Goal: Transaction & Acquisition: Purchase product/service

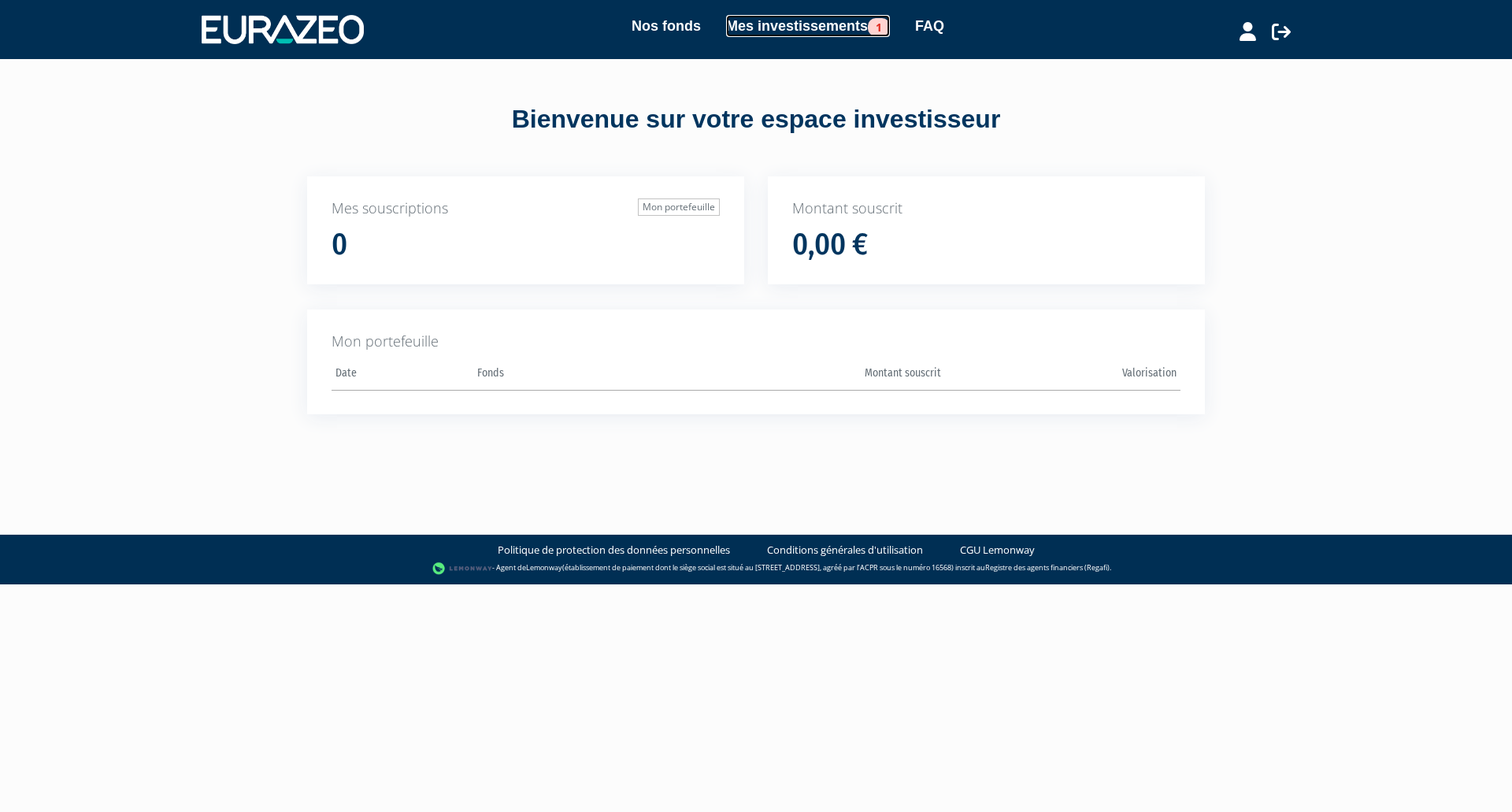
click at [755, 21] on link "Mes investissements 1" at bounding box center [808, 26] width 164 height 22
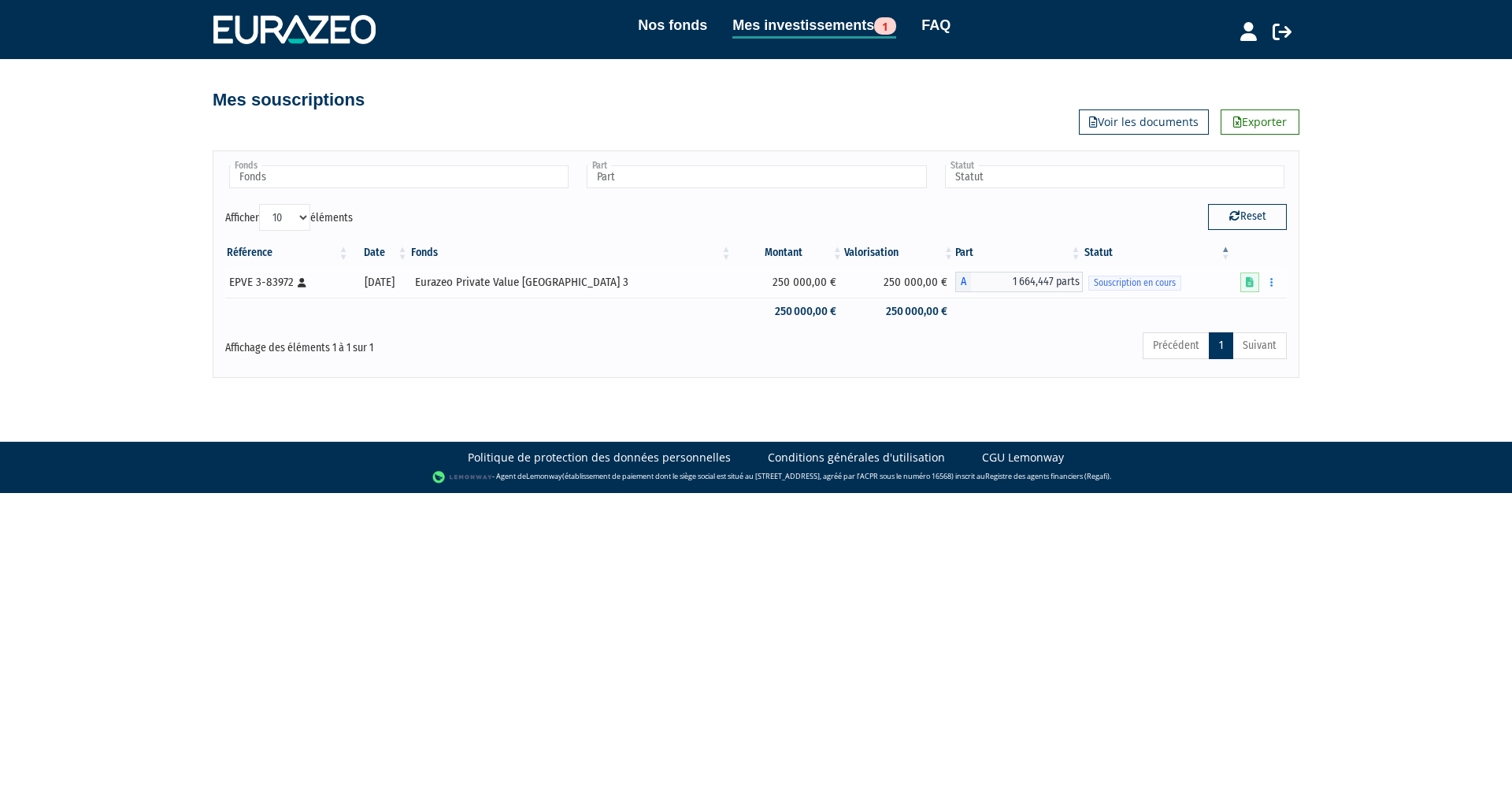
click at [1116, 287] on span "Souscription en cours" at bounding box center [1134, 282] width 93 height 15
click at [1245, 286] on link at bounding box center [1250, 282] width 19 height 20
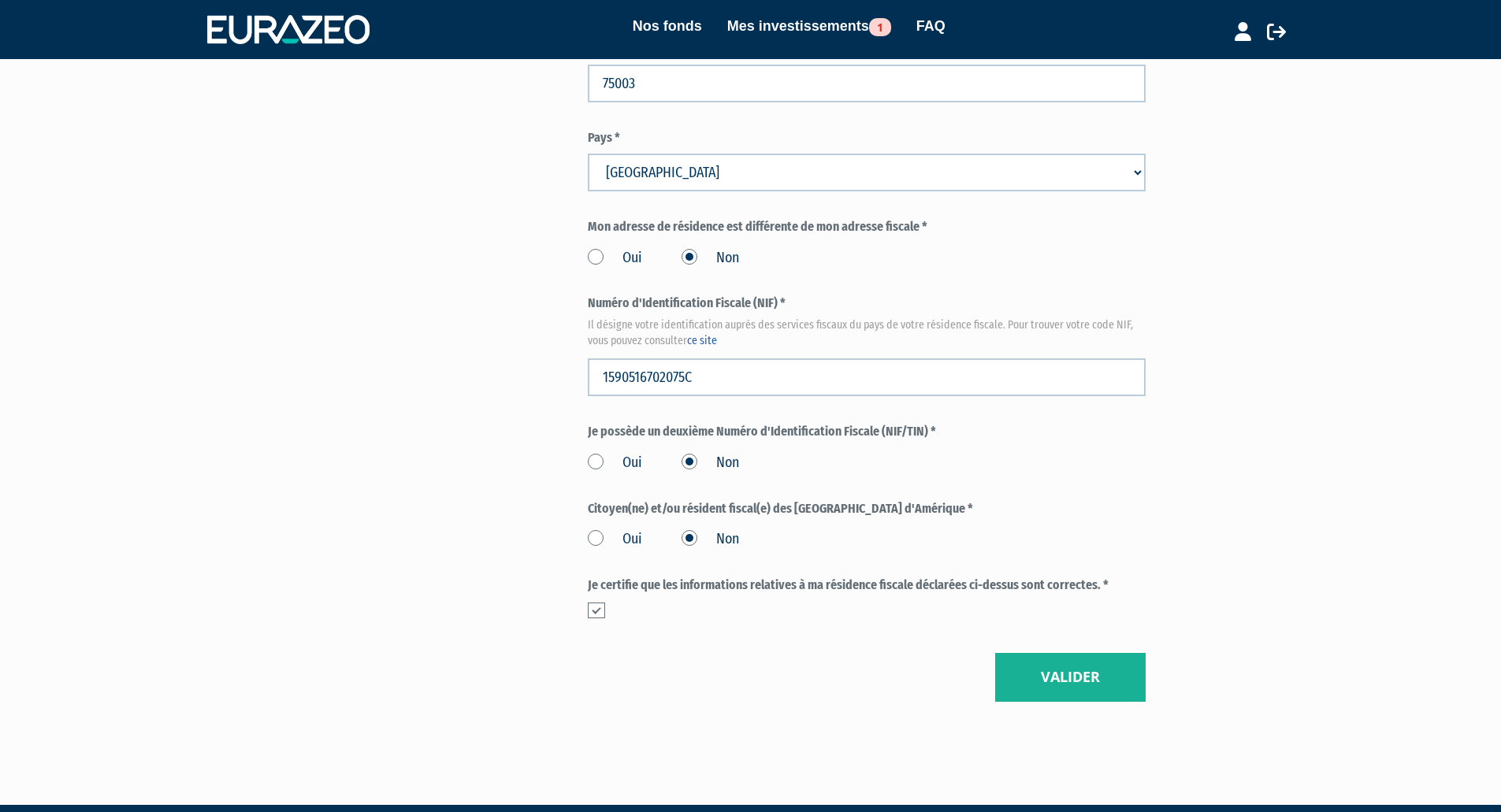
scroll to position [1656, 0]
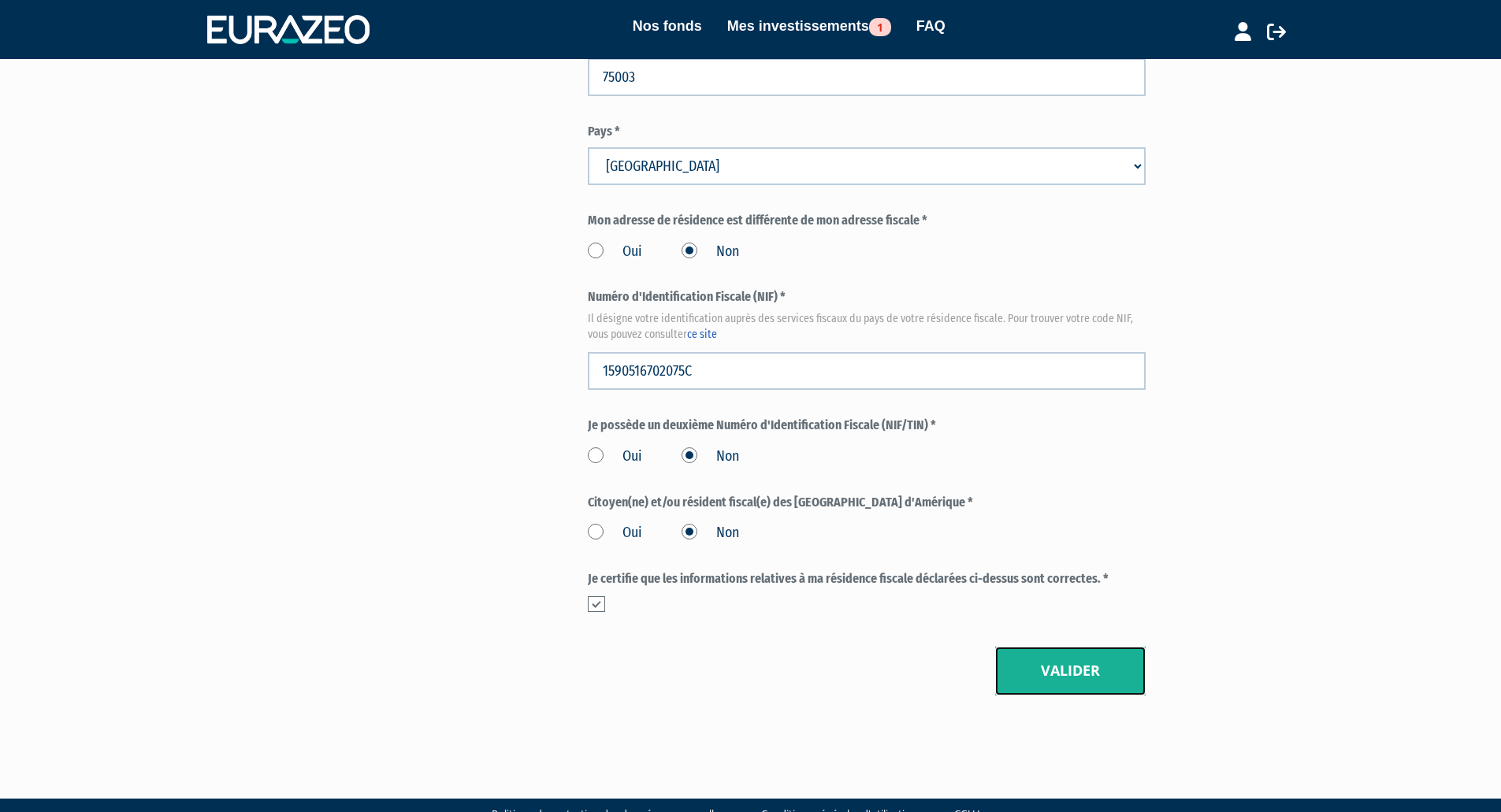
click at [1065, 646] on button "Valider" at bounding box center [1070, 670] width 151 height 49
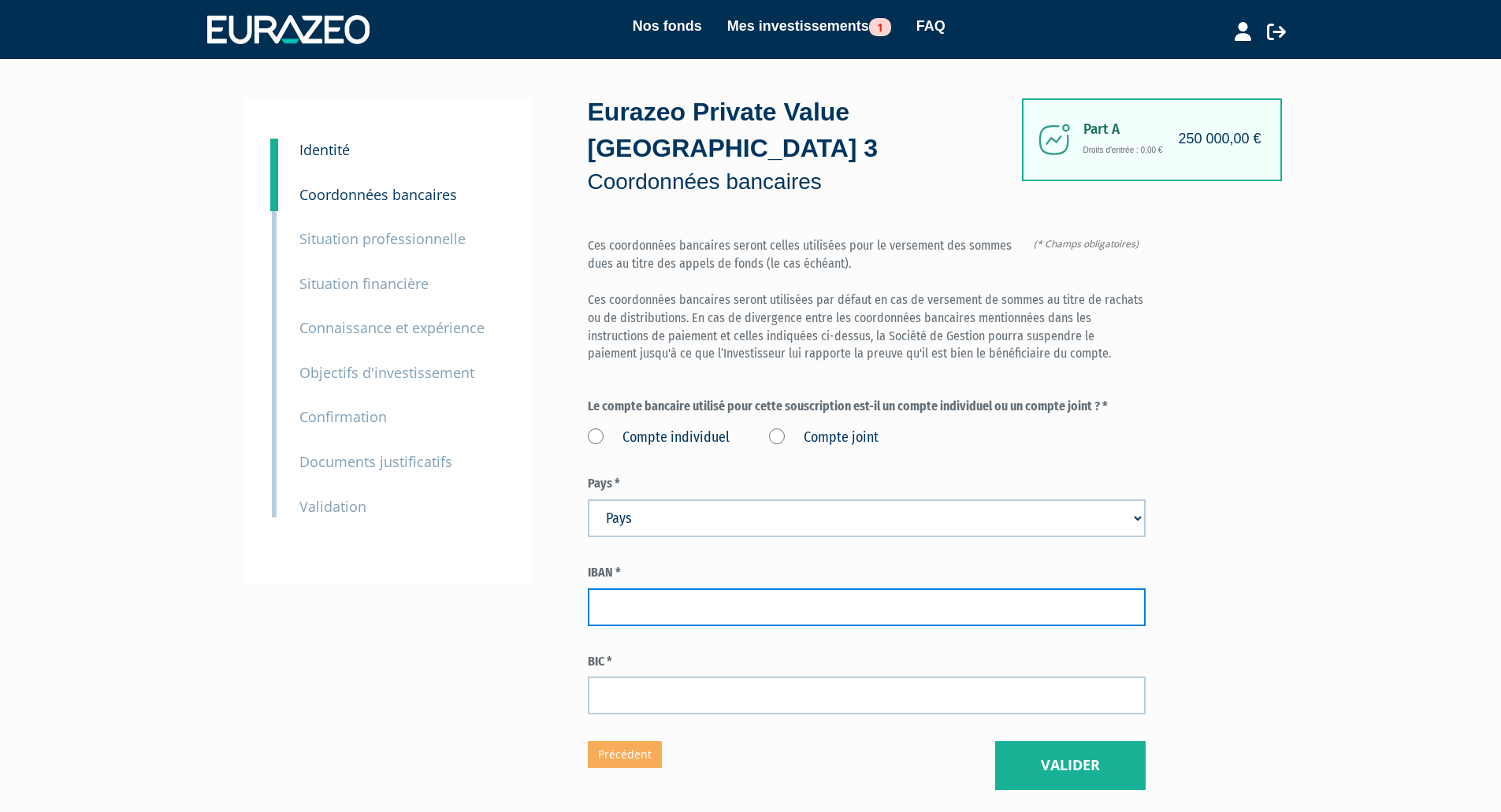
click at [702, 589] on input "text" at bounding box center [866, 608] width 558 height 38
type input "FR7630003032300005026202827"
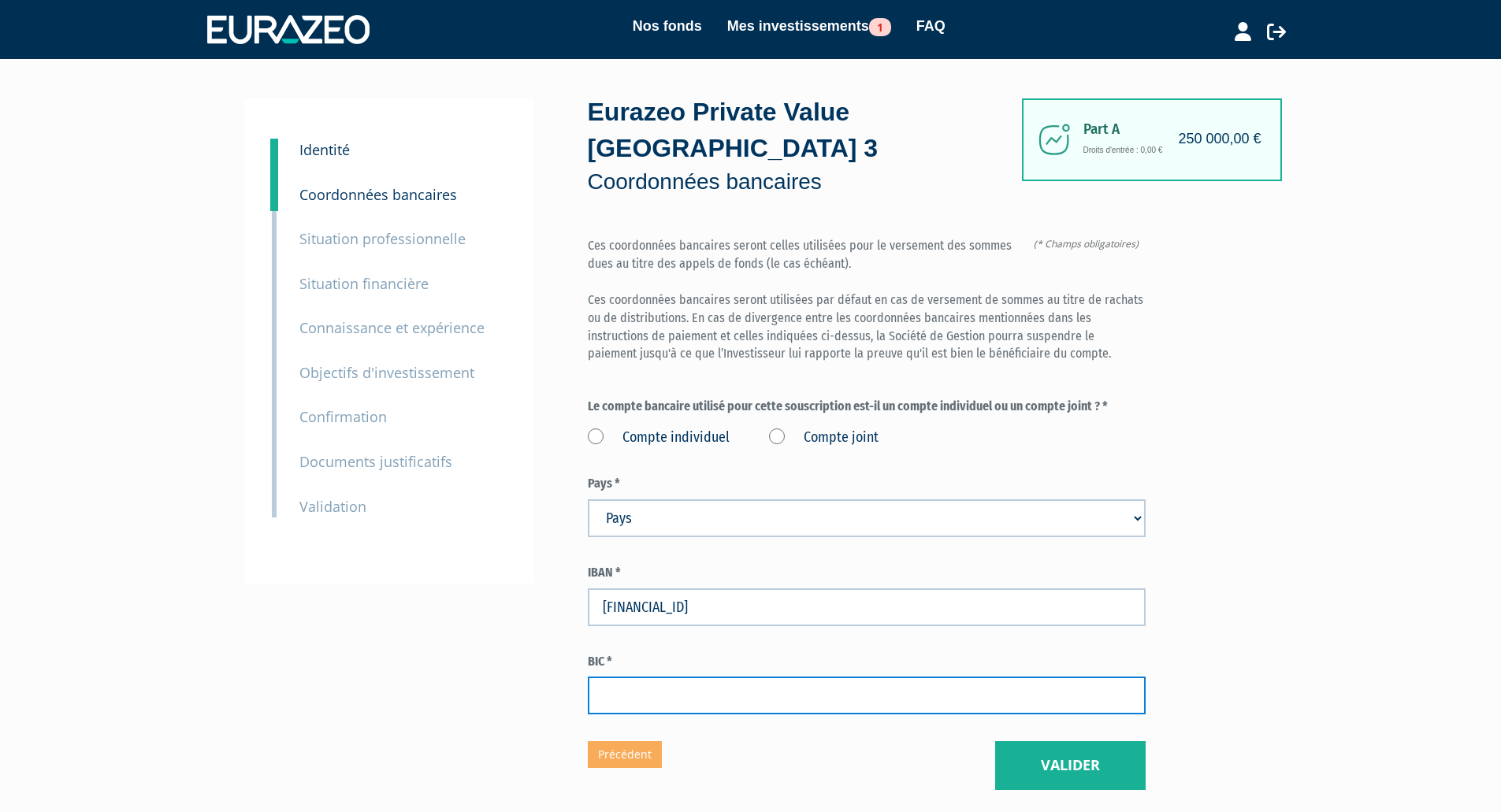
click at [721, 676] on input "text" at bounding box center [866, 695] width 558 height 38
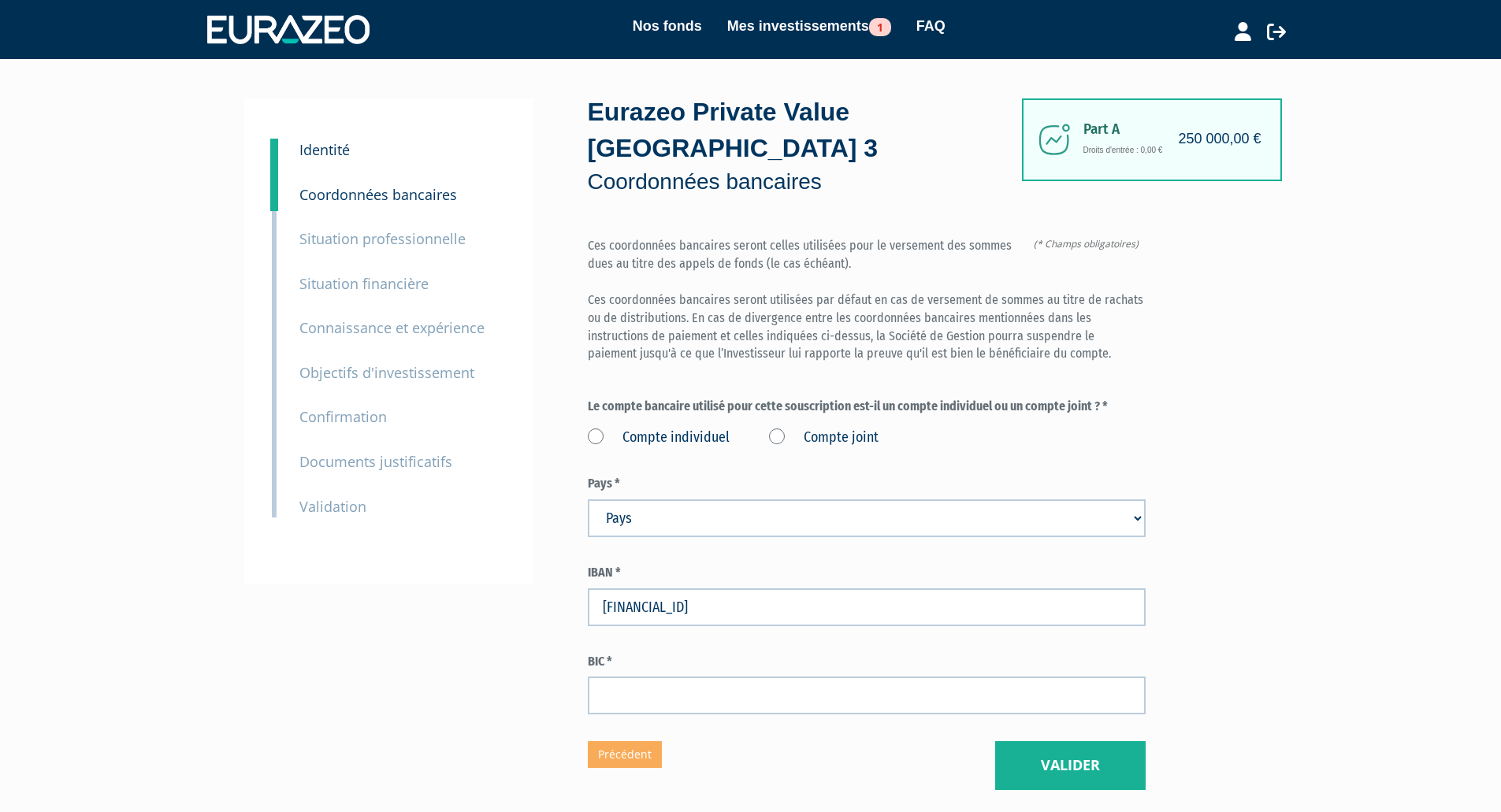
click at [593, 428] on label "Compte individuel" at bounding box center [659, 438] width 142 height 21
click at [0, 0] on individuel "Compte individuel" at bounding box center [0, 0] width 0 height 0
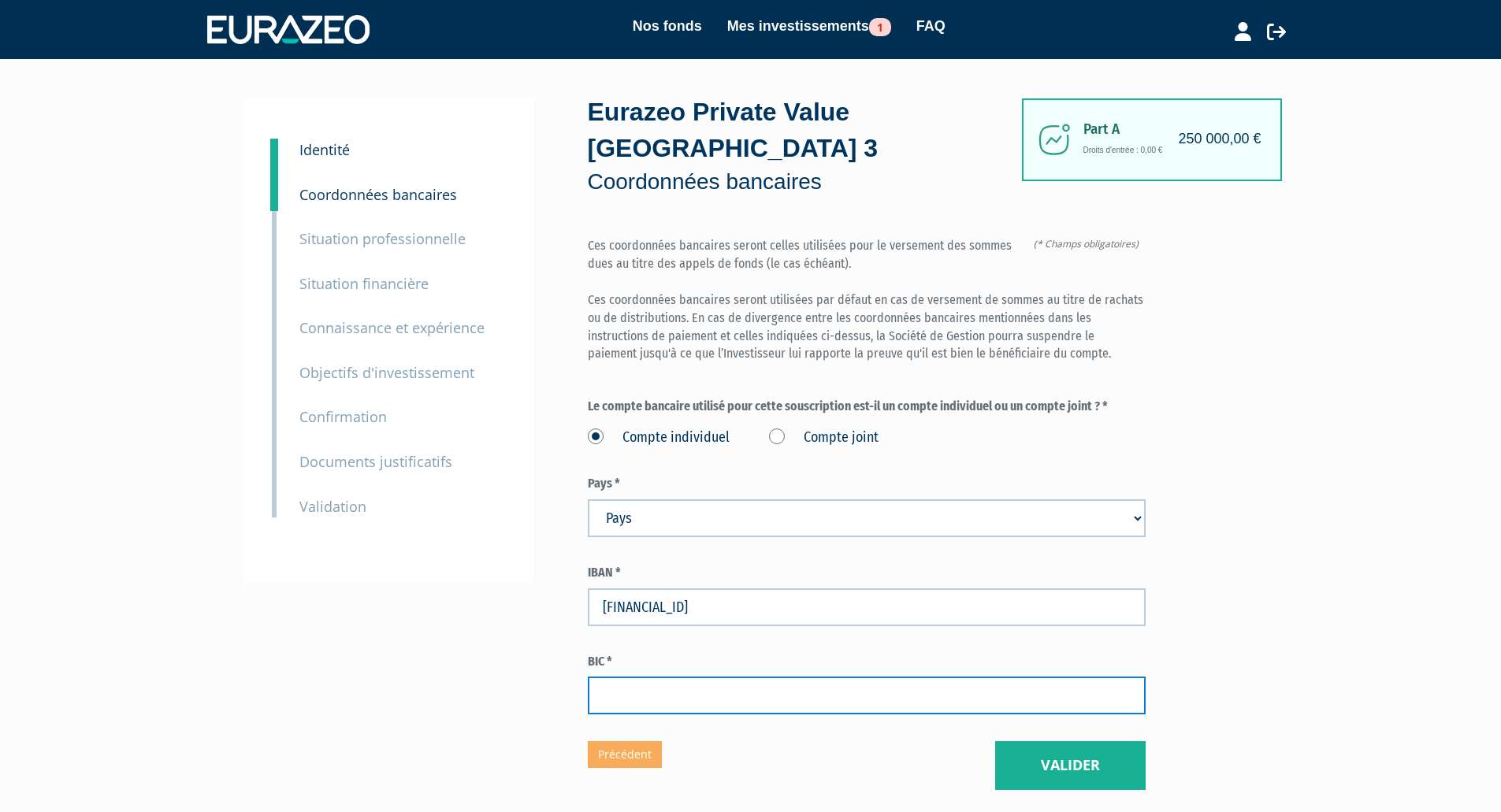
click at [633, 676] on input "text" at bounding box center [866, 695] width 558 height 38
type input "SOGEFRPP"
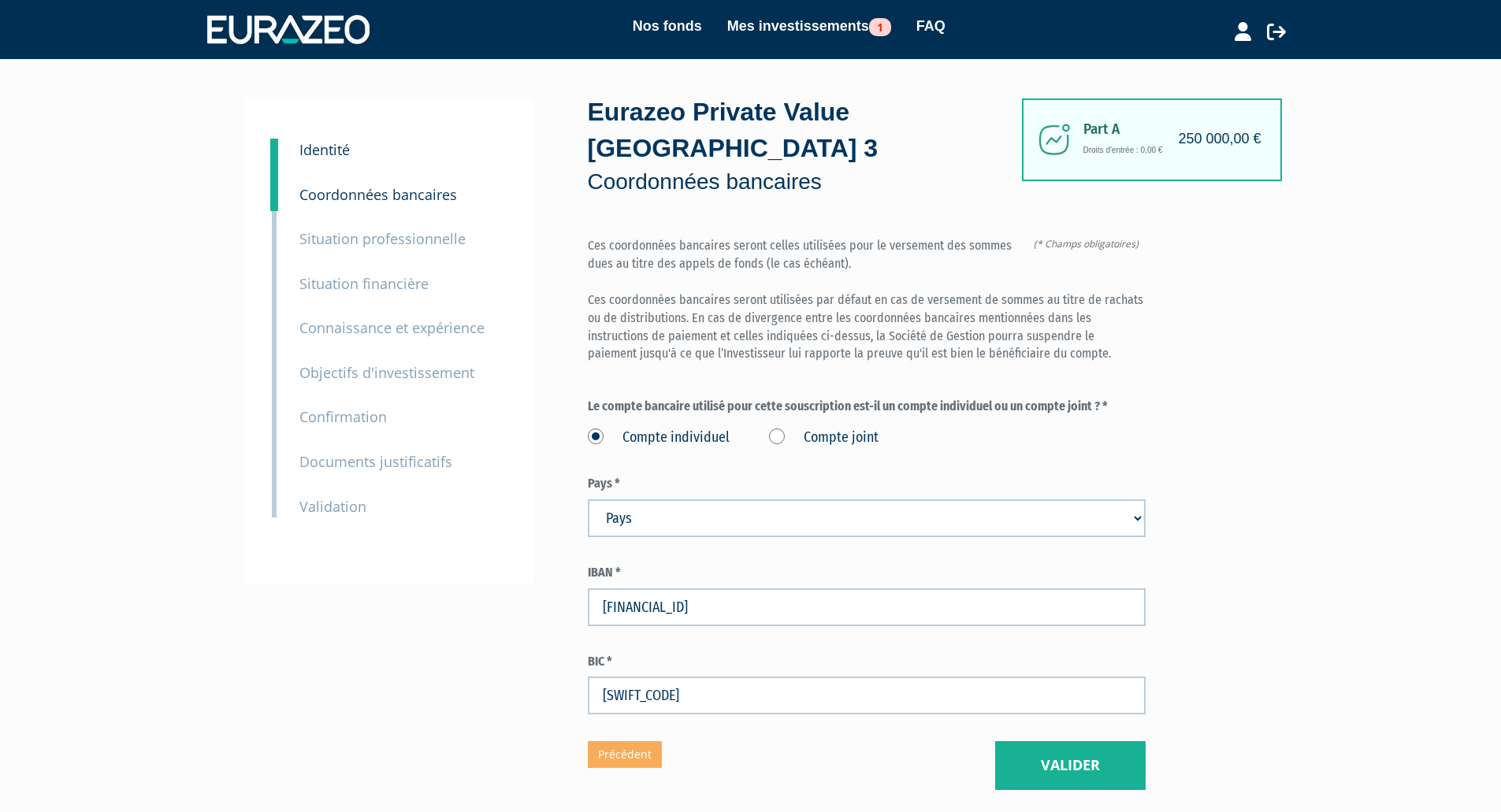
click at [838, 723] on div "Eurazeo Private Value Europe 3 Coordonnées bancaires (* Champs obligatoires) Ce…" at bounding box center [866, 444] width 558 height 691
click at [1067, 741] on button "Valider" at bounding box center [1070, 765] width 151 height 49
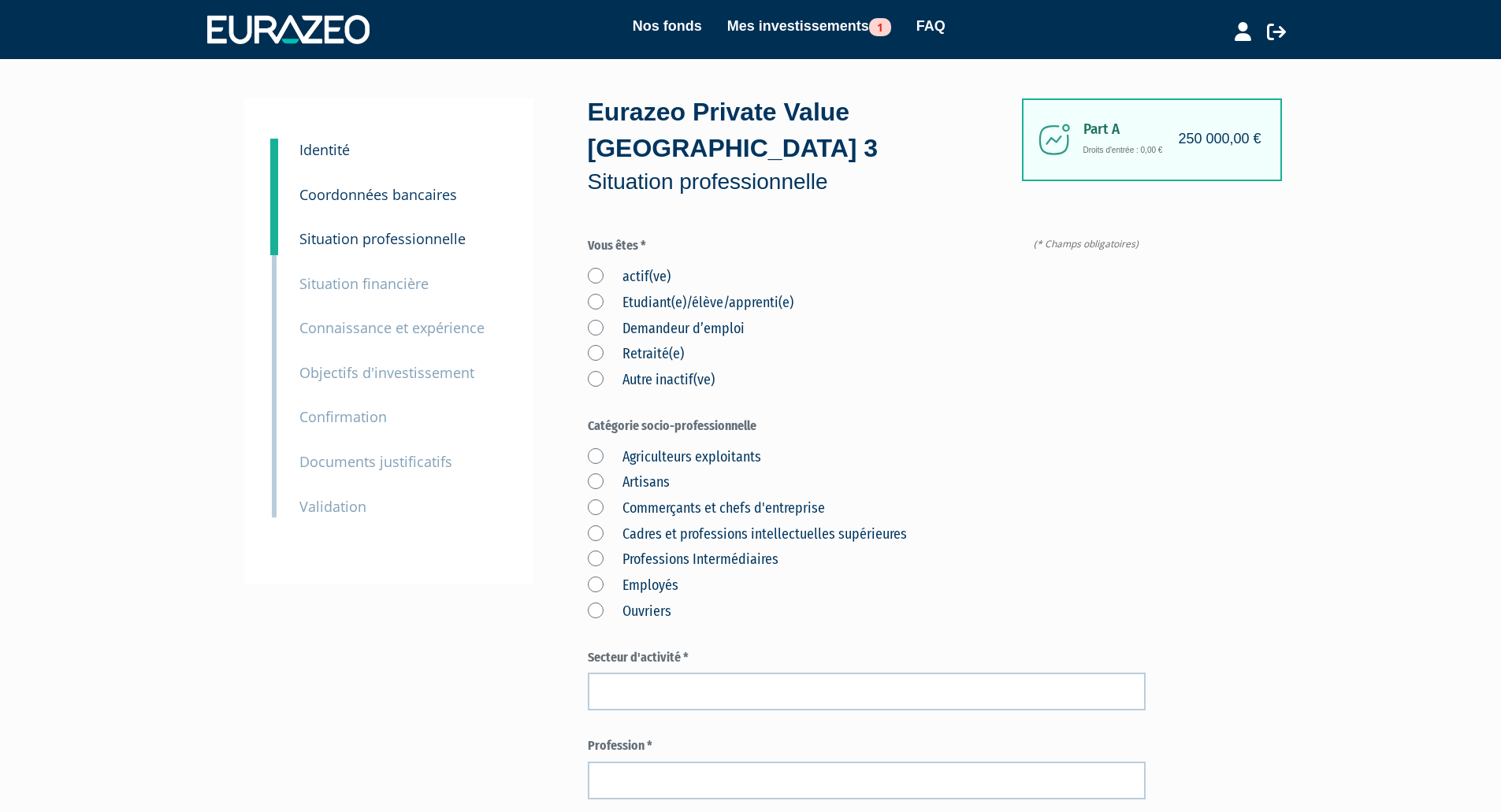
click at [589, 267] on label "actif(ve)" at bounding box center [629, 277] width 83 height 21
click at [0, 0] on input "actif(ve)" at bounding box center [0, 0] width 0 height 0
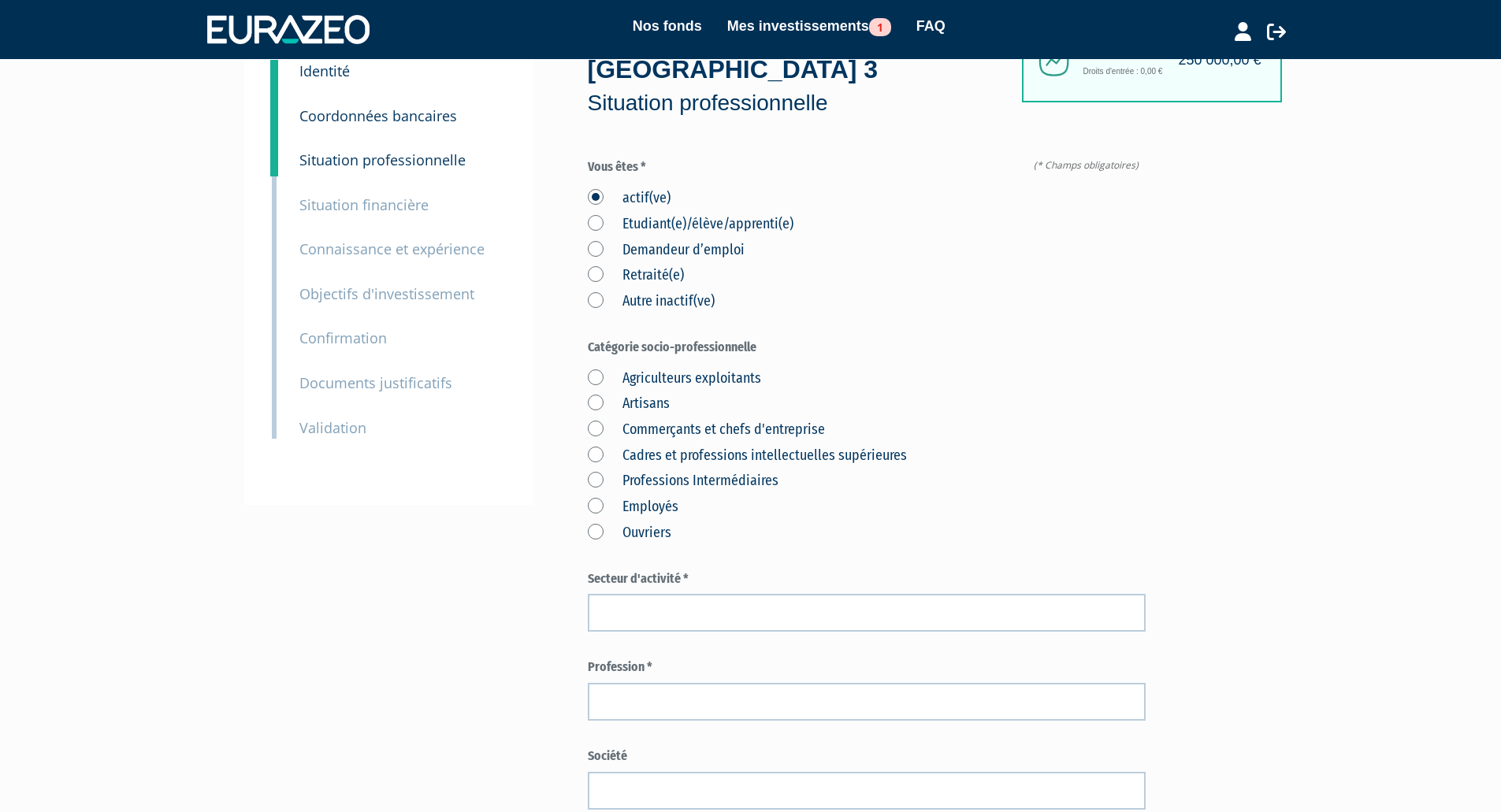
click at [597, 446] on label "Cadres et professions intellectuelles supérieures" at bounding box center [748, 456] width 319 height 21
click at [0, 0] on supérieures "Cadres et professions intellectuelles supérieures" at bounding box center [0, 0] width 0 height 0
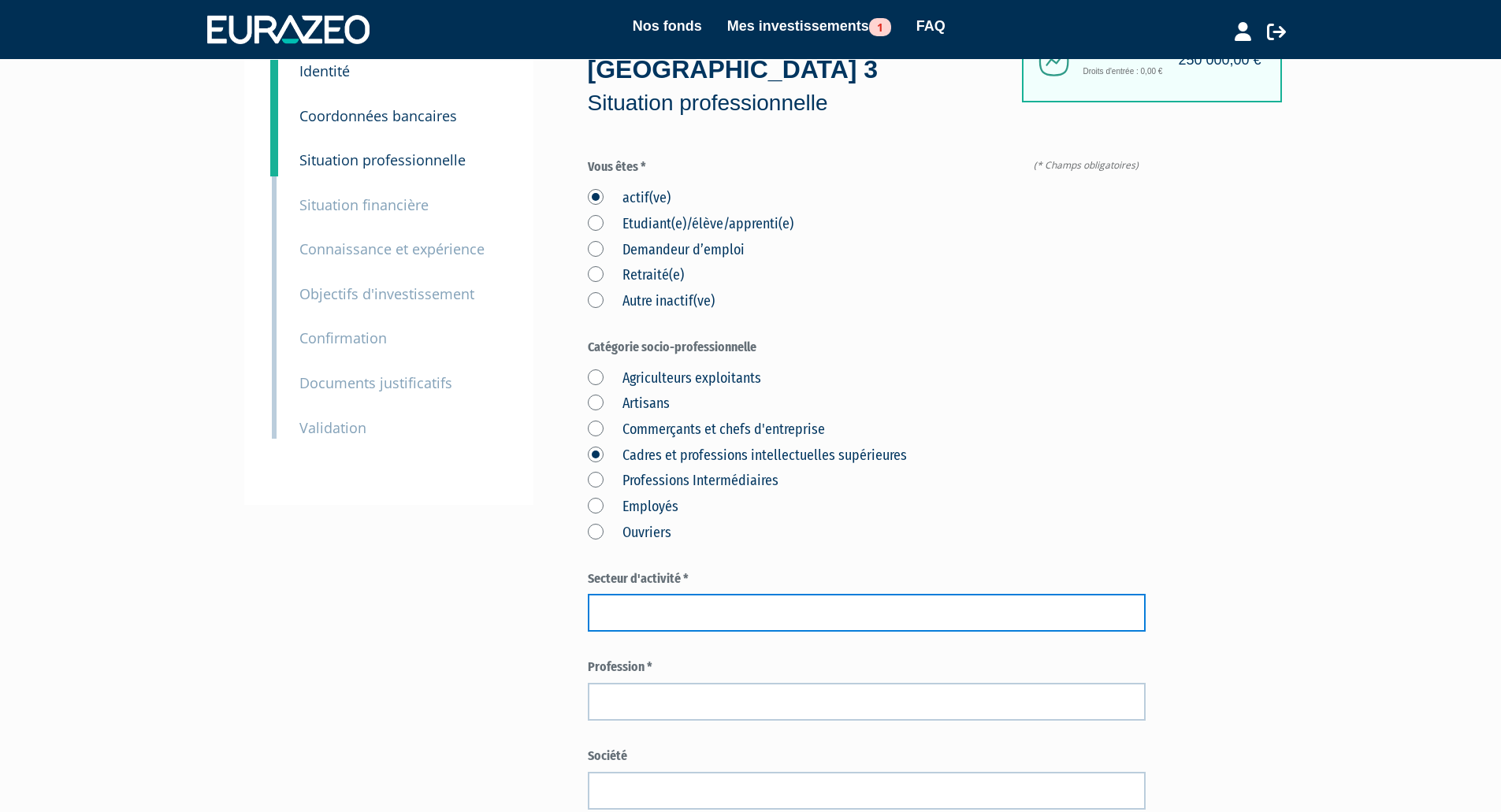
click at [654, 594] on input "text" at bounding box center [866, 612] width 558 height 38
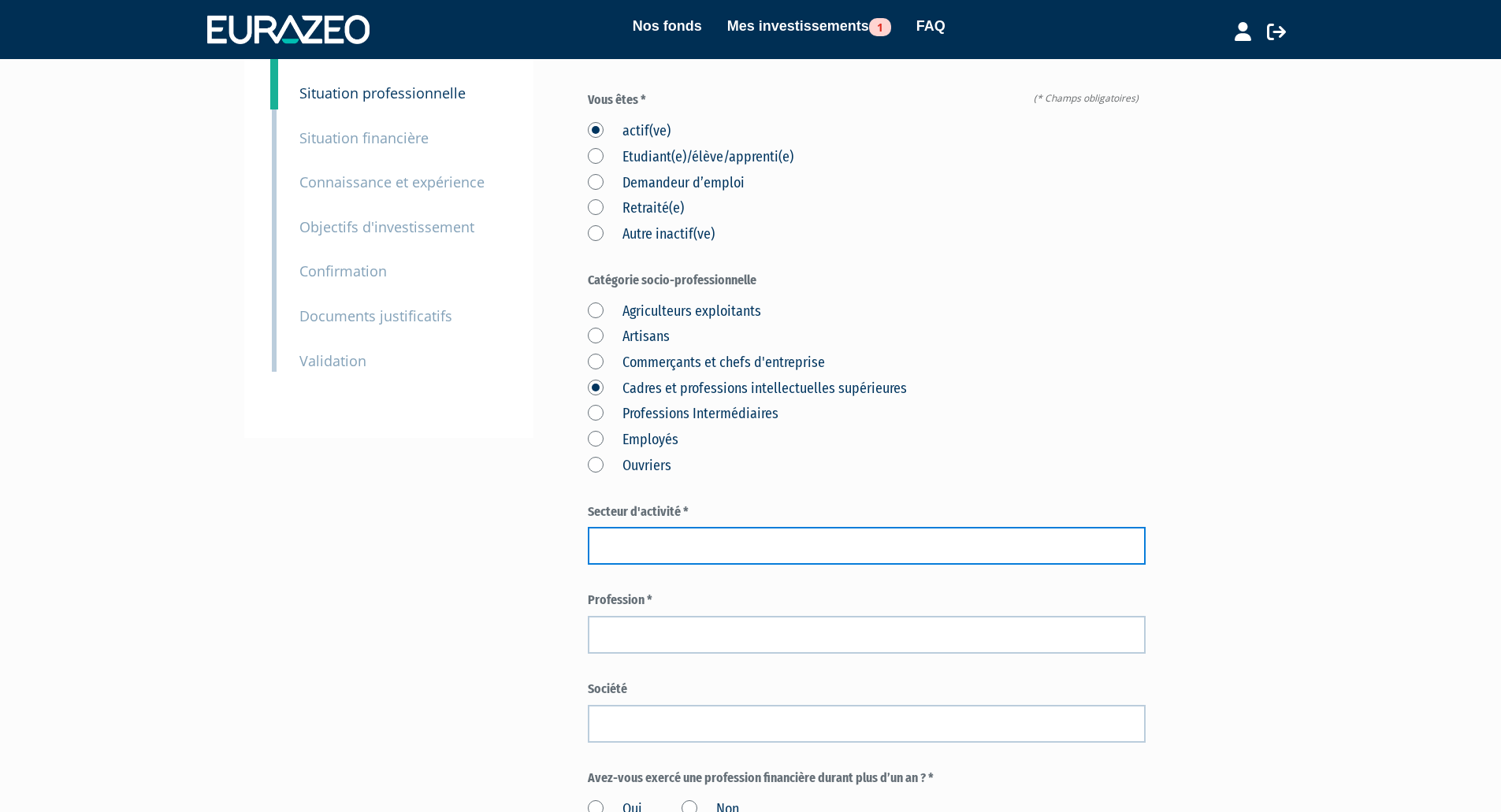
scroll to position [236, 0]
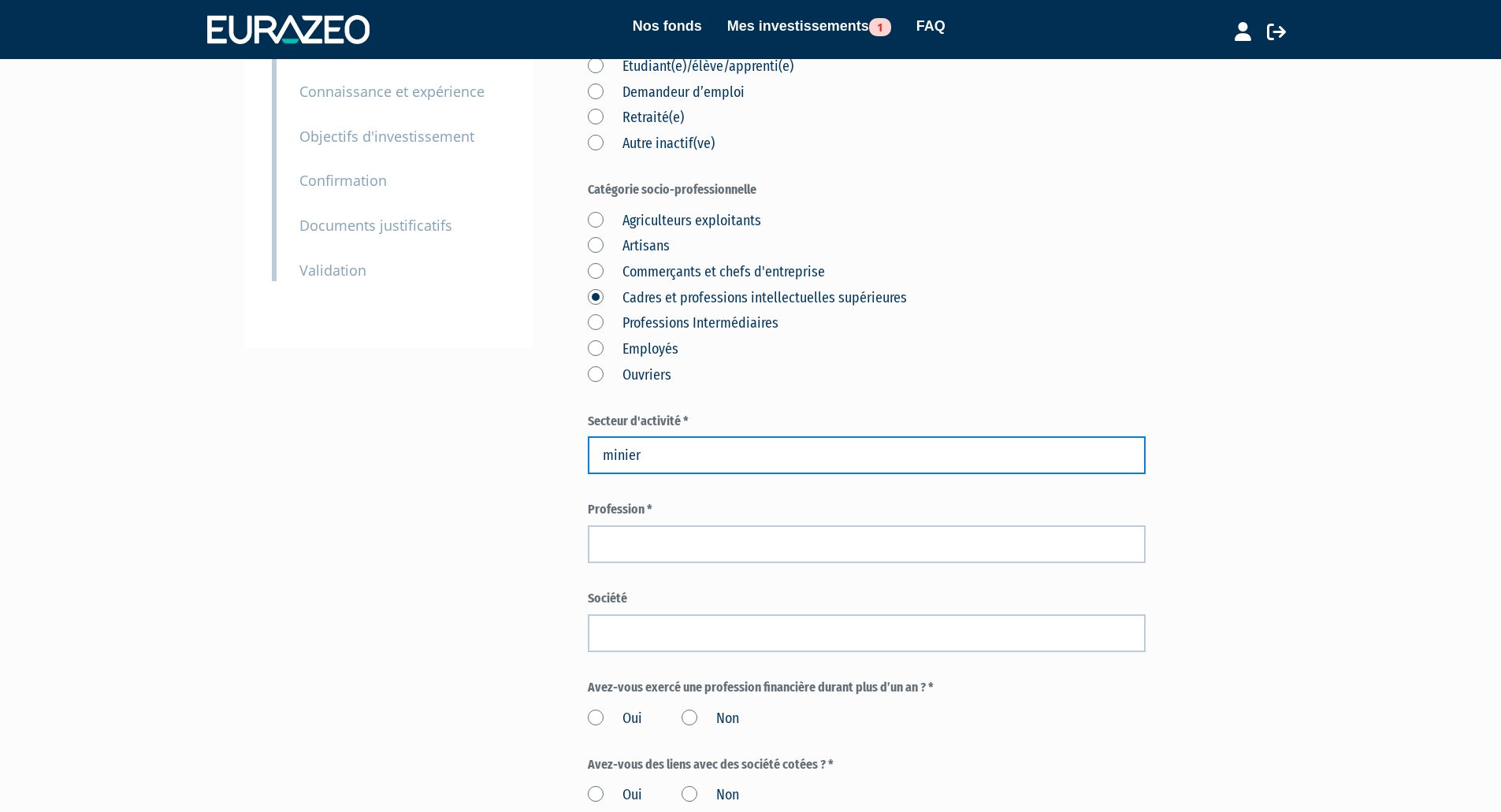
type input "minier"
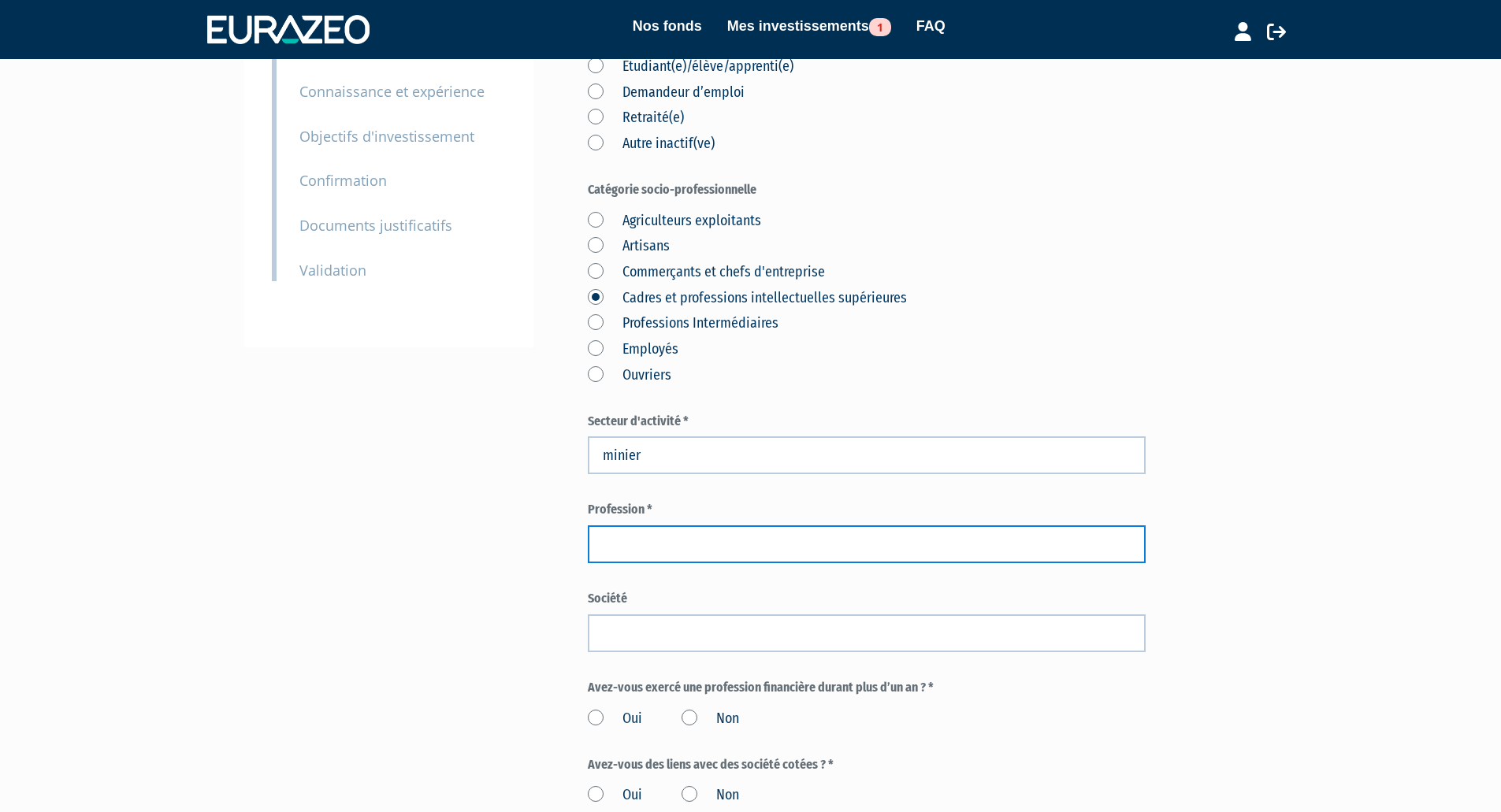
click at [673, 526] on input "text" at bounding box center [866, 545] width 558 height 38
type input "DRH"
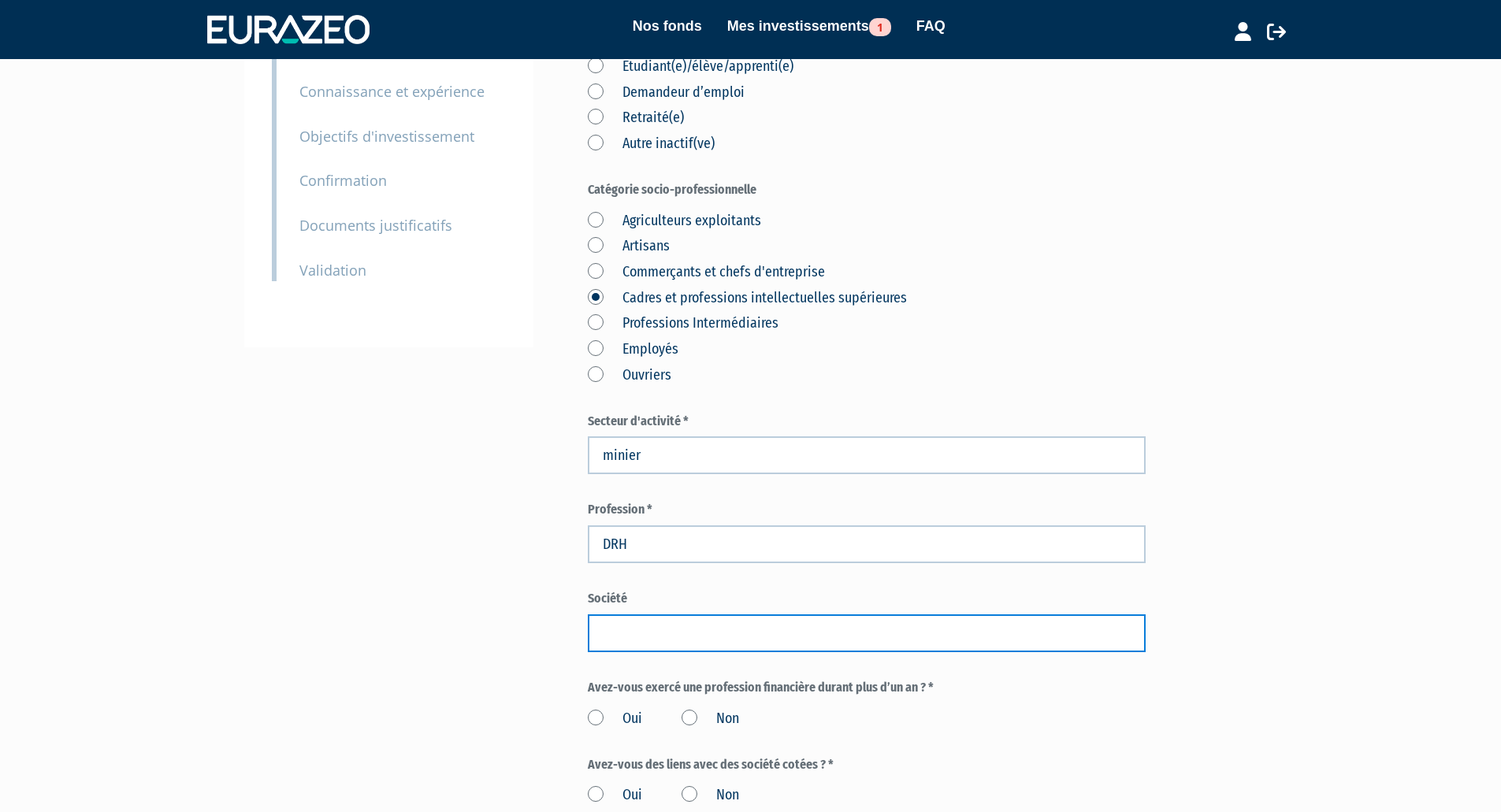
click at [689, 614] on input "text" at bounding box center [866, 633] width 558 height 38
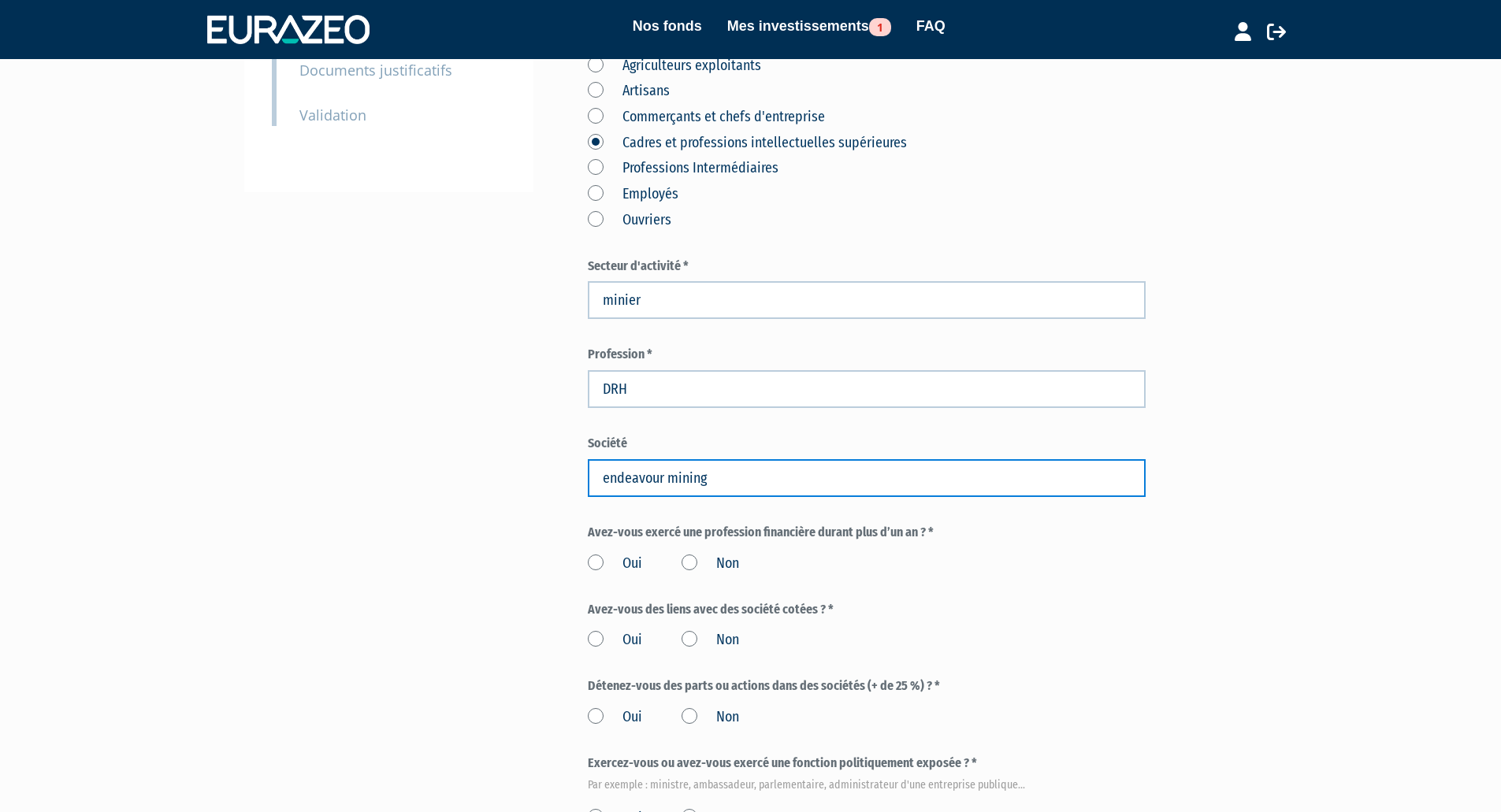
scroll to position [394, 0]
type input "endeavour mining"
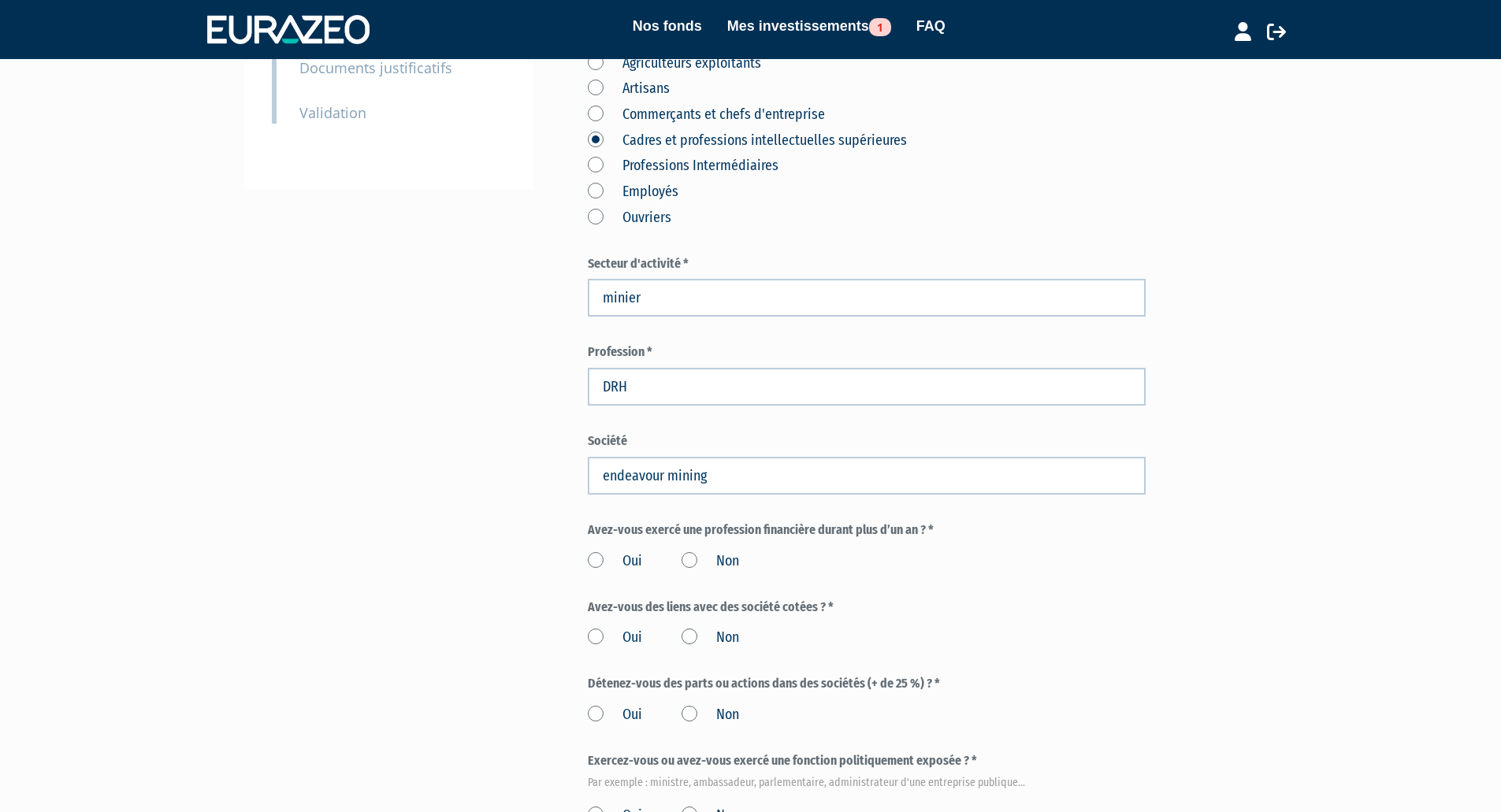
click at [690, 552] on label "Non" at bounding box center [711, 562] width 58 height 21
click at [0, 0] on input "Non" at bounding box center [0, 0] width 0 height 0
click at [592, 627] on label "Oui" at bounding box center [615, 637] width 54 height 21
click at [0, 0] on input "Oui" at bounding box center [0, 0] width 0 height 0
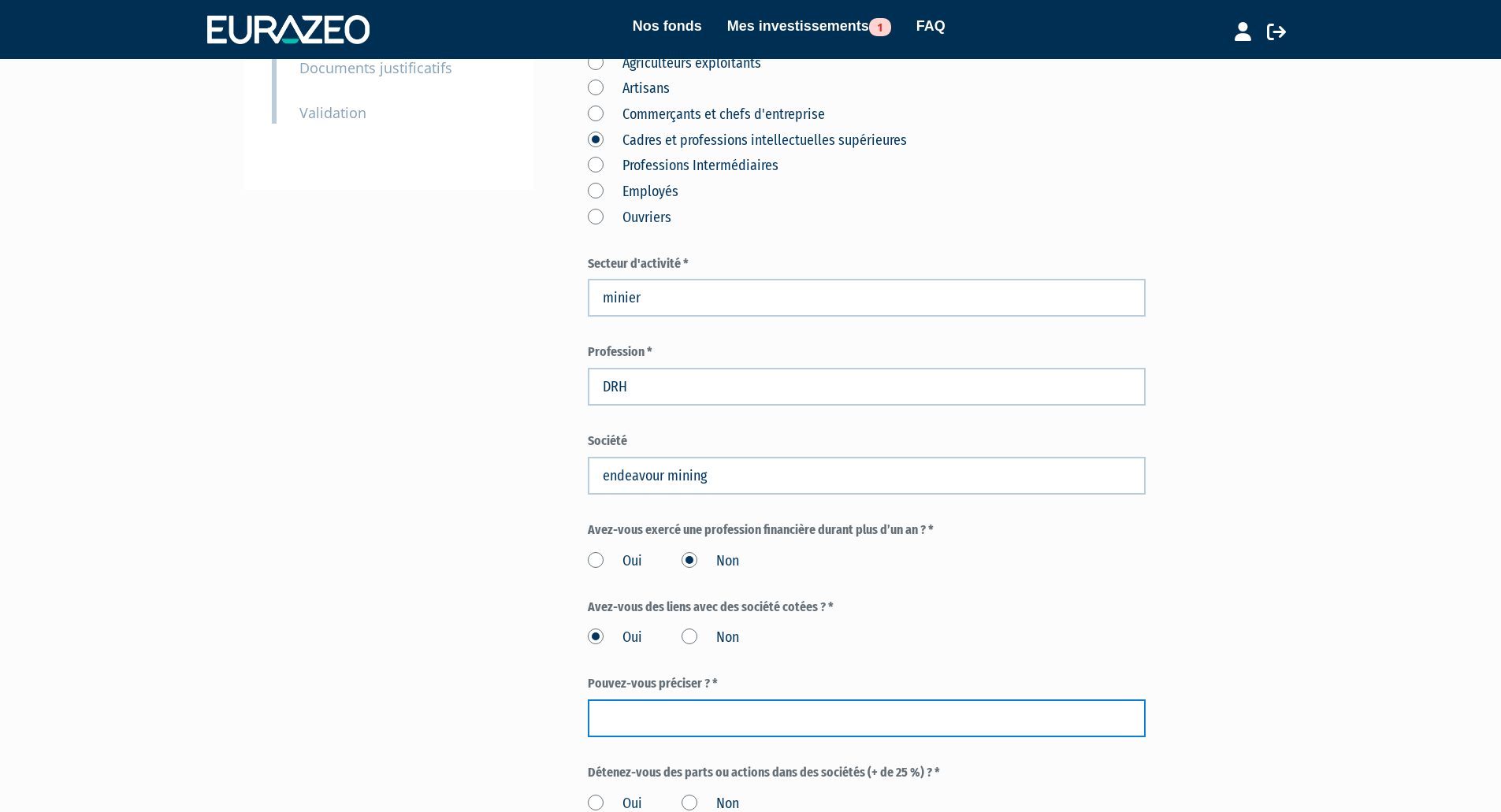
click at [733, 699] on input "text" at bounding box center [866, 718] width 558 height 38
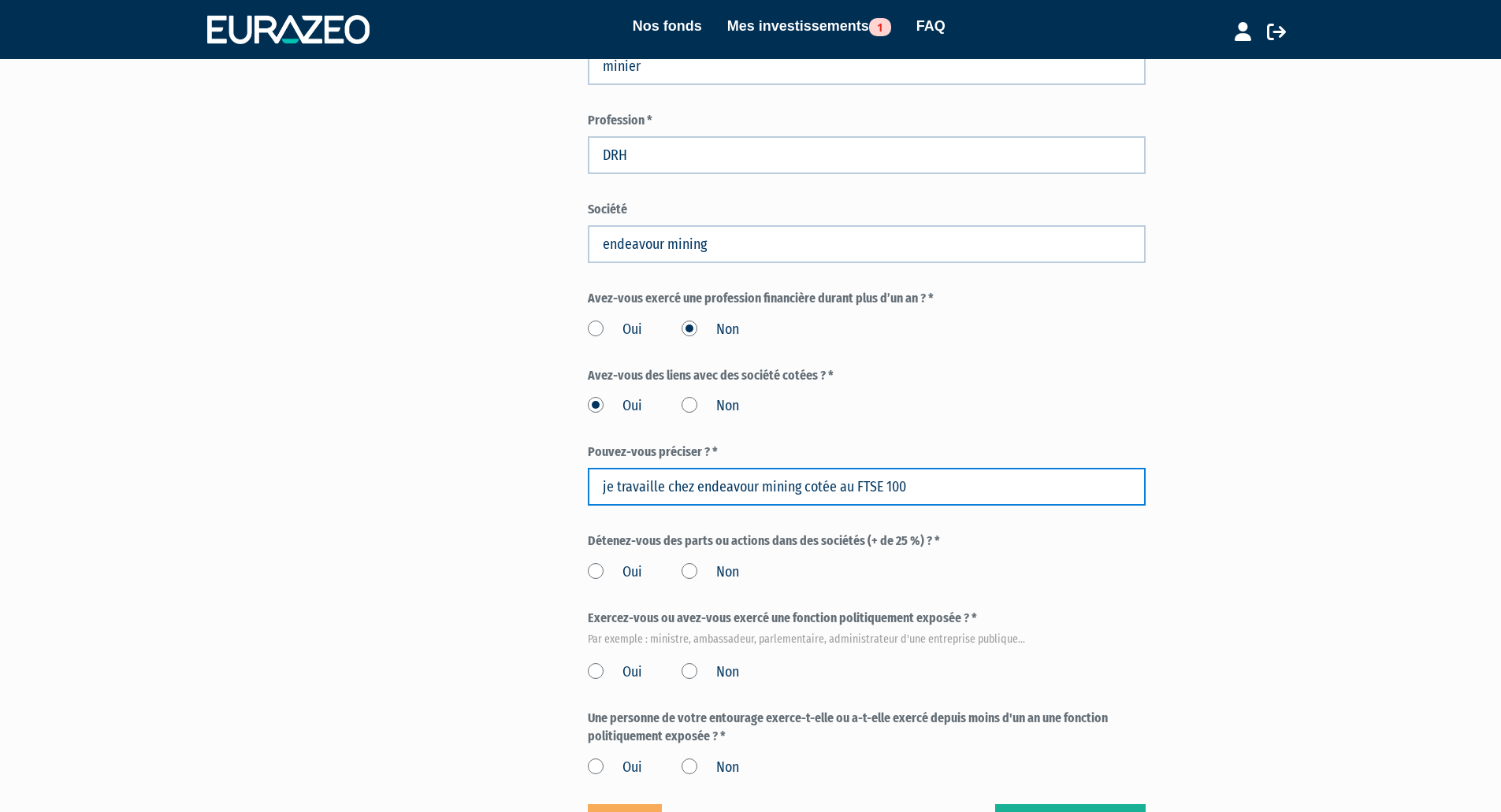
scroll to position [630, 0]
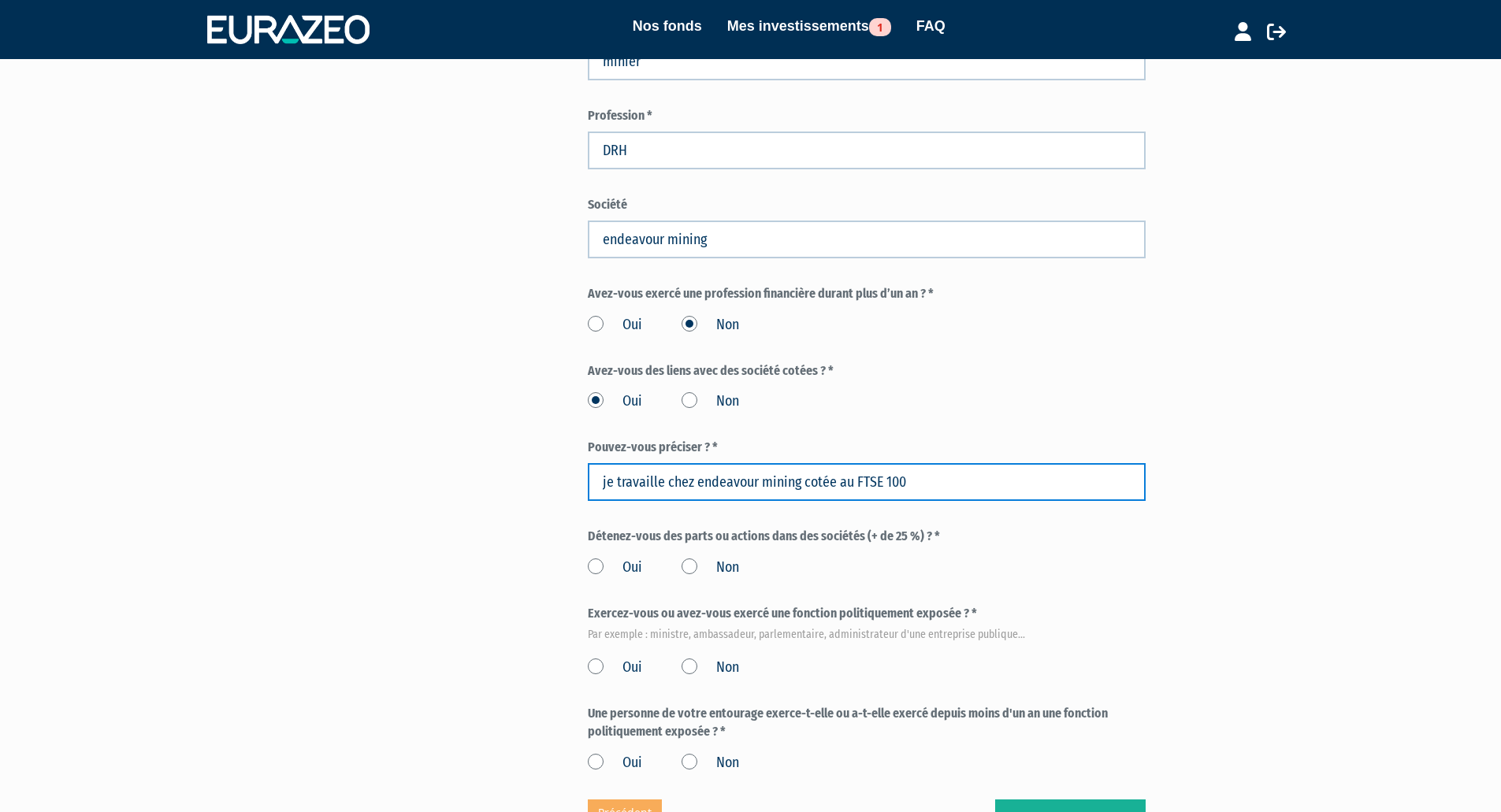
type input "je travaille chez endeavour mining cotée au FTSE 100"
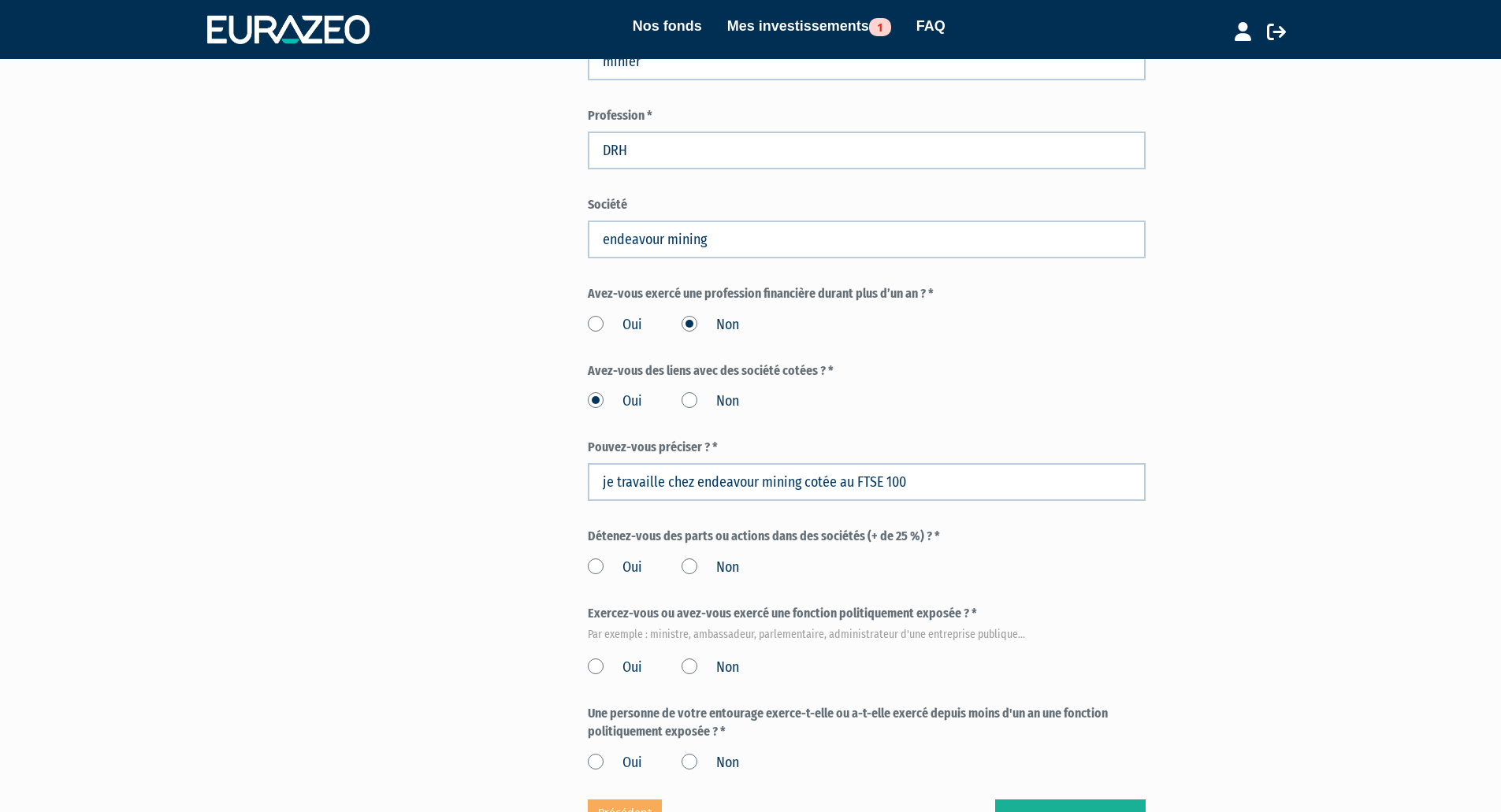
click at [691, 558] on label "Non" at bounding box center [711, 568] width 58 height 21
click at [0, 0] on input "Non" at bounding box center [0, 0] width 0 height 0
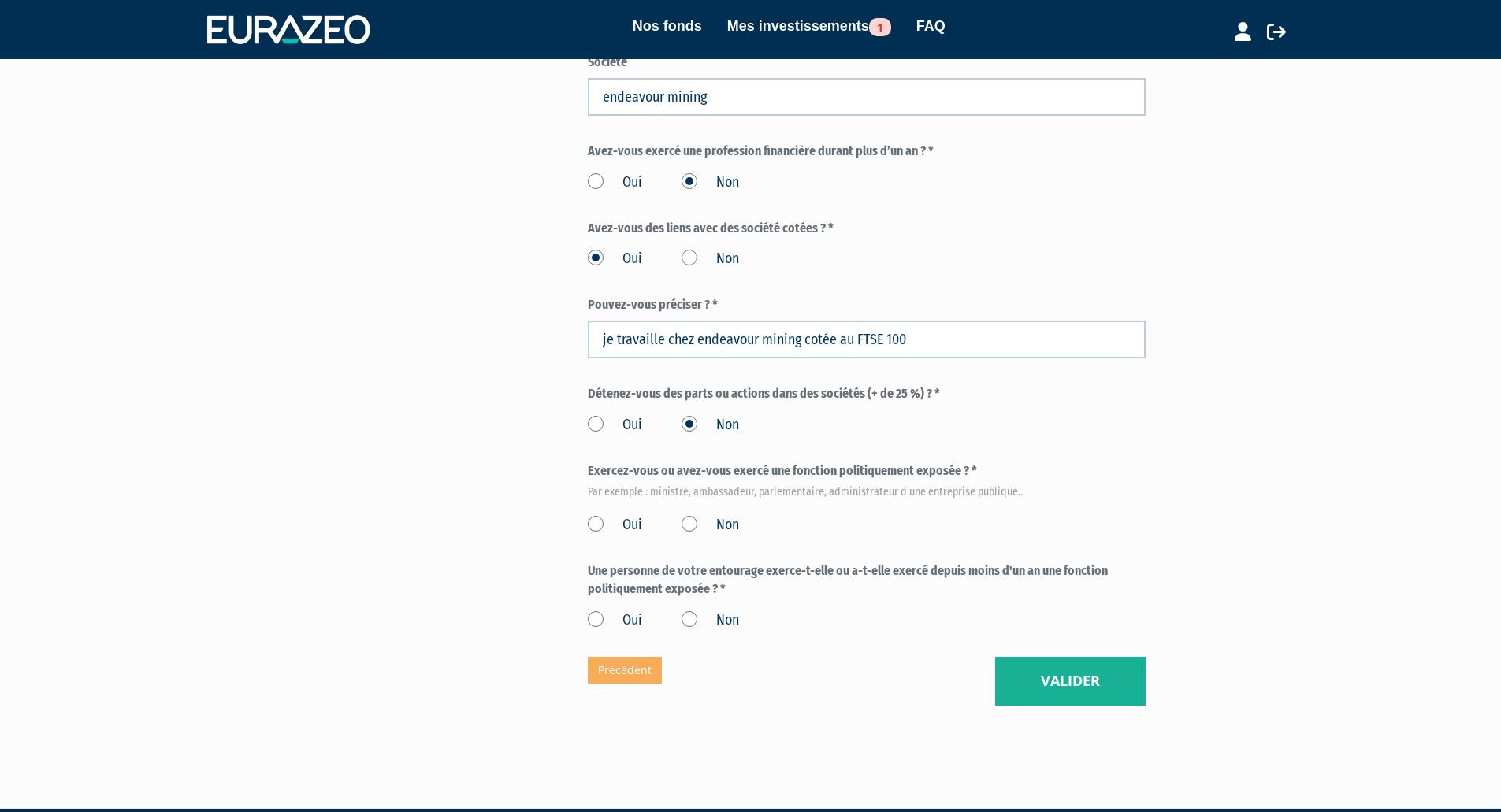
scroll to position [784, 0]
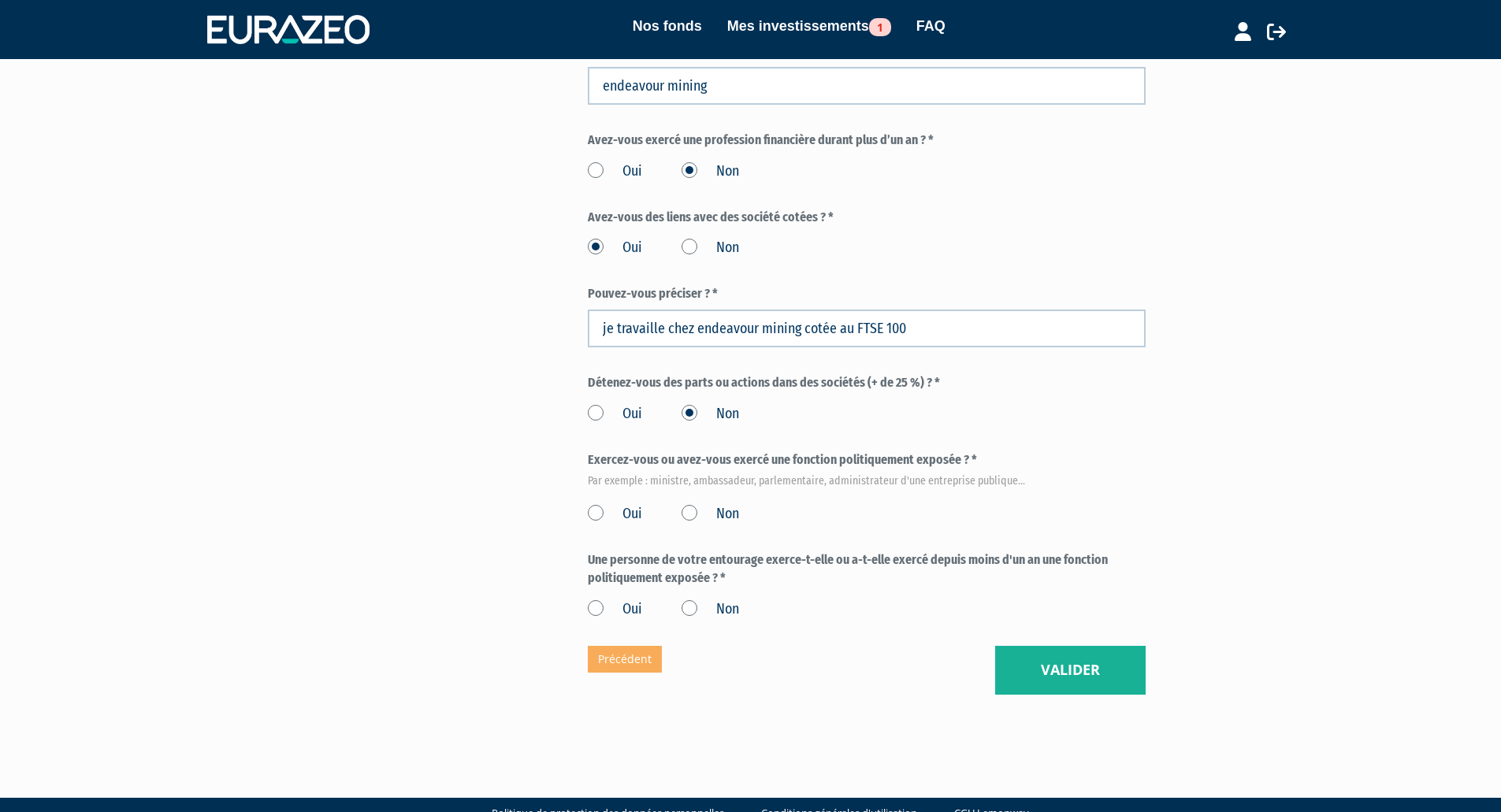
click at [686, 504] on label "Non" at bounding box center [711, 514] width 58 height 21
click at [0, 0] on input "Non" at bounding box center [0, 0] width 0 height 0
click at [692, 600] on label "Non" at bounding box center [711, 609] width 58 height 21
click at [0, 0] on input "Non" at bounding box center [0, 0] width 0 height 0
click at [1076, 645] on button "Valider" at bounding box center [1070, 669] width 151 height 49
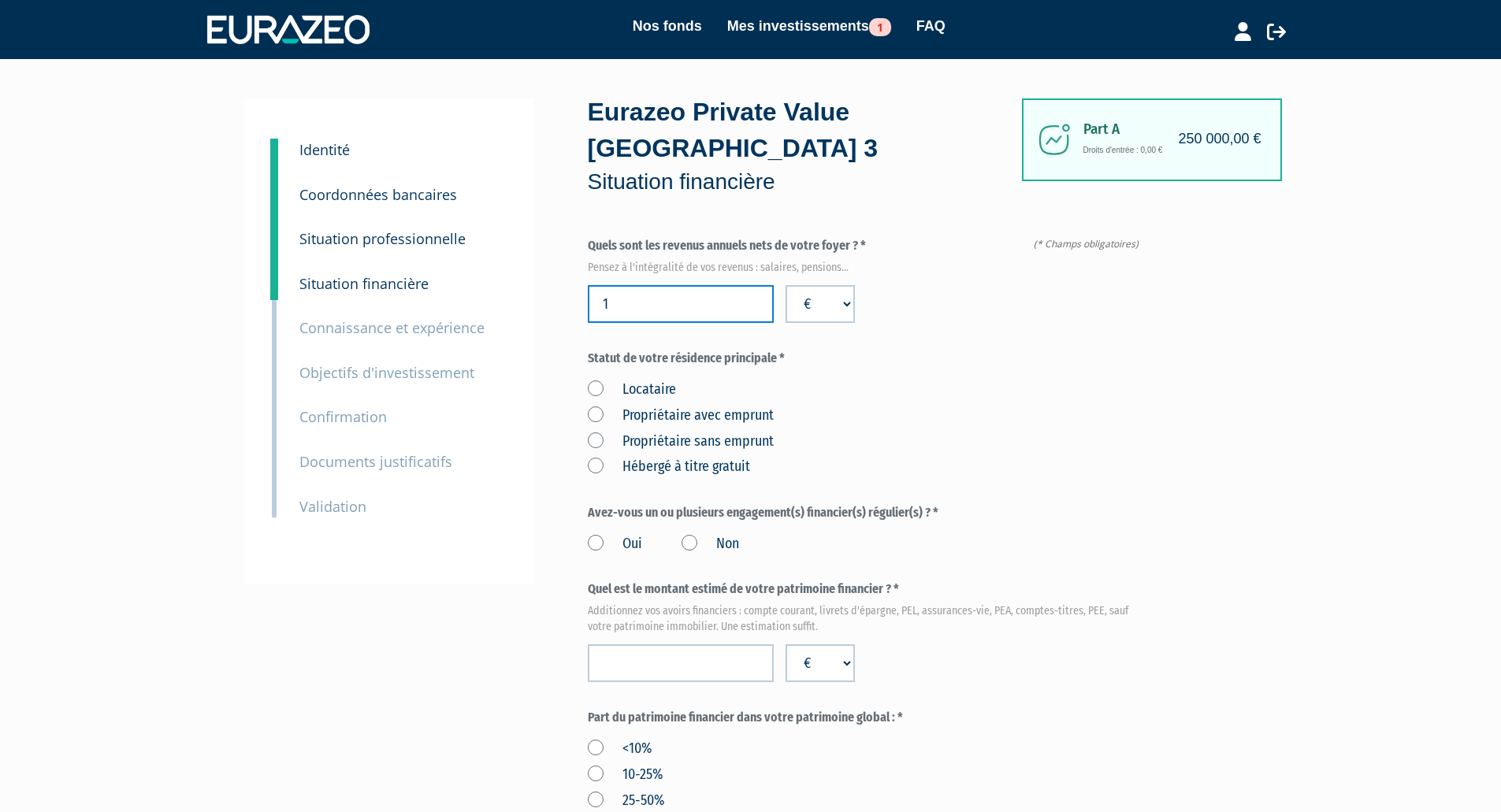
click at [752, 285] on input "1" at bounding box center [681, 304] width 186 height 38
drag, startPoint x: 687, startPoint y: 270, endPoint x: 599, endPoint y: 272, distance: 88.0
click at [599, 285] on input "1" at bounding box center [681, 304] width 186 height 38
type input "2000000"
click at [814, 374] on div "Locataire Propriétaire avec emprunt Propriétaire sans emprunt Hébergé à titre g…" at bounding box center [866, 425] width 558 height 103
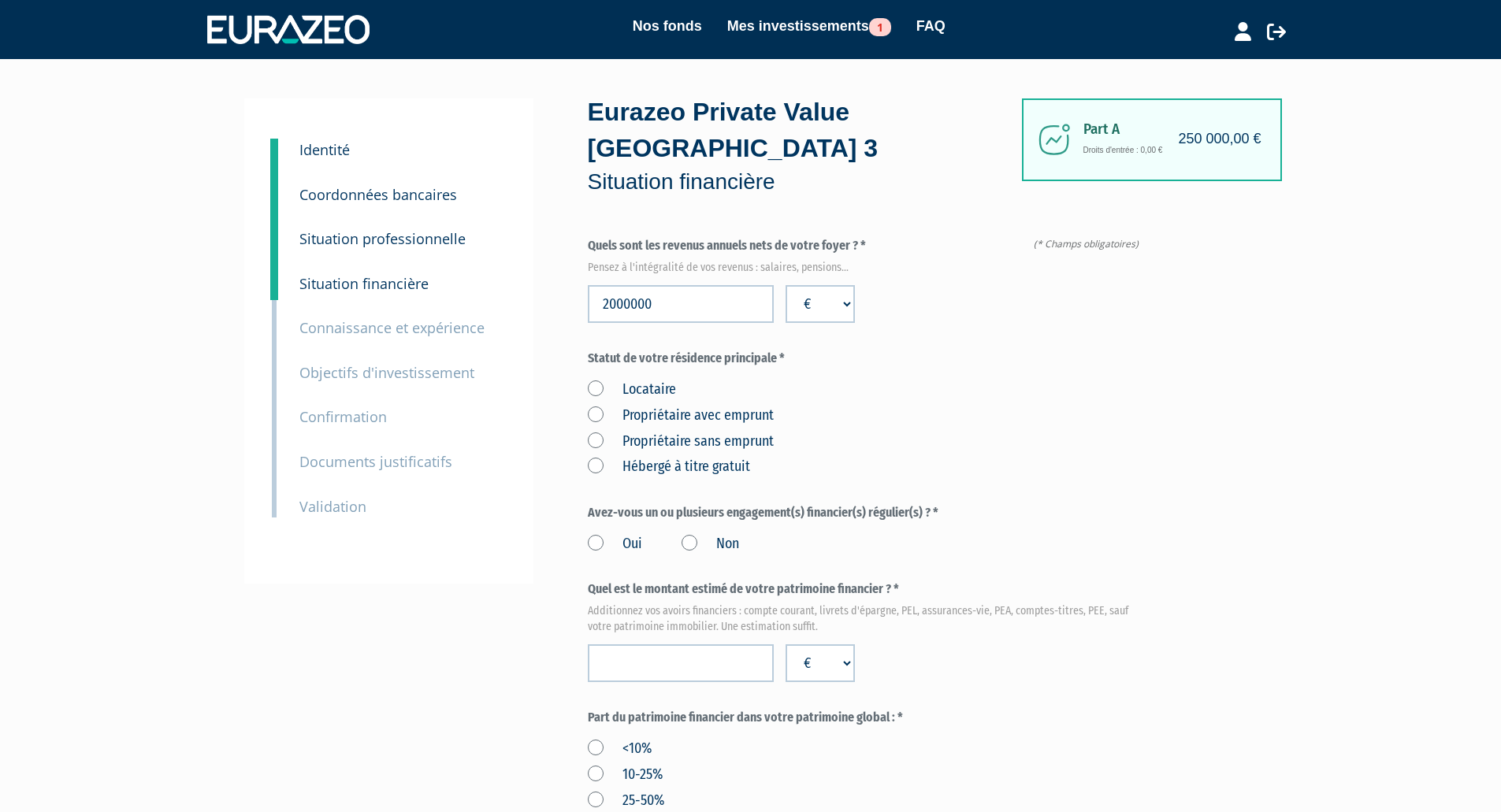
click at [596, 406] on label "Propriétaire avec emprunt" at bounding box center [681, 416] width 186 height 21
click at [0, 0] on emprunt "Propriétaire avec emprunt" at bounding box center [0, 0] width 0 height 0
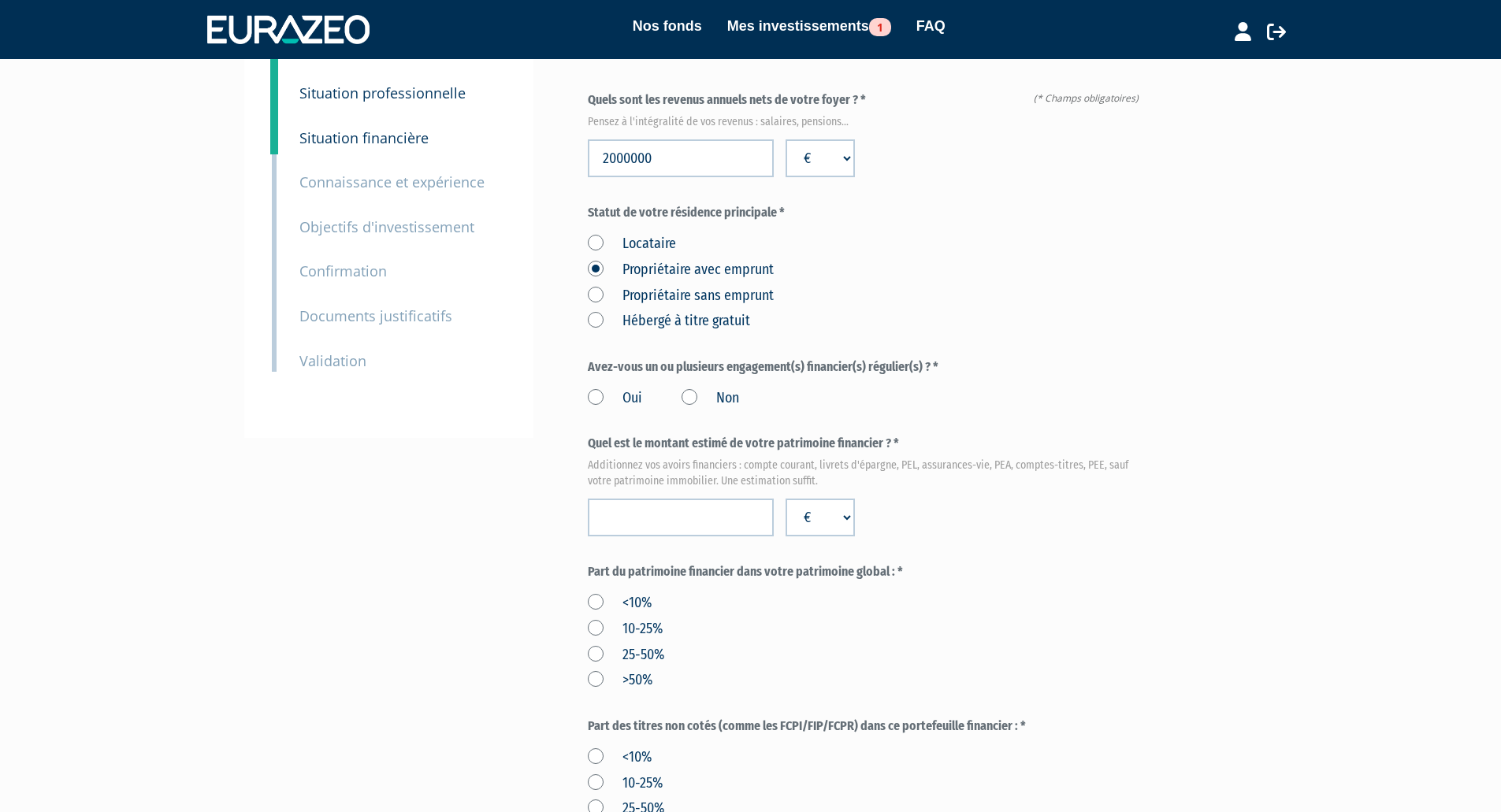
scroll to position [158, 0]
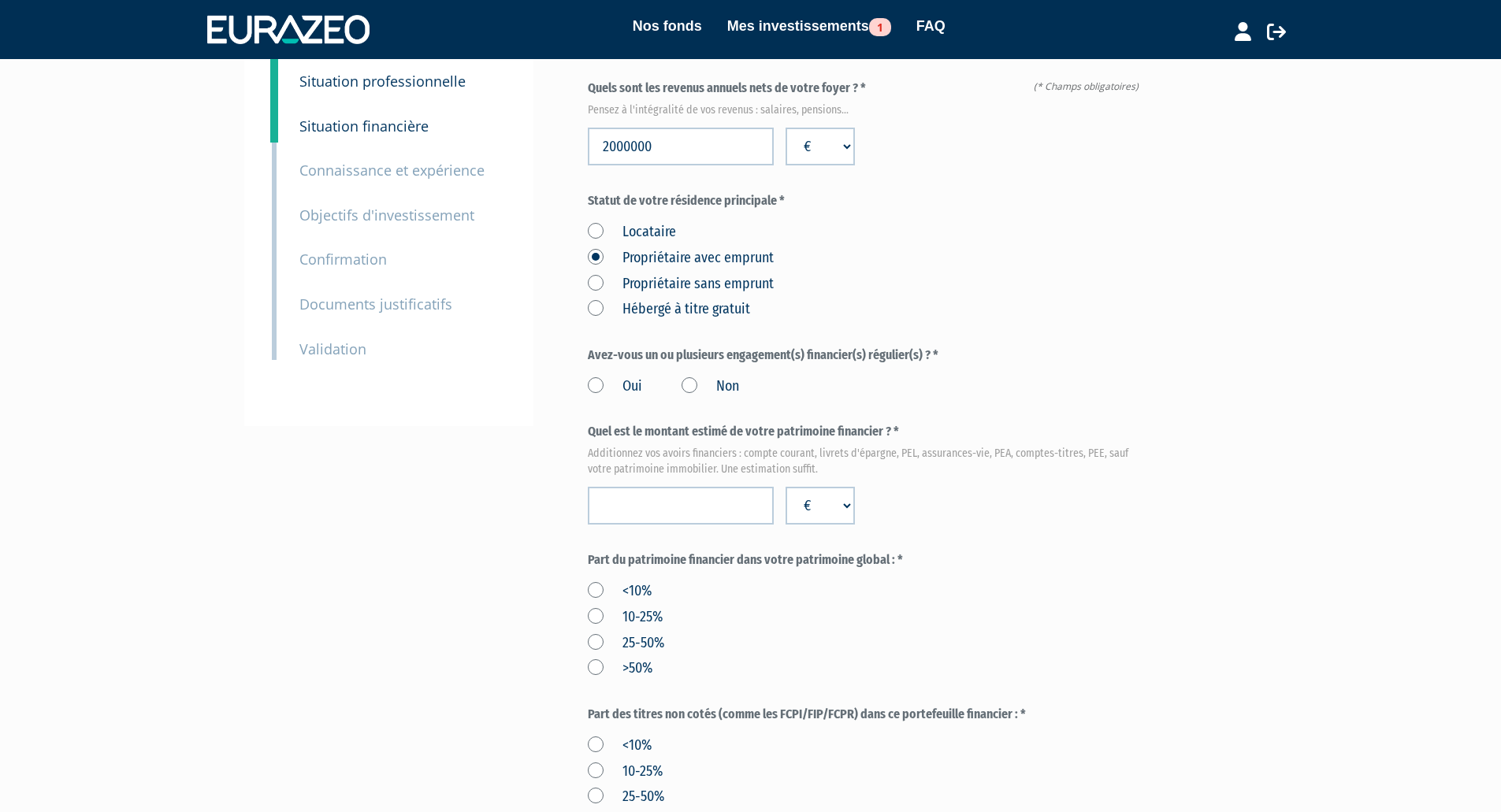
click at [597, 376] on label "Oui" at bounding box center [615, 386] width 54 height 21
click at [0, 0] on input "Oui" at bounding box center [0, 0] width 0 height 0
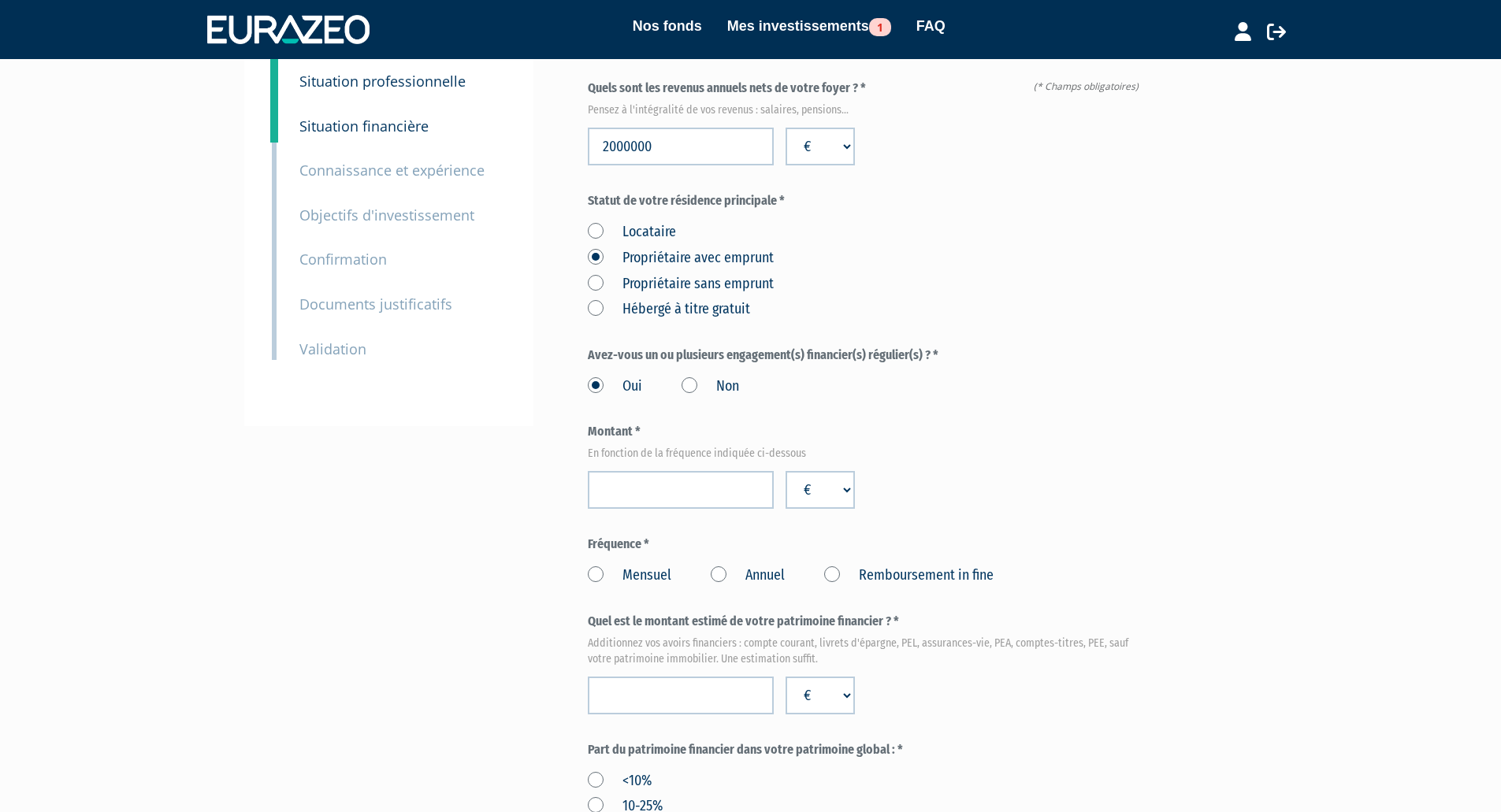
click at [684, 376] on label "Non" at bounding box center [711, 386] width 58 height 21
click at [0, 0] on input "Non" at bounding box center [0, 0] width 0 height 0
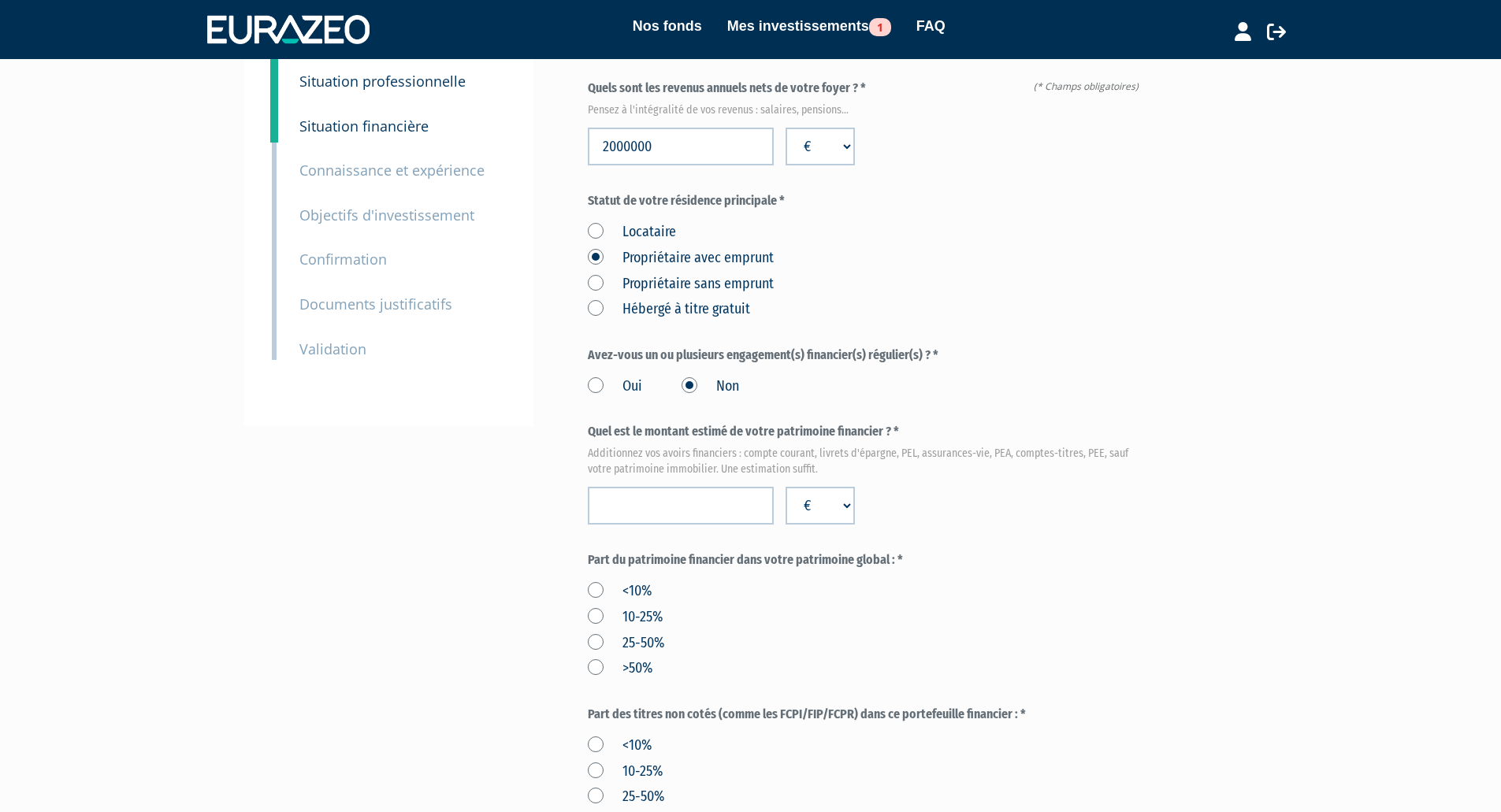
click at [599, 376] on label "Oui" at bounding box center [615, 386] width 54 height 21
click at [0, 0] on input "Oui" at bounding box center [0, 0] width 0 height 0
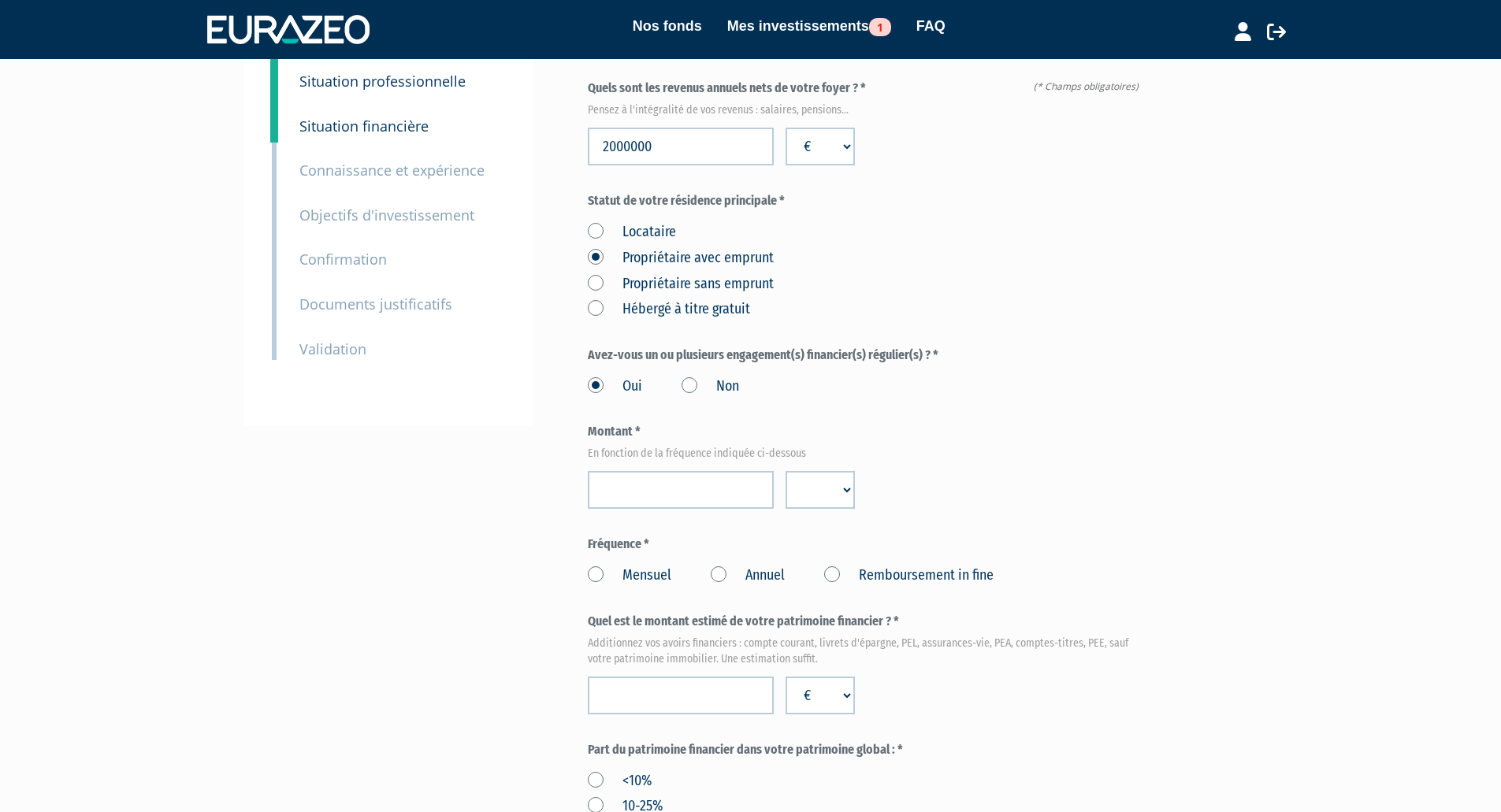
click at [687, 376] on label "Non" at bounding box center [711, 386] width 58 height 21
click at [0, 0] on input "Non" at bounding box center [0, 0] width 0 height 0
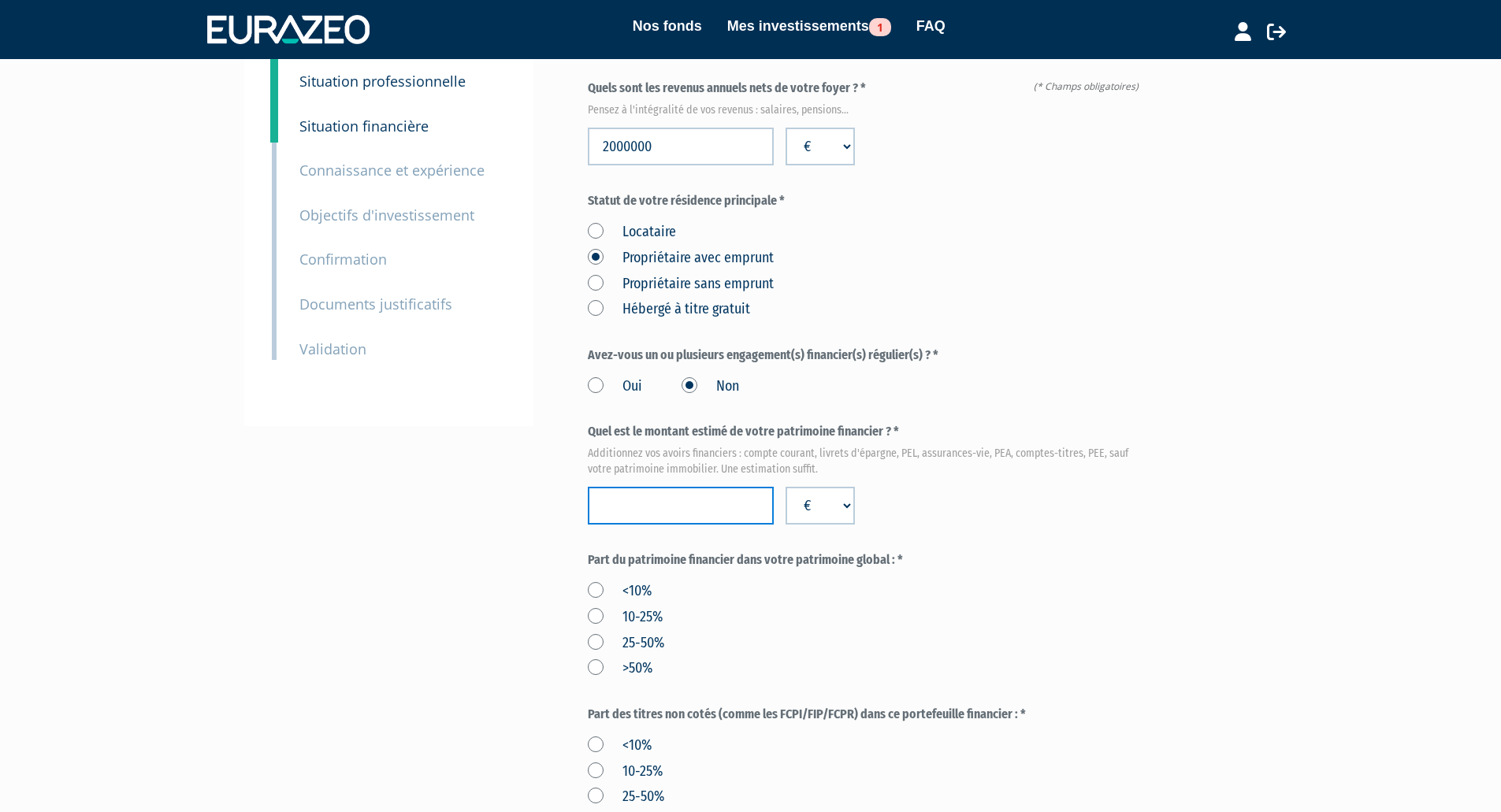
click at [695, 487] on input "number" at bounding box center [681, 506] width 186 height 38
type input "150000"
click at [744, 552] on div "Part du patrimoine financier dans votre patrimoine global : * <10% 10-25% 25-50…" at bounding box center [866, 615] width 558 height 128
click at [784, 623] on div "<10% 10-25% 25-50% >50%" at bounding box center [866, 626] width 558 height 103
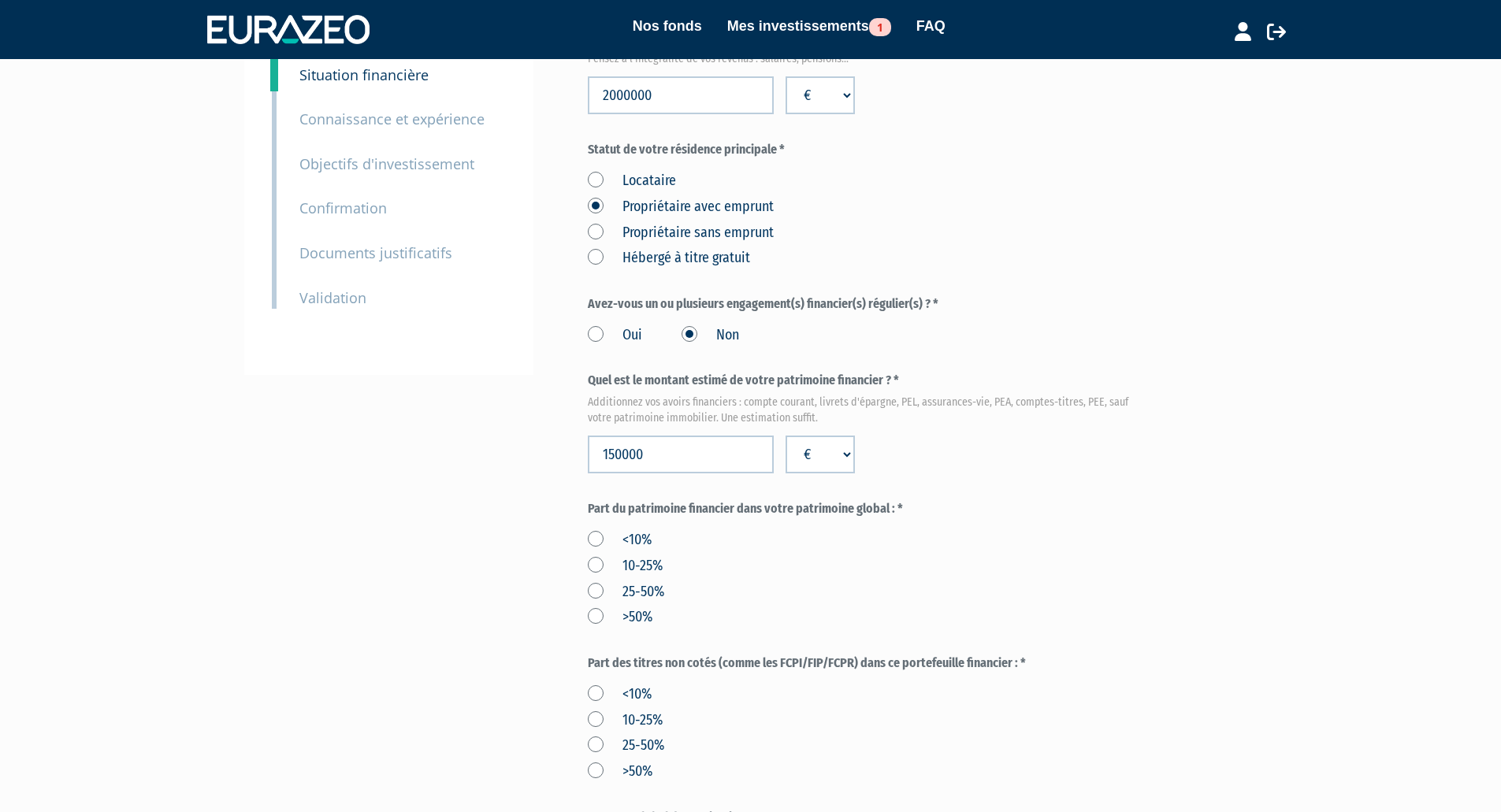
scroll to position [236, 0]
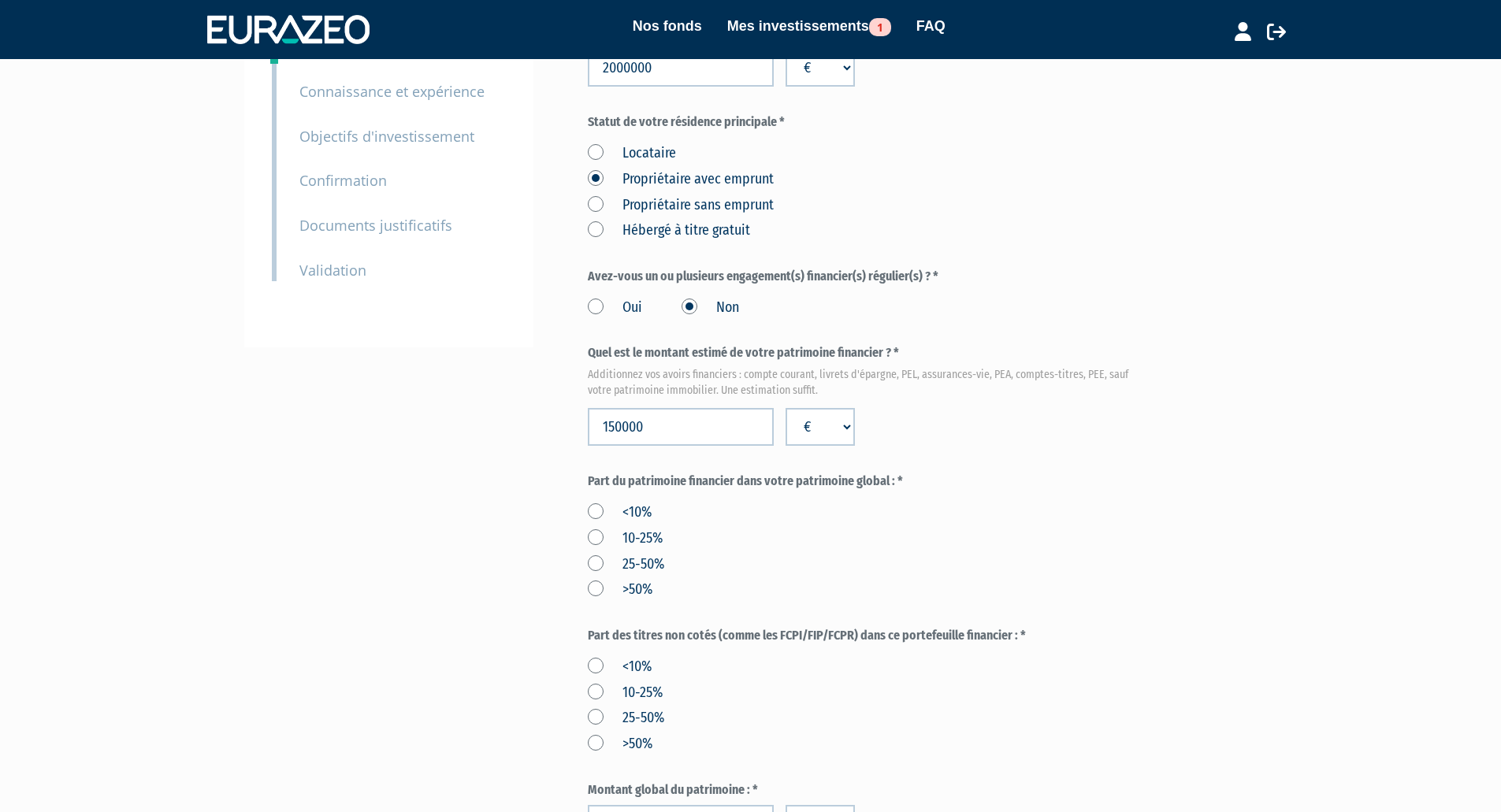
click at [594, 555] on label "25-50%" at bounding box center [626, 565] width 77 height 21
click at [0, 0] on input "25-50%" at bounding box center [0, 0] width 0 height 0
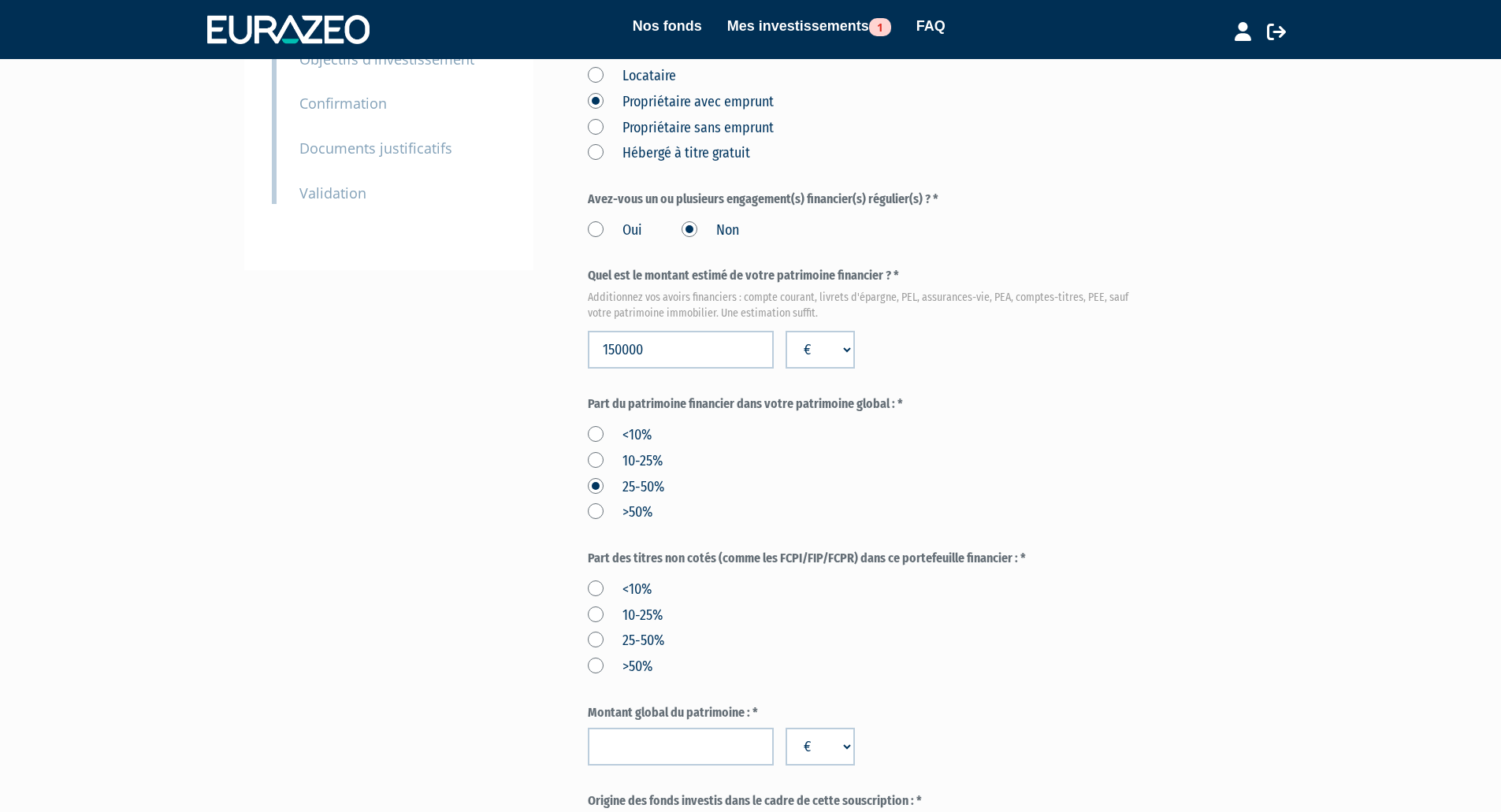
scroll to position [315, 0]
click at [599, 605] on label "10-25%" at bounding box center [625, 614] width 75 height 21
click at [0, 0] on input "10-25%" at bounding box center [0, 0] width 0 height 0
click at [646, 726] on input "number" at bounding box center [681, 745] width 186 height 38
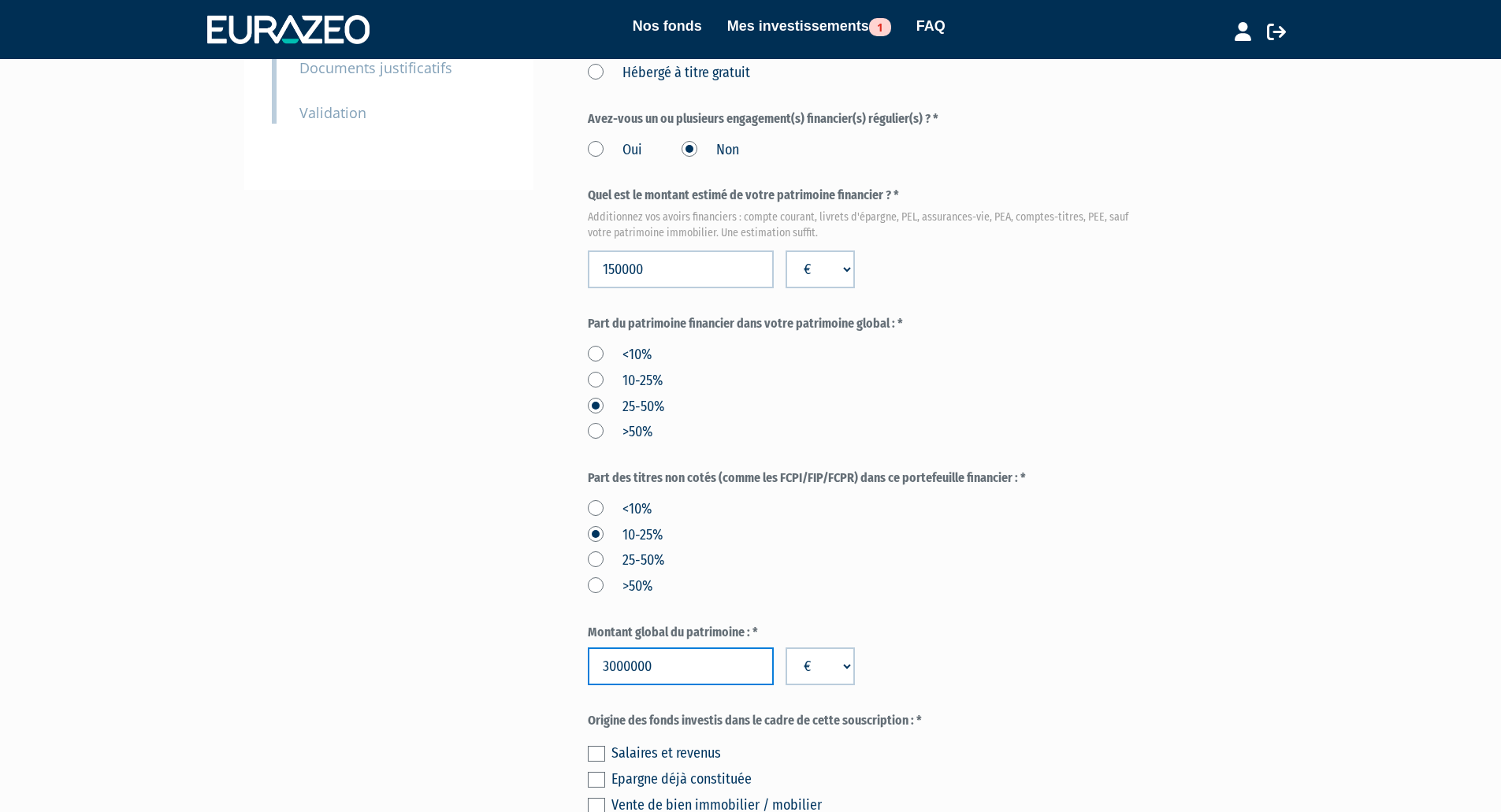
click at [607, 647] on input "3000000" at bounding box center [681, 666] width 186 height 38
click at [630, 647] on input "3000000" at bounding box center [681, 666] width 186 height 38
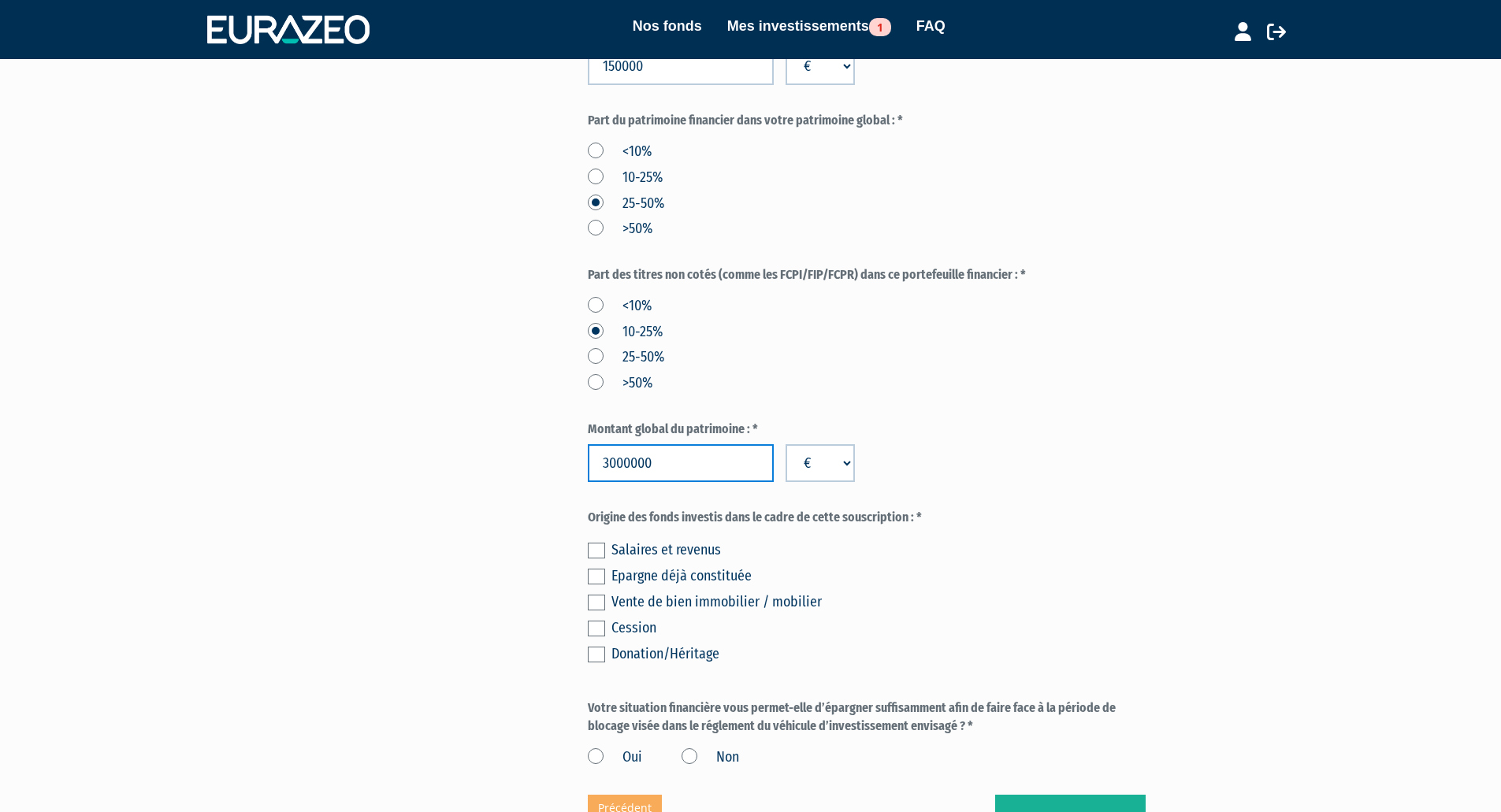
scroll to position [630, 0]
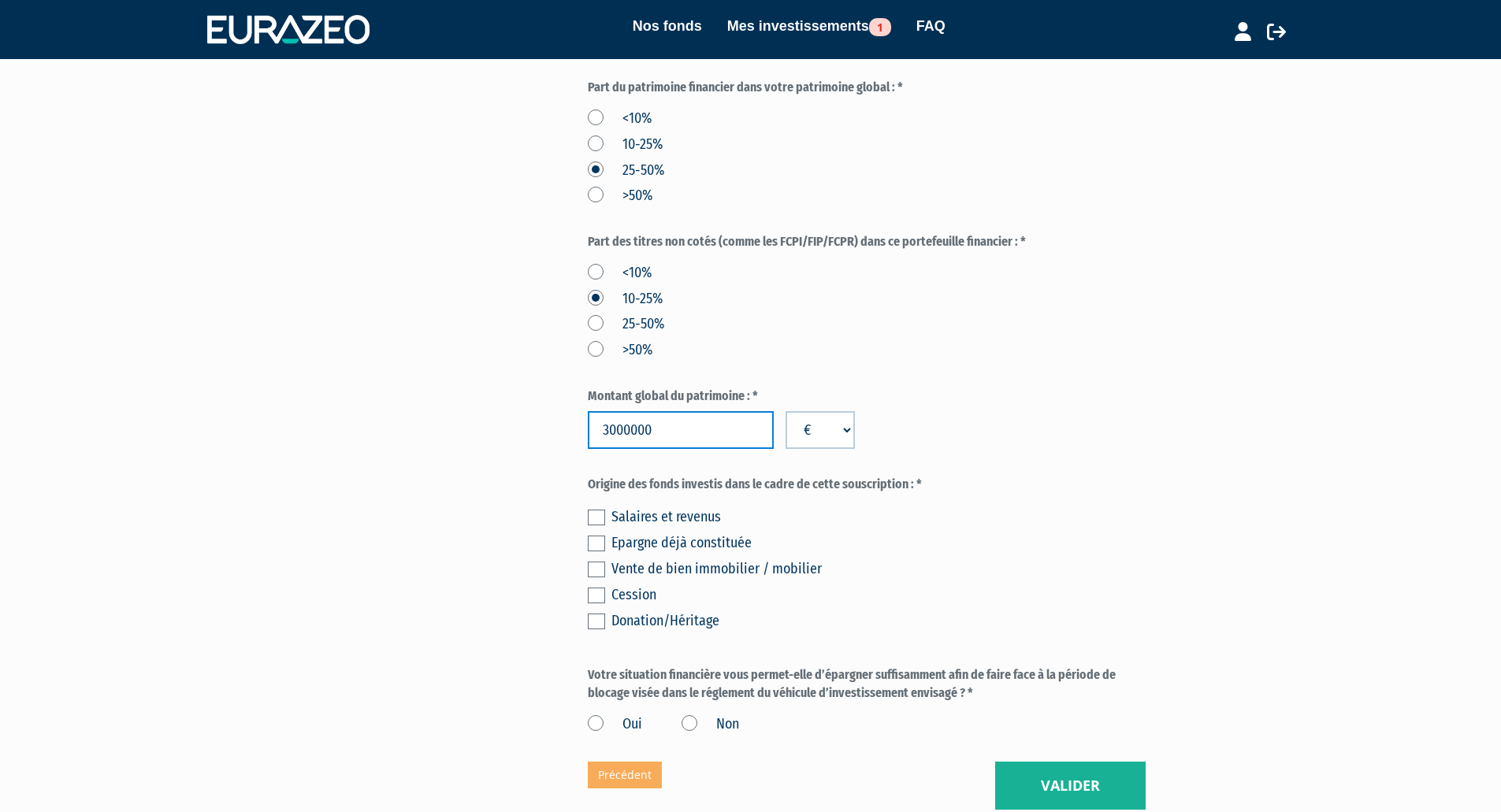
type input "3000000"
click at [590, 510] on label at bounding box center [596, 518] width 17 height 16
click at [0, 0] on input "checkbox" at bounding box center [0, 0] width 0 height 0
click at [595, 714] on label "Oui" at bounding box center [615, 724] width 54 height 21
click at [0, 0] on input "Oui" at bounding box center [0, 0] width 0 height 0
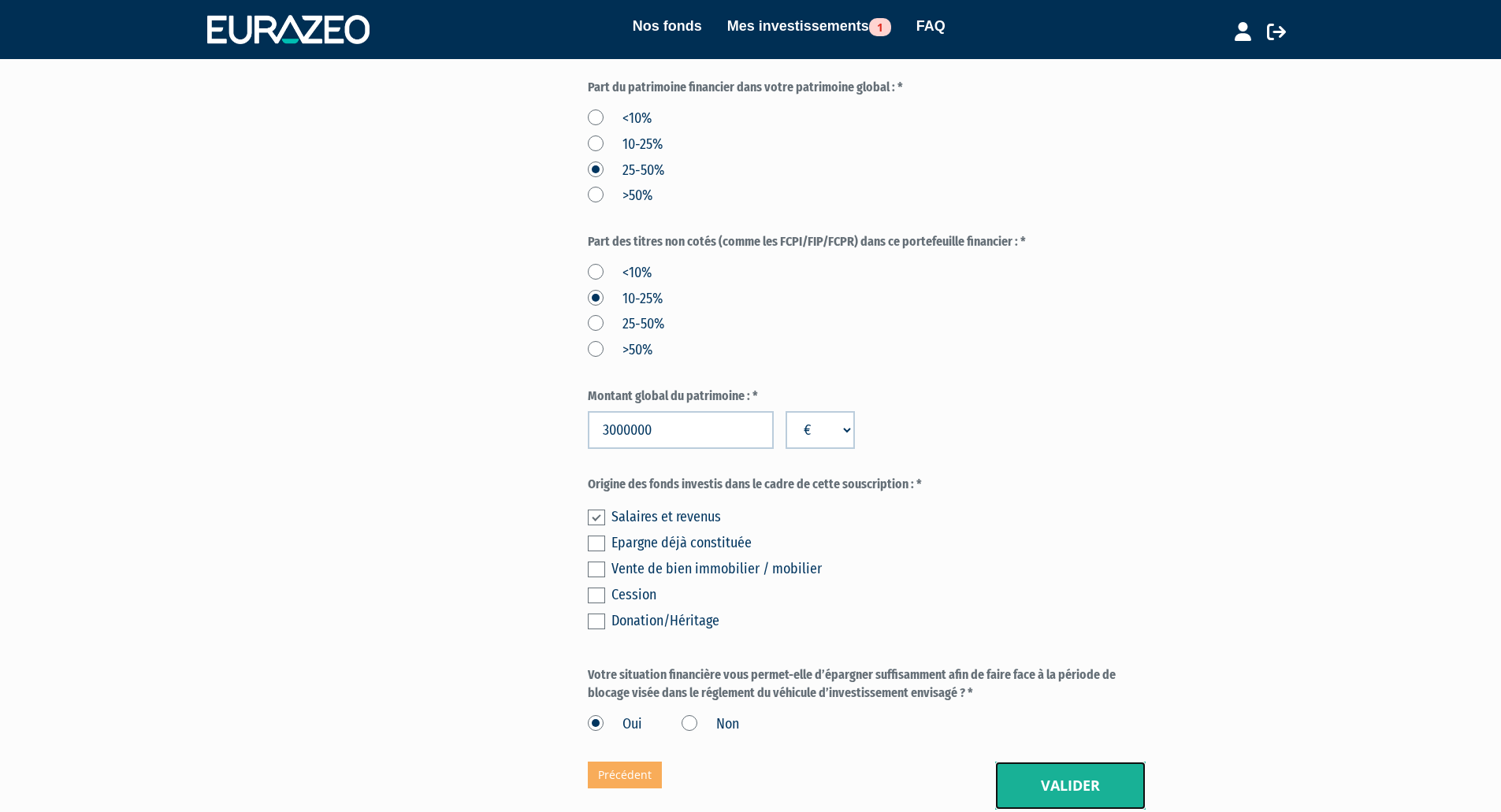
click at [1054, 761] on button "Valider" at bounding box center [1070, 785] width 151 height 49
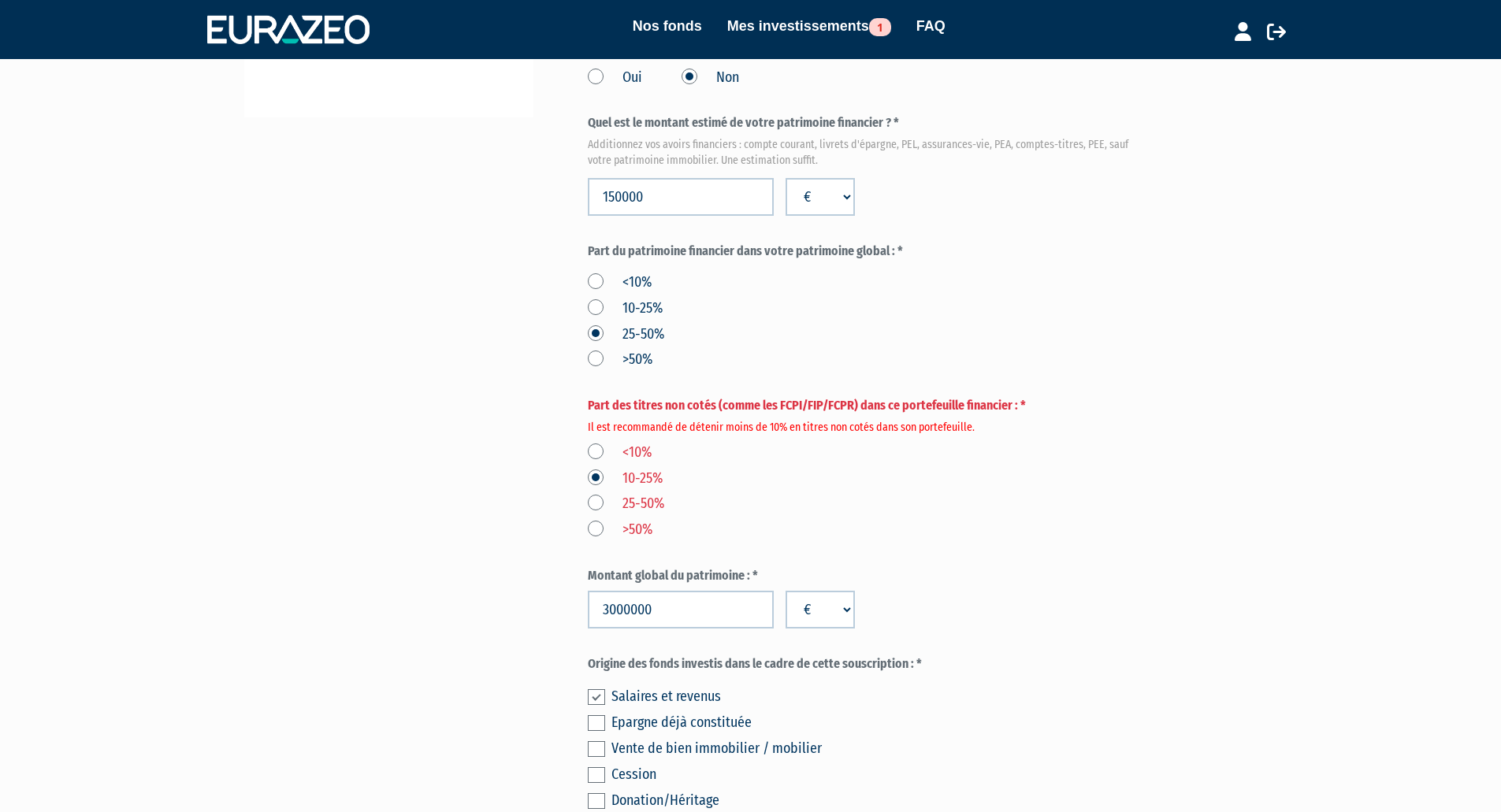
scroll to position [473, 0]
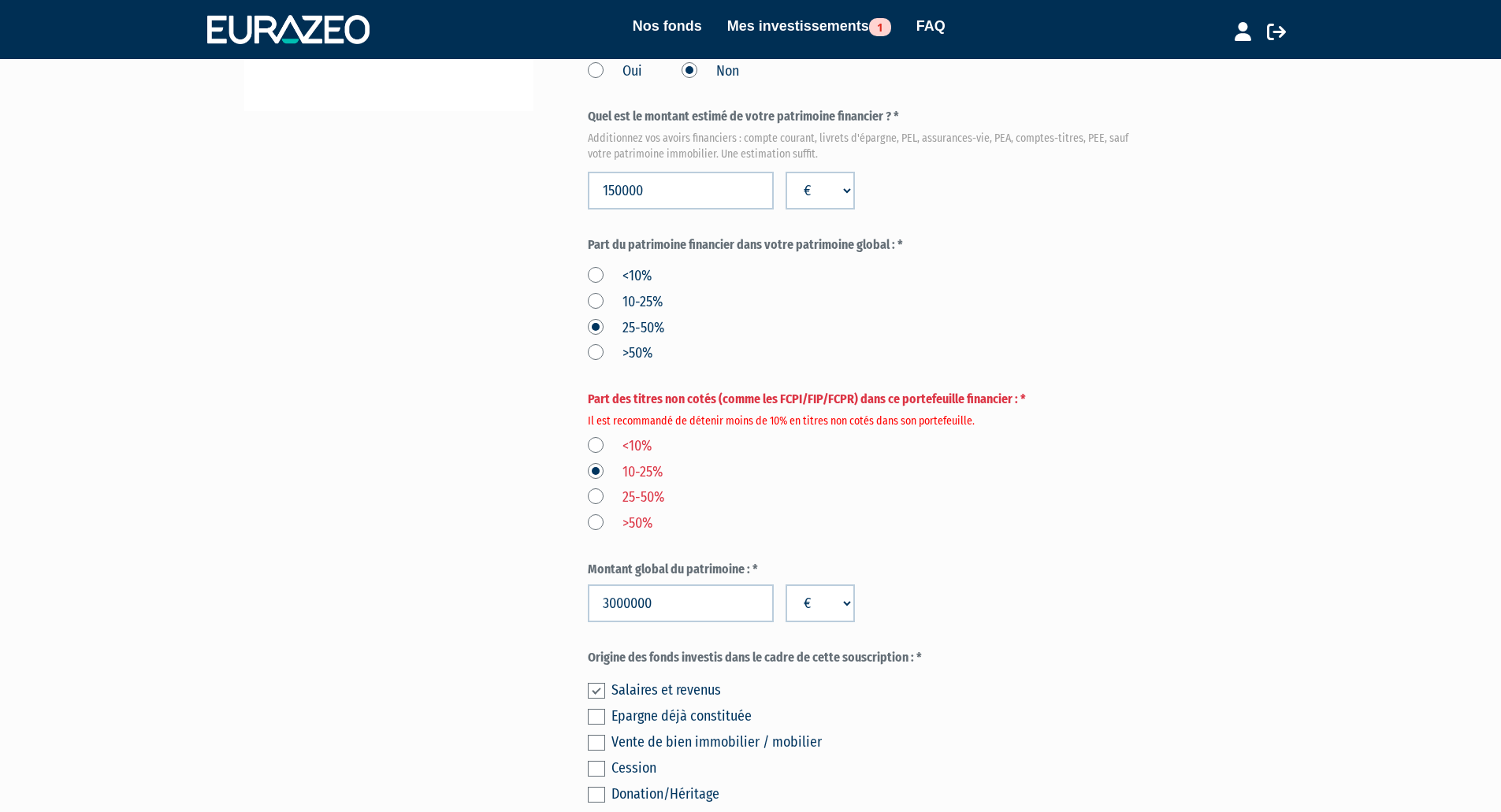
click at [599, 436] on label "<10%" at bounding box center [620, 446] width 64 height 21
click at [0, 0] on input "<10%" at bounding box center [0, 0] width 0 height 0
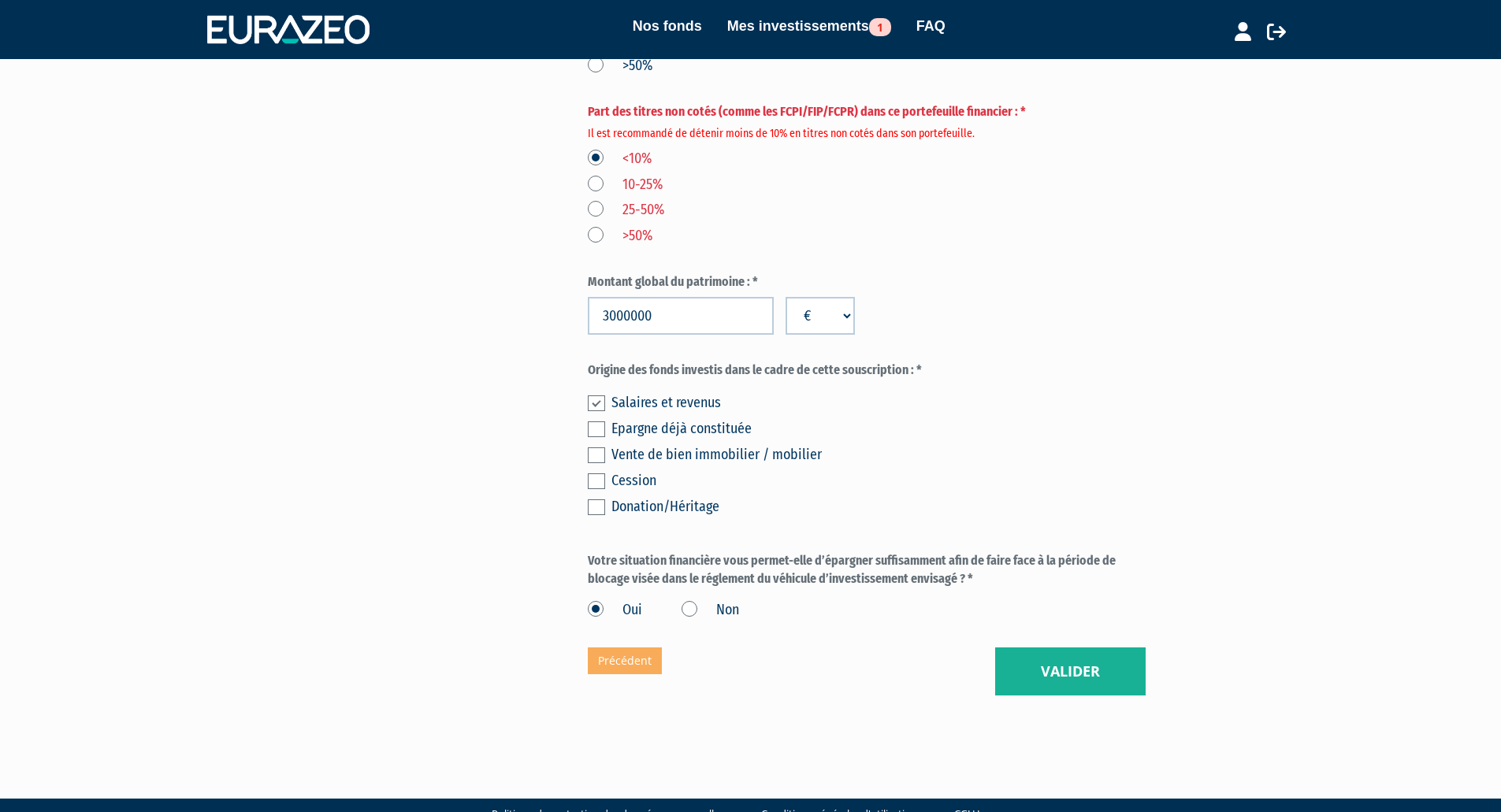
scroll to position [761, 0]
click at [1079, 646] on button "Valider" at bounding box center [1070, 670] width 151 height 49
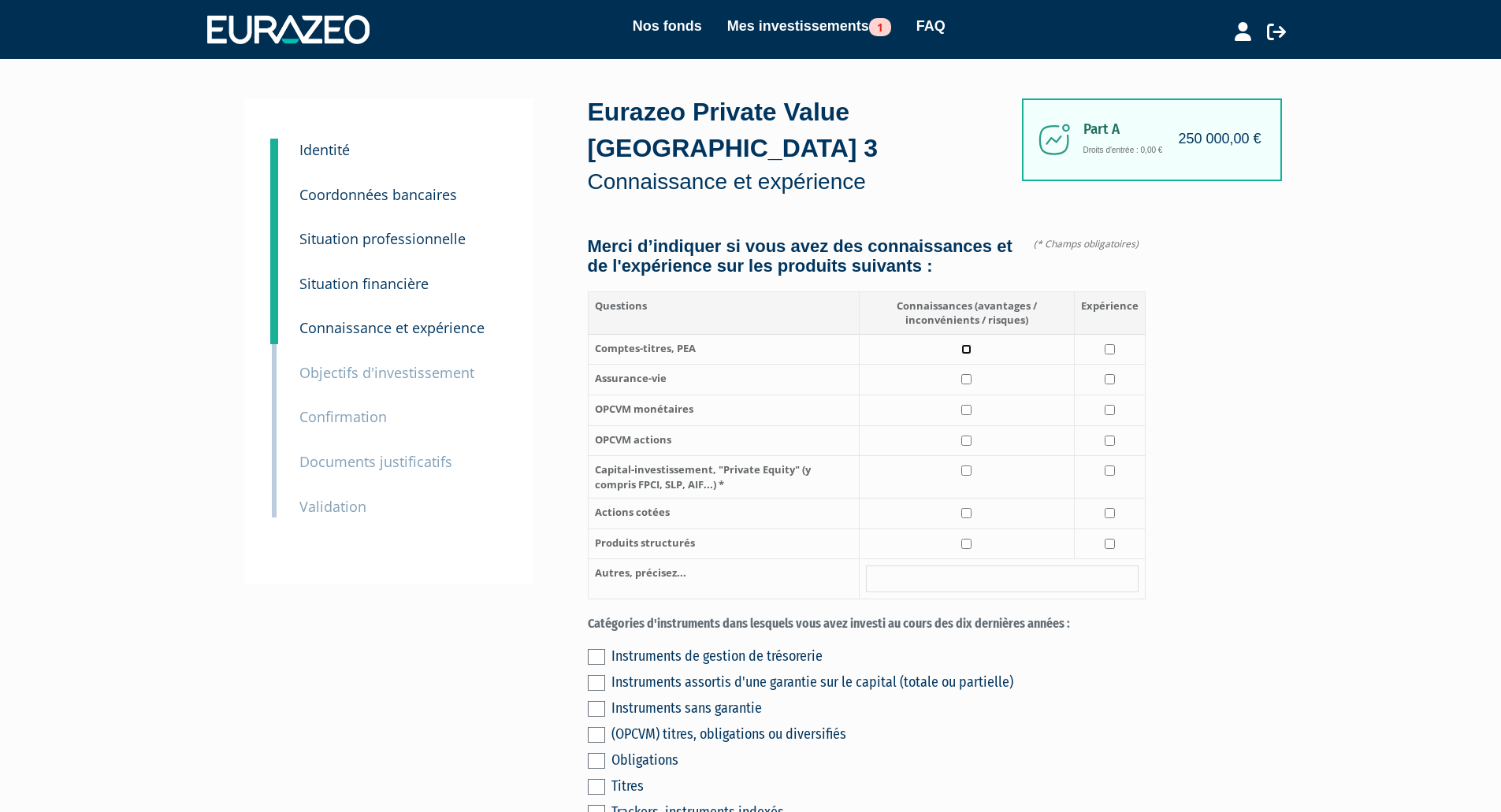
click at [966, 344] on input "checkbox" at bounding box center [966, 349] width 10 height 10
checkbox input "true"
click at [1106, 344] on input "checkbox" at bounding box center [1110, 349] width 10 height 10
click at [1108, 344] on input "checkbox" at bounding box center [1110, 349] width 10 height 10
checkbox input "false"
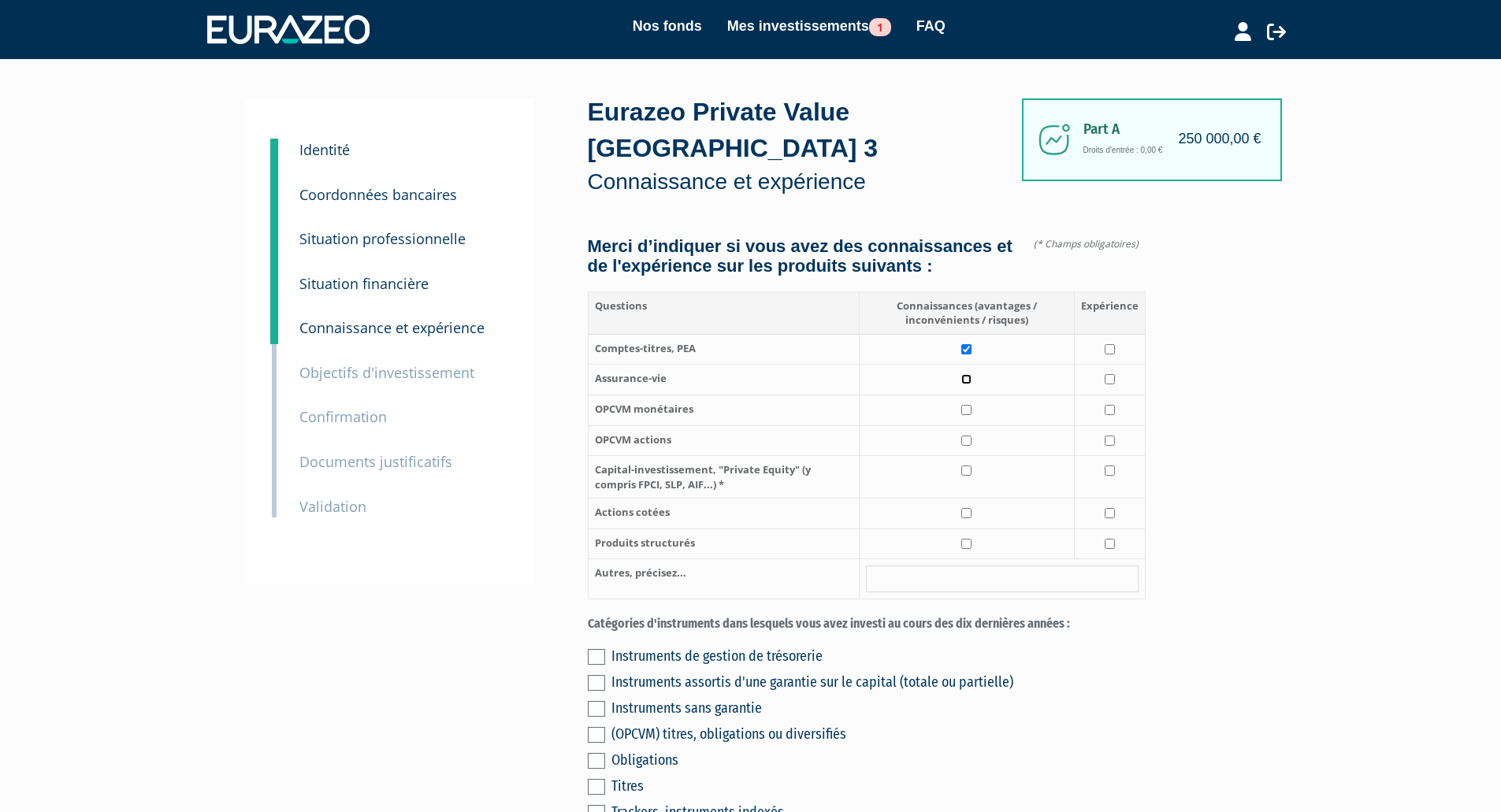
click at [969, 374] on input "checkbox" at bounding box center [966, 379] width 10 height 10
checkbox input "true"
click at [1108, 374] on input "checkbox" at bounding box center [1110, 379] width 10 height 10
checkbox input "true"
click at [964, 405] on input "checkbox" at bounding box center [966, 410] width 10 height 10
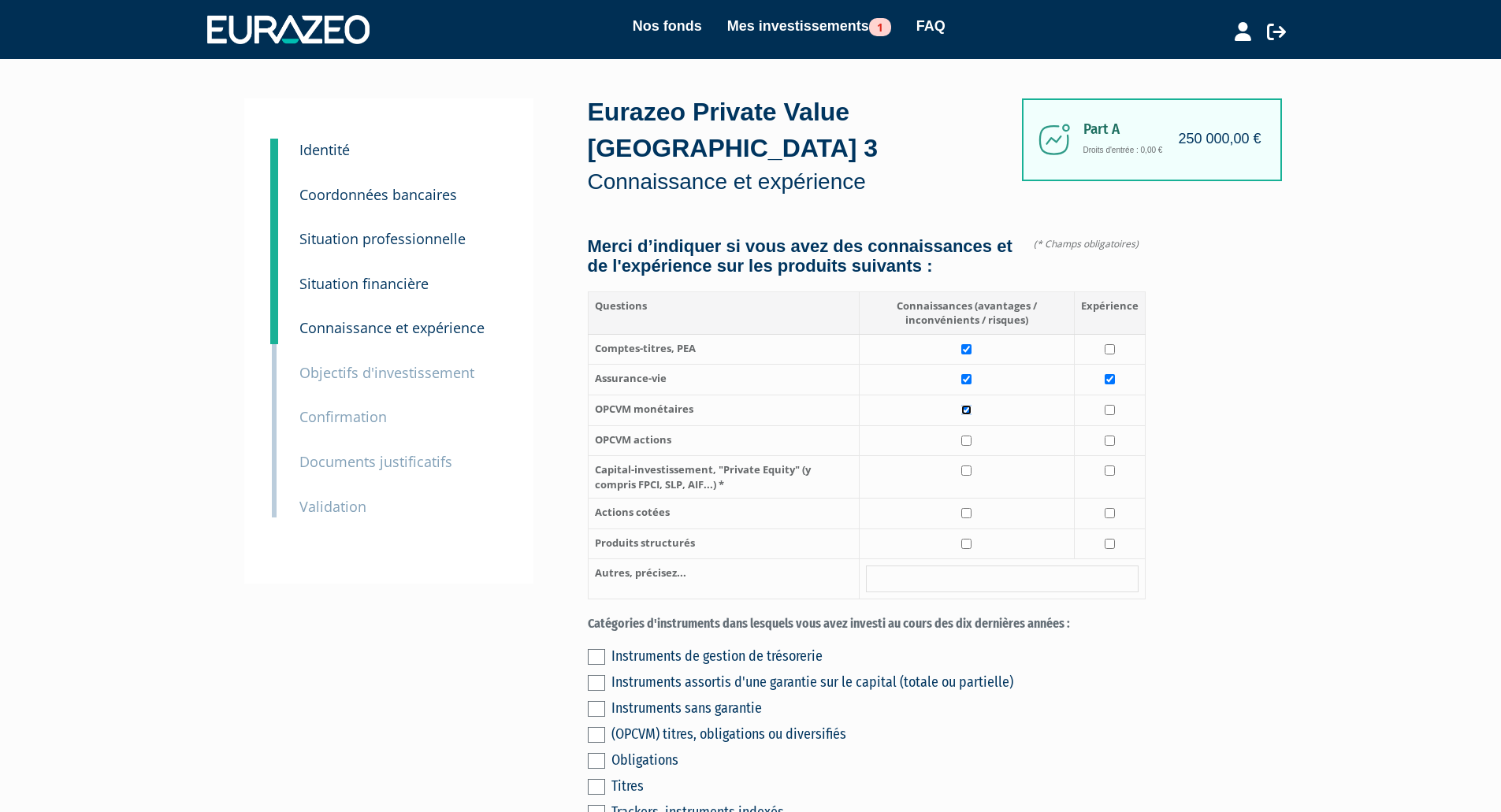
checkbox input "true"
click at [1113, 405] on input "checkbox" at bounding box center [1110, 410] width 10 height 10
checkbox input "true"
click at [970, 436] on input "checkbox" at bounding box center [966, 441] width 10 height 10
checkbox input "true"
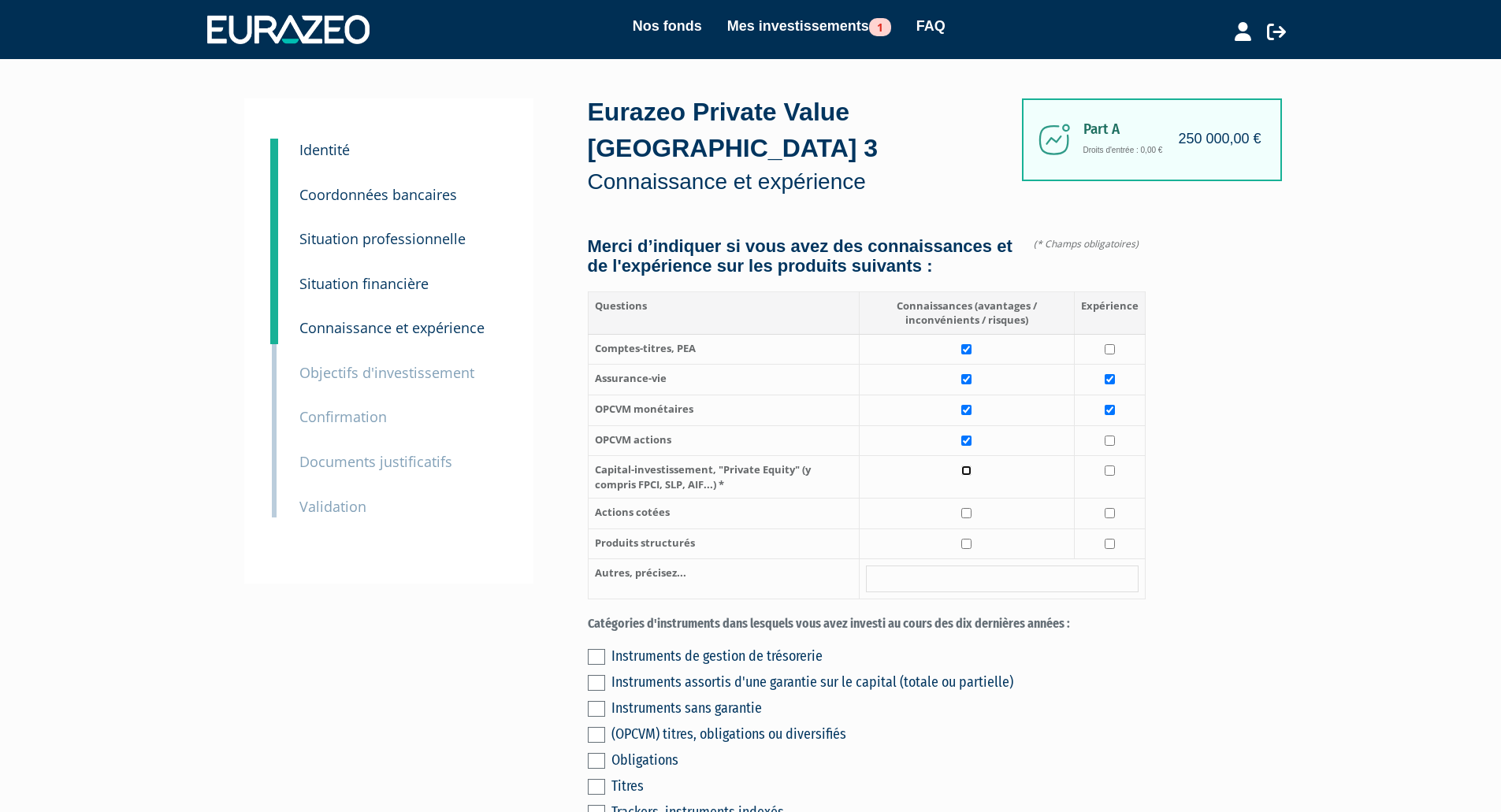
click at [966, 466] on input "checkbox" at bounding box center [966, 471] width 10 height 10
checkbox input "true"
click at [969, 508] on input "checkbox" at bounding box center [966, 513] width 10 height 10
checkbox input "true"
click at [968, 539] on input "checkbox" at bounding box center [966, 544] width 10 height 10
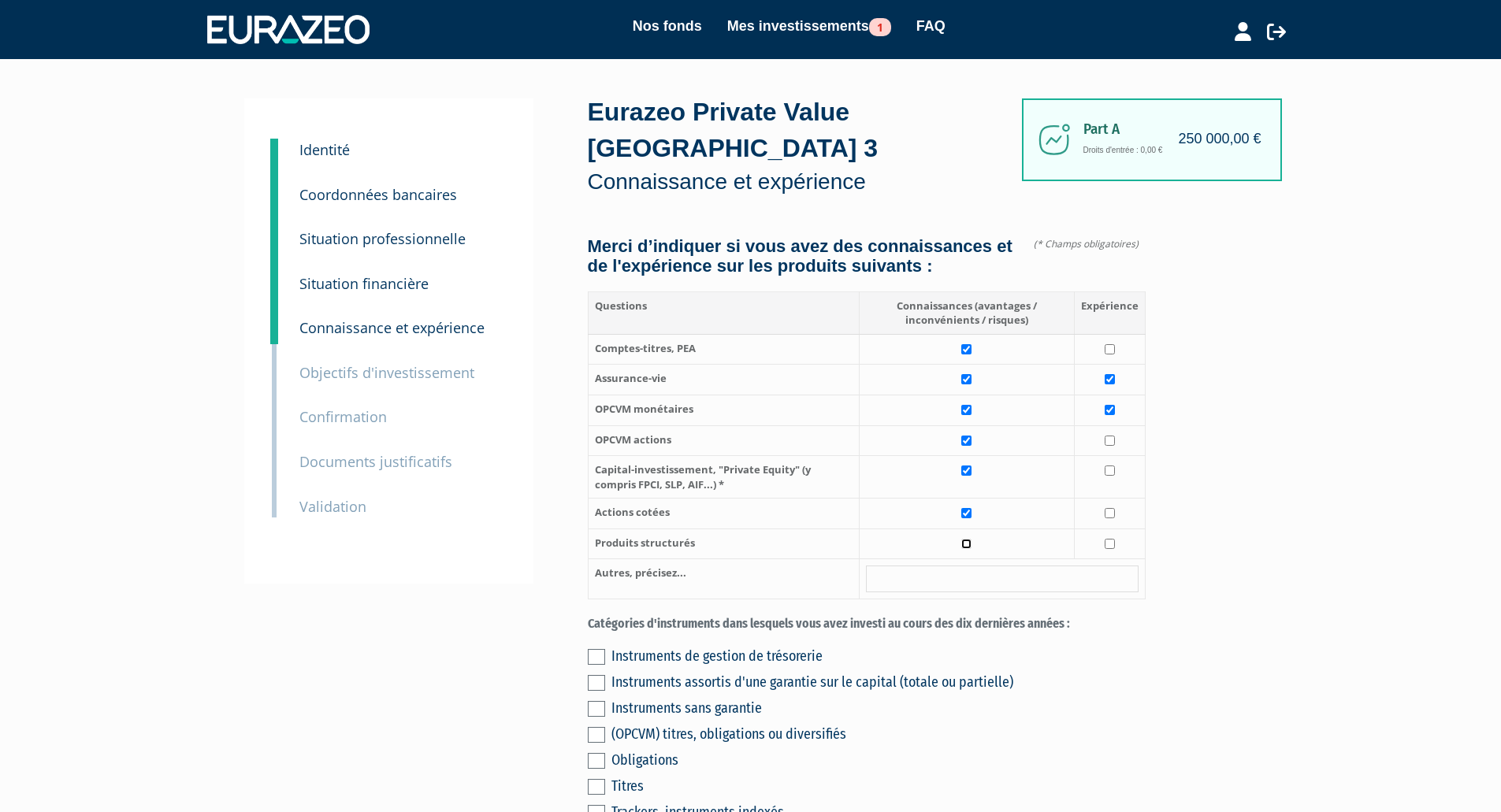
checkbox input "true"
click at [1115, 539] on input "checkbox" at bounding box center [1110, 544] width 10 height 10
checkbox input "true"
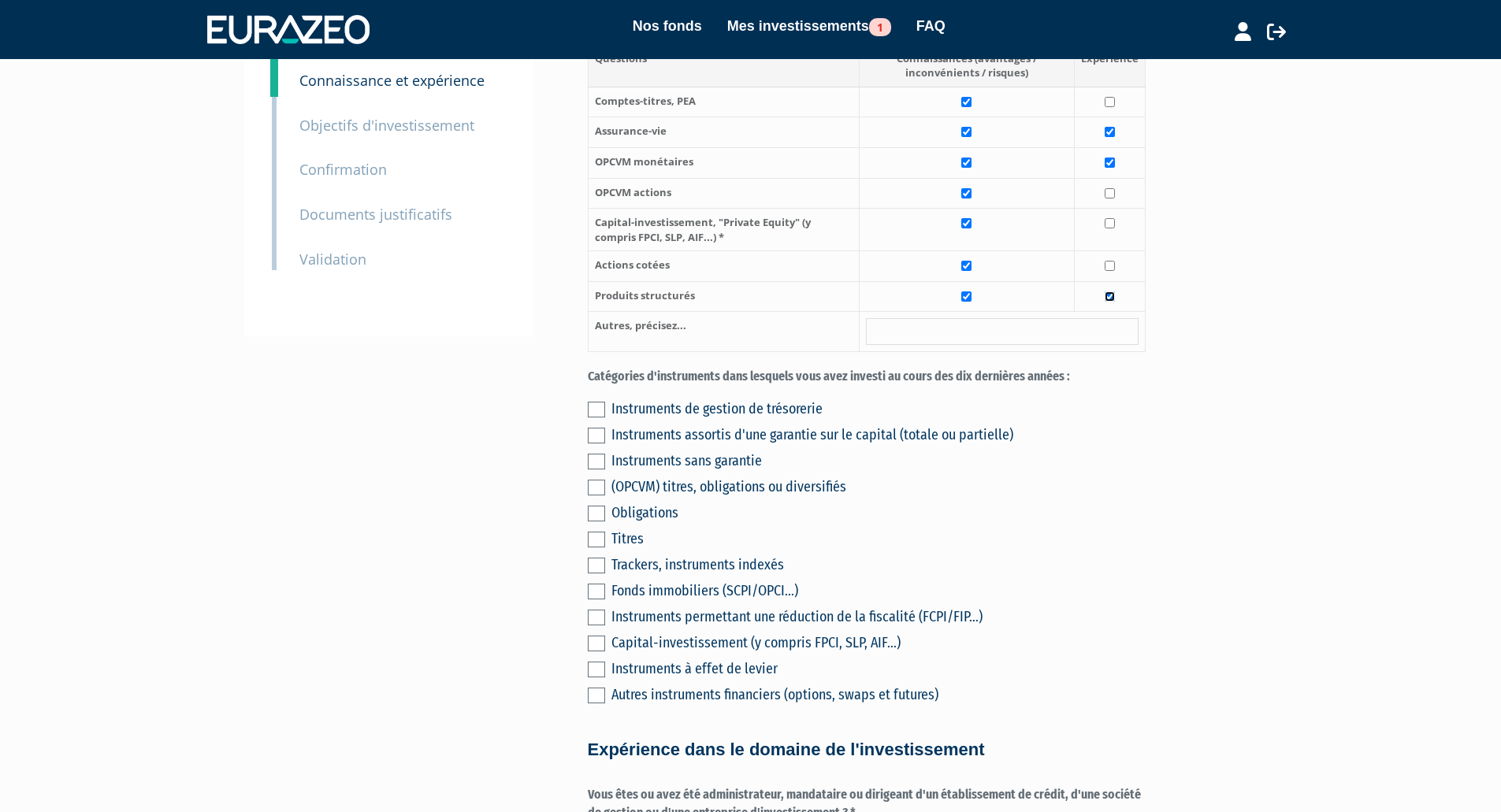
scroll to position [315, 0]
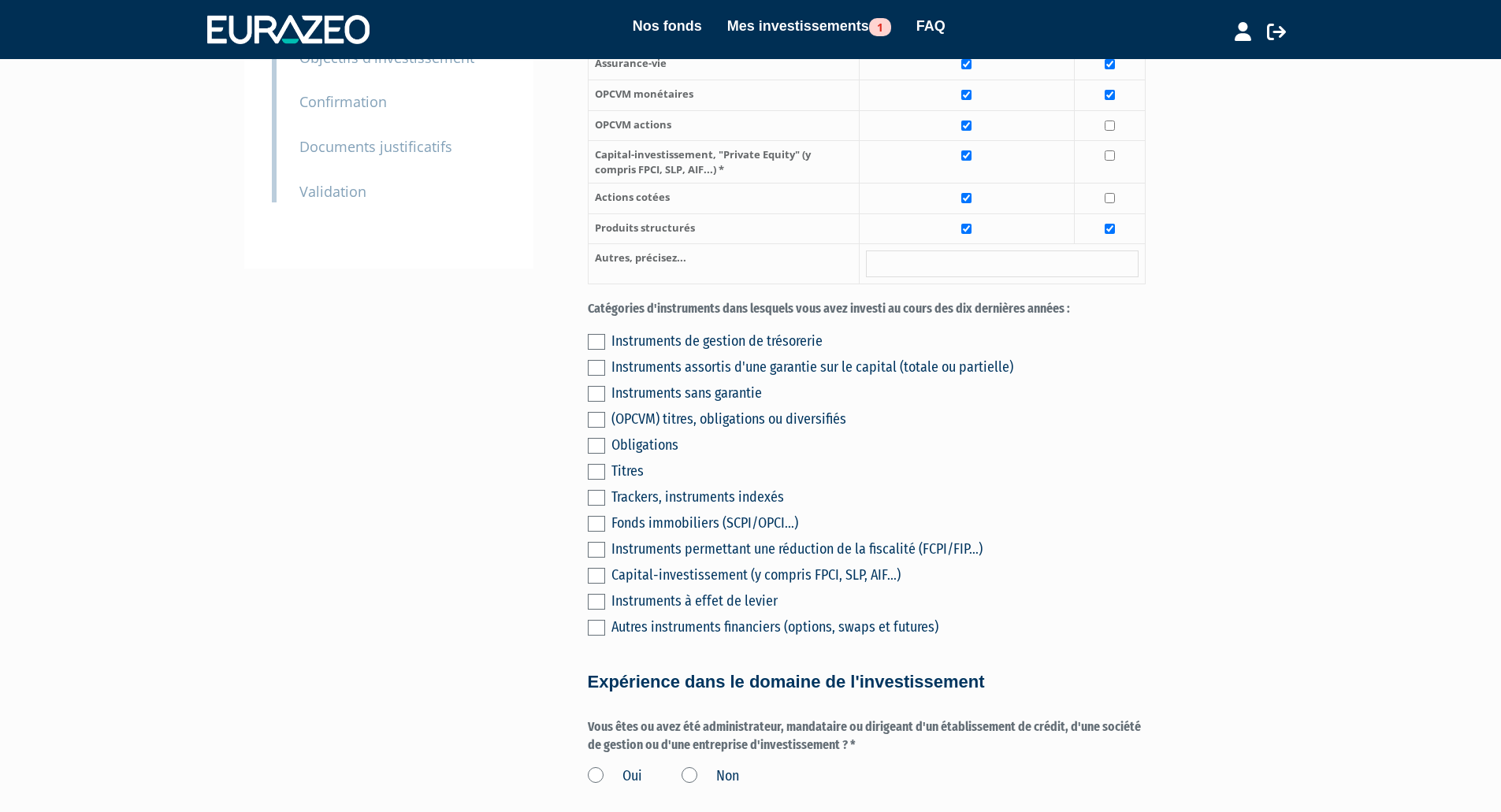
click at [596, 334] on label at bounding box center [596, 342] width 17 height 16
click at [0, 0] on input "checkbox" at bounding box center [0, 0] width 0 height 0
click at [597, 360] on label at bounding box center [596, 368] width 17 height 16
click at [0, 0] on input "checkbox" at bounding box center [0, 0] width 0 height 0
click at [594, 386] on label at bounding box center [596, 394] width 17 height 16
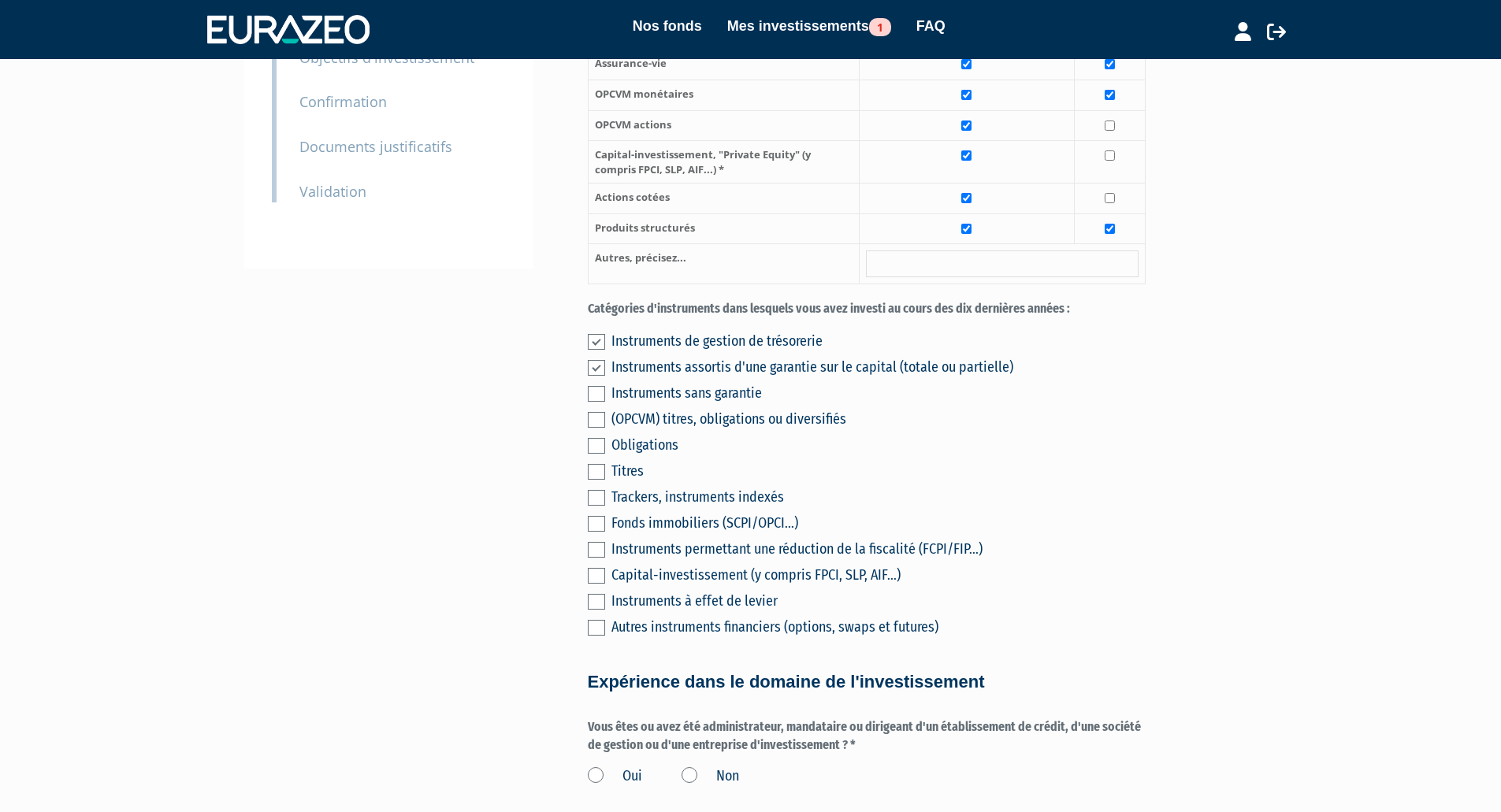
click at [0, 0] on input "checkbox" at bounding box center [0, 0] width 0 height 0
click at [593, 412] on label at bounding box center [596, 420] width 17 height 16
click at [0, 0] on input "checkbox" at bounding box center [0, 0] width 0 height 0
click at [591, 438] on label at bounding box center [596, 446] width 17 height 16
click at [0, 0] on input "checkbox" at bounding box center [0, 0] width 0 height 0
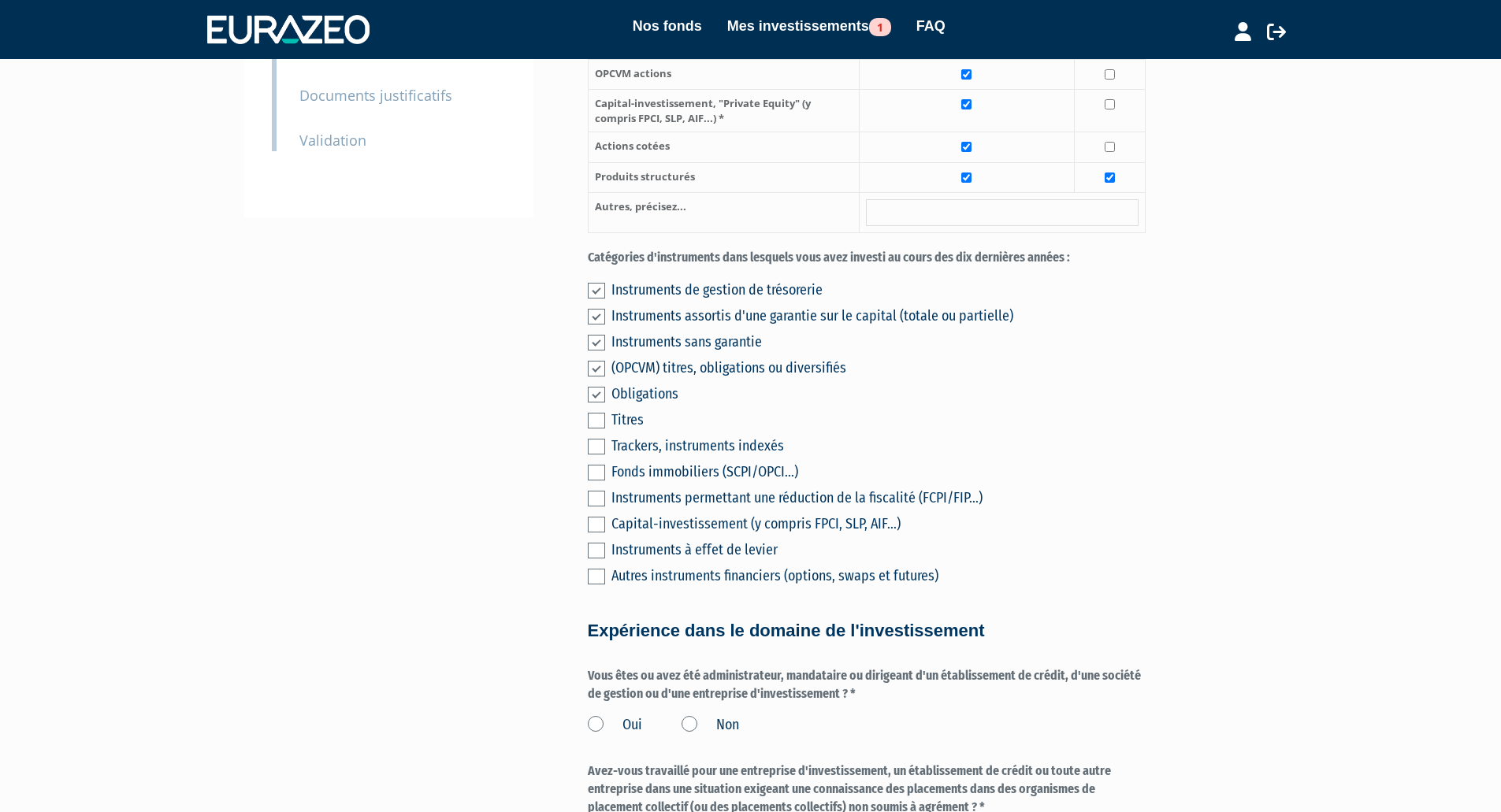
scroll to position [394, 0]
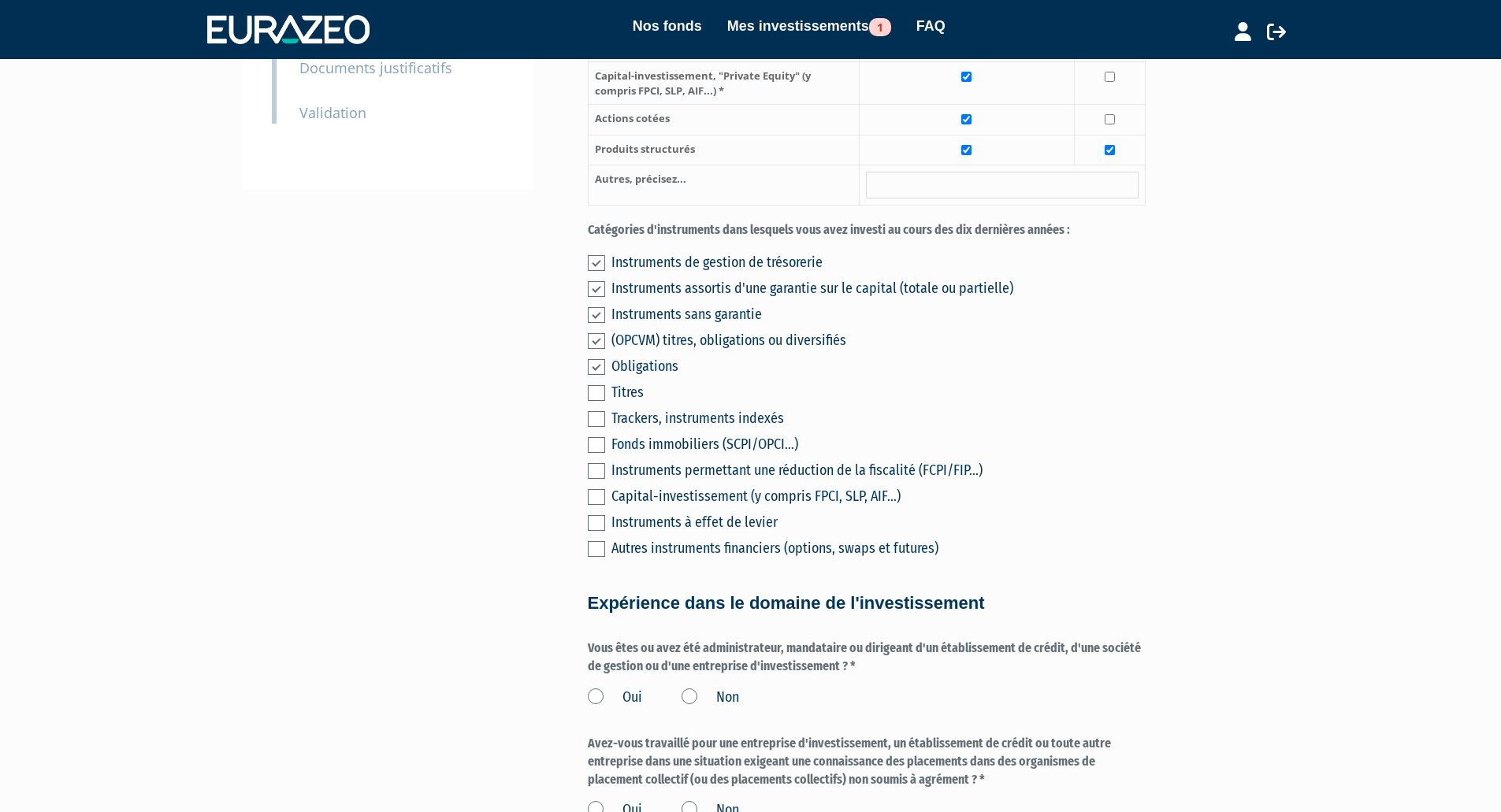
click at [596, 515] on label at bounding box center [596, 523] width 17 height 16
click at [0, 0] on input "checkbox" at bounding box center [0, 0] width 0 height 0
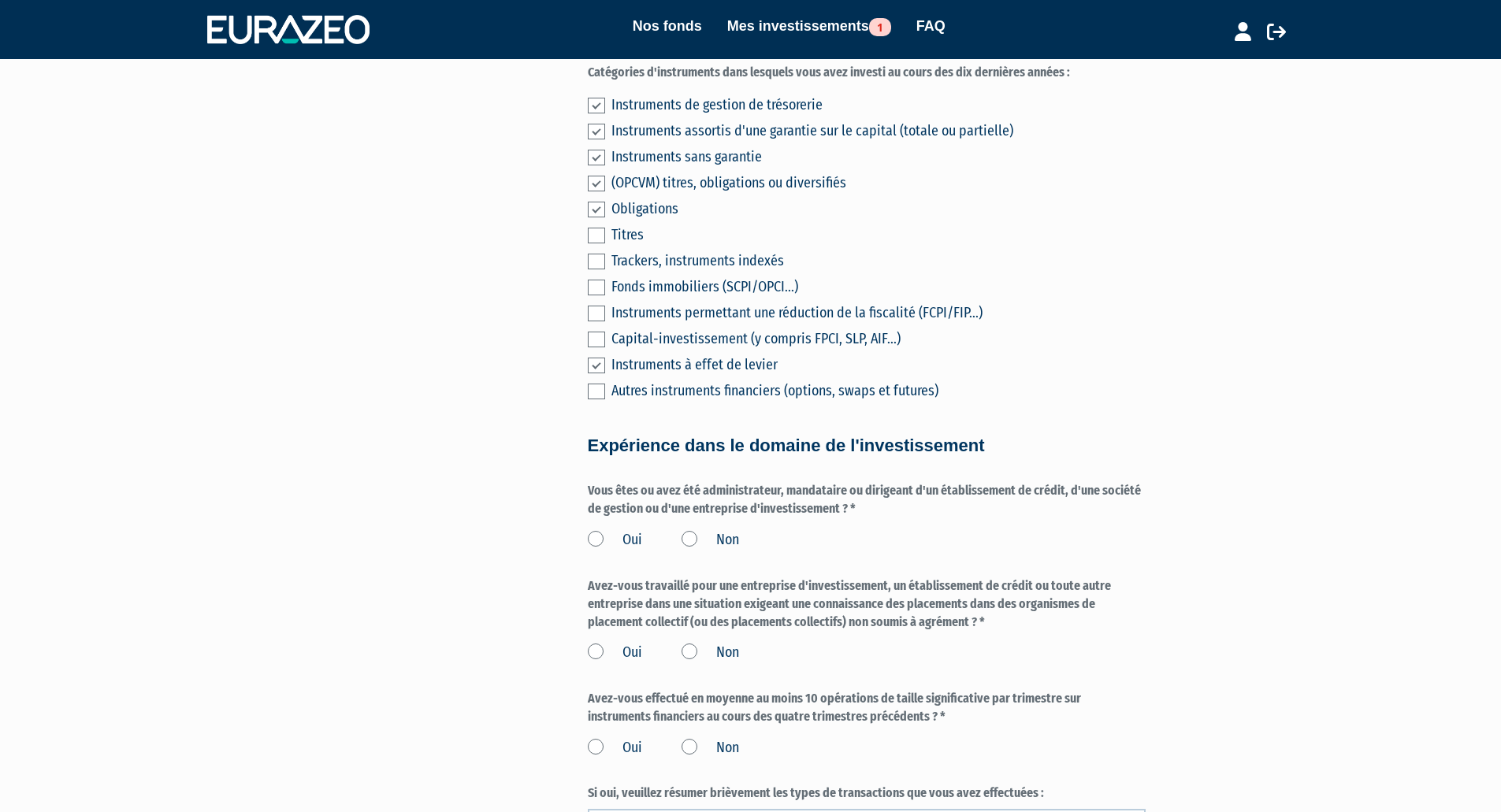
scroll to position [630, 0]
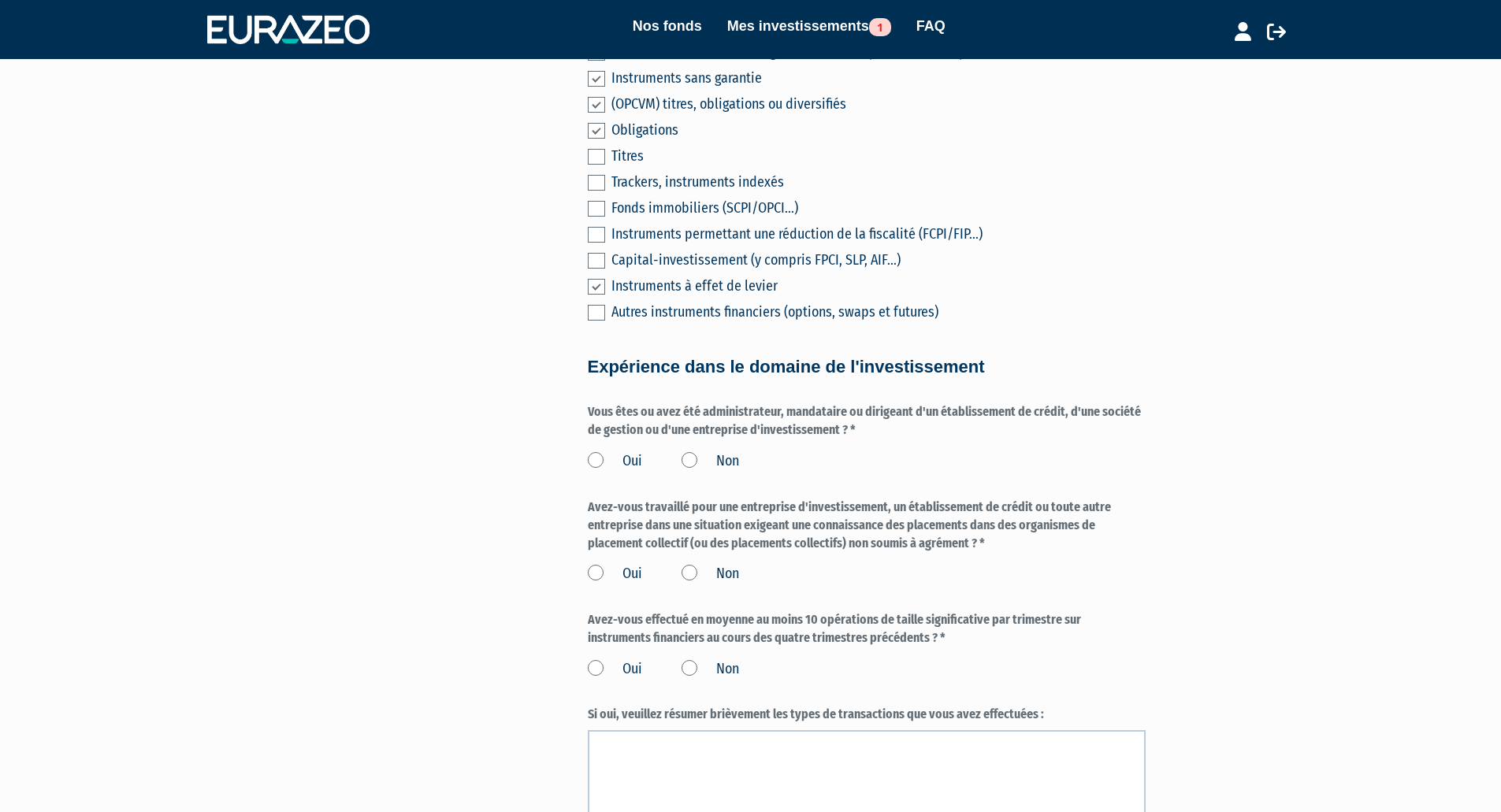
click at [690, 451] on label "Non" at bounding box center [711, 461] width 58 height 21
click at [0, 0] on input "Non" at bounding box center [0, 0] width 0 height 0
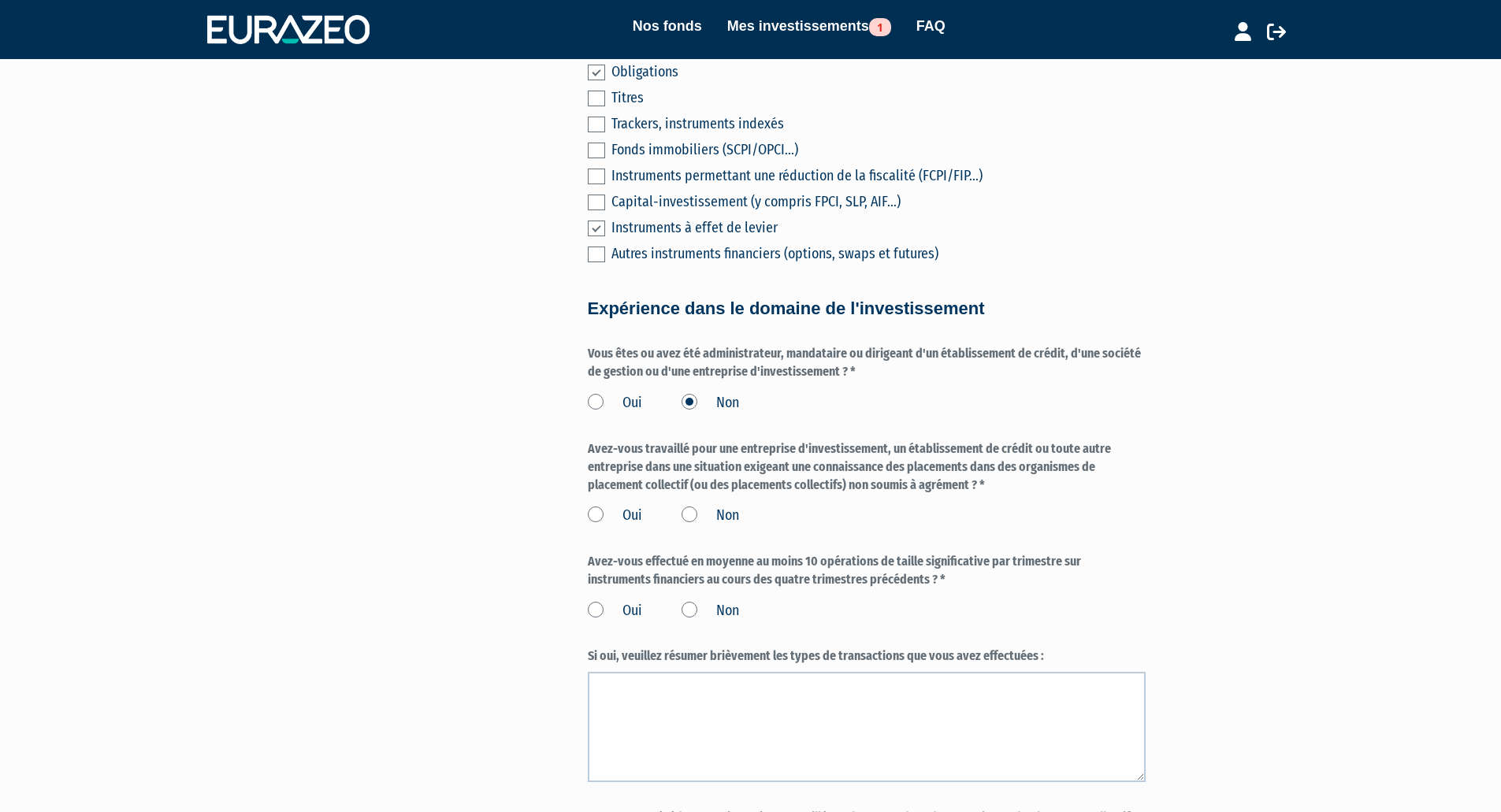
scroll to position [788, 0]
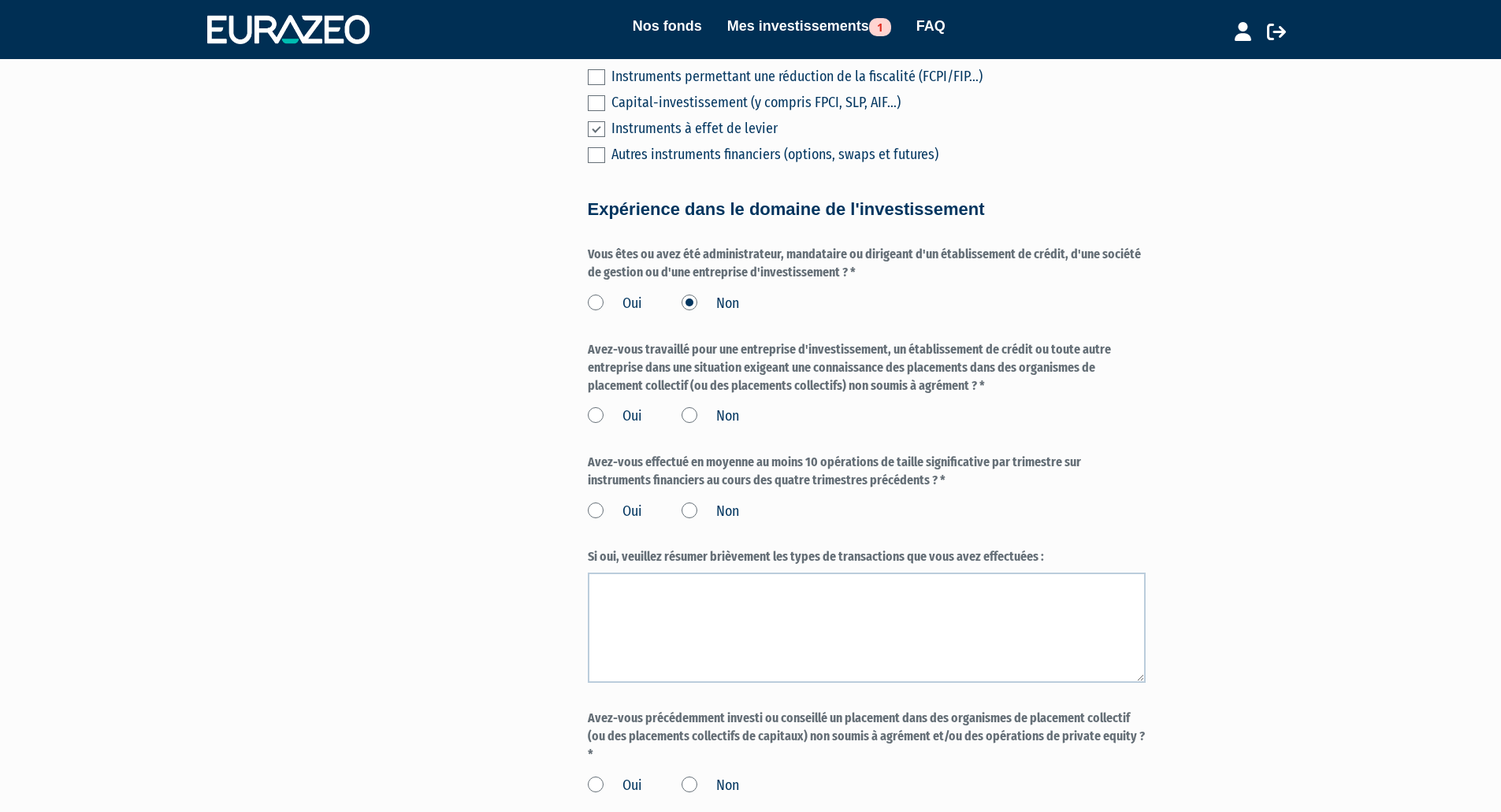
click at [687, 406] on label "Non" at bounding box center [711, 416] width 58 height 21
click at [0, 0] on input "Non" at bounding box center [0, 0] width 0 height 0
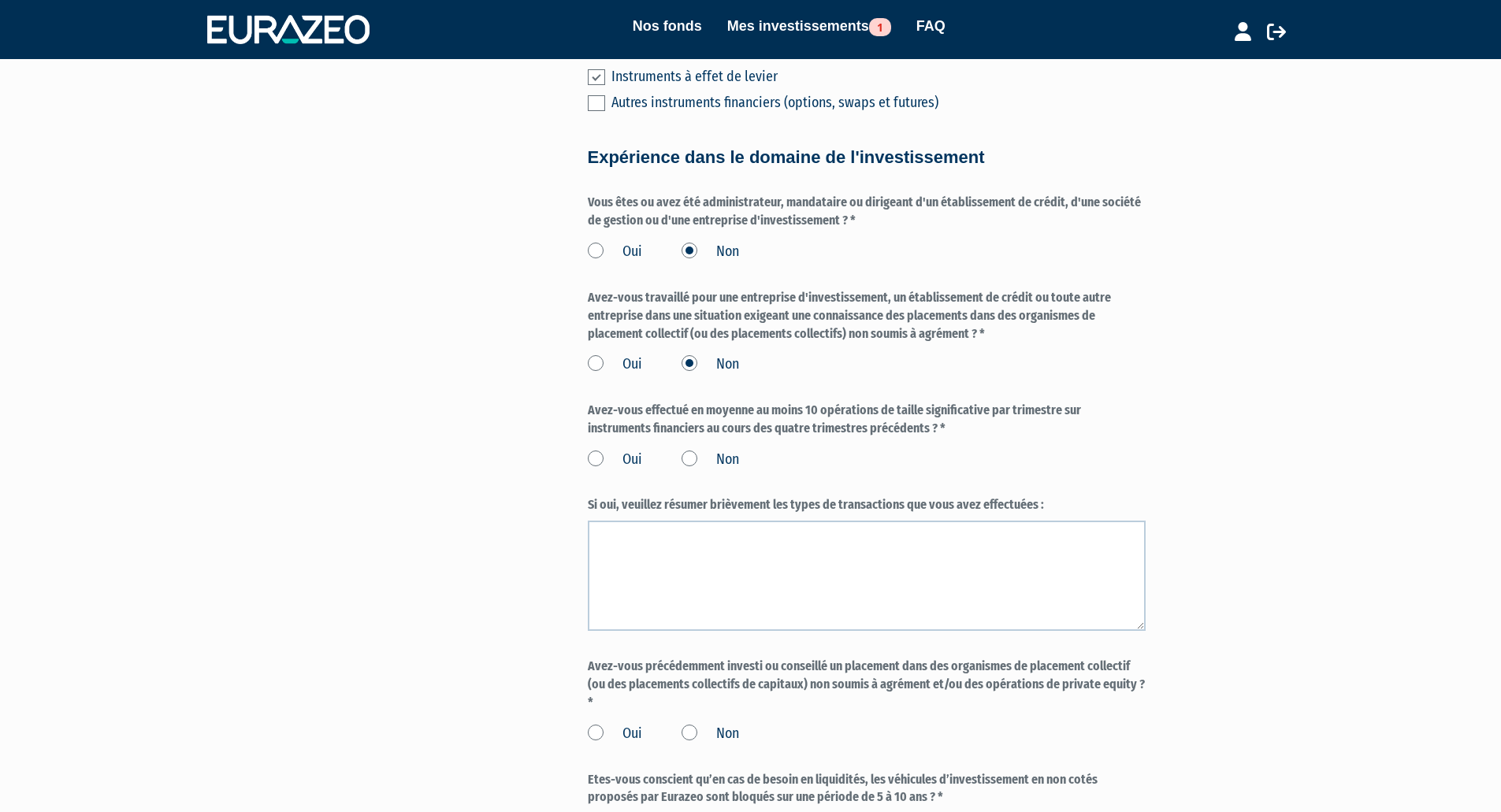
scroll to position [866, 0]
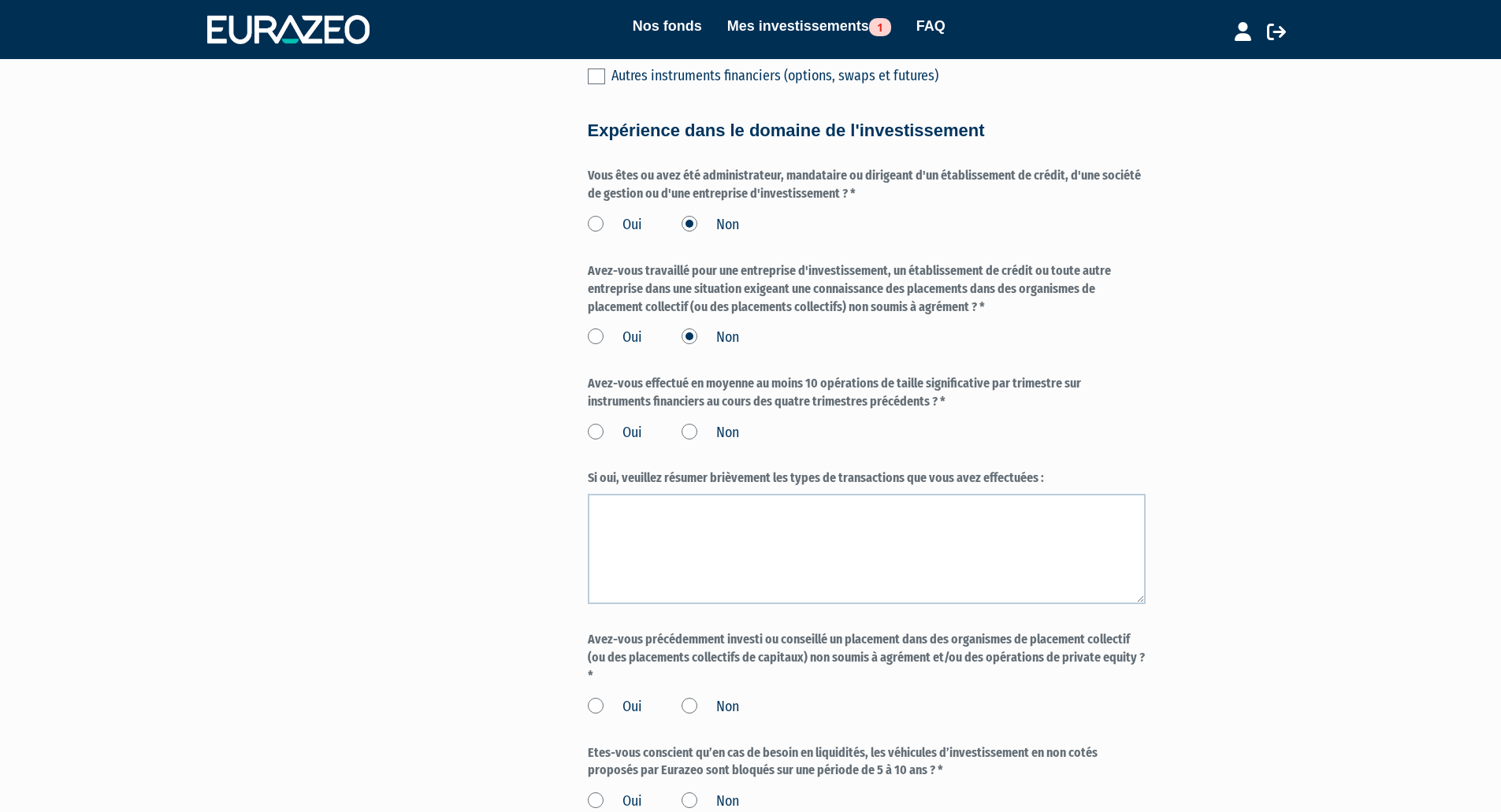
click at [691, 423] on label "Non" at bounding box center [711, 433] width 58 height 21
click at [0, 0] on input "Non" at bounding box center [0, 0] width 0 height 0
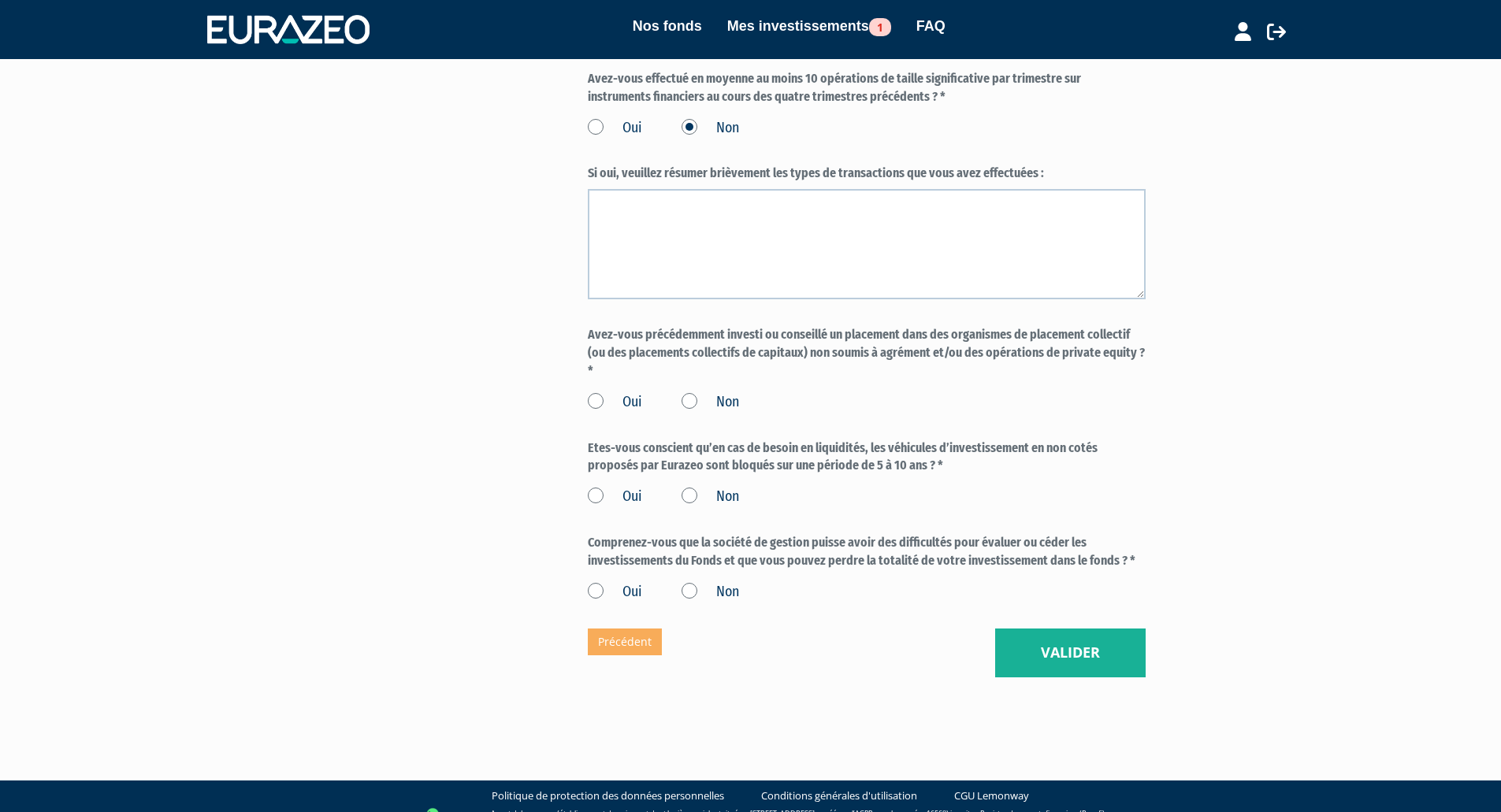
scroll to position [1173, 0]
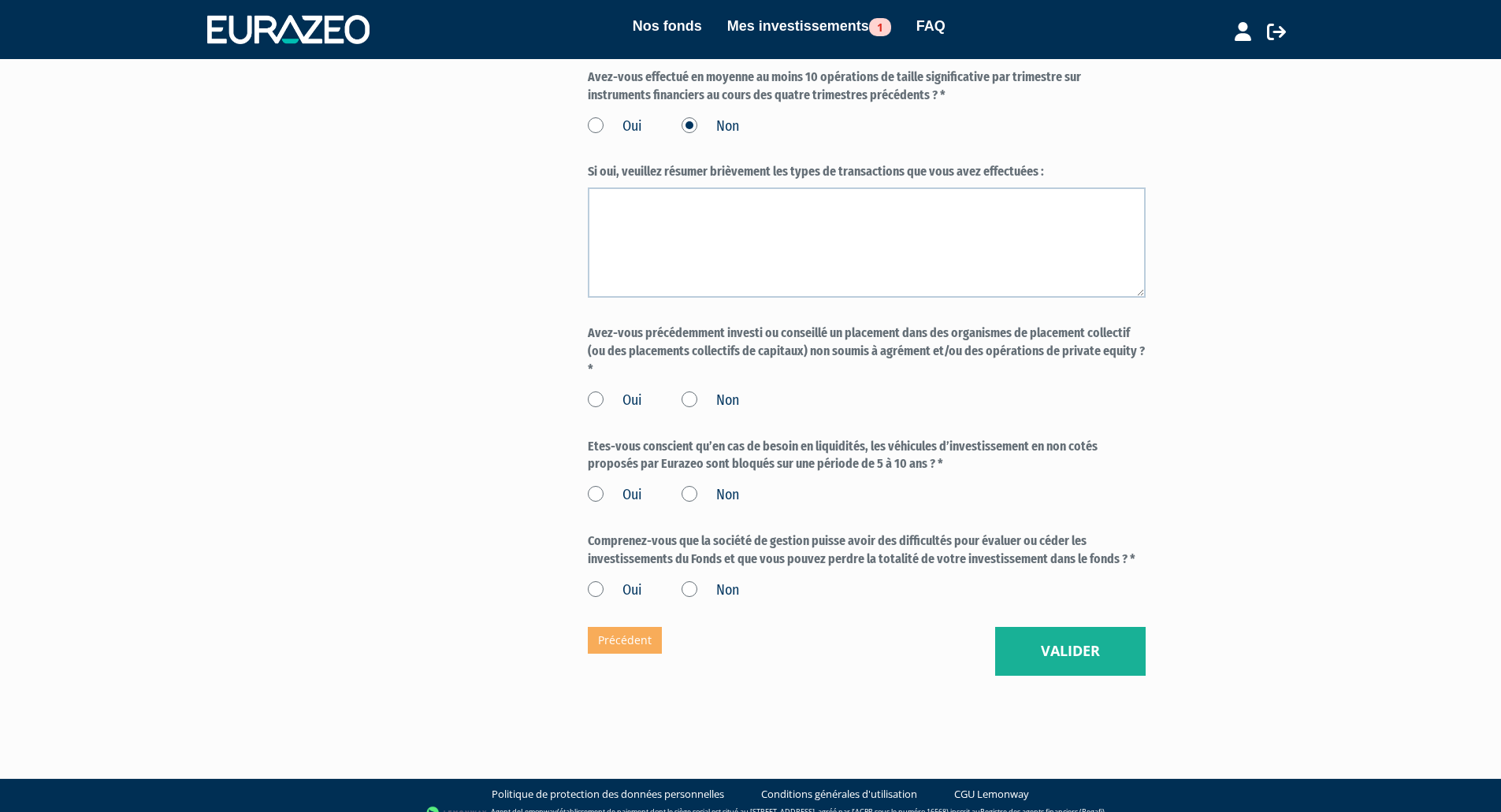
click at [688, 391] on label "Non" at bounding box center [711, 401] width 58 height 21
click at [0, 0] on input "Non" at bounding box center [0, 0] width 0 height 0
click at [592, 485] on label "Oui" at bounding box center [615, 495] width 54 height 21
click at [0, 0] on input "Oui" at bounding box center [0, 0] width 0 height 0
click at [594, 581] on label "Oui" at bounding box center [615, 591] width 54 height 21
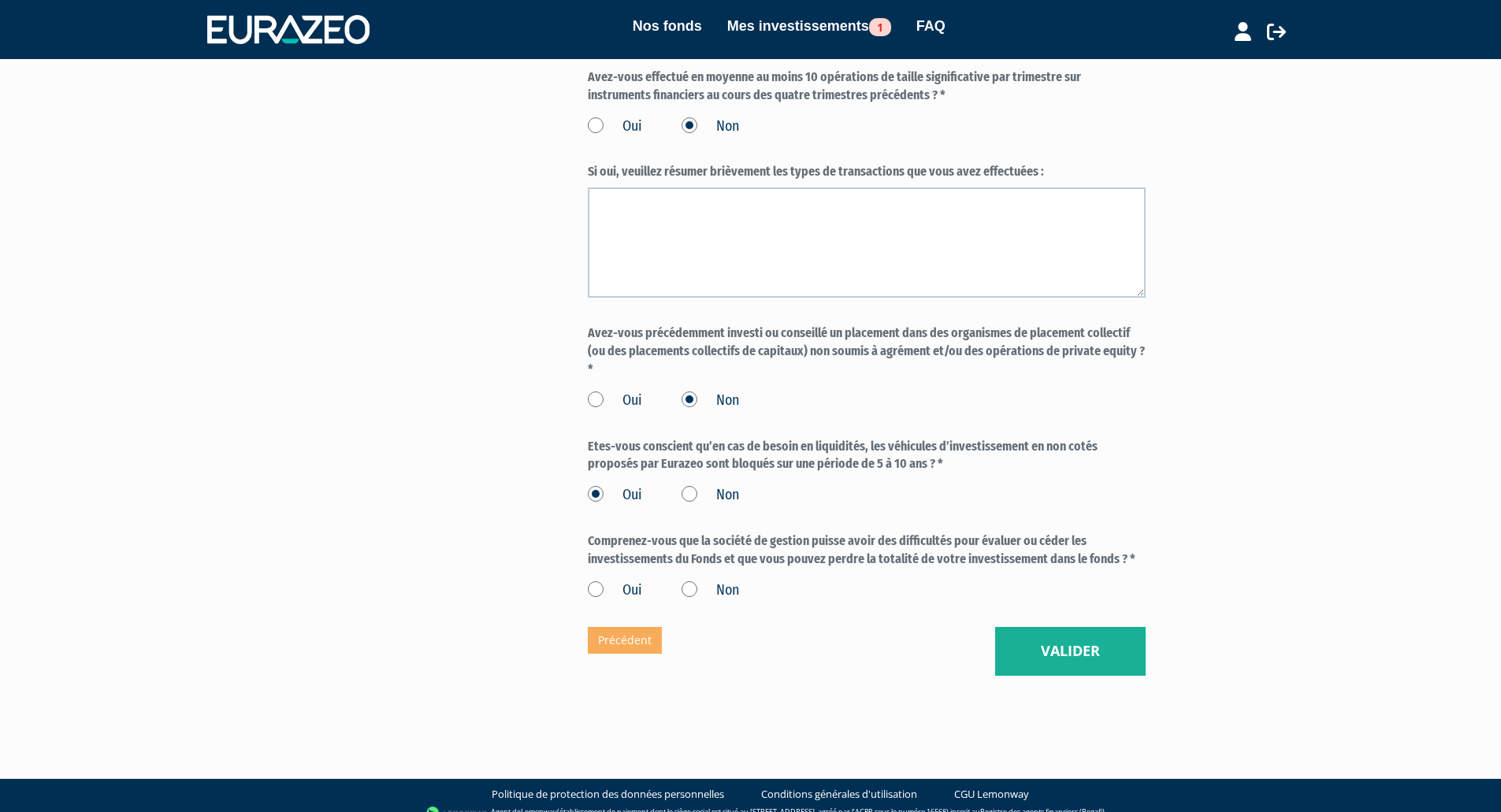
click at [0, 0] on input "Oui" at bounding box center [0, 0] width 0 height 0
click at [1089, 626] on button "Valider" at bounding box center [1070, 650] width 151 height 49
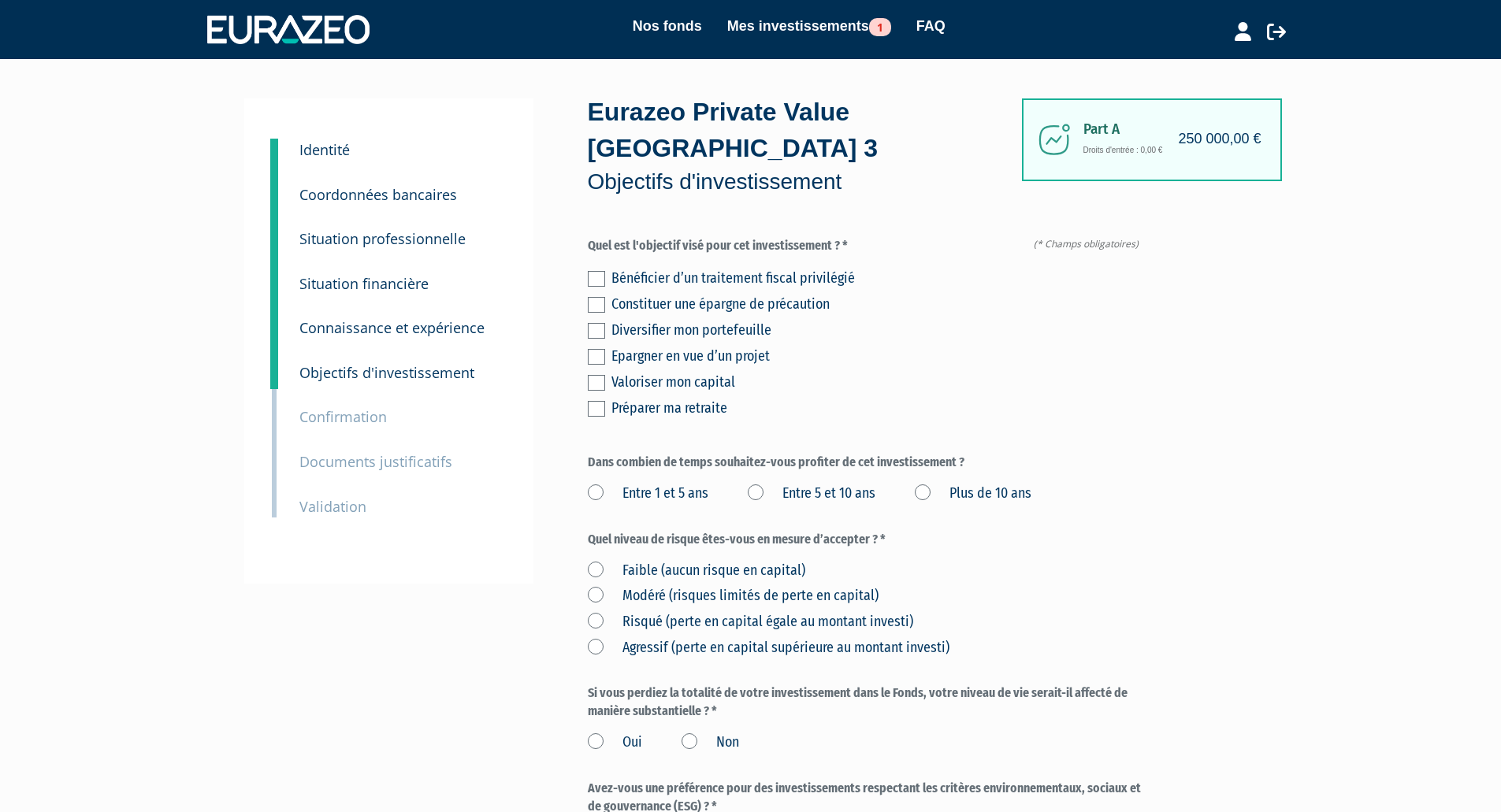
click at [596, 401] on label at bounding box center [596, 409] width 17 height 16
click at [0, 0] on input "checkbox" at bounding box center [0, 0] width 0 height 0
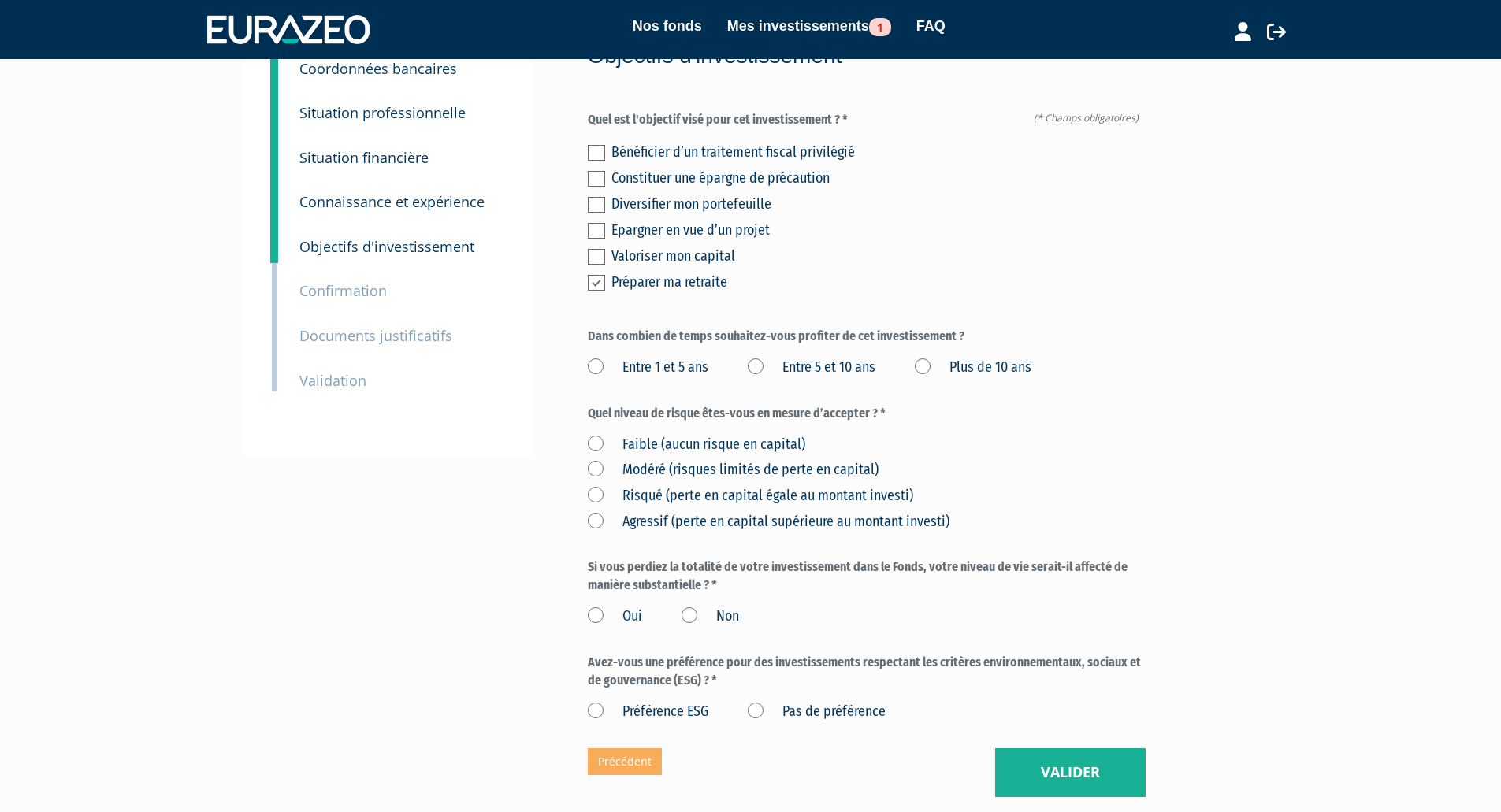
scroll to position [158, 0]
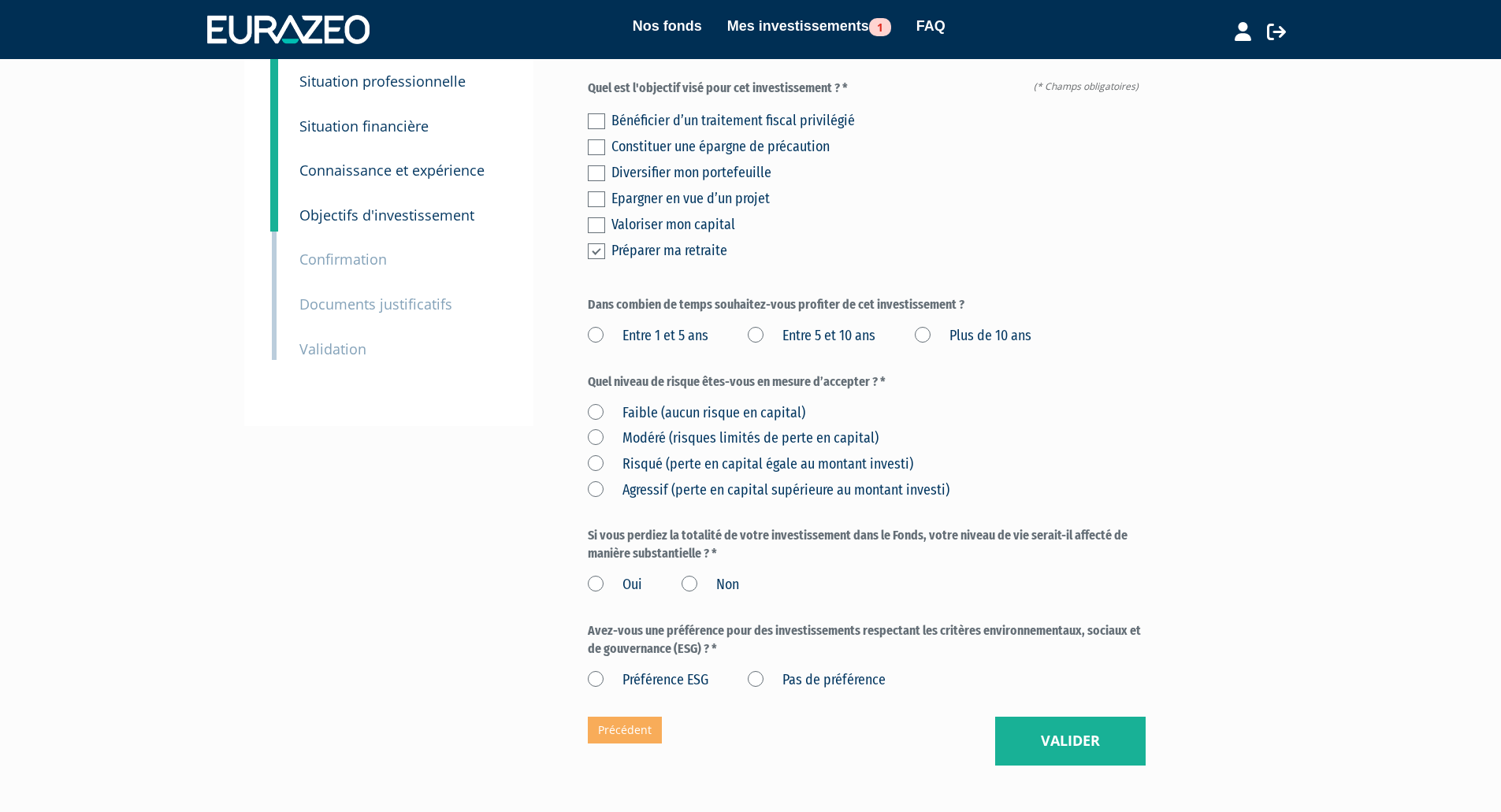
click at [929, 326] on label "Plus de 10 ans" at bounding box center [973, 336] width 117 height 21
click at [0, 0] on ans "Plus de 10 ans" at bounding box center [0, 0] width 0 height 0
click at [596, 455] on label "Risqué (perte en capital égale au montant investi)" at bounding box center [750, 465] width 325 height 21
click at [0, 0] on investi\) "Risqué (perte en capital égale au montant investi)" at bounding box center [0, 0] width 0 height 0
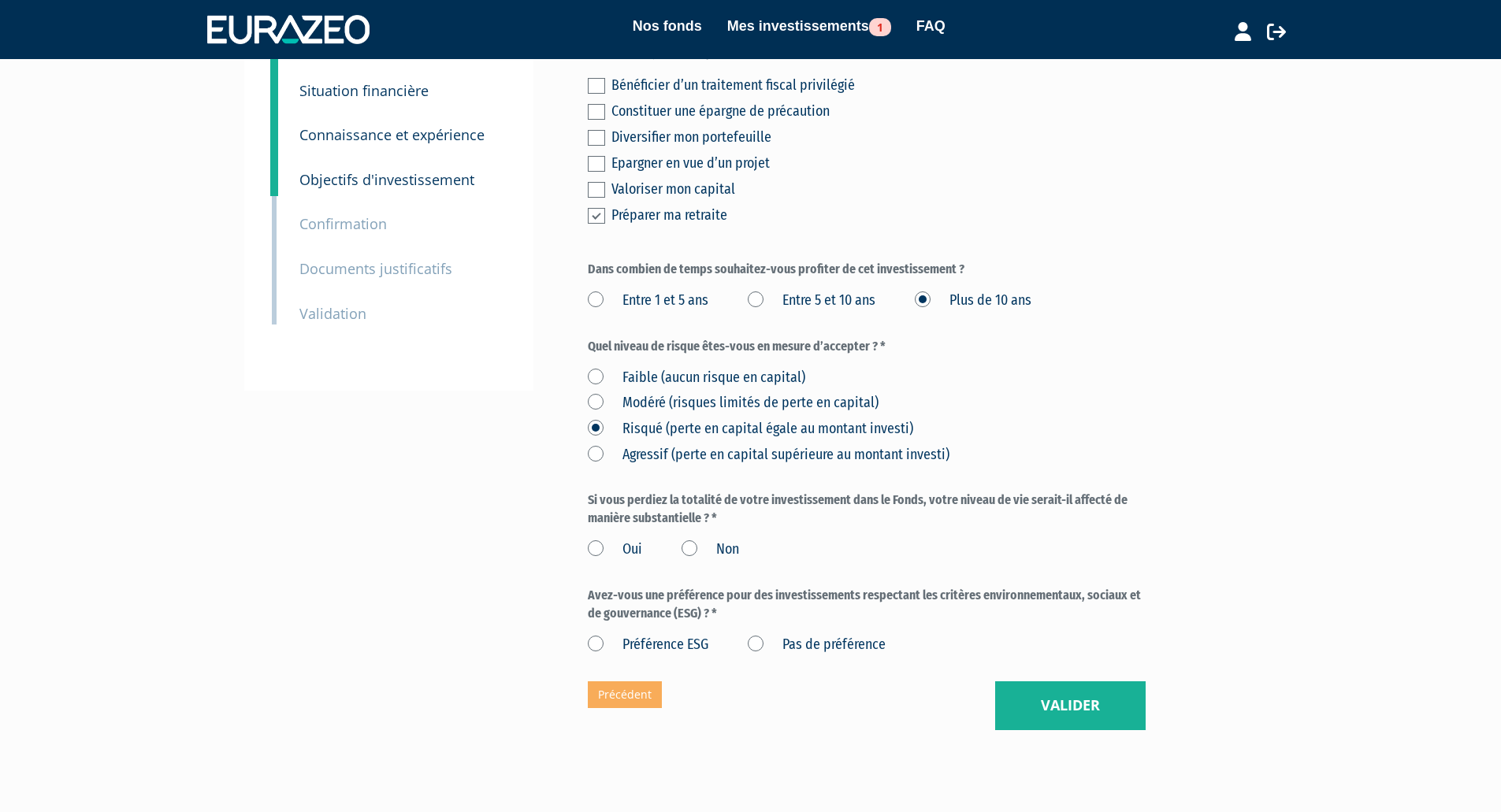
scroll to position [227, 0]
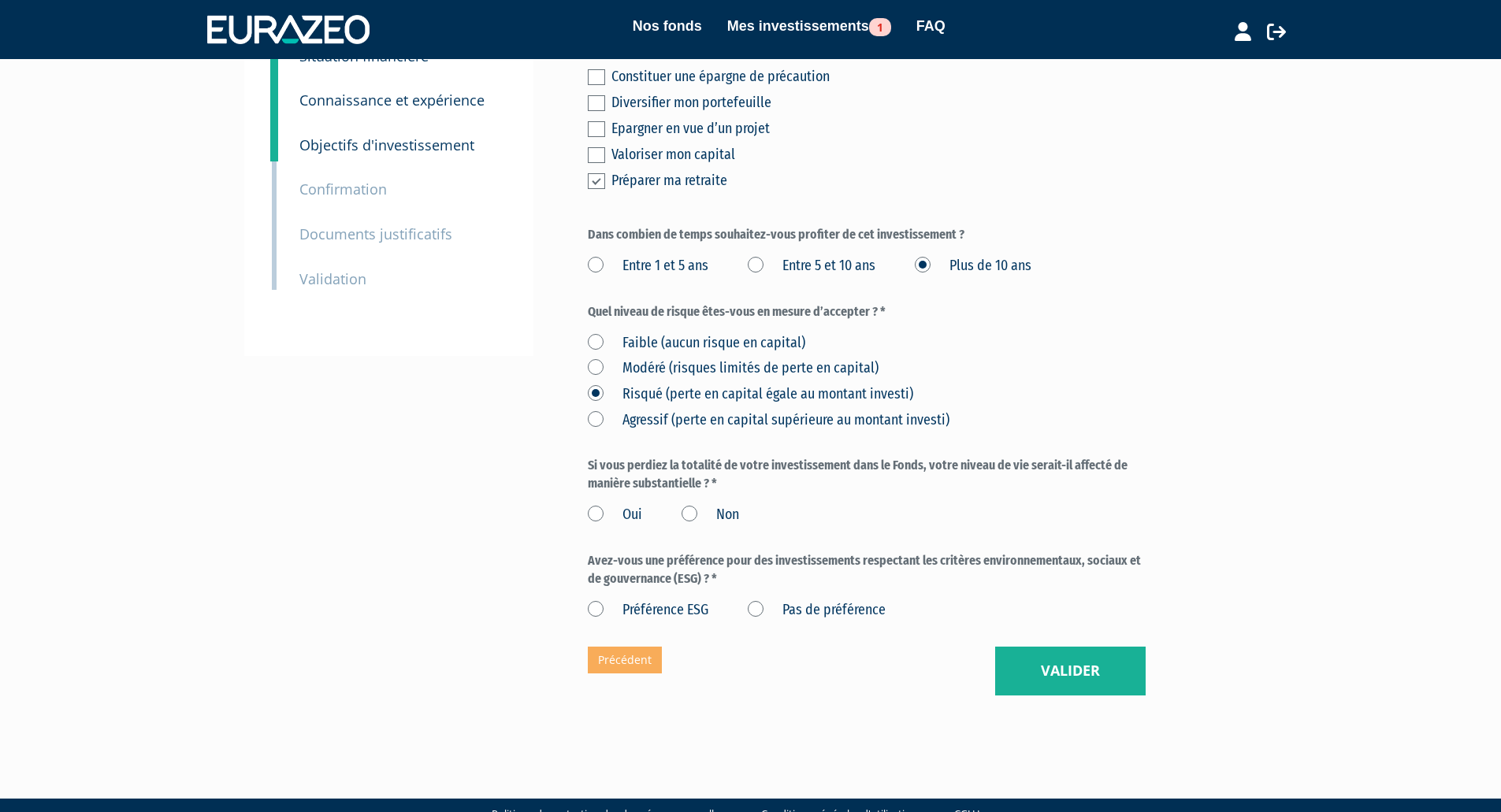
click at [691, 505] on label "Non" at bounding box center [711, 515] width 58 height 21
click at [0, 0] on input "Non" at bounding box center [0, 0] width 0 height 0
click at [754, 601] on label "Pas de préférence" at bounding box center [816, 610] width 138 height 21
click at [0, 0] on préférence "Pas de préférence" at bounding box center [0, 0] width 0 height 0
click at [1032, 646] on button "Valider" at bounding box center [1070, 670] width 151 height 49
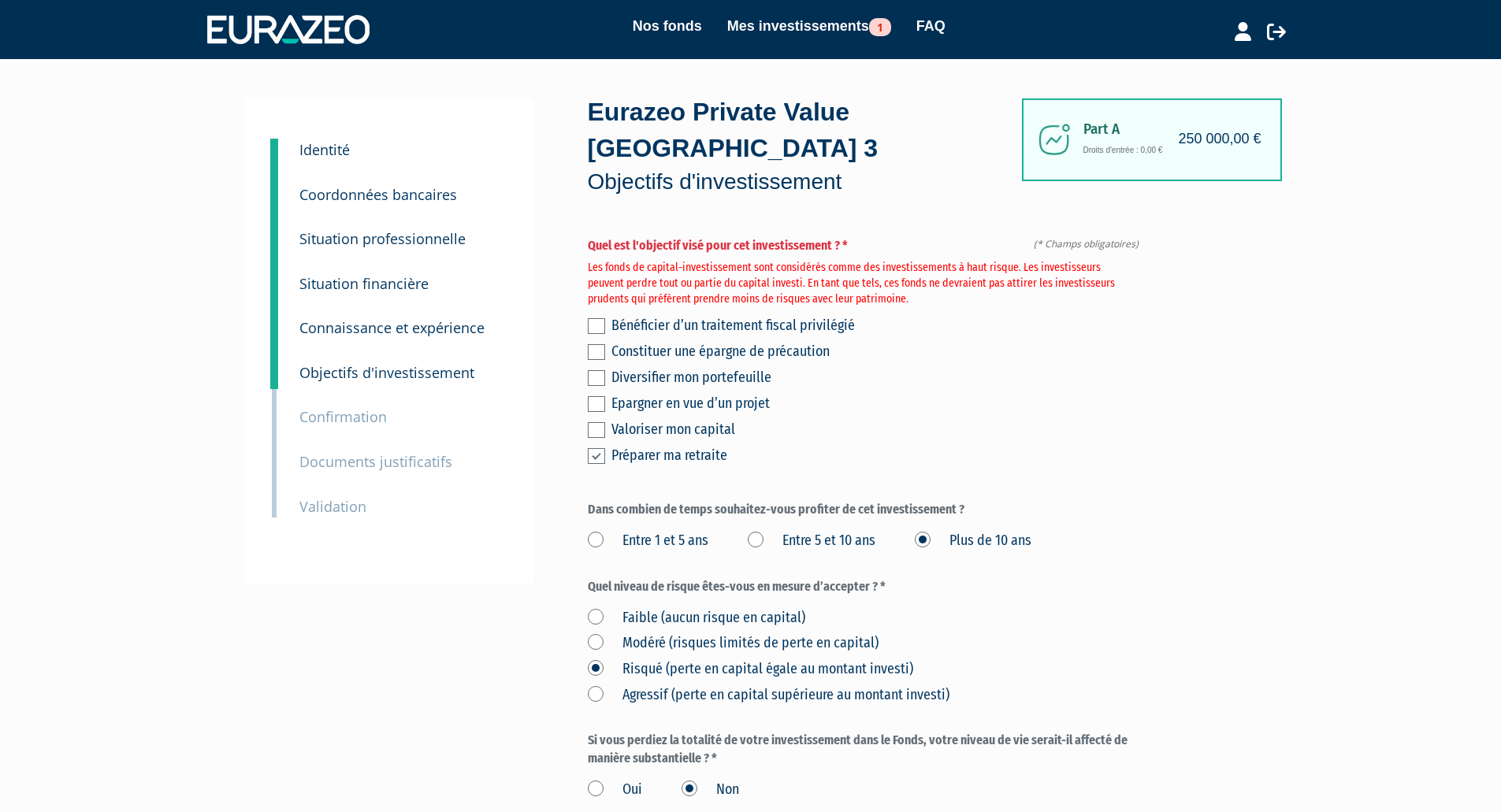
click at [605, 422] on label at bounding box center [596, 430] width 17 height 16
click at [0, 0] on input "checkbox" at bounding box center [0, 0] width 0 height 0
click at [599, 448] on label at bounding box center [596, 456] width 17 height 16
click at [0, 0] on input "checkbox" at bounding box center [0, 0] width 0 height 0
click at [600, 370] on label at bounding box center [596, 378] width 17 height 16
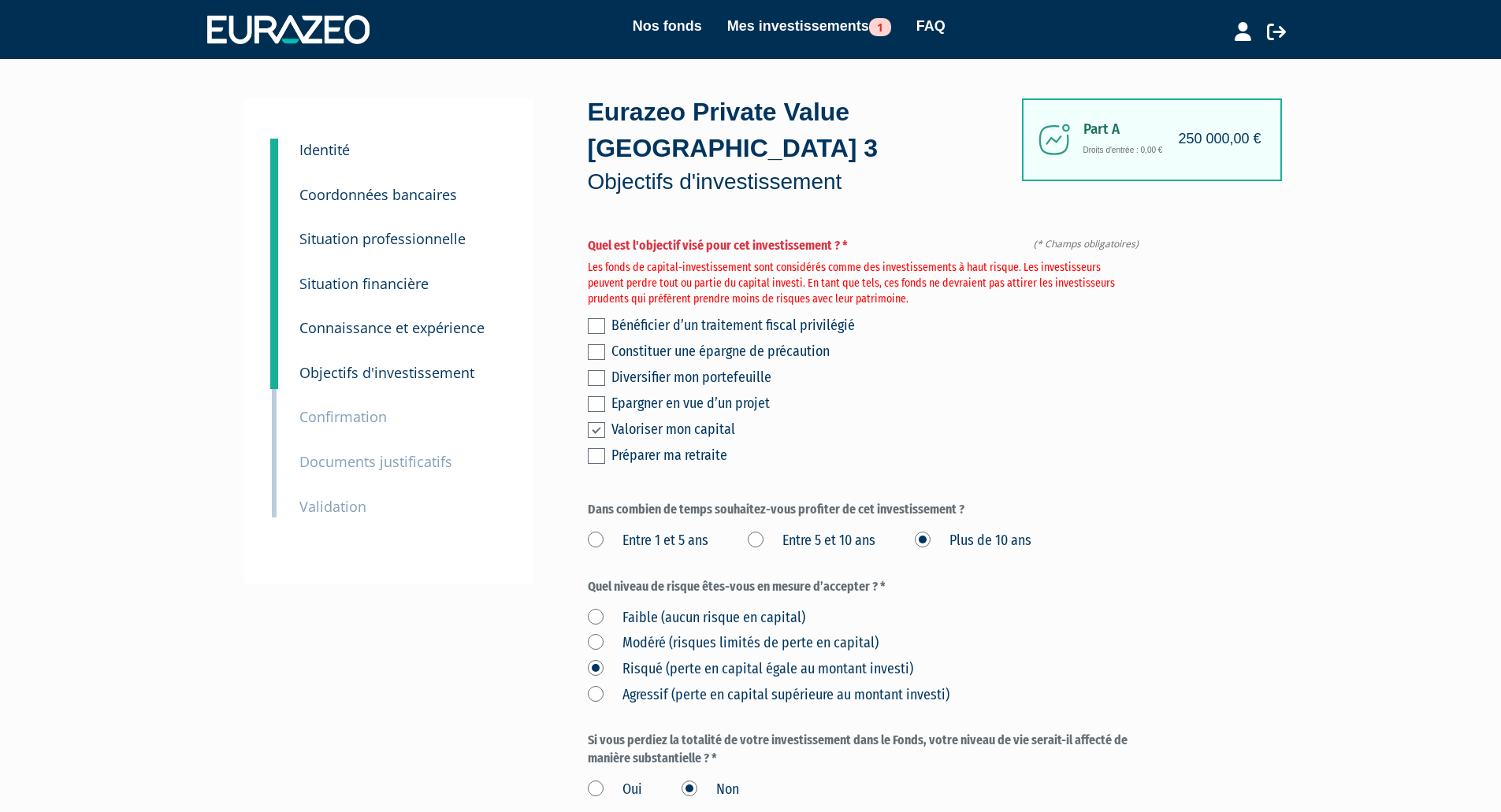
click at [0, 0] on input "checkbox" at bounding box center [0, 0] width 0 height 0
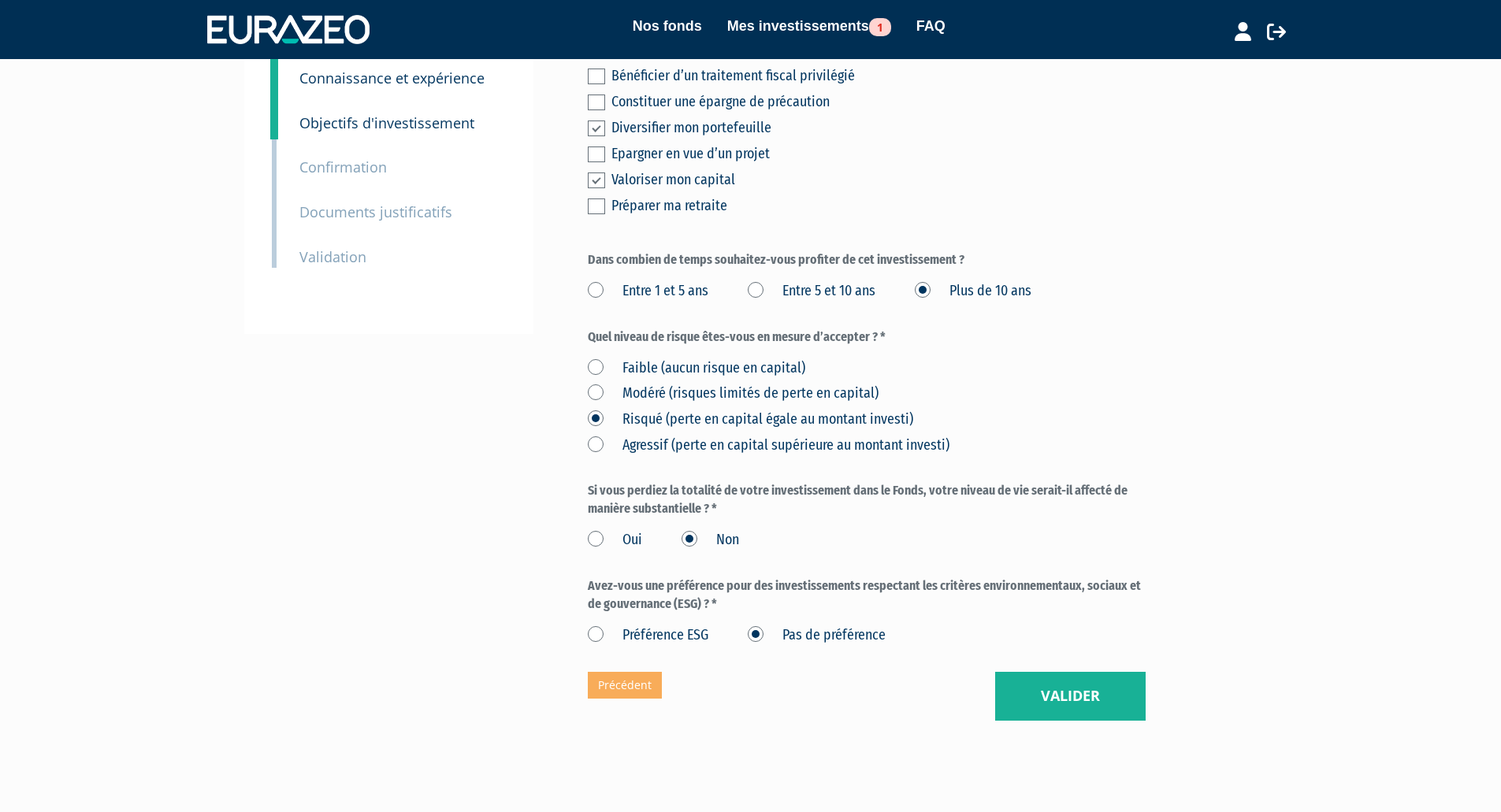
scroll to position [275, 0]
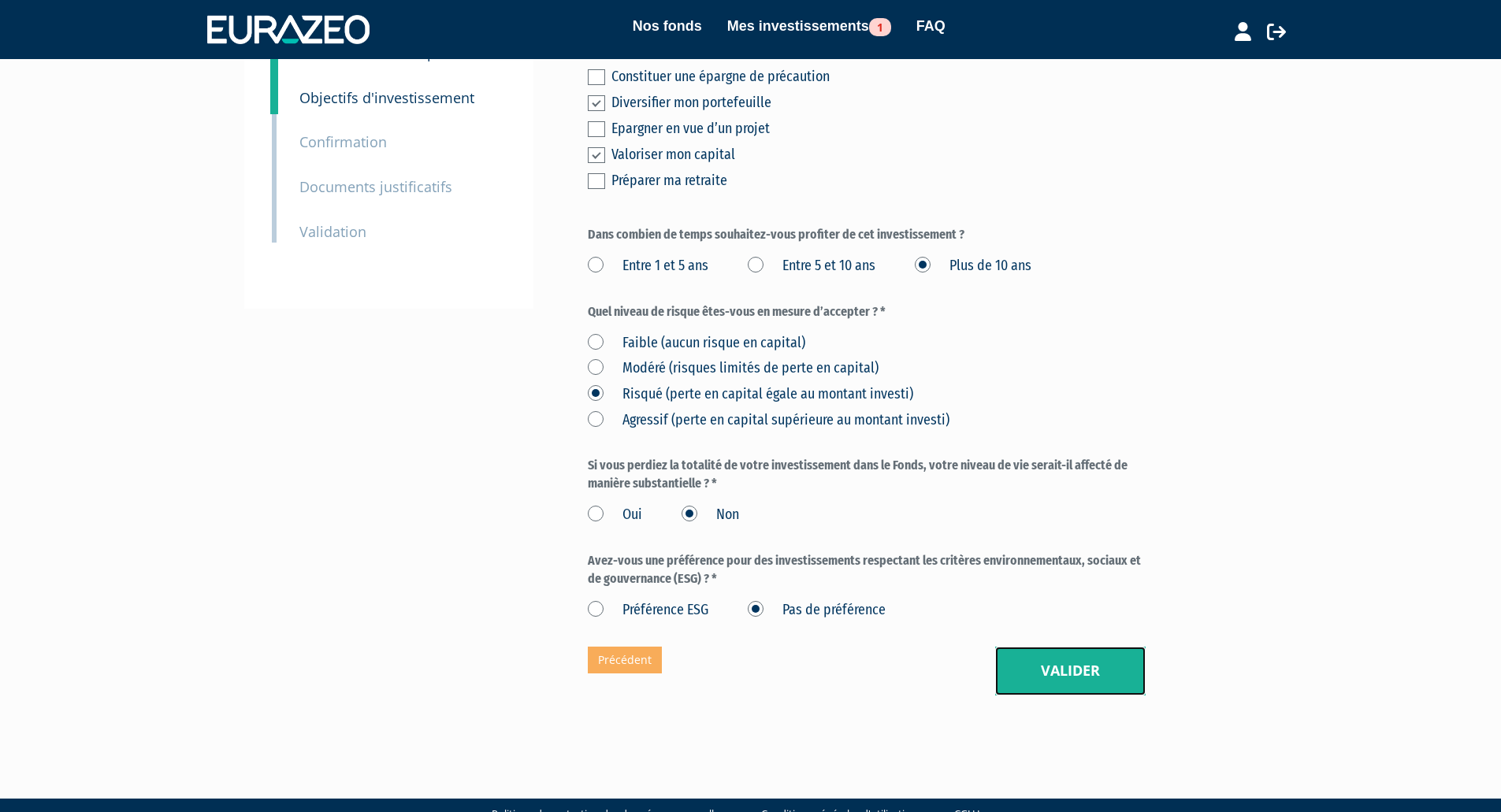
click at [1066, 646] on button "Valider" at bounding box center [1070, 670] width 151 height 49
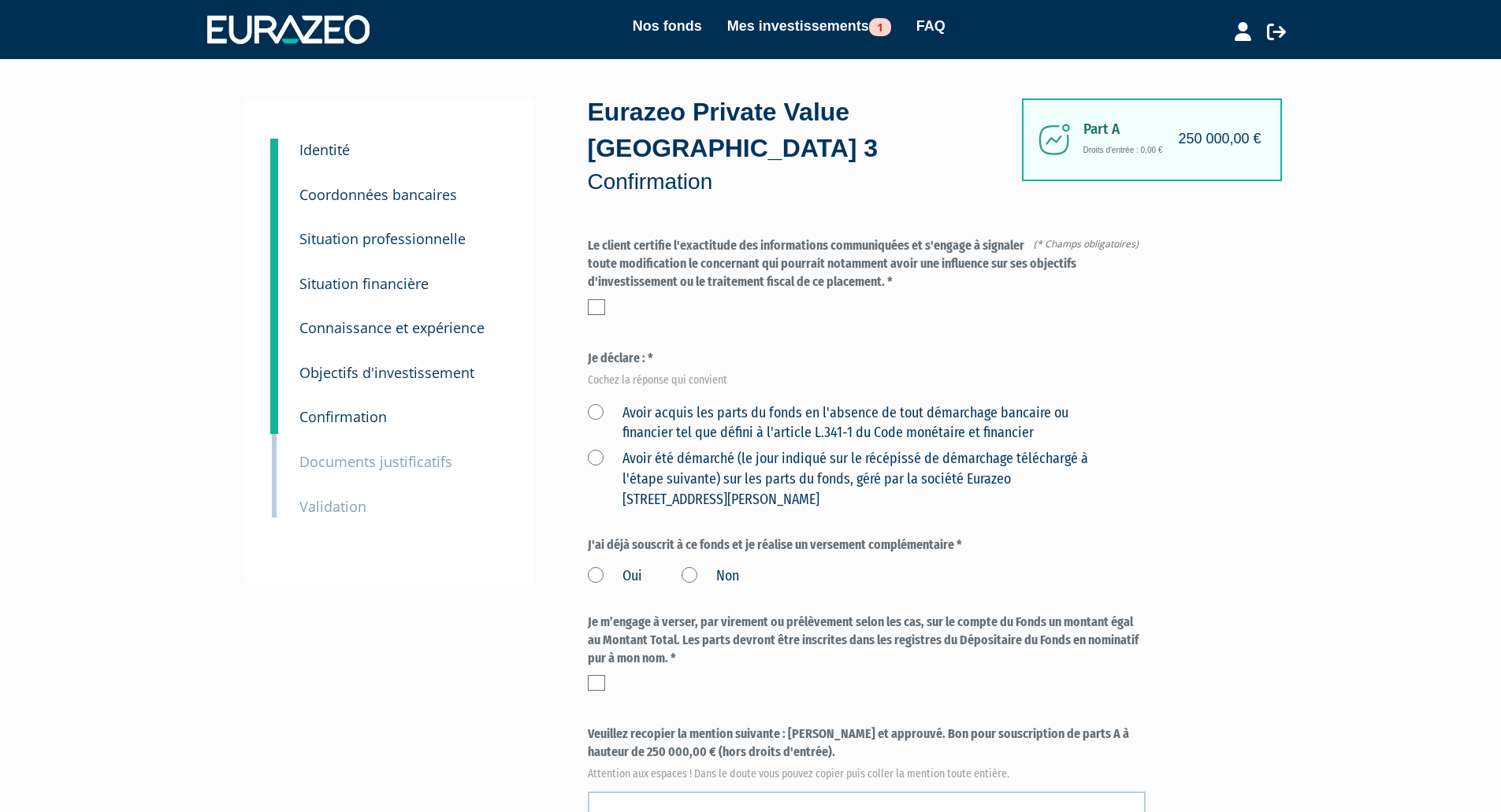
click at [597, 299] on label at bounding box center [596, 307] width 17 height 16
click at [0, 0] on input "checkbox" at bounding box center [0, 0] width 0 height 0
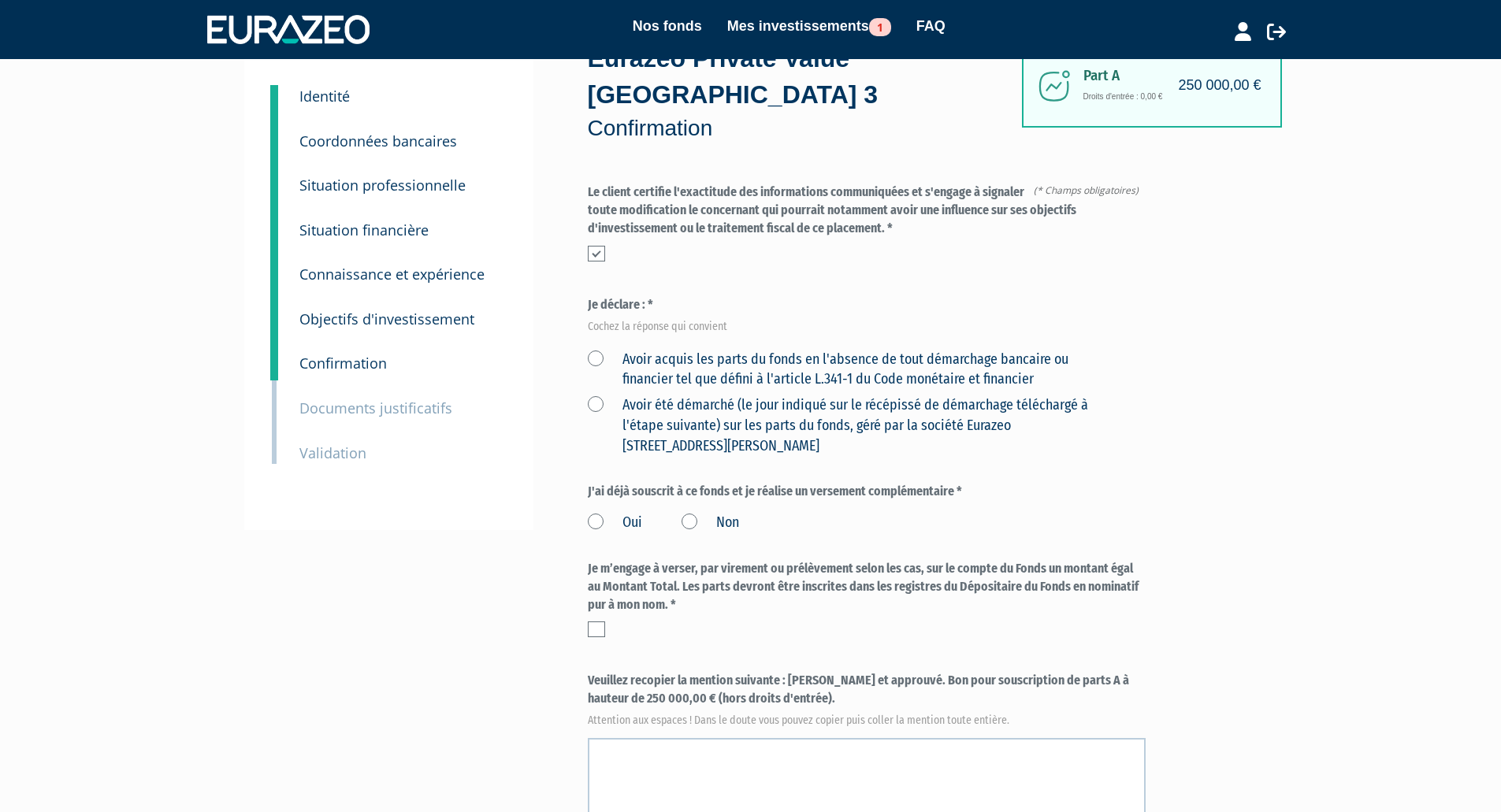
scroll to position [158, 0]
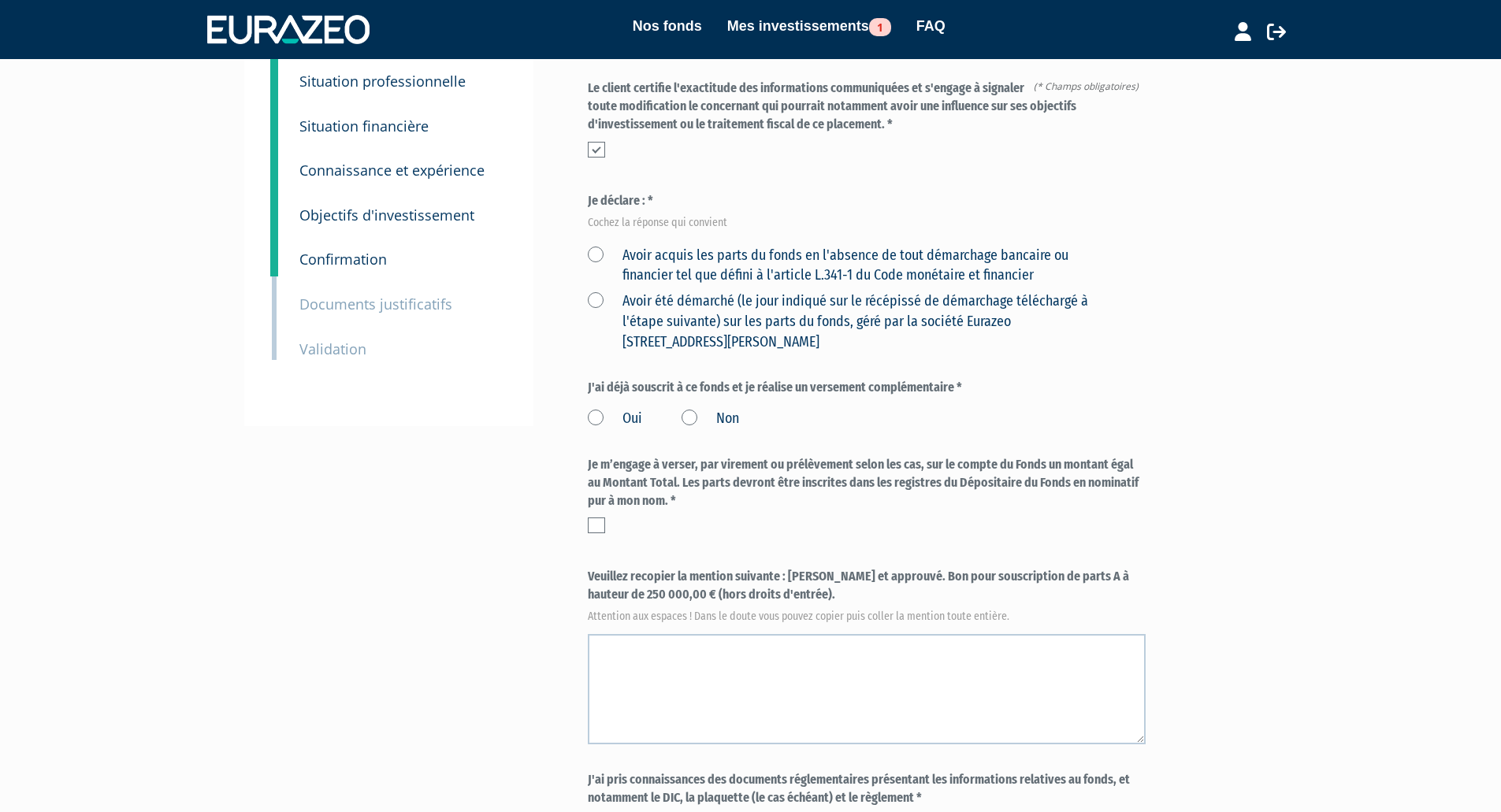
click at [597, 245] on label "Avoir acquis les parts du fonds en l'absence de tout démarchage bancaire ou fin…" at bounding box center [848, 265] width 521 height 40
click at [0, 0] on financier "Avoir acquis les parts du fonds en l'absence de tout démarchage bancaire ou fin…" at bounding box center [0, 0] width 0 height 0
click at [594, 291] on label "Avoir été démarché (le jour indiqué sur le récépissé de démarchage téléchargé à…" at bounding box center [848, 321] width 521 height 61
click at [0, 0] on Paris "Avoir été démarché (le jour indiqué sur le récépissé de démarchage téléchargé à…" at bounding box center [0, 0] width 0 height 0
click at [597, 245] on label "Avoir acquis les parts du fonds en l'absence de tout démarchage bancaire ou fin…" at bounding box center [848, 265] width 521 height 40
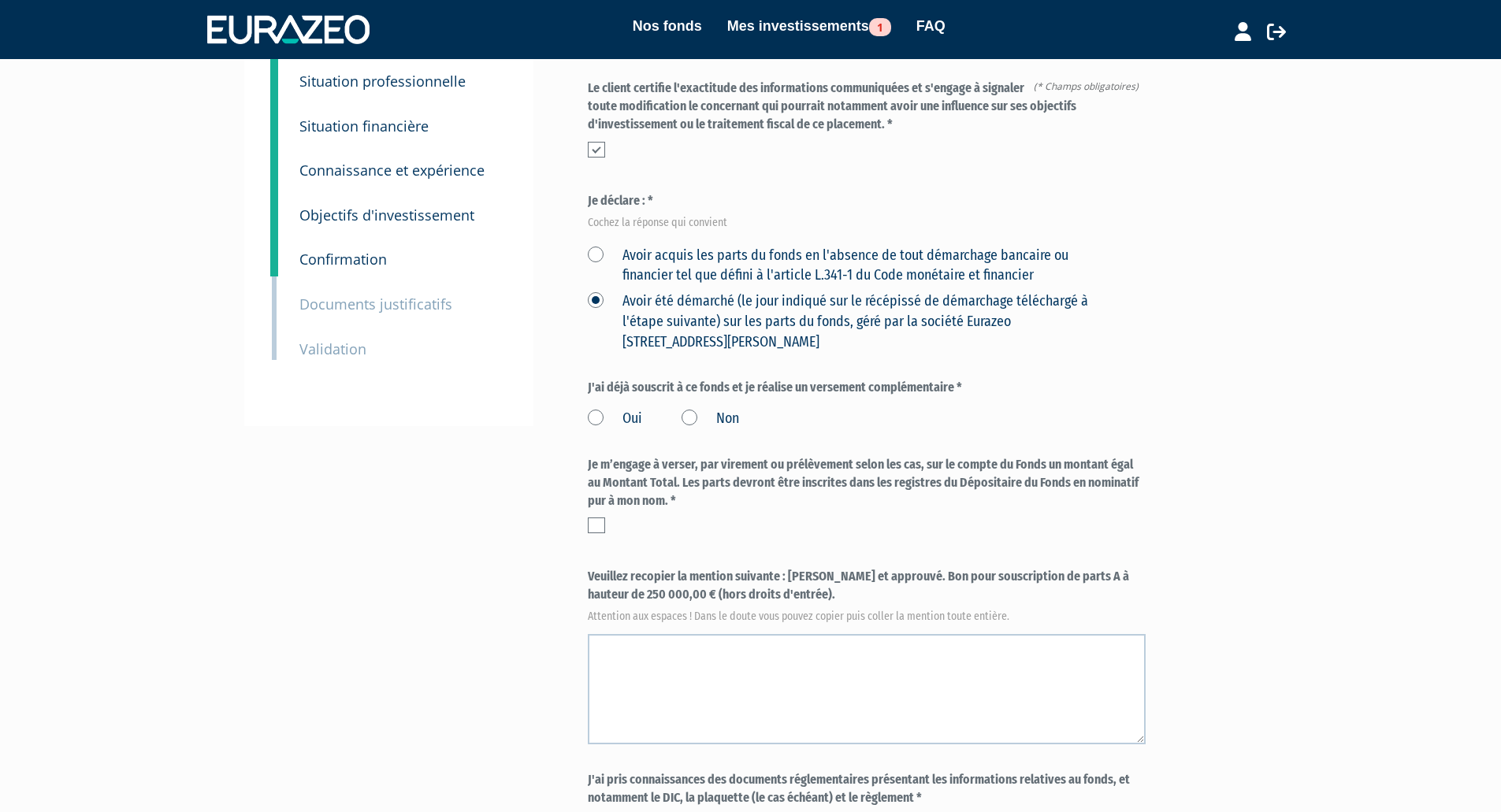
click at [0, 0] on financier "Avoir acquis les parts du fonds en l'absence de tout démarchage bancaire ou fin…" at bounding box center [0, 0] width 0 height 0
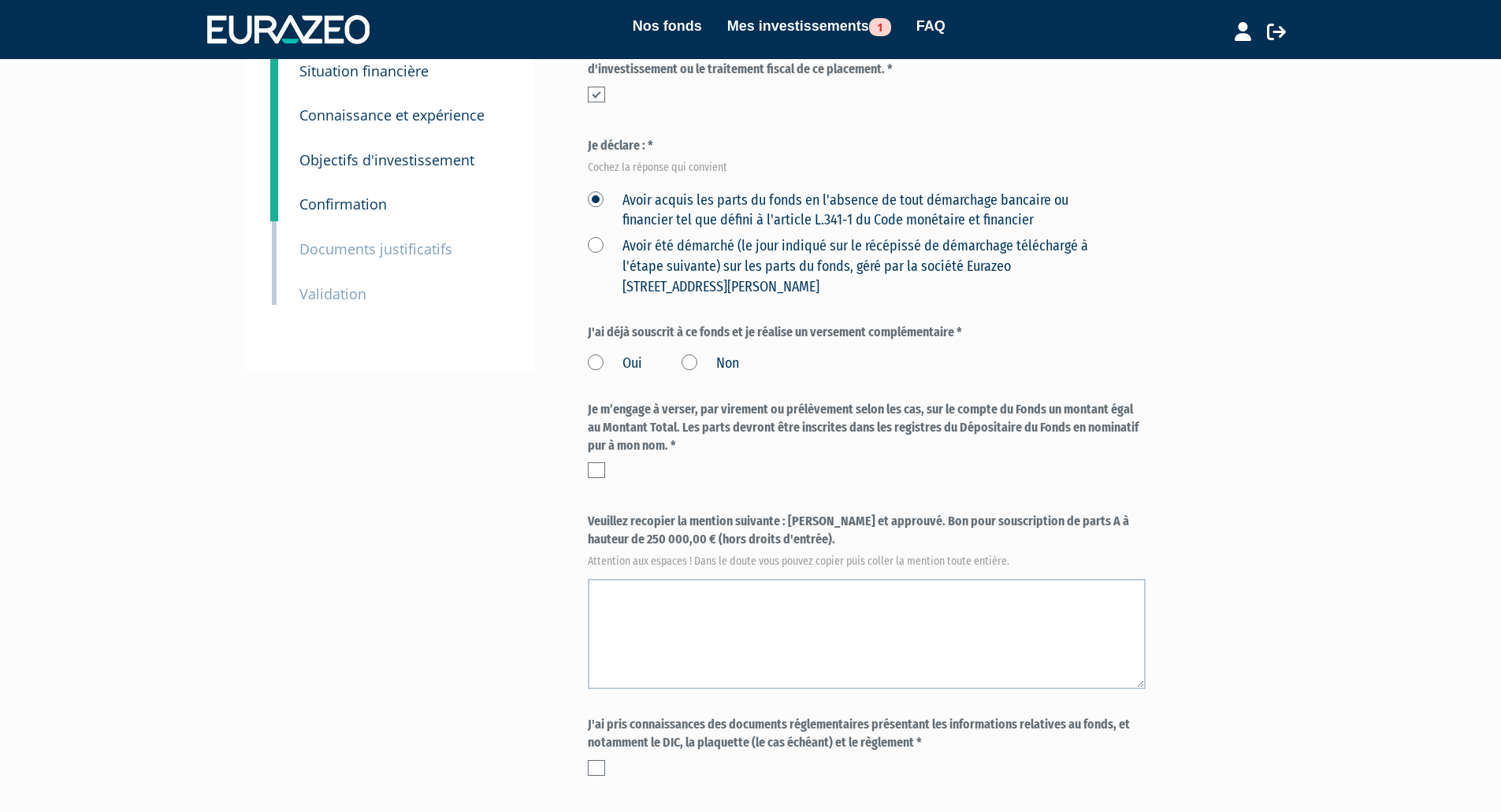
scroll to position [236, 0]
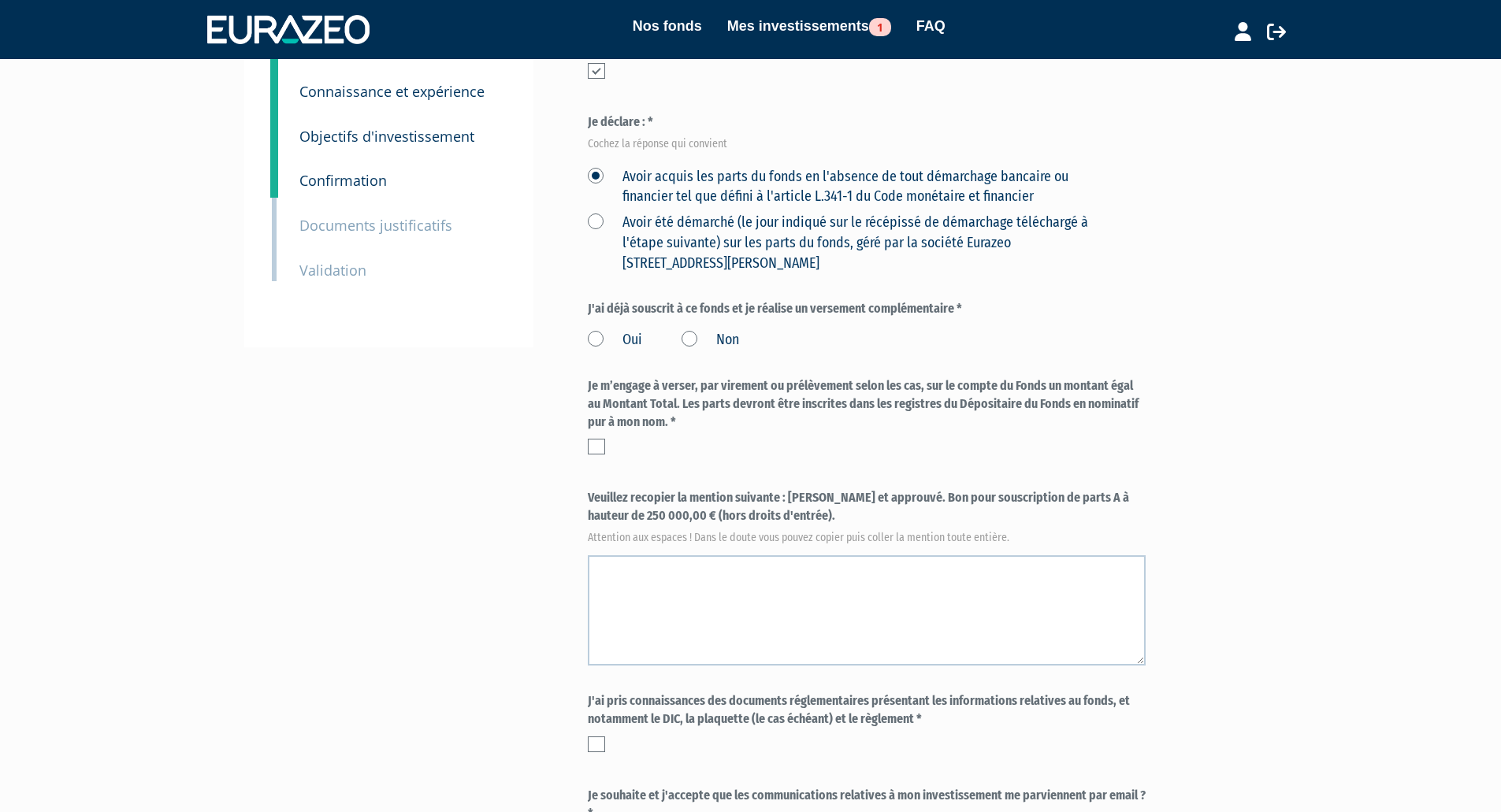
click at [694, 330] on label "Non" at bounding box center [711, 340] width 58 height 21
click at [0, 0] on input "Non" at bounding box center [0, 0] width 0 height 0
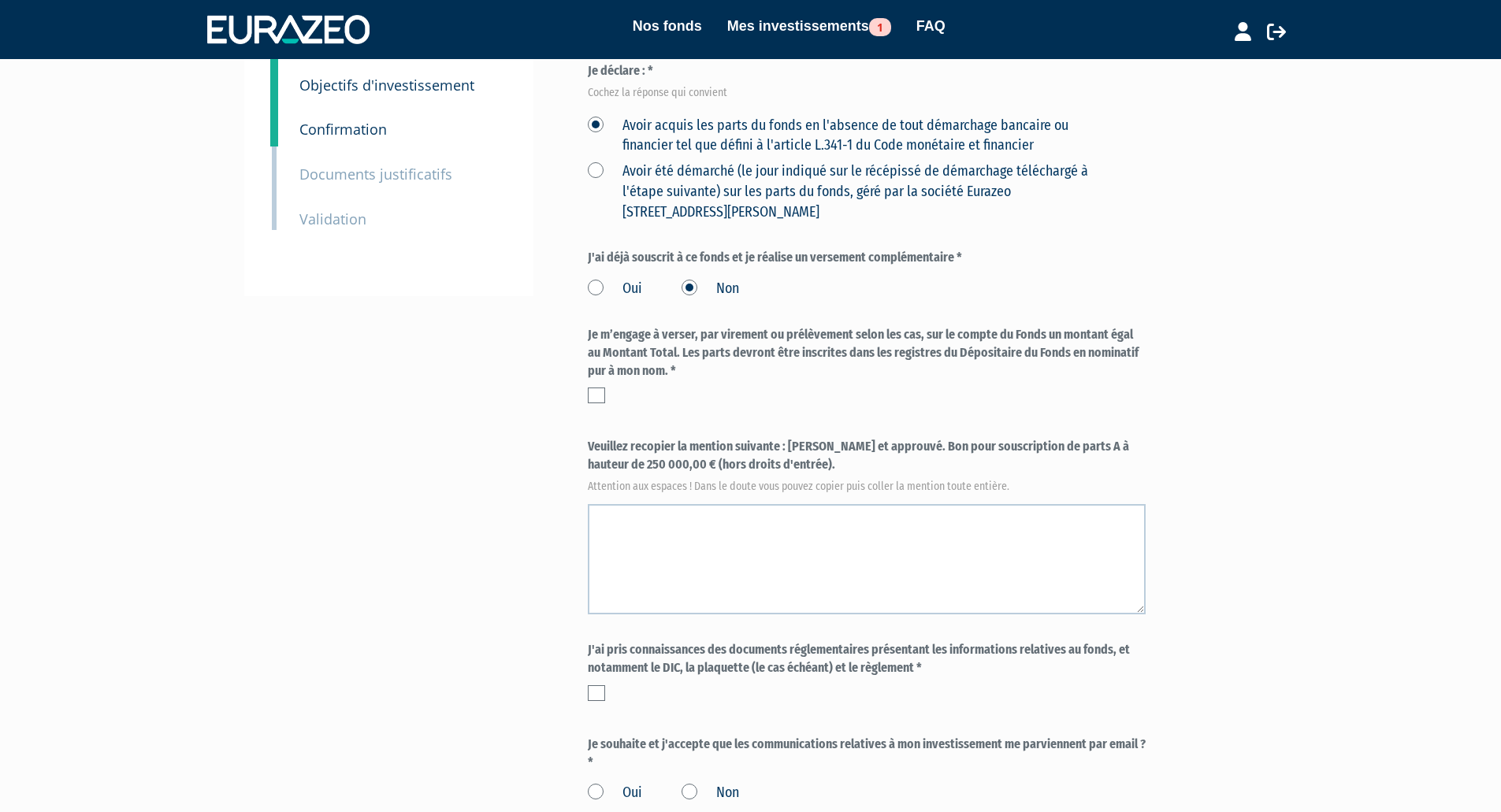
scroll to position [315, 0]
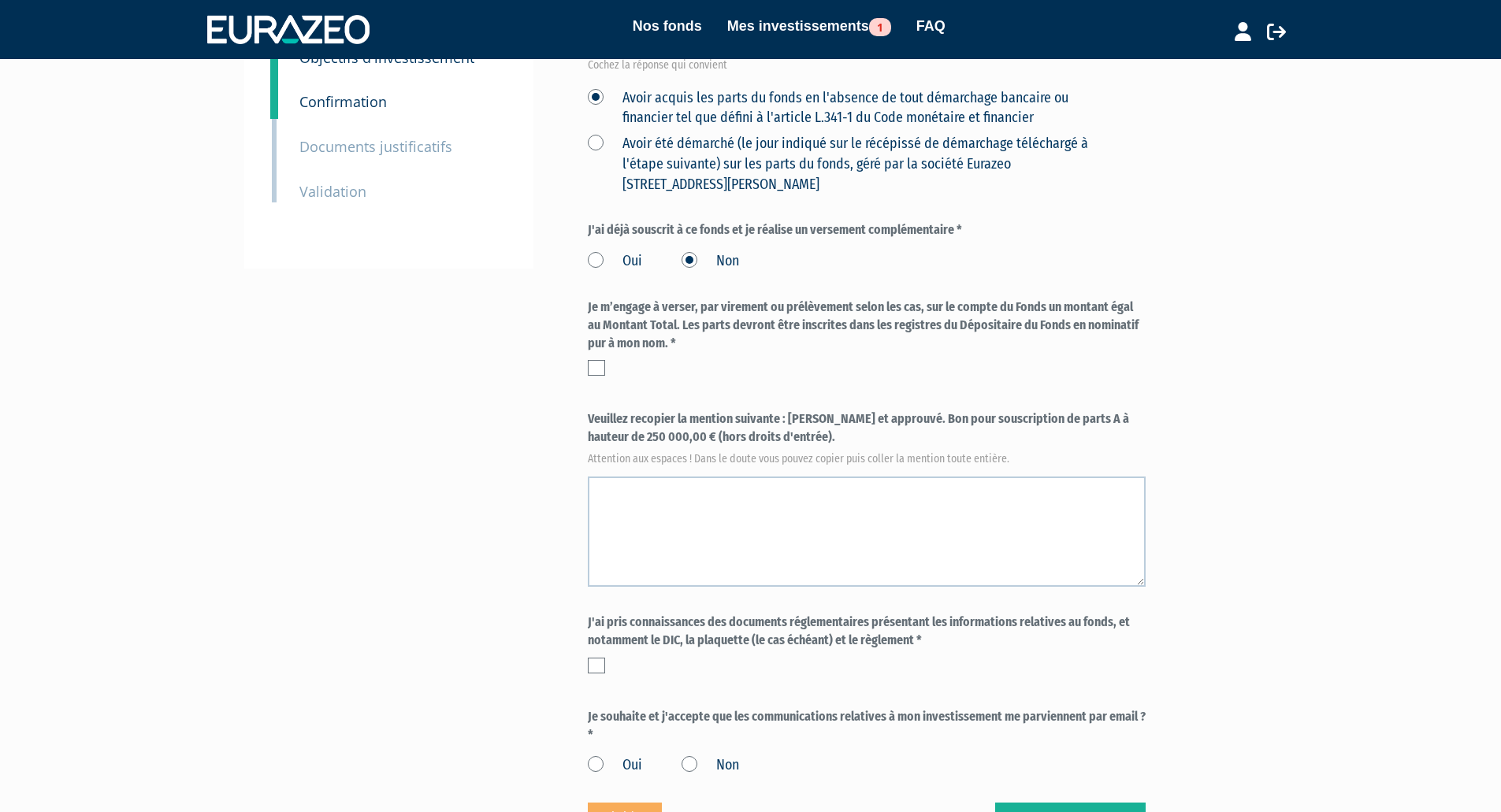
click at [597, 360] on label at bounding box center [596, 368] width 17 height 16
click at [0, 0] on input "checkbox" at bounding box center [0, 0] width 0 height 0
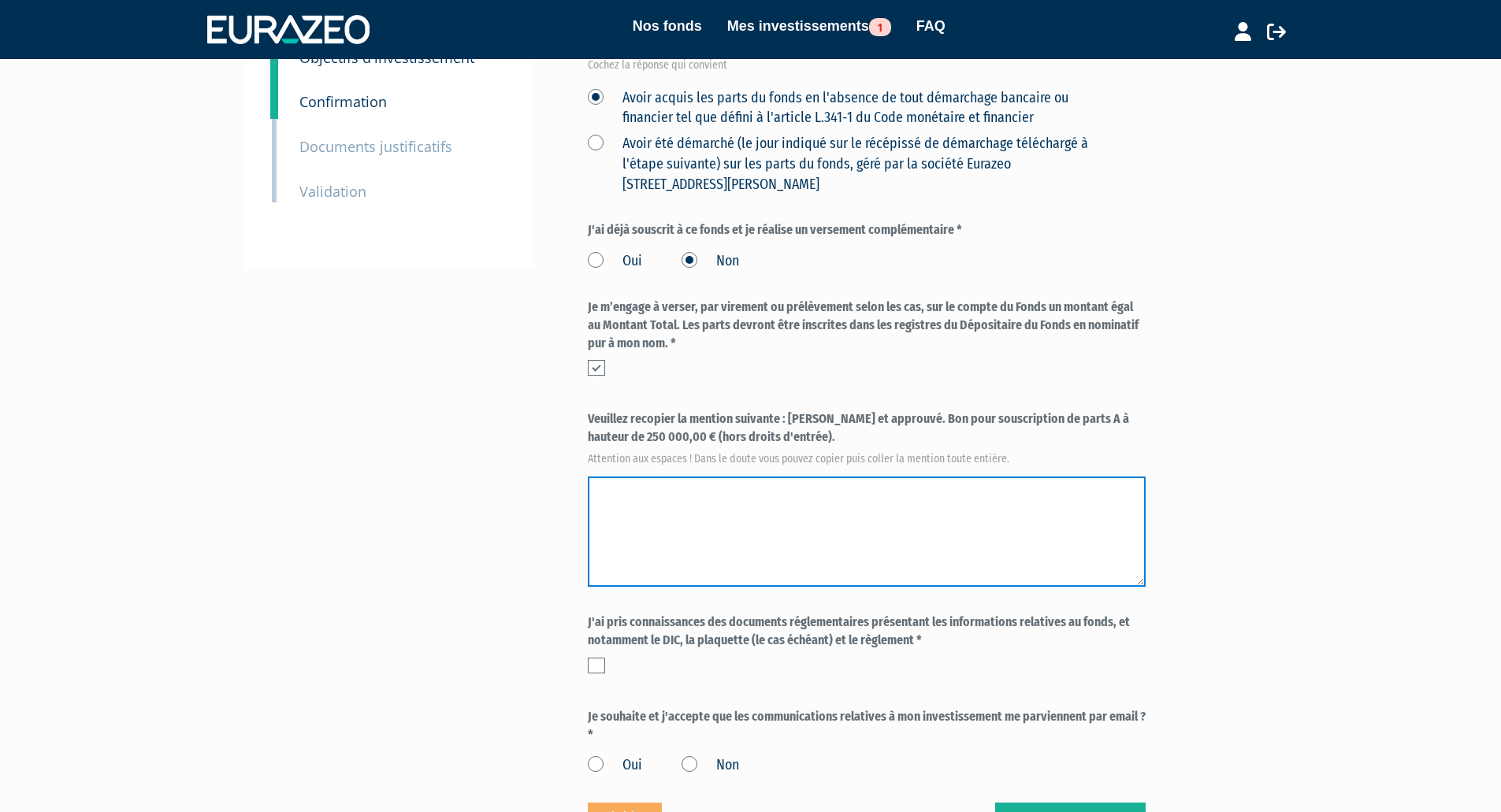
click at [689, 477] on textarea at bounding box center [866, 532] width 558 height 111
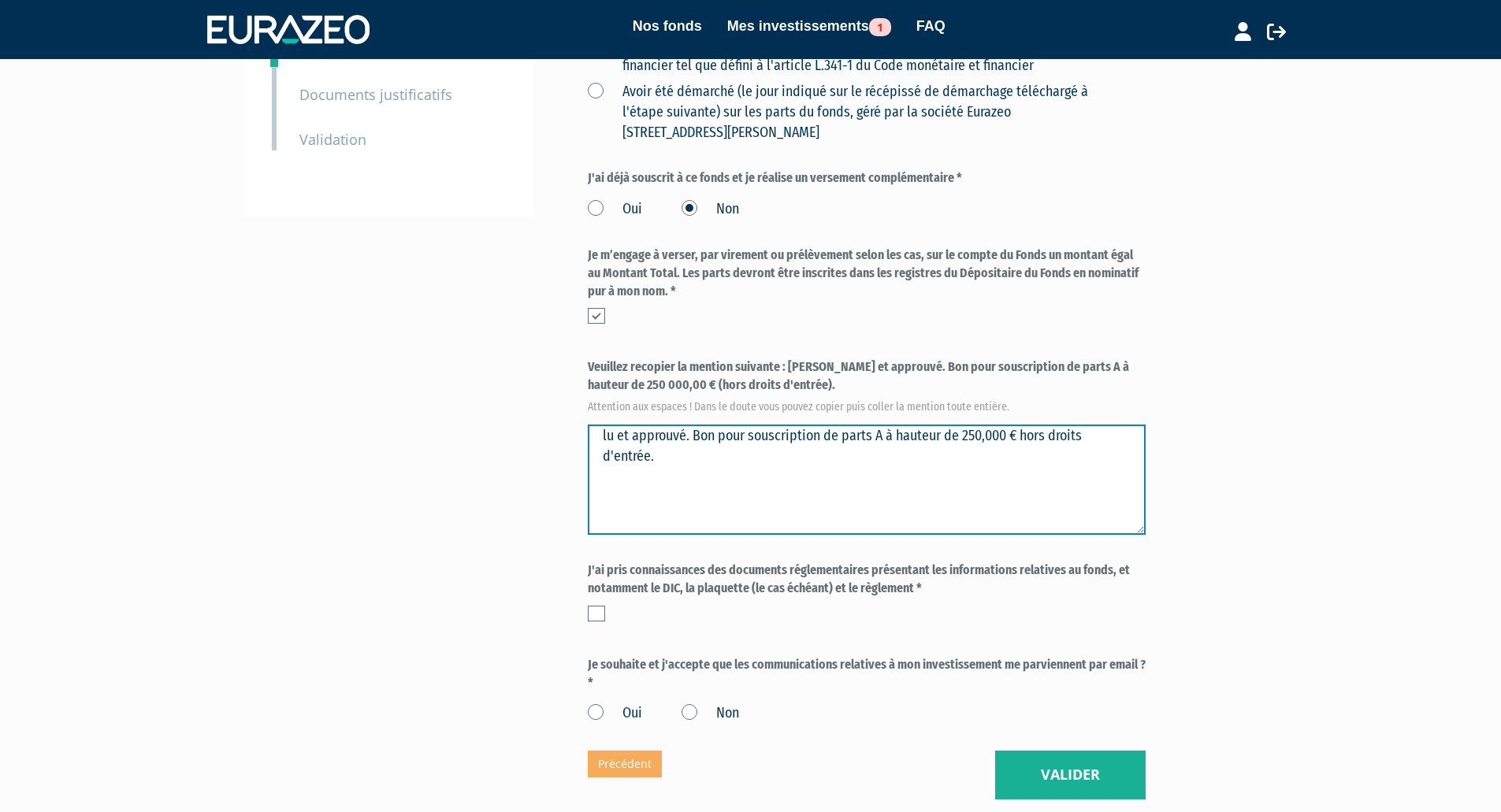
scroll to position [394, 0]
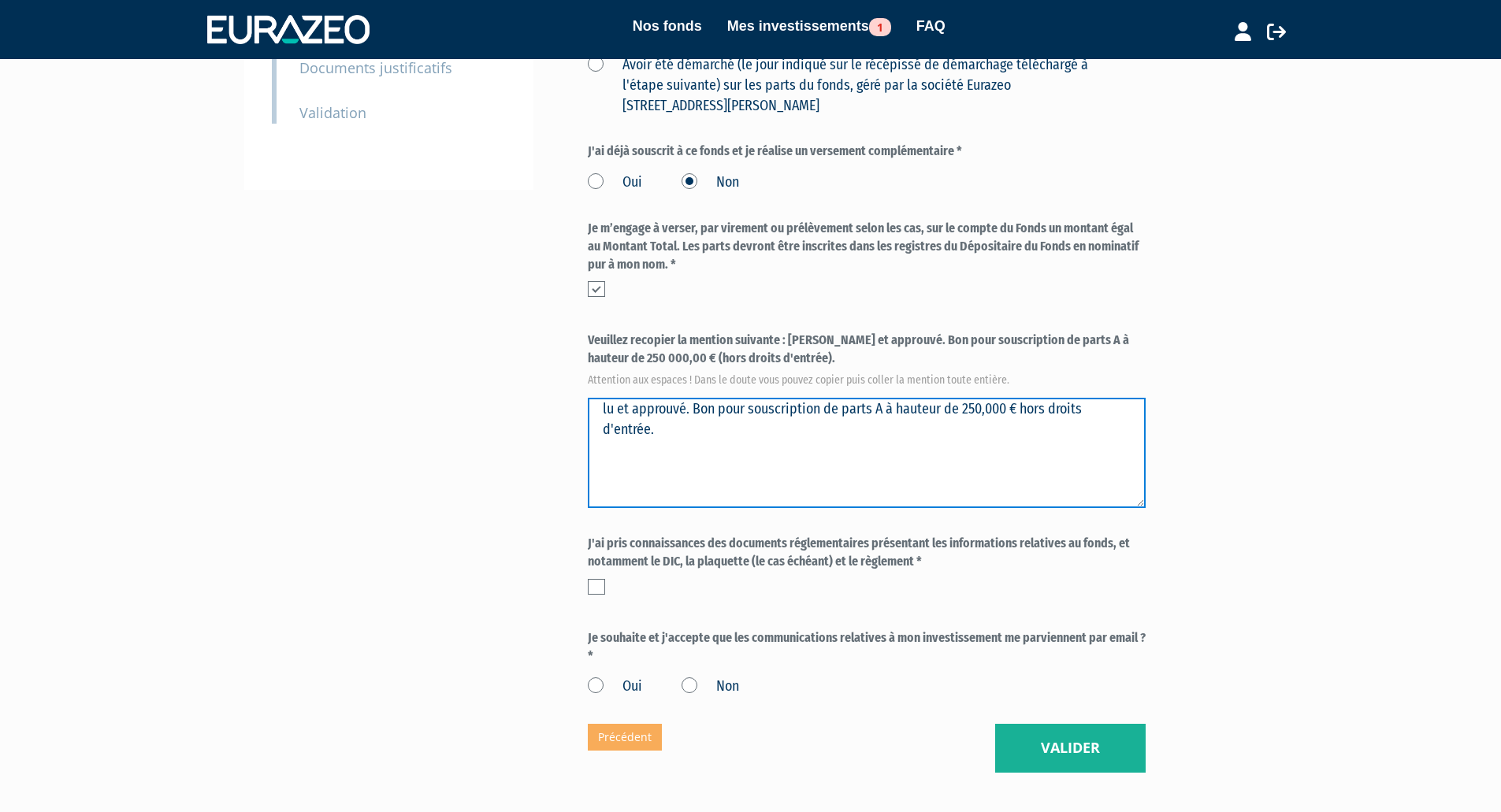
type textarea "lu et approuvé. Bon pour souscription de parts A à hauteur de 250,000 € hors dr…"
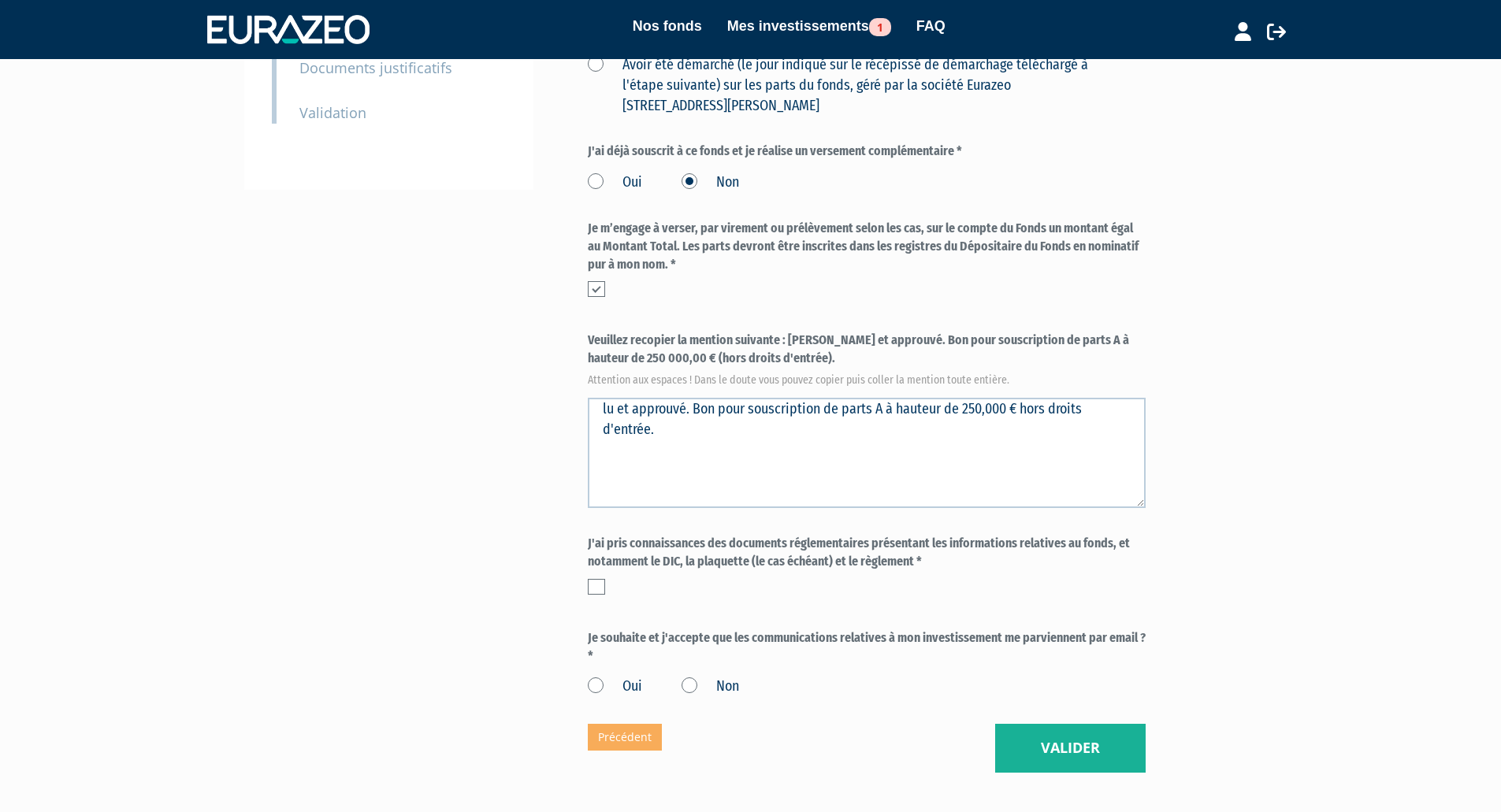
click at [600, 579] on label at bounding box center [596, 587] width 17 height 16
click at [0, 0] on input "checkbox" at bounding box center [0, 0] width 0 height 0
click at [595, 676] on label "Oui" at bounding box center [615, 686] width 54 height 21
click at [0, 0] on input "Oui" at bounding box center [0, 0] width 0 height 0
click at [1048, 724] on button "Valider" at bounding box center [1070, 748] width 151 height 49
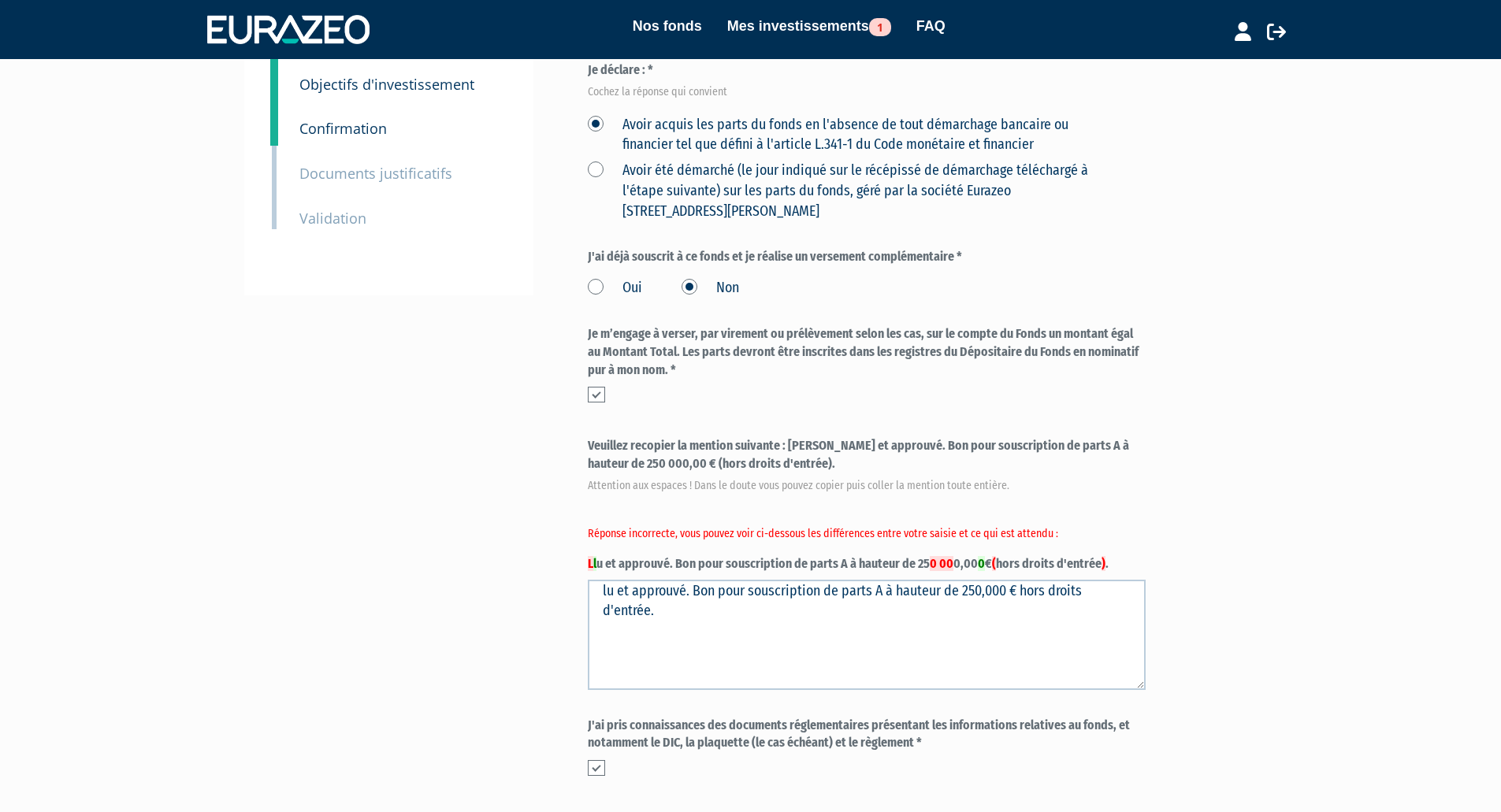
scroll to position [394, 0]
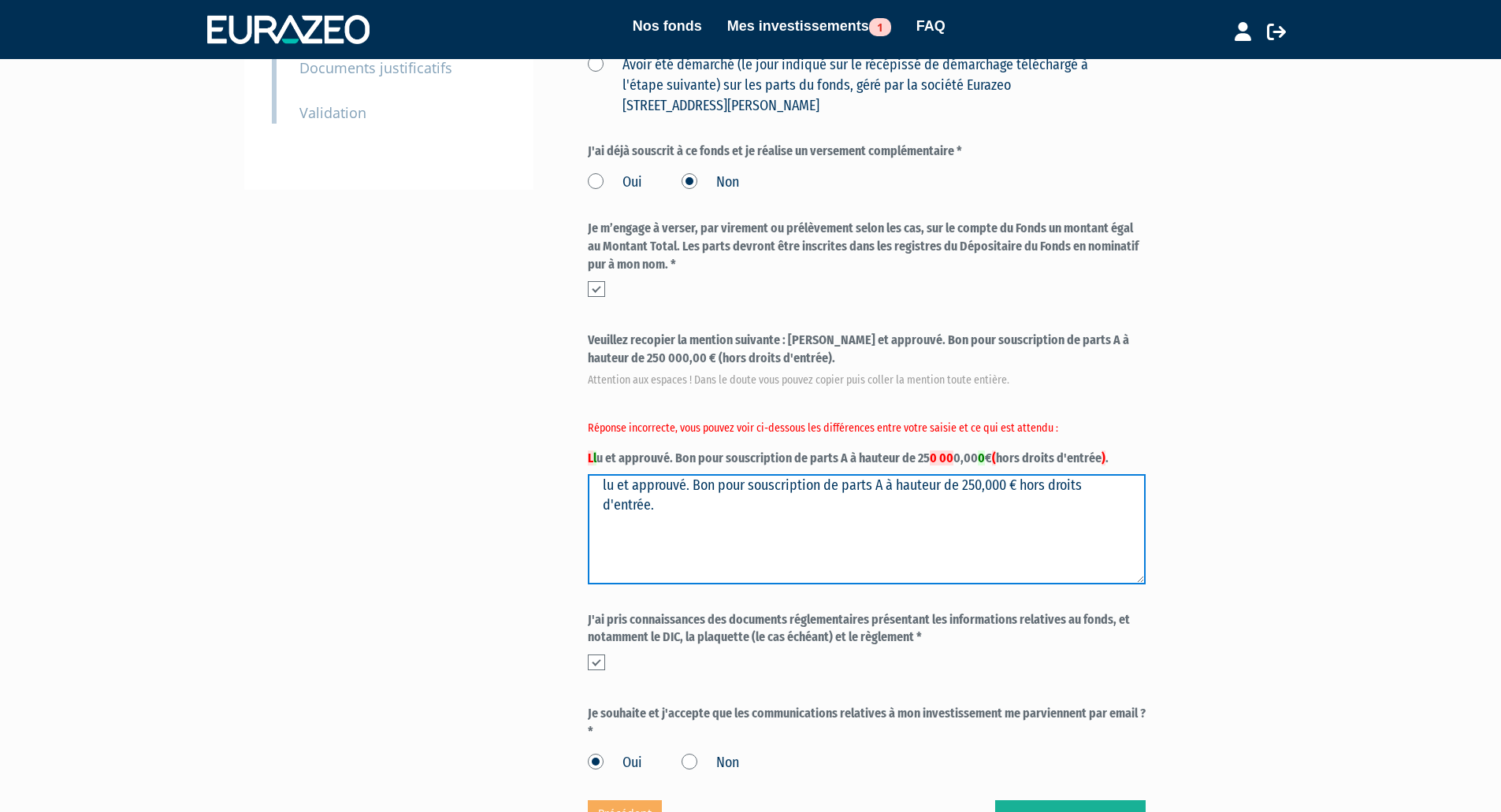
click at [690, 474] on textarea "lu et approuvé. Bon pour souscription de parts A à hauteur de 250,000 € hors dr…" at bounding box center [866, 529] width 558 height 111
type textarea "lu et approuvé. Bon pour souscription de parts A à hauteur de 250000,00 € hors …"
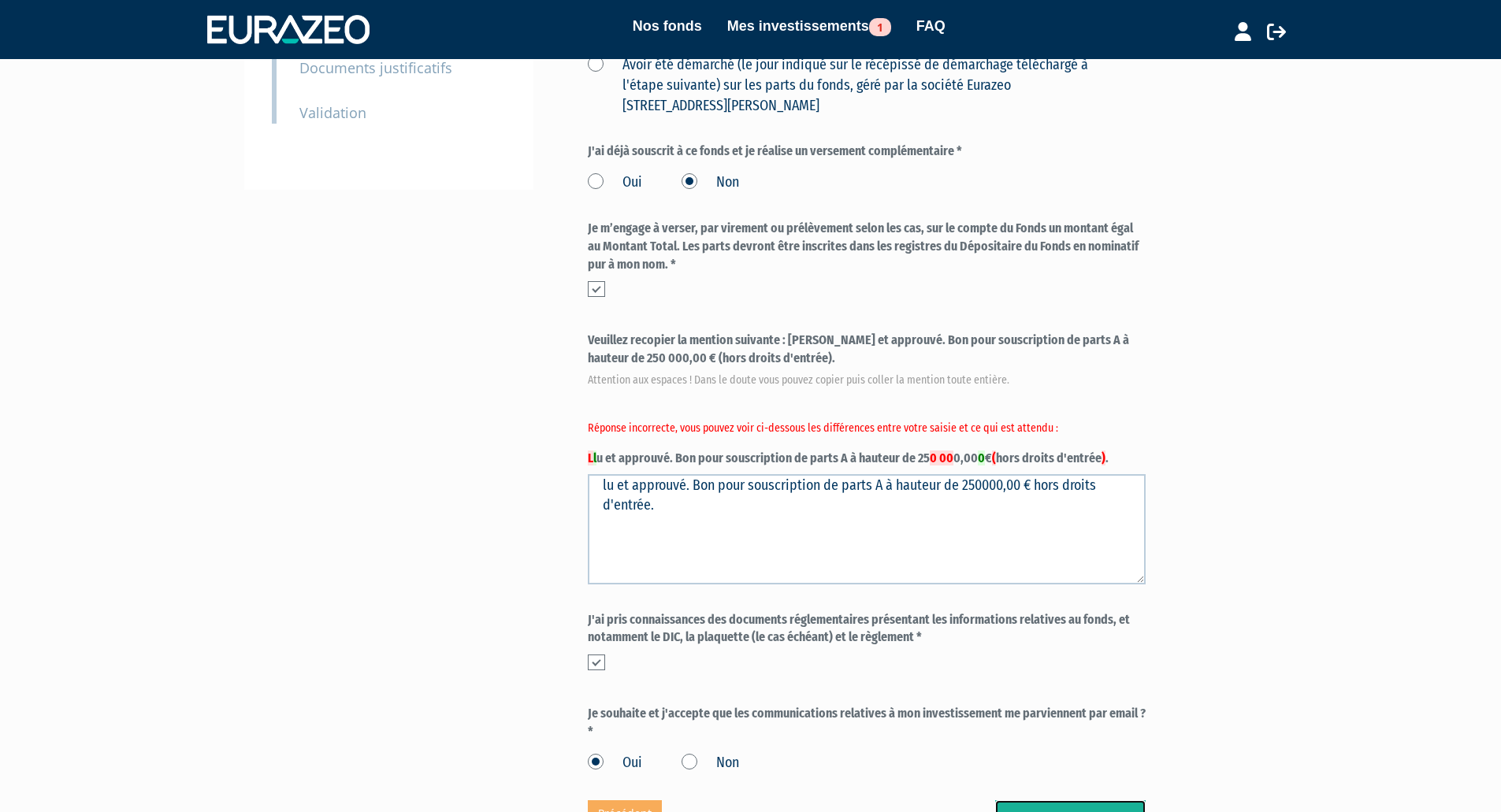
click at [1076, 800] on button "Valider" at bounding box center [1070, 824] width 151 height 49
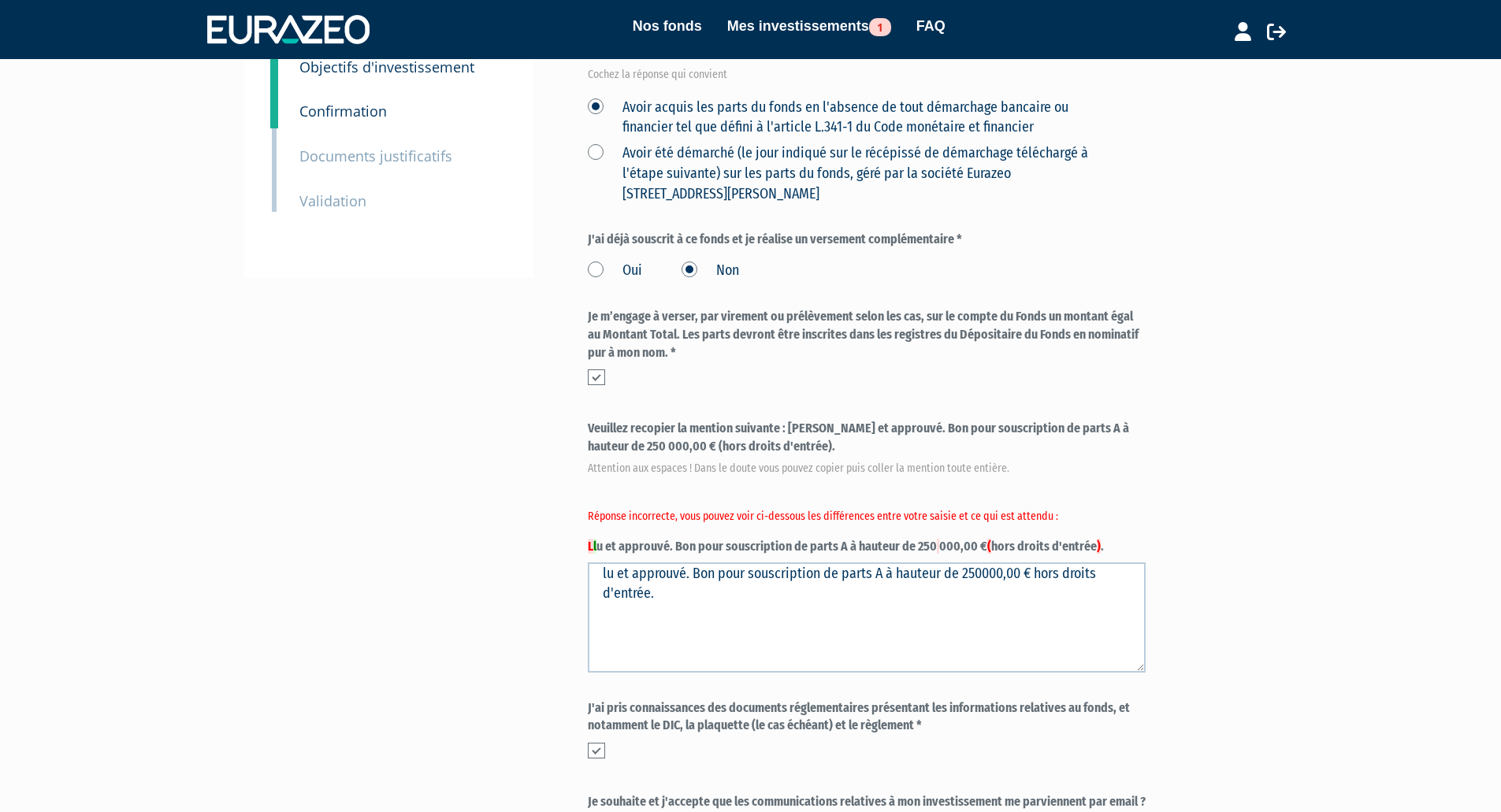
scroll to position [394, 0]
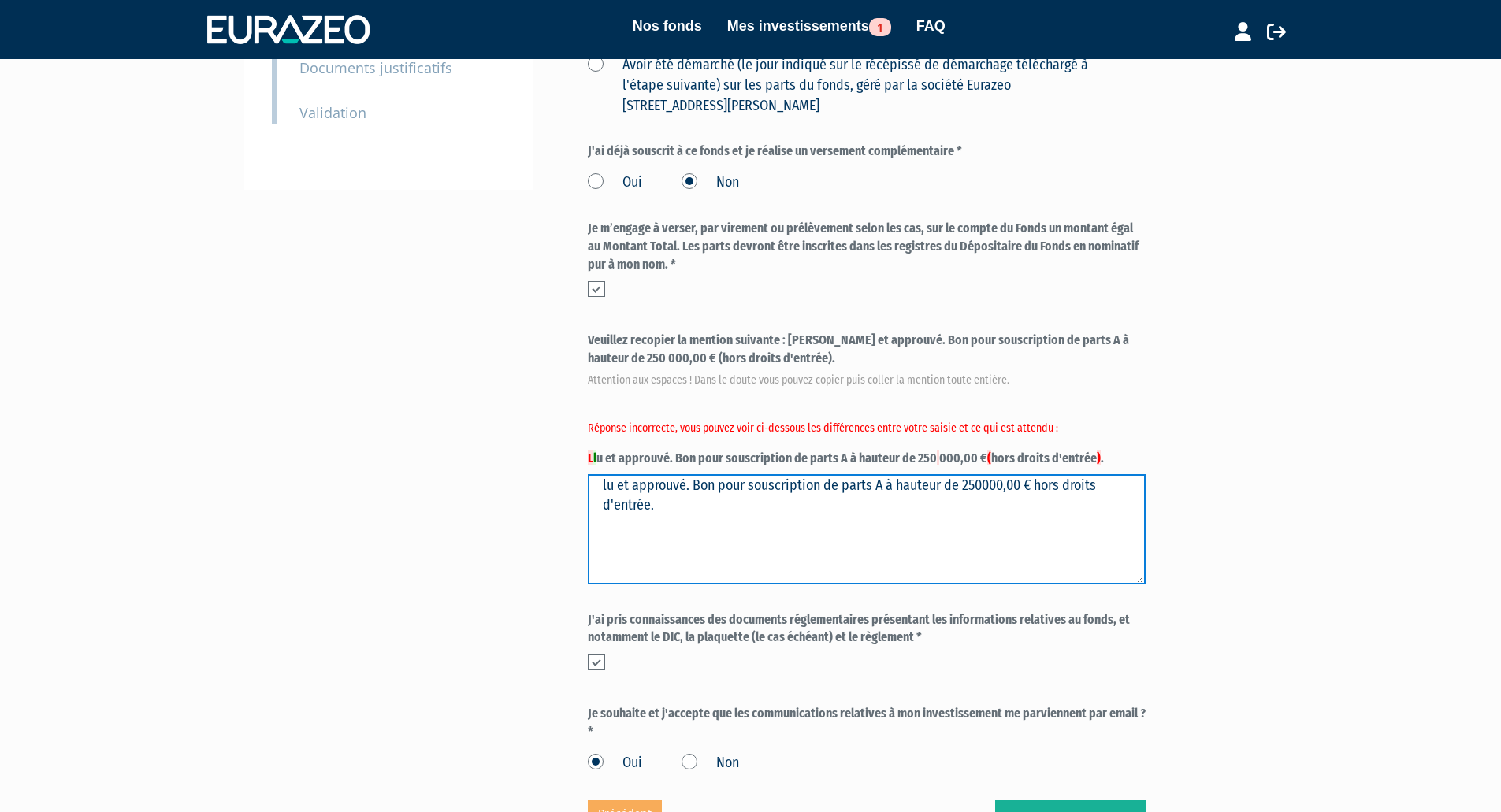
click at [889, 474] on textarea "lu et approuvé. Bon pour souscription de parts A à hauteur de 250000,00 € hors …" at bounding box center [866, 529] width 558 height 111
click at [1020, 474] on textarea "lu et approuvé. Bon pour souscription de parts A à hauteur de 250000,00 € hors …" at bounding box center [866, 529] width 558 height 111
type textarea "lu et approuvé. Bon pour souscription de parts A à hauteur de 250000,00 € (hors…"
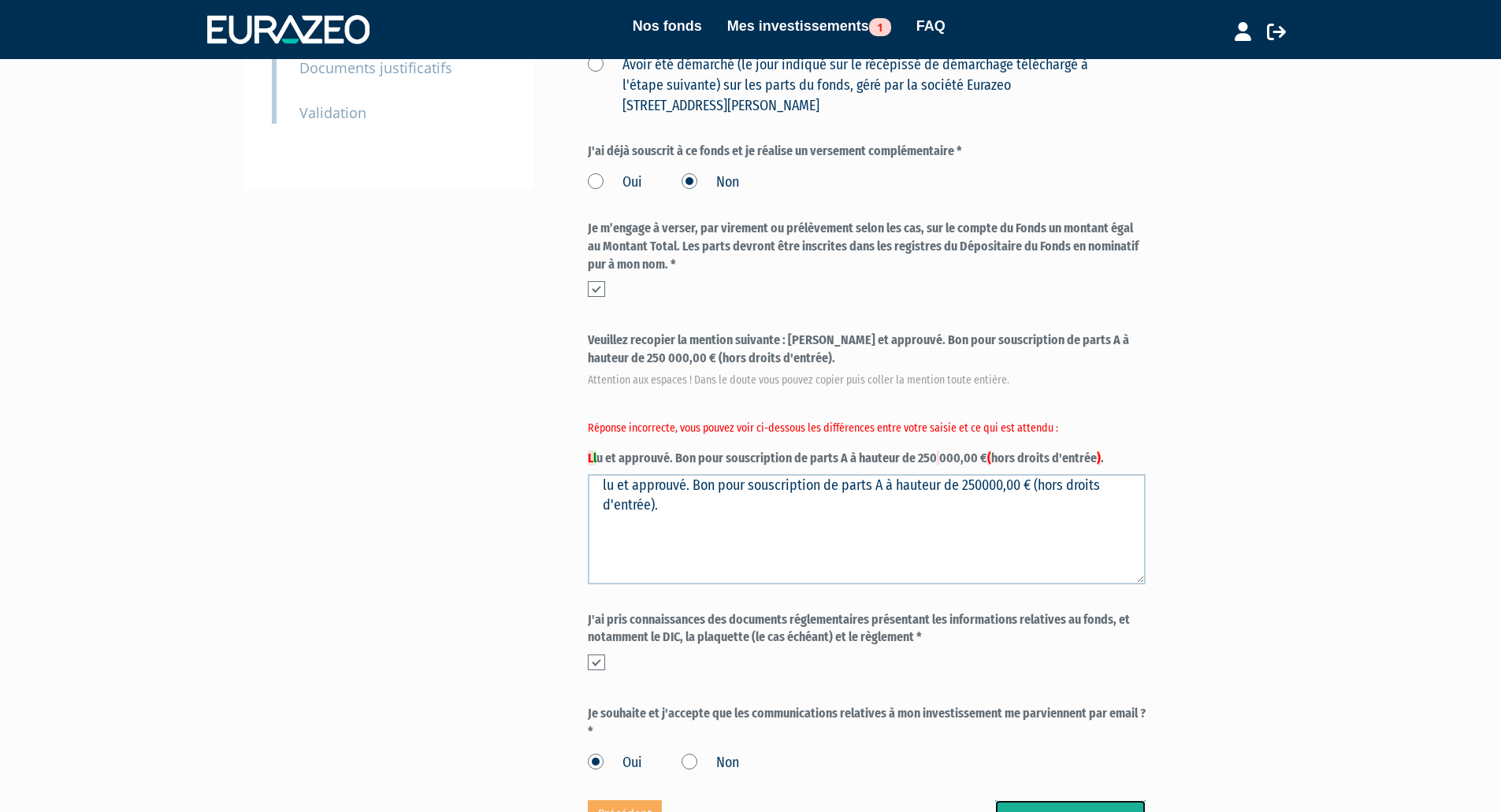
click at [1090, 800] on button "Valider" at bounding box center [1070, 824] width 151 height 49
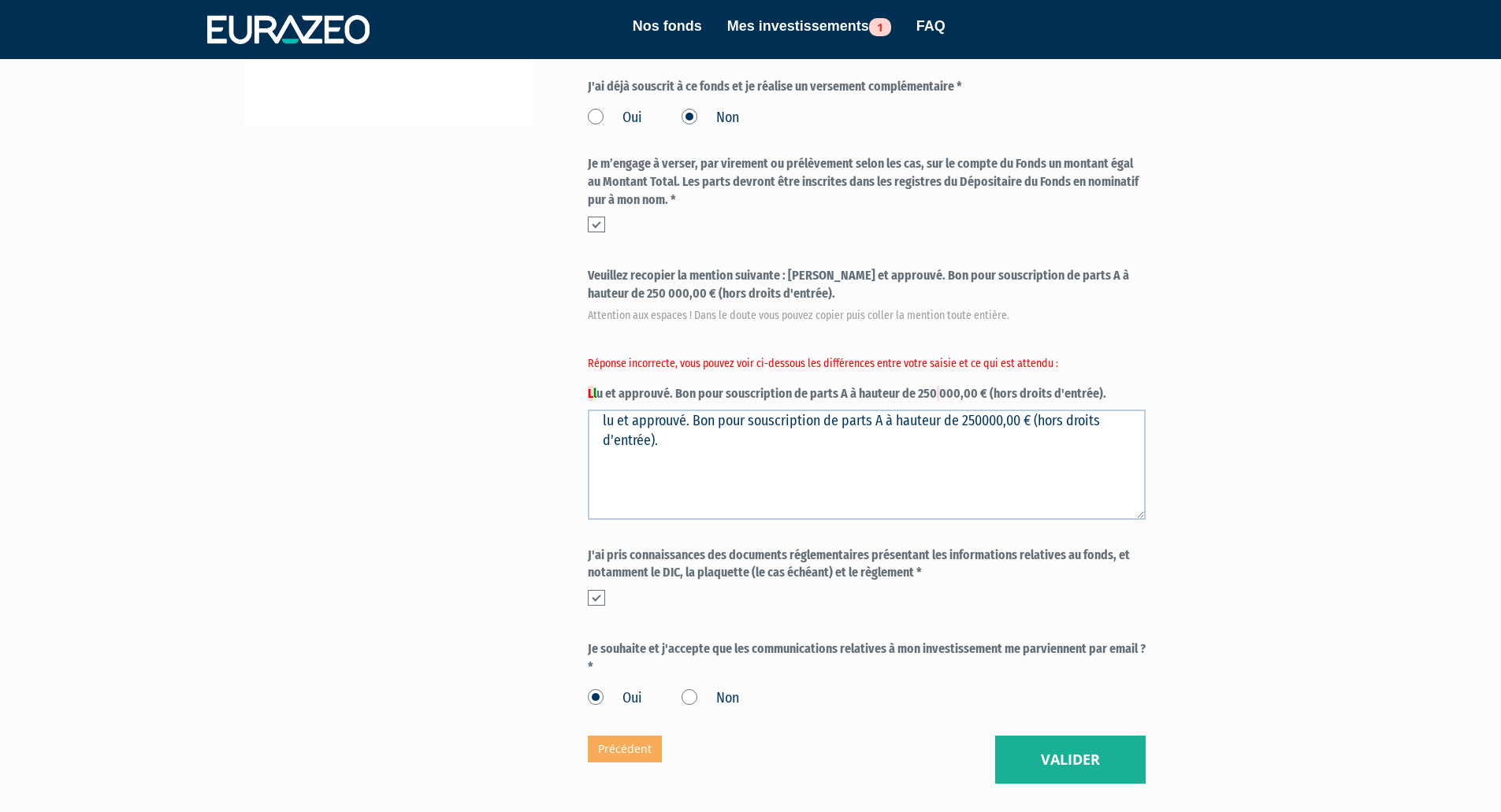
scroll to position [473, 0]
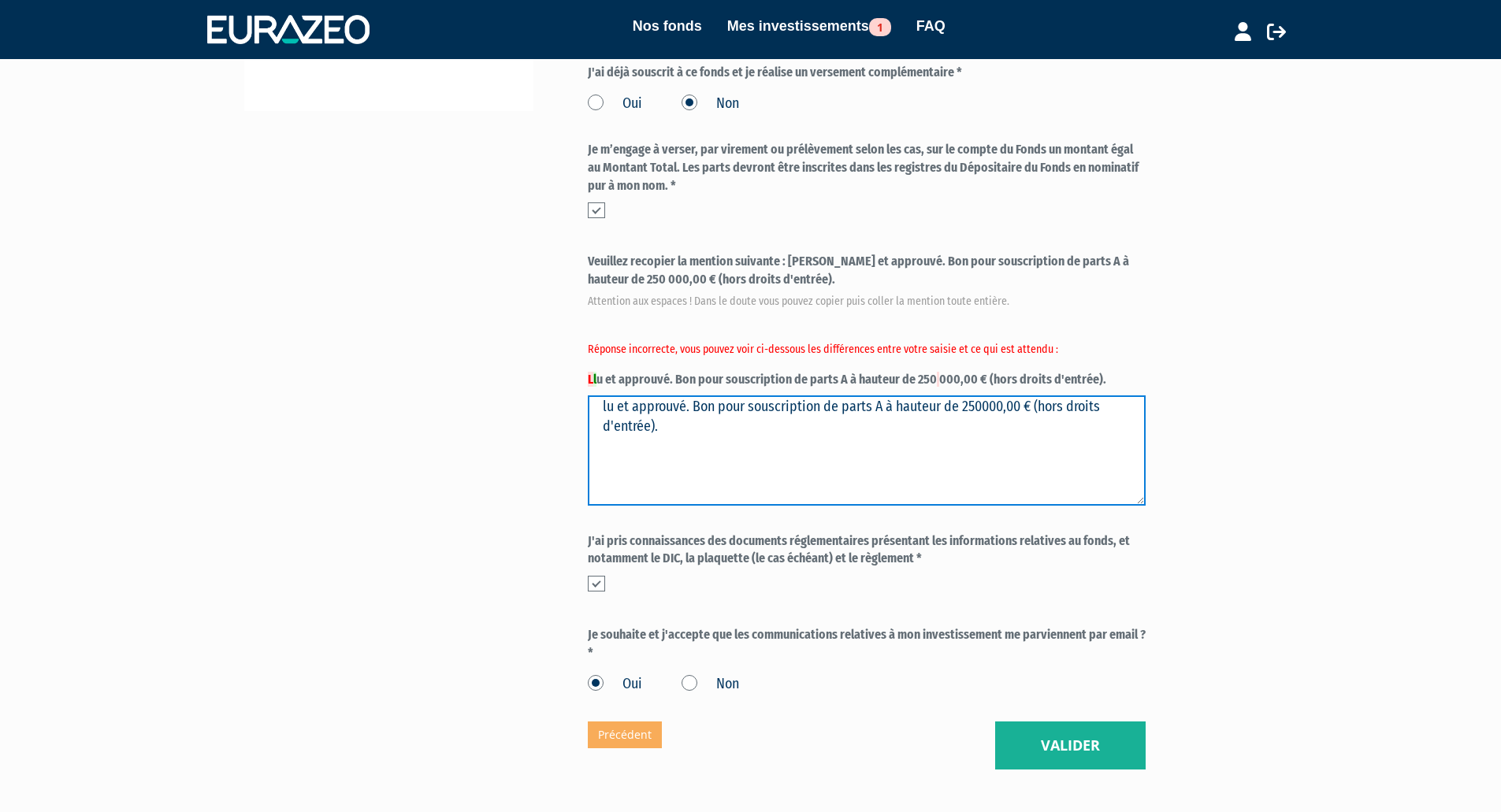
click at [1049, 395] on textarea "lu et approuvé. Bon pour souscription de parts A à hauteur de 250000,00 € (hors…" at bounding box center [866, 450] width 558 height 111
type textarea "Lu et approuvé. Bon pour souscription de parts A à hauteur de 250000,00 € (hors…"
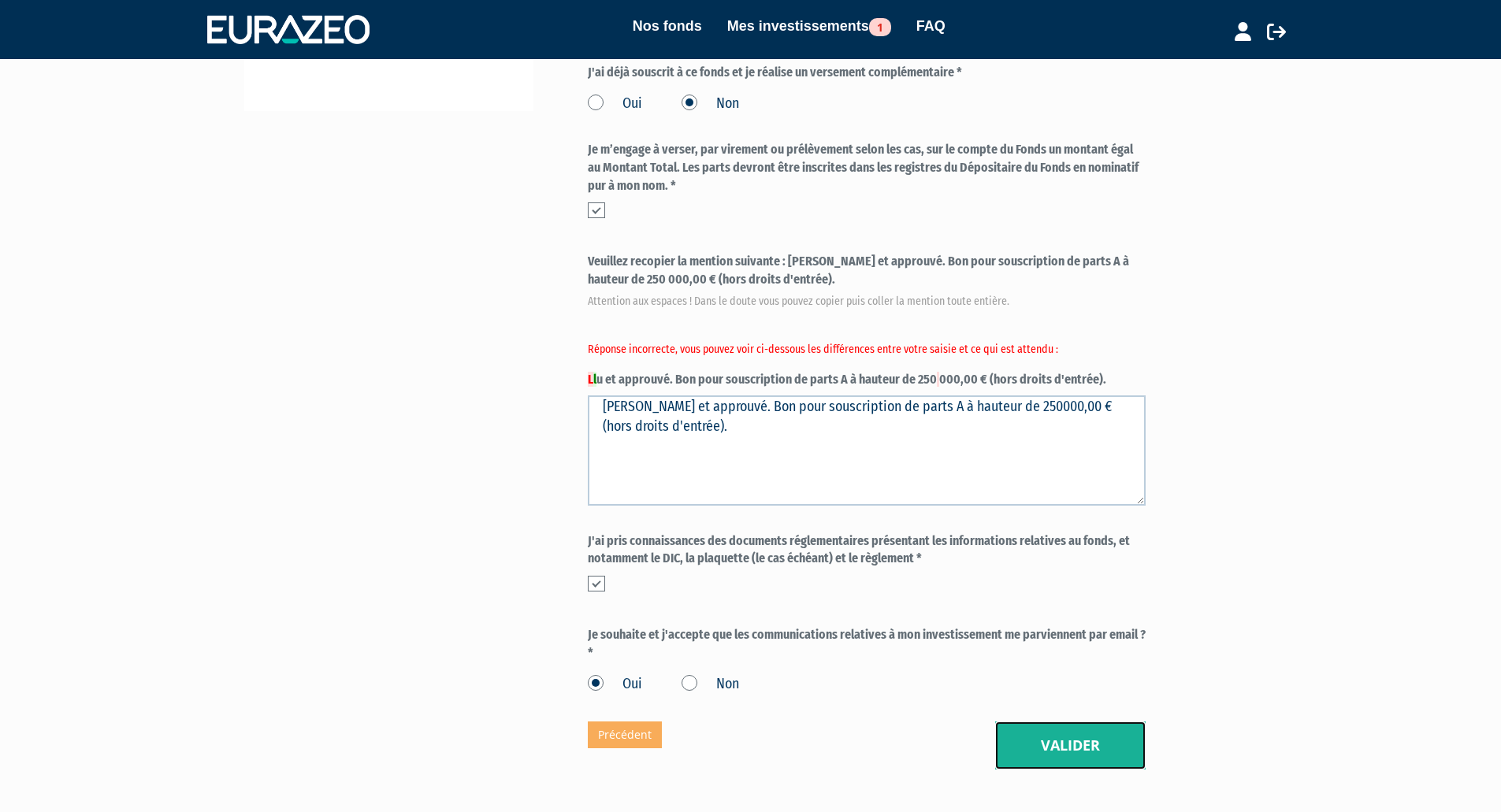
click at [1083, 721] on button "Valider" at bounding box center [1070, 745] width 151 height 49
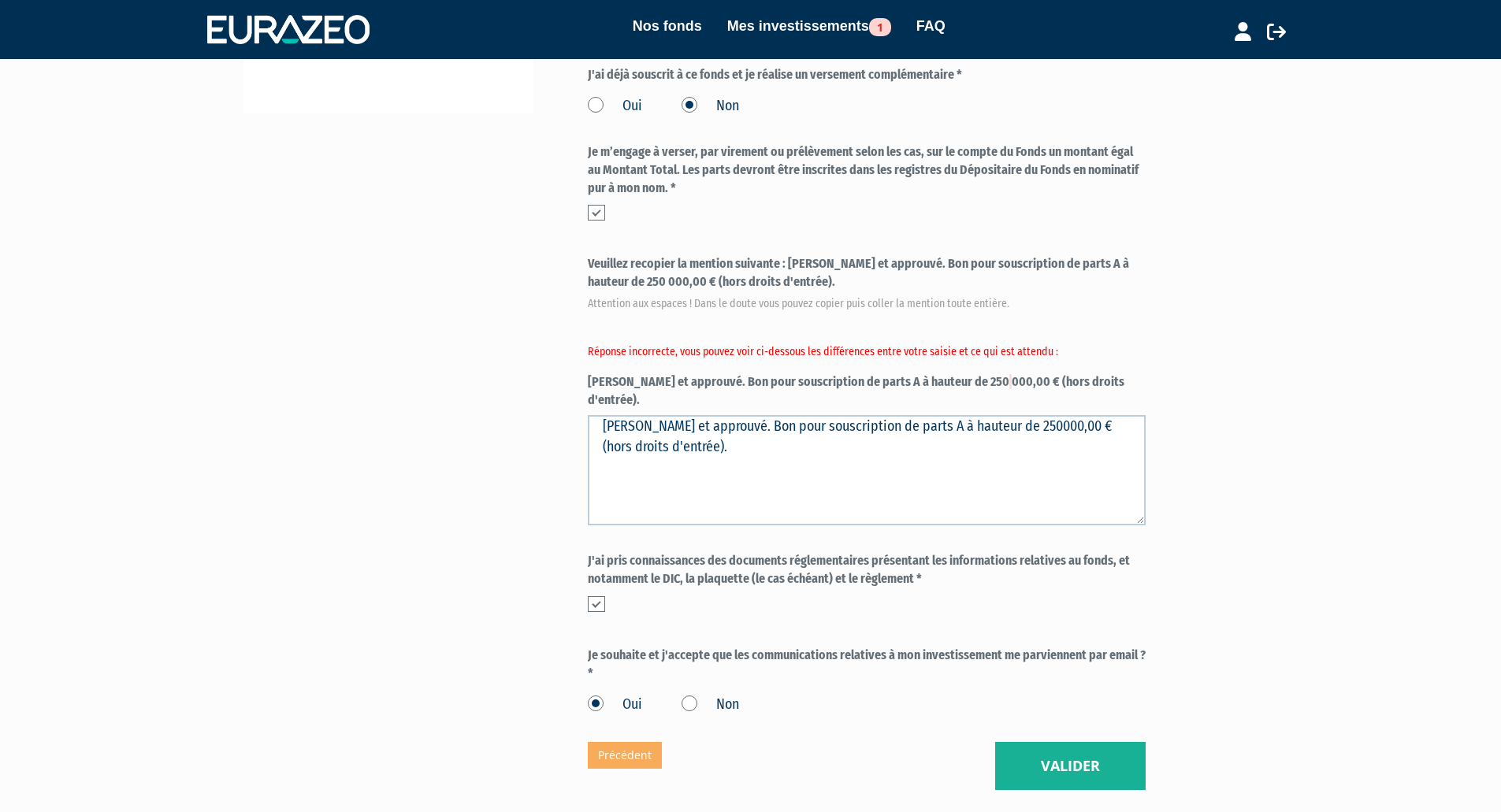
scroll to position [473, 0]
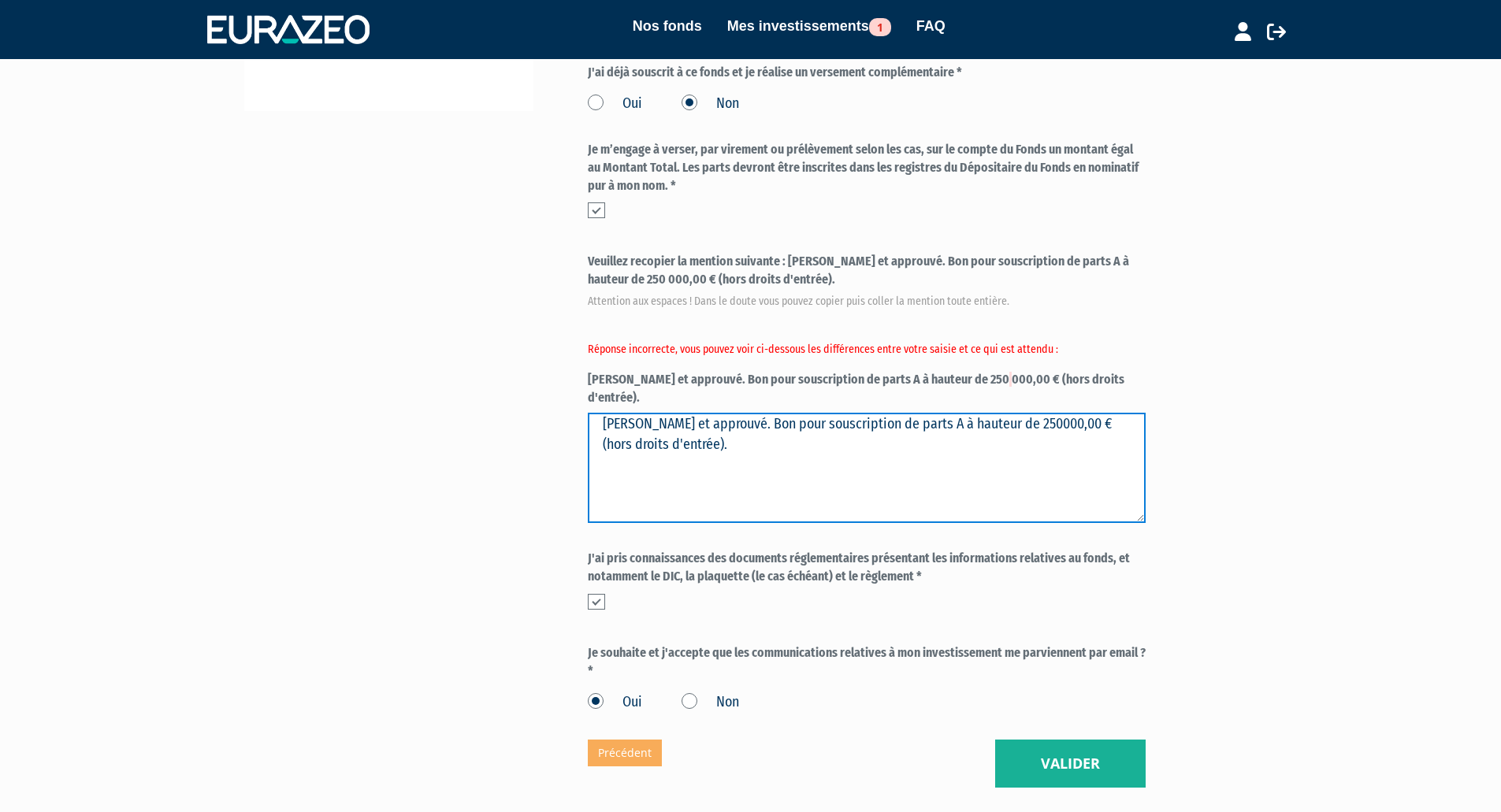
click at [687, 413] on textarea "[PERSON_NAME] et approuvé. Bon pour souscription de parts A à hauteur de 250000…" at bounding box center [866, 468] width 558 height 111
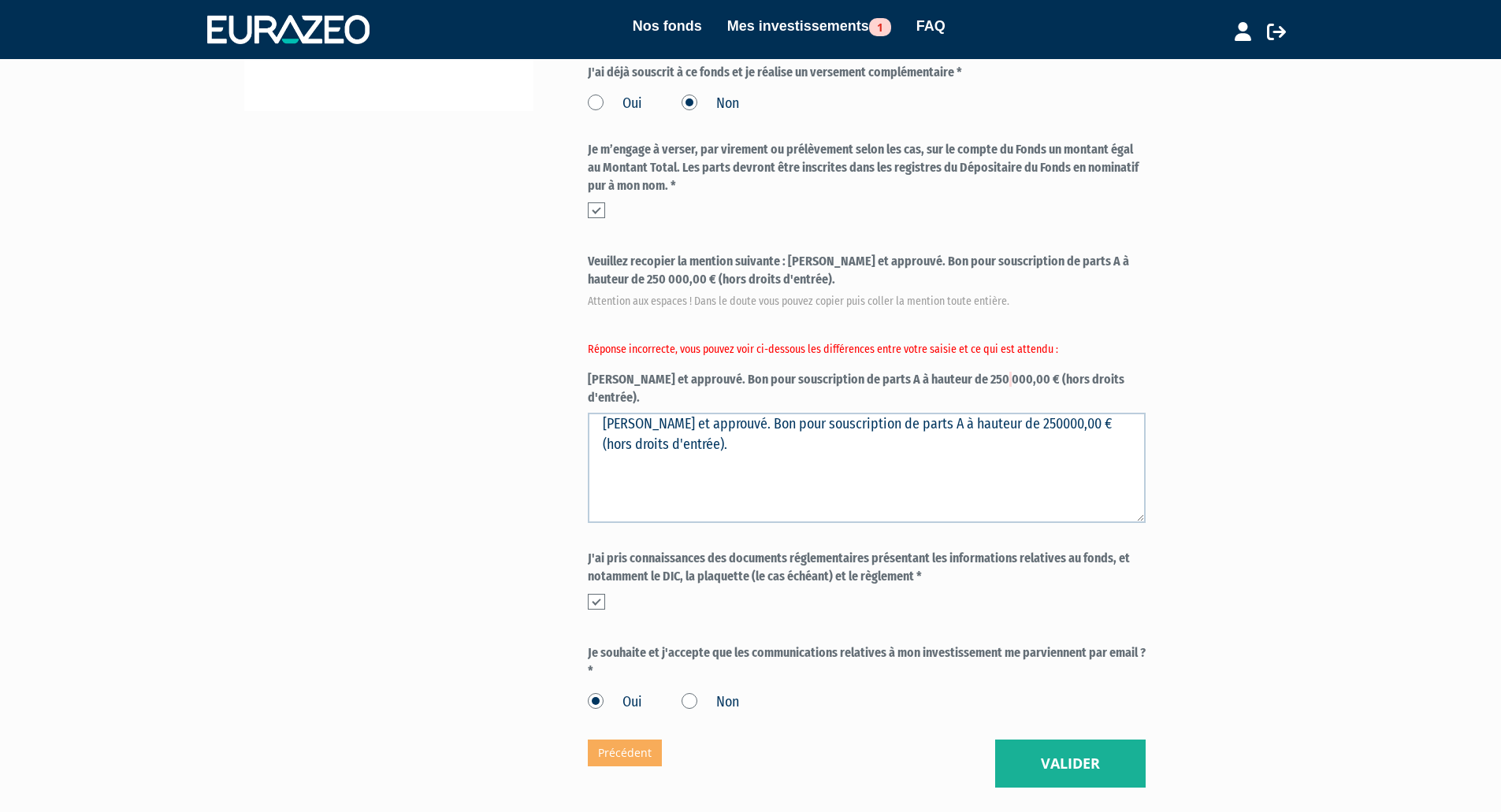
click at [691, 293] on em "Attention aux espaces ! Dans le doute vous pouvez copier puis coller la mention…" at bounding box center [866, 301] width 558 height 16
click at [712, 293] on em "Attention aux espaces ! Dans le doute vous pouvez copier puis coller la mention…" at bounding box center [866, 301] width 558 height 16
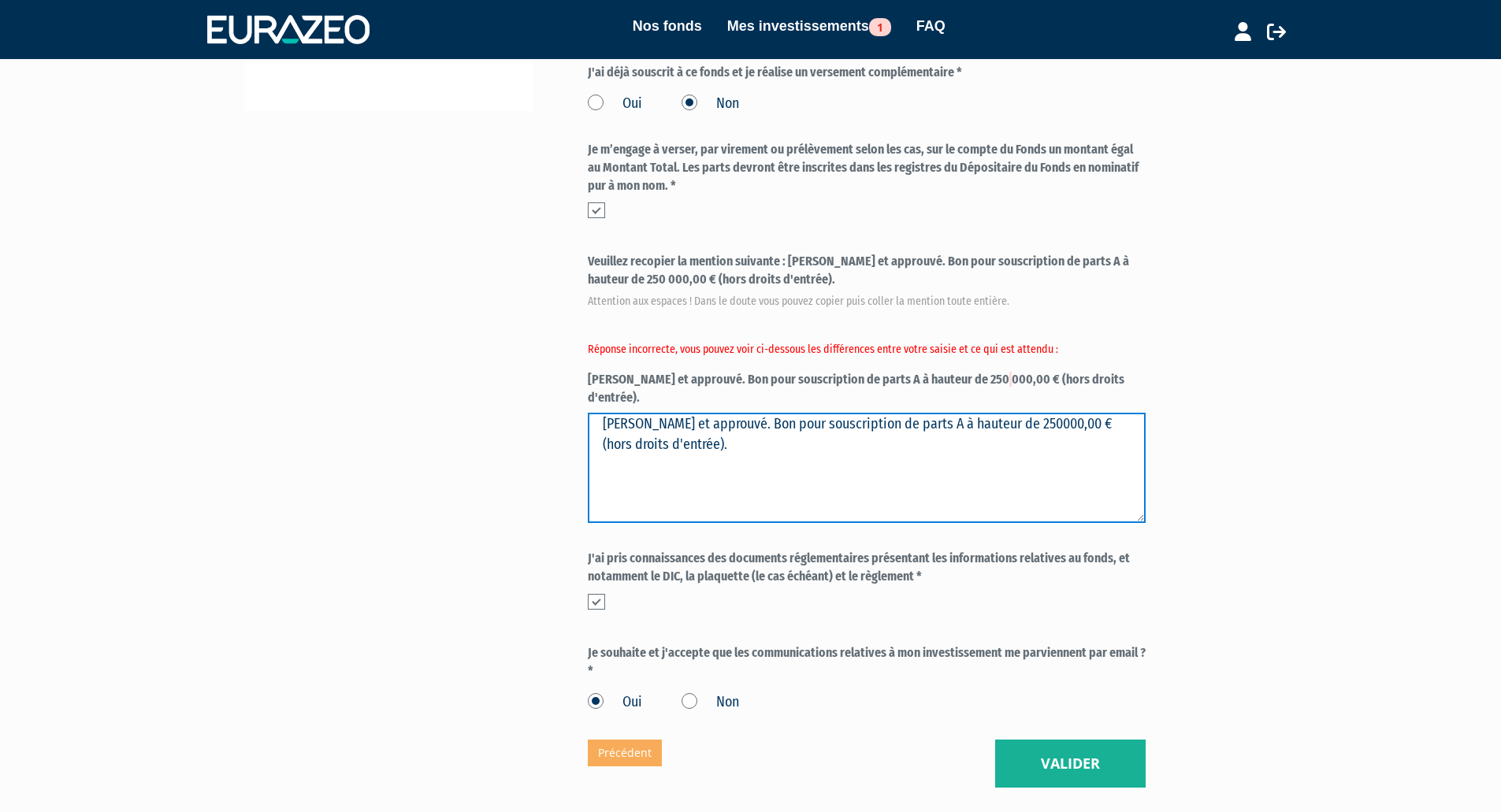
click at [987, 413] on textarea "Lu et approuvé. Bon pour souscription de parts A à hauteur de 250000,00 € (hors…" at bounding box center [866, 468] width 558 height 111
type textarea "Lu et approuvé. Bon pour souscription de parts A à hauteur de 250 000,00 € (hor…"
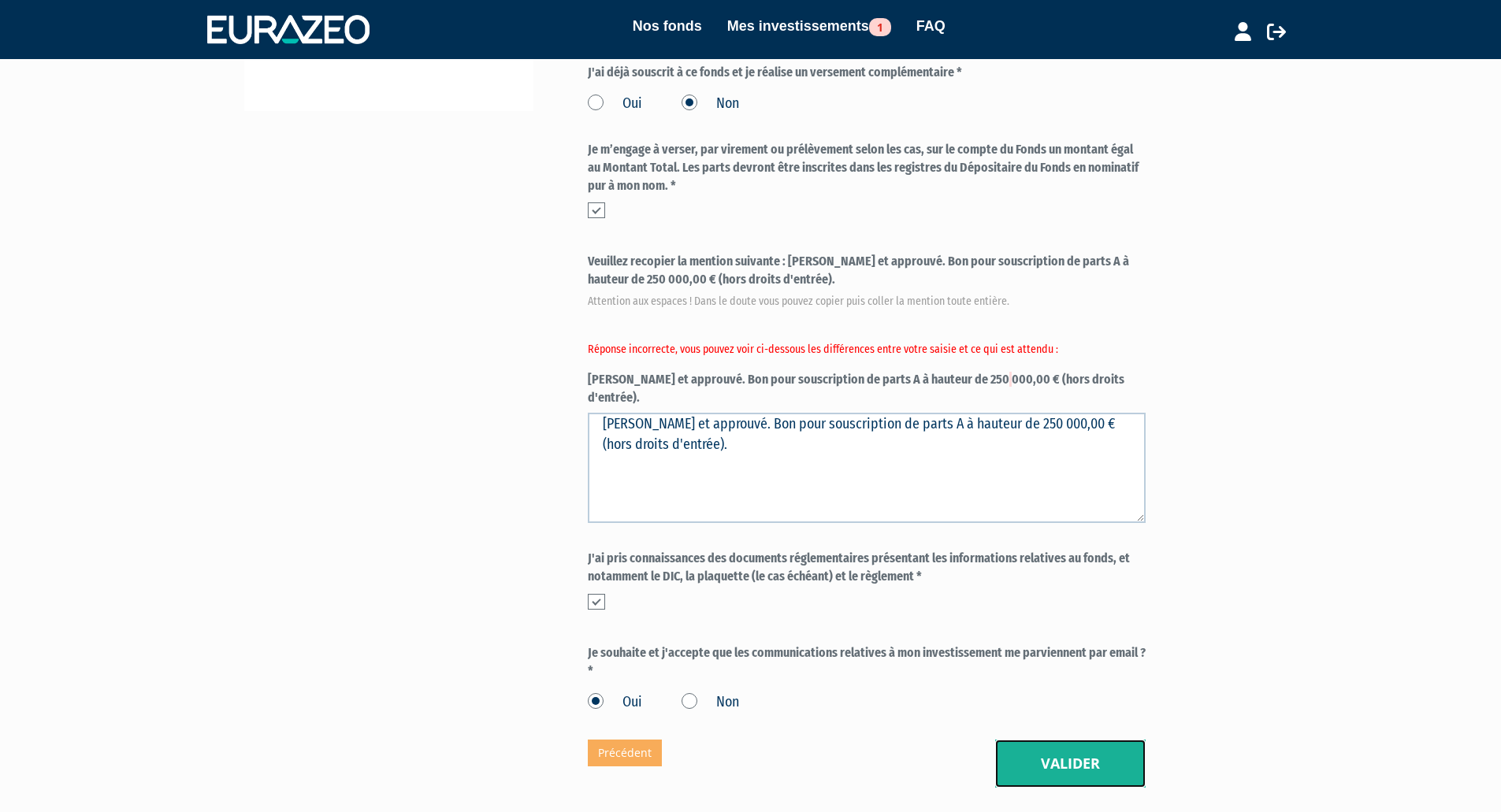
click at [1067, 739] on button "Valider" at bounding box center [1070, 763] width 151 height 49
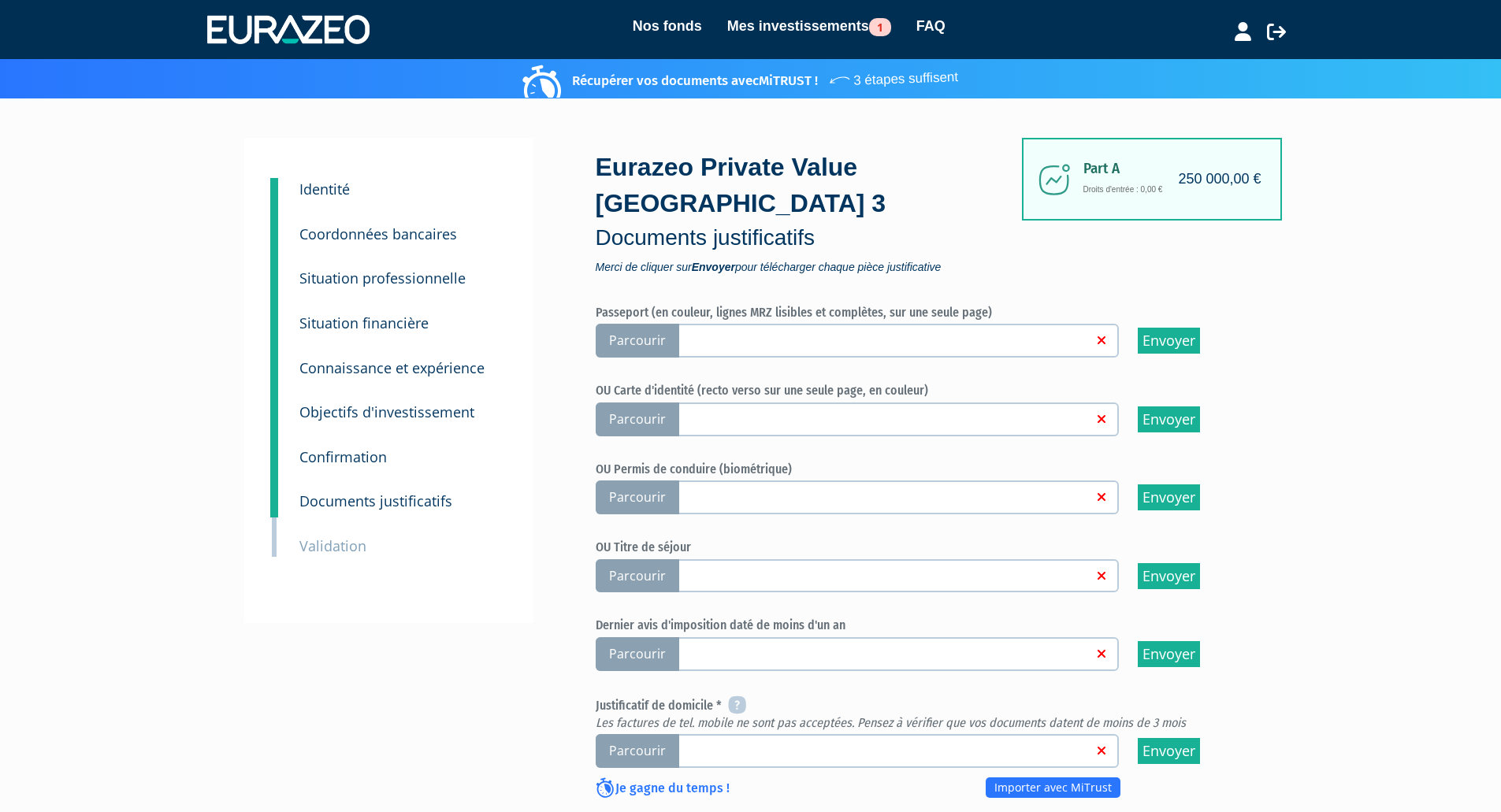
click at [638, 323] on span "Parcourir" at bounding box center [638, 340] width 84 height 34
click at [0, 0] on input "Parcourir" at bounding box center [0, 0] width 0 height 0
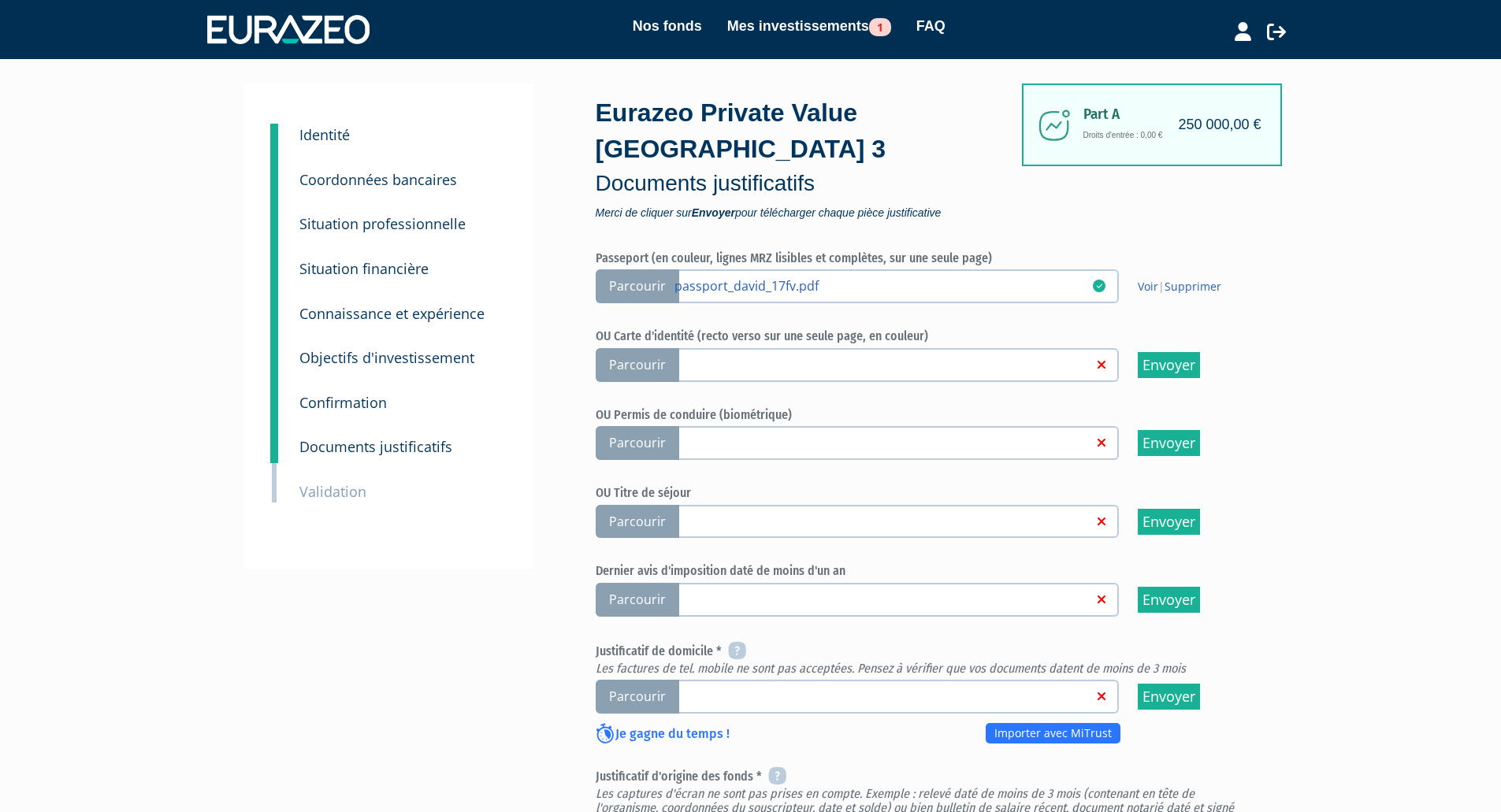
scroll to position [79, 0]
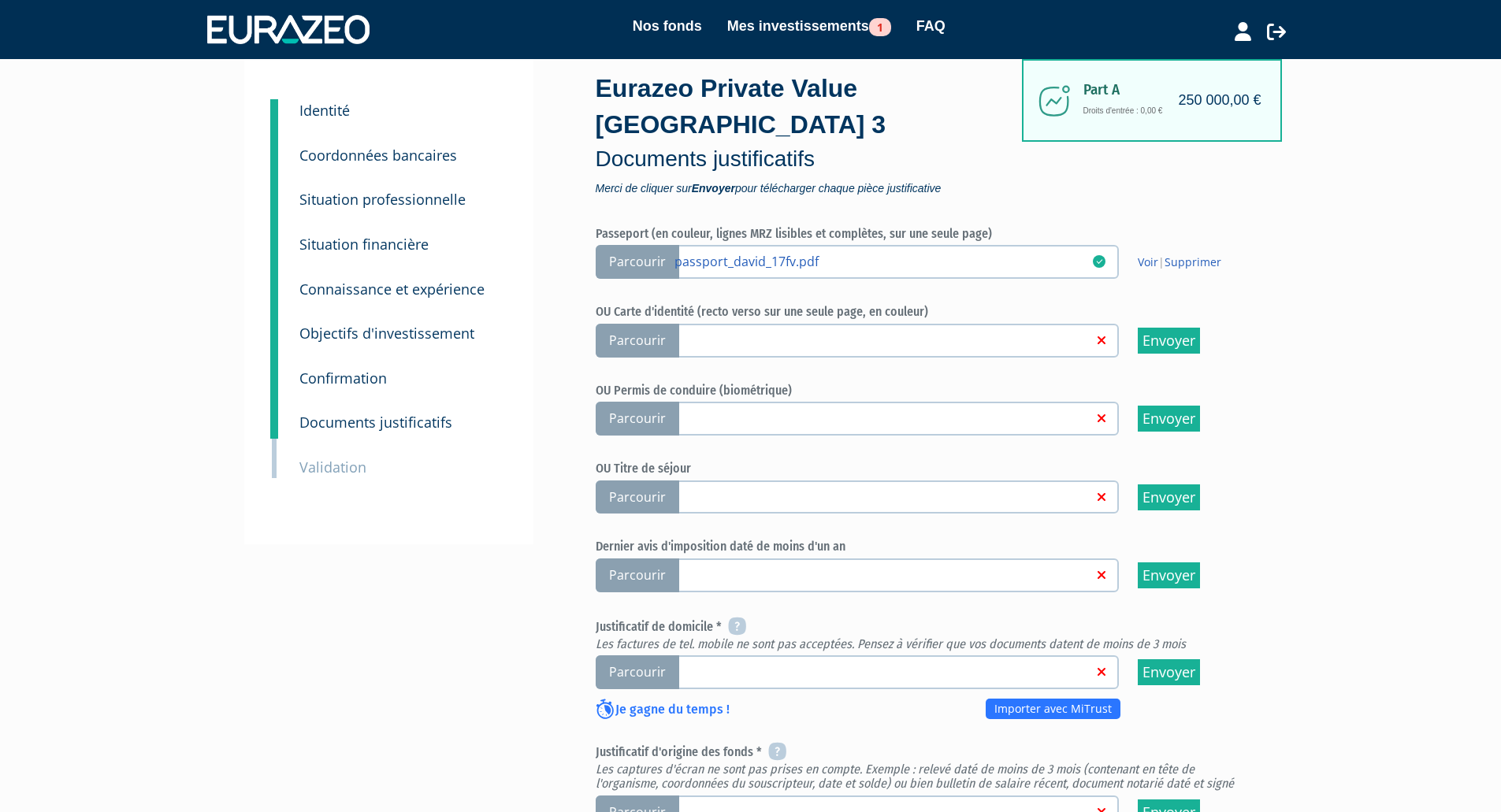
click at [638, 559] on span "Parcourir" at bounding box center [638, 576] width 84 height 34
click at [0, 0] on input "Parcourir" at bounding box center [0, 0] width 0 height 0
click at [657, 559] on span "Parcourir" at bounding box center [638, 576] width 84 height 34
click at [0, 0] on input "Parcourir" at bounding box center [0, 0] width 0 height 0
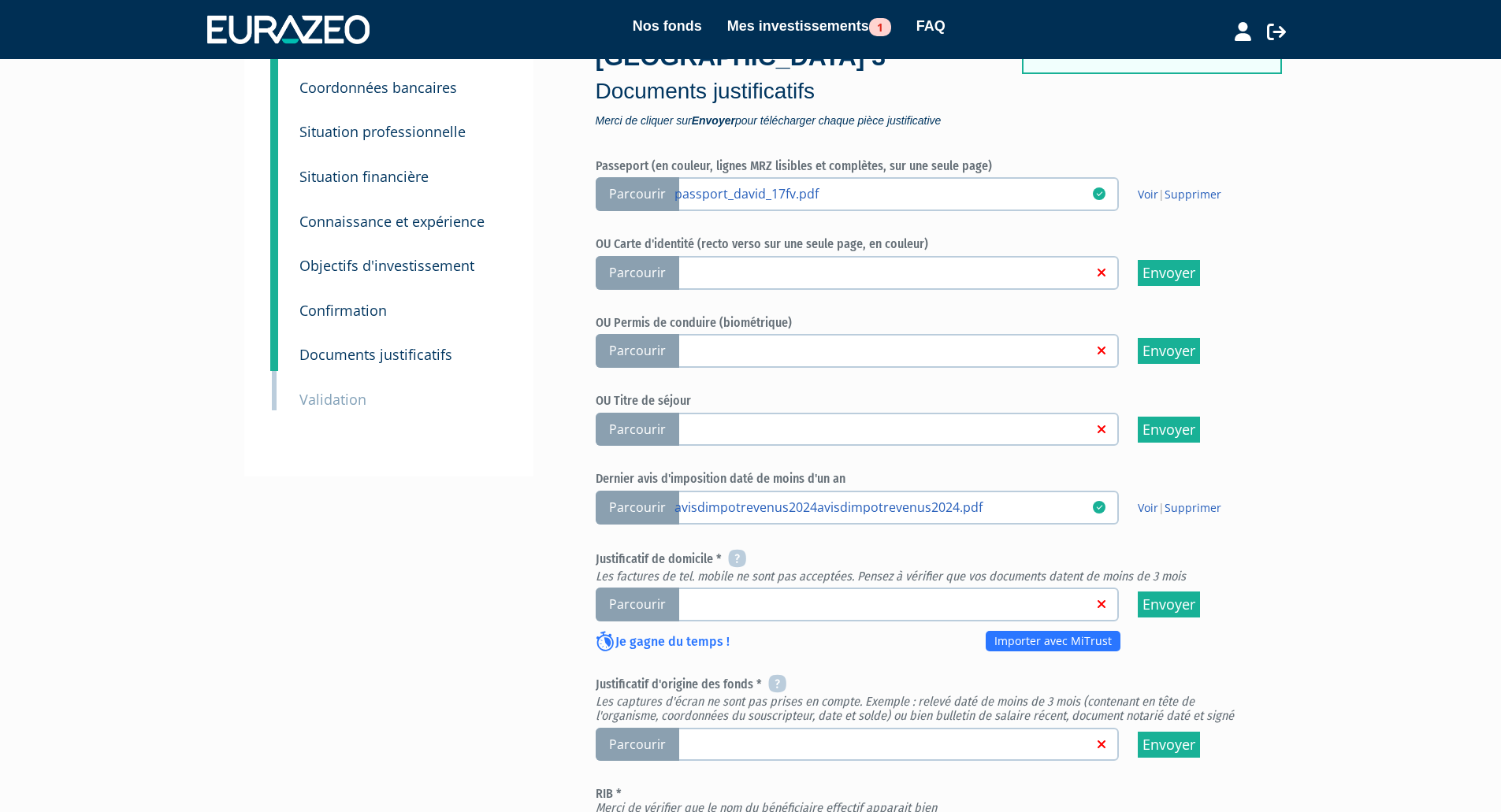
scroll to position [158, 0]
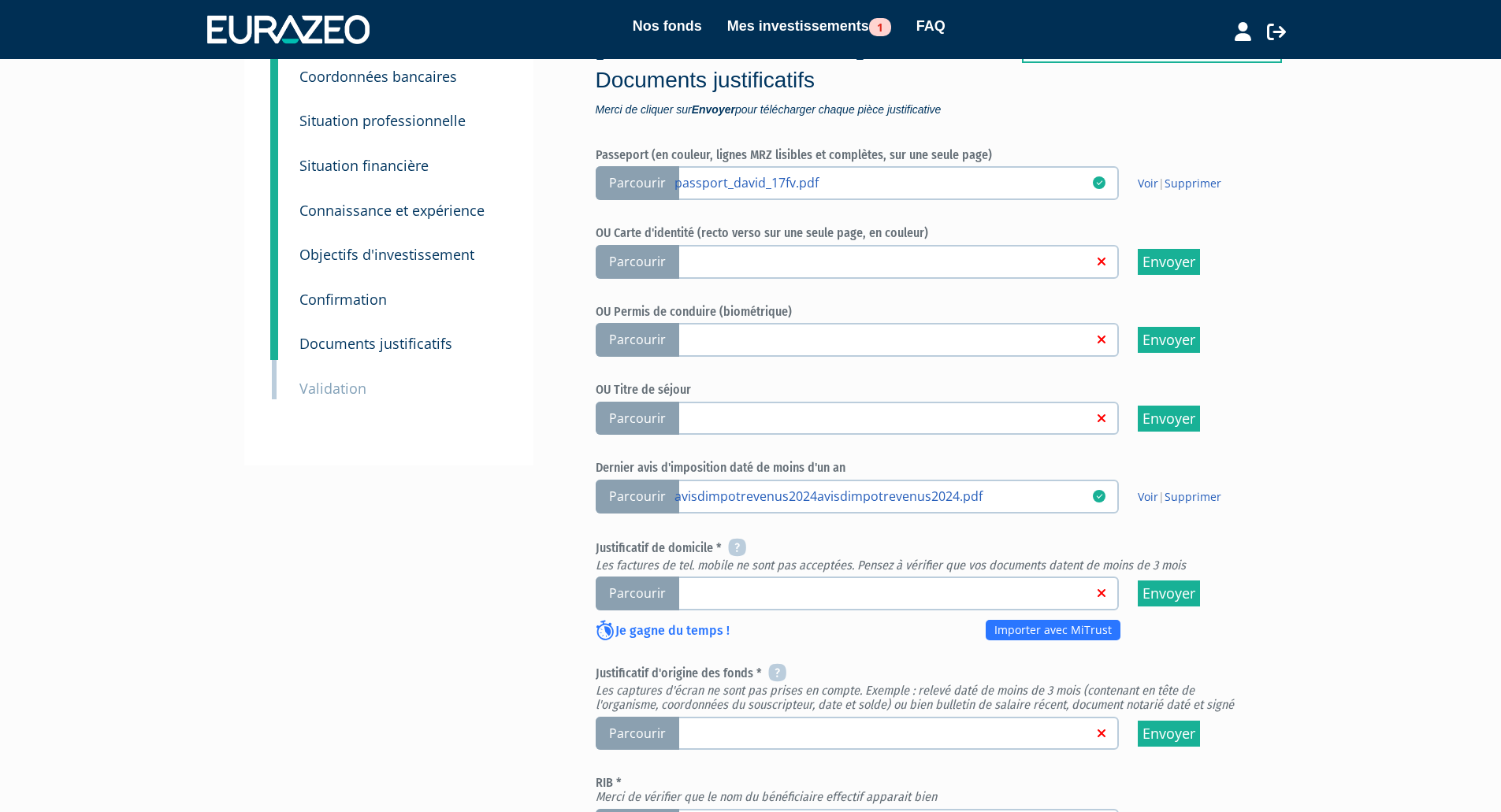
click at [651, 577] on span "Parcourir" at bounding box center [638, 594] width 84 height 34
click at [0, 0] on input "Parcourir" at bounding box center [0, 0] width 0 height 0
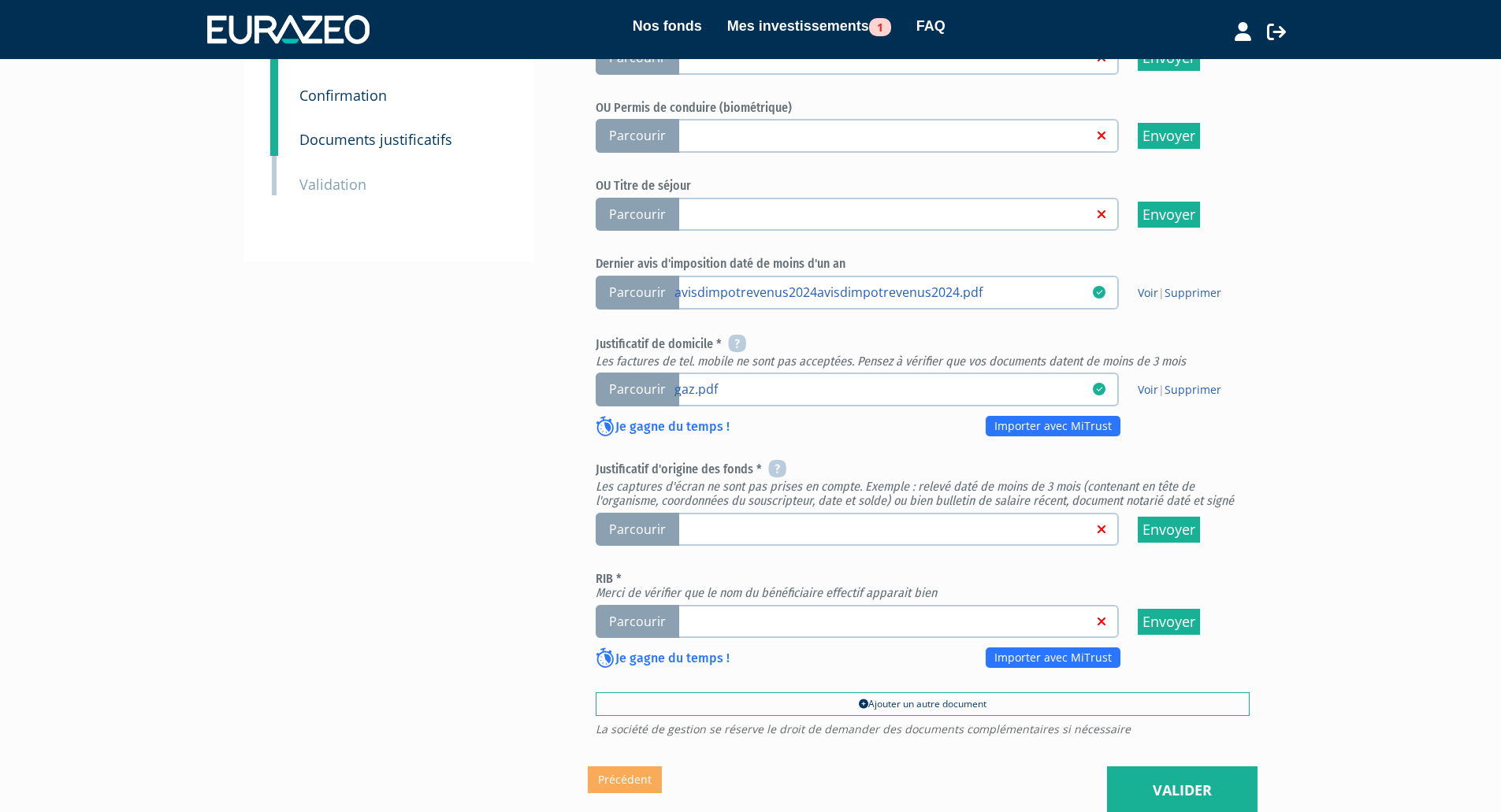
scroll to position [394, 0]
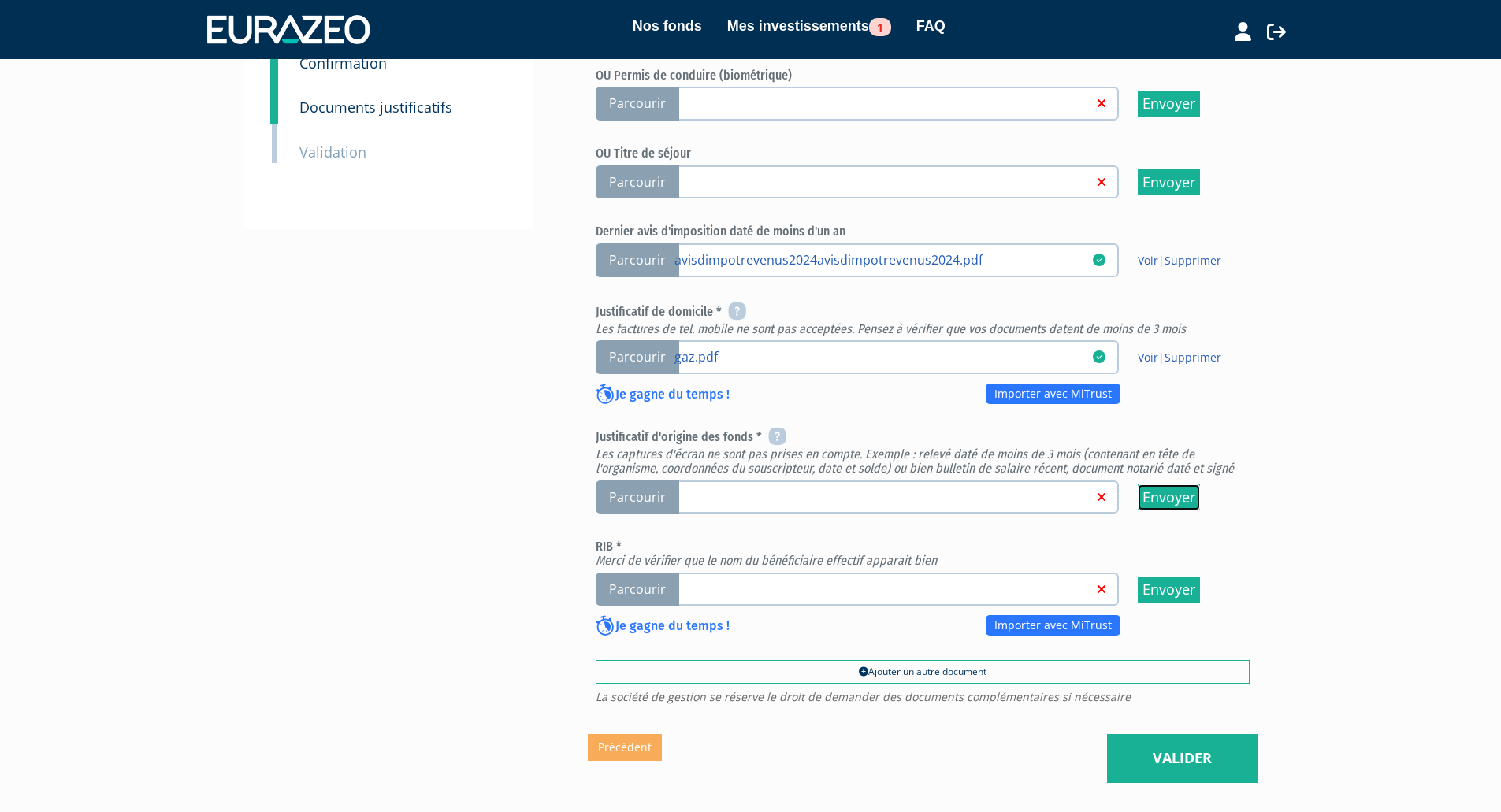
click at [1160, 485] on input "Envoyer" at bounding box center [1169, 498] width 62 height 26
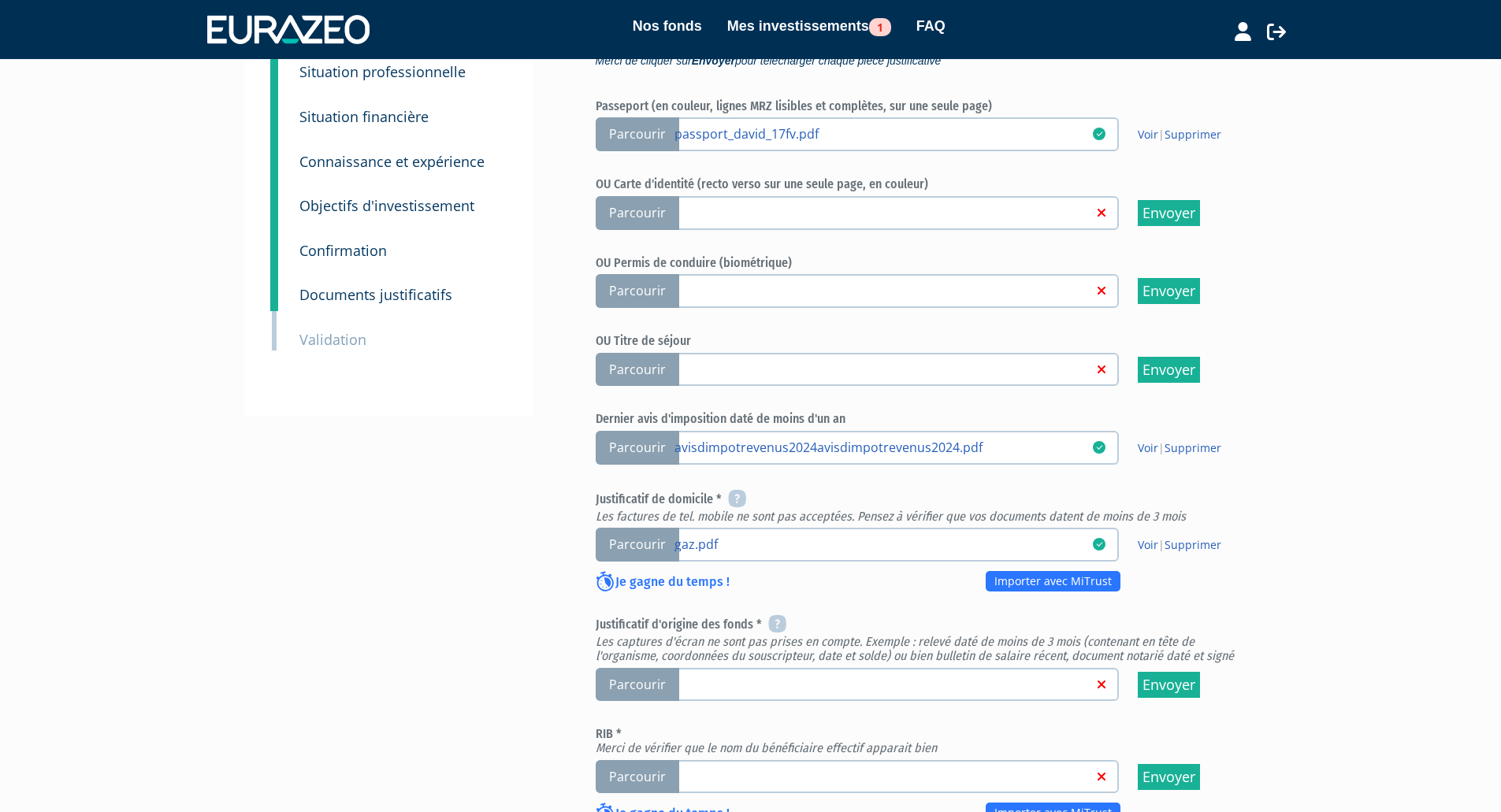
scroll to position [236, 0]
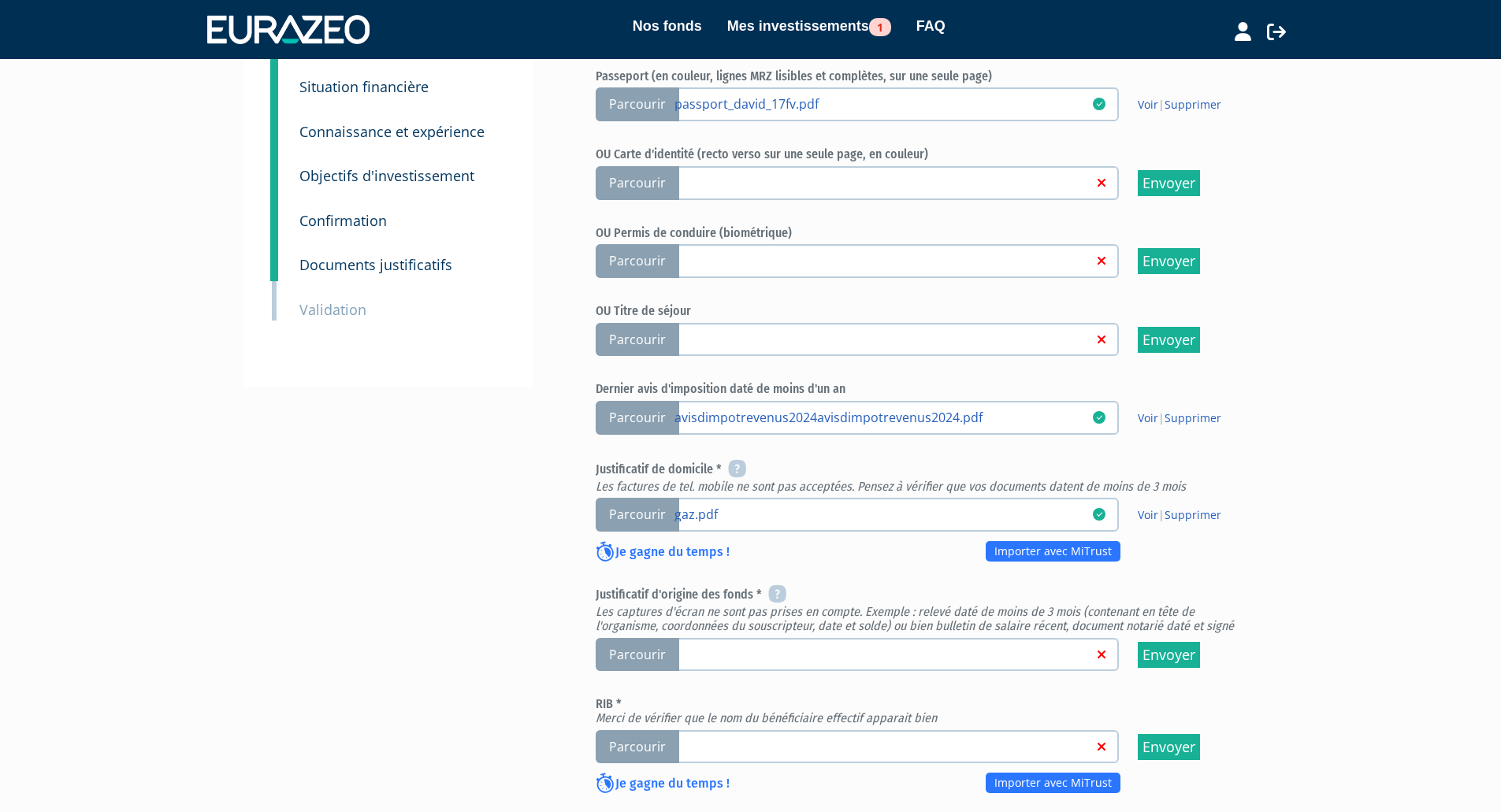
click at [735, 645] on link at bounding box center [883, 653] width 418 height 16
click at [0, 0] on input "Parcourir" at bounding box center [0, 0] width 0 height 0
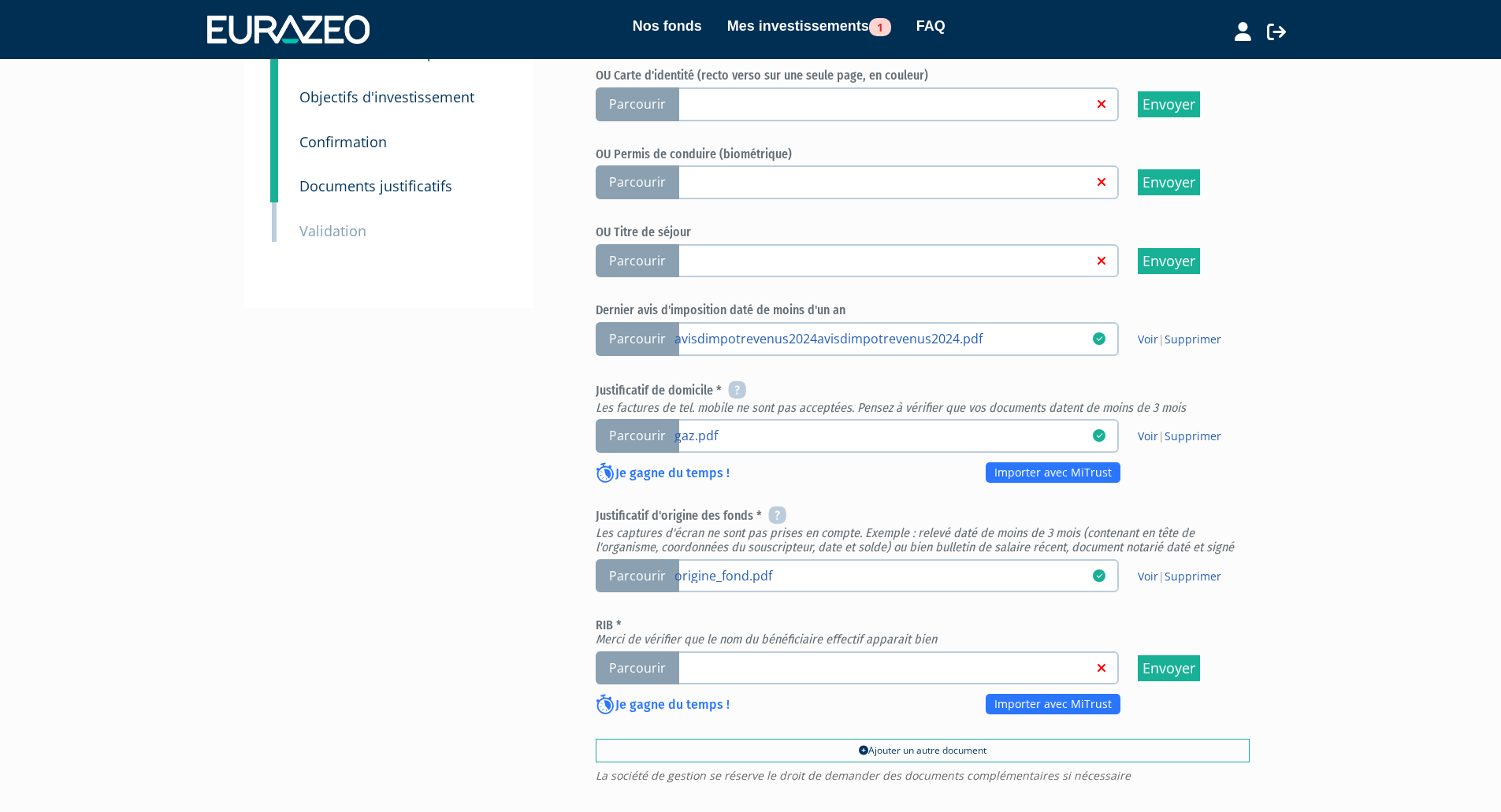
click at [660, 651] on span "Parcourir" at bounding box center [638, 668] width 84 height 34
click at [0, 0] on input "Parcourir" at bounding box center [0, 0] width 0 height 0
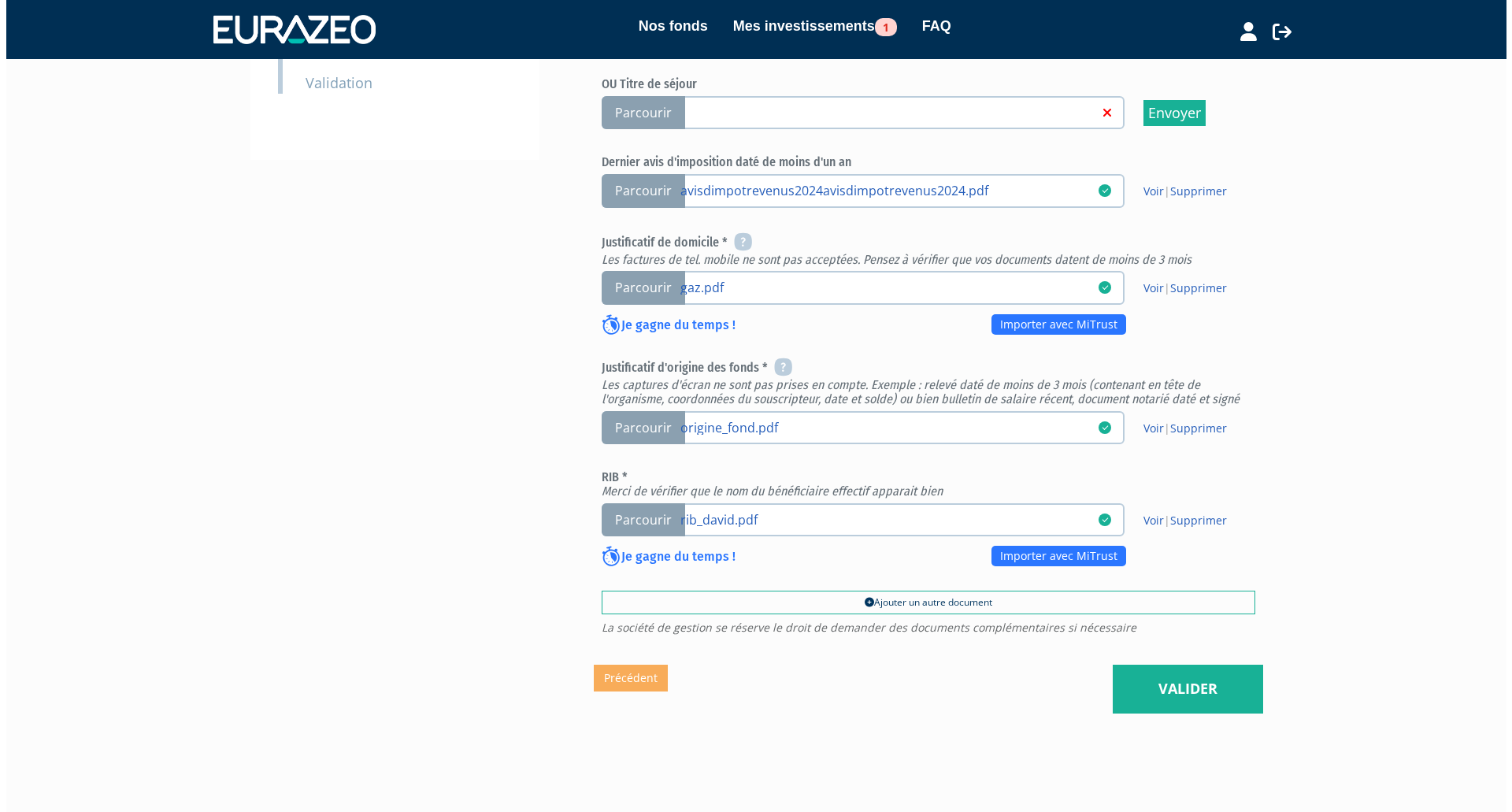
scroll to position [482, 0]
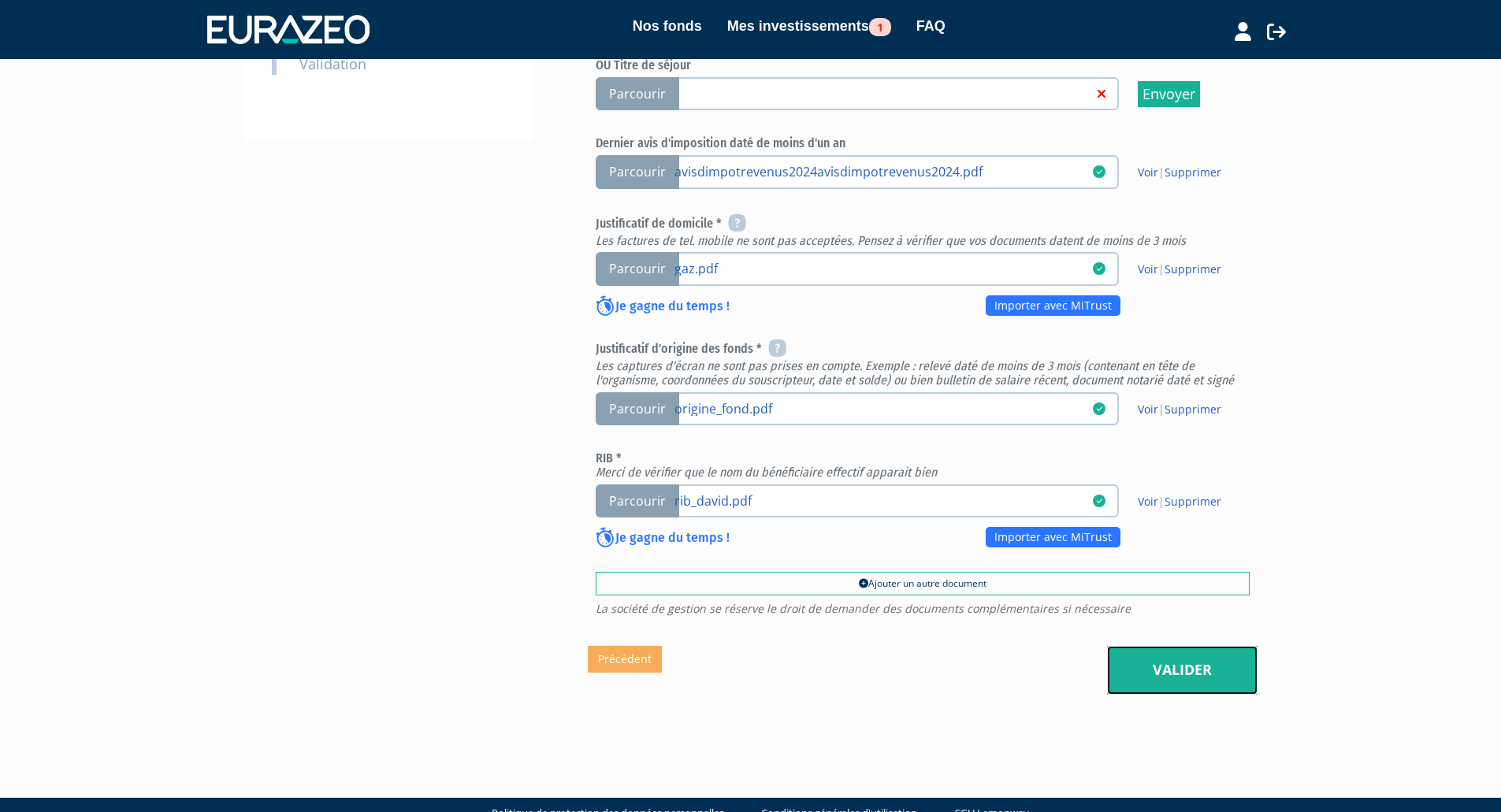
click at [1152, 645] on link "Valider" at bounding box center [1182, 669] width 151 height 49
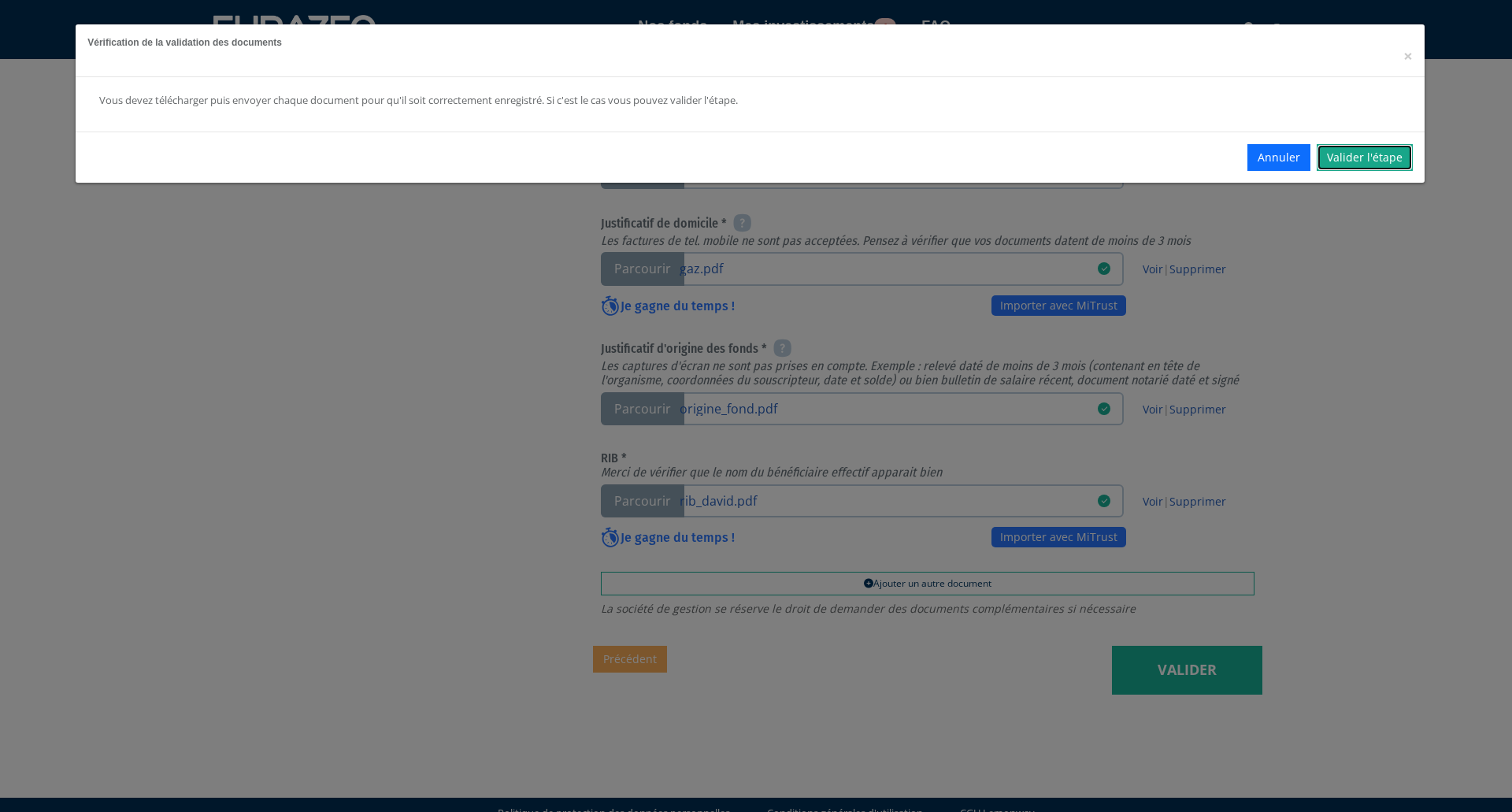
click at [1386, 159] on link "Valider l'étape" at bounding box center [1364, 157] width 96 height 27
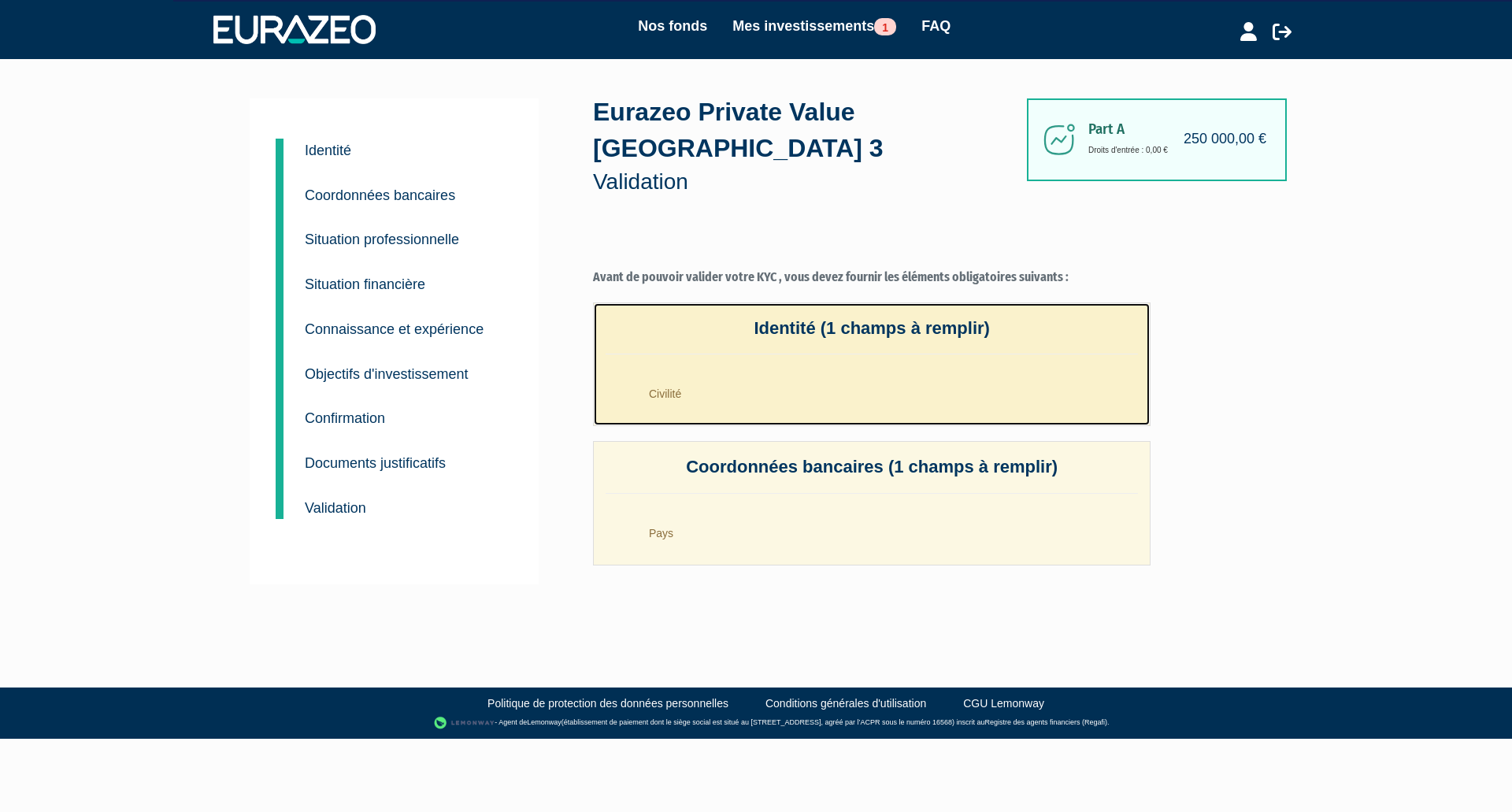
click at [776, 370] on li "Civilité" at bounding box center [888, 389] width 501 height 39
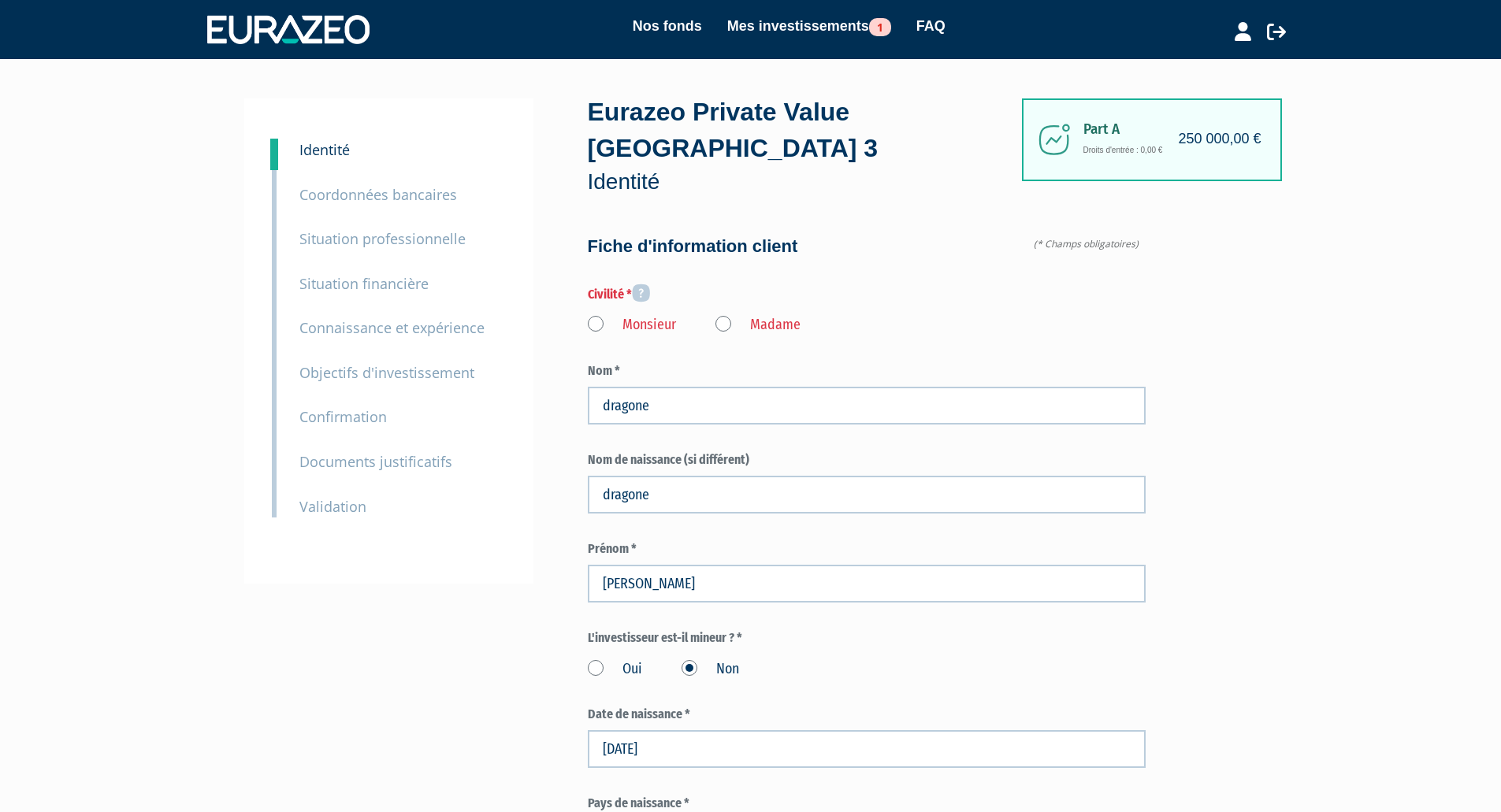
click at [598, 315] on label "Monsieur" at bounding box center [632, 325] width 88 height 21
click at [0, 0] on input "Monsieur" at bounding box center [0, 0] width 0 height 0
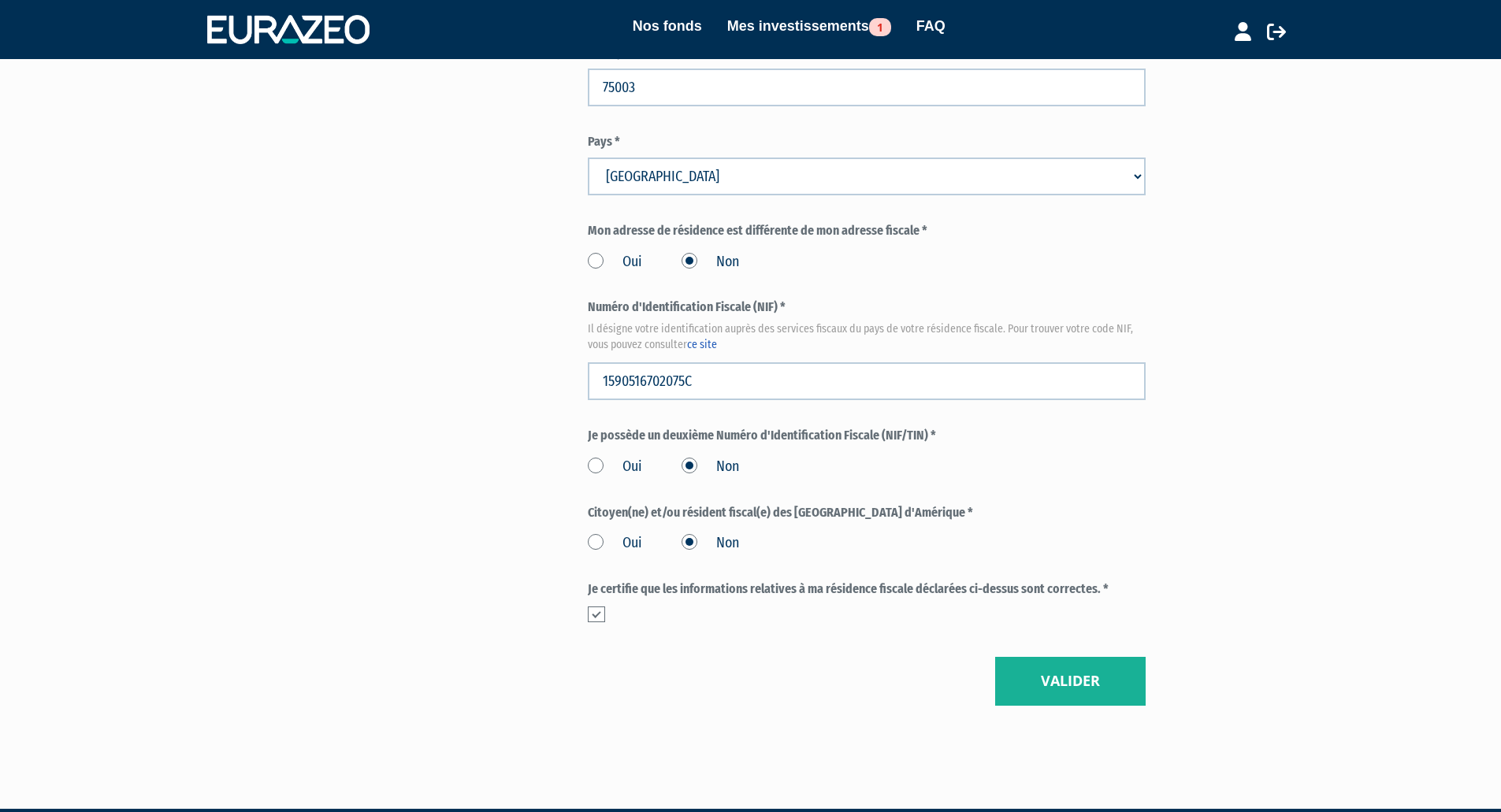
scroll to position [1656, 0]
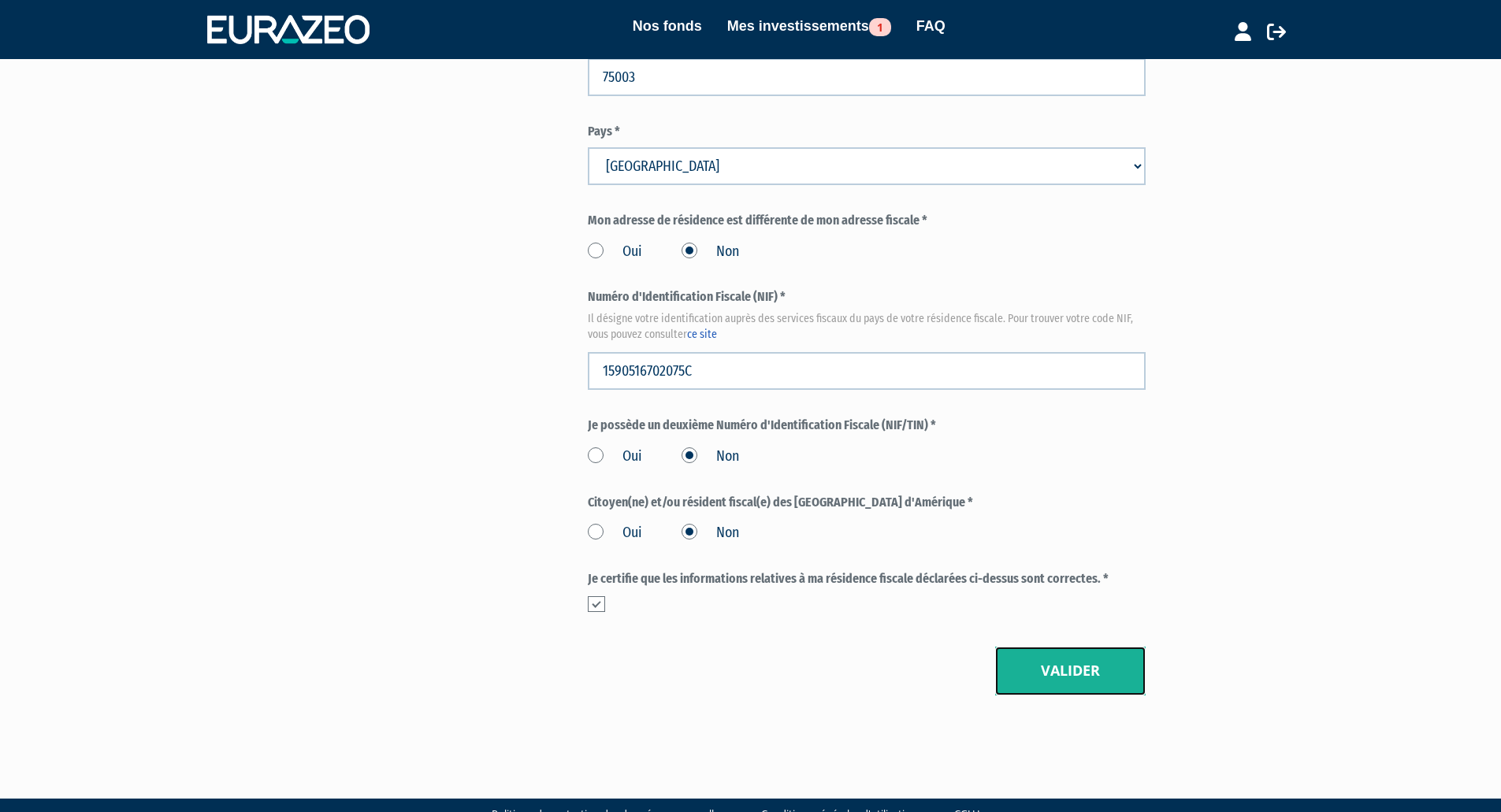
click at [1093, 646] on button "Valider" at bounding box center [1070, 670] width 151 height 49
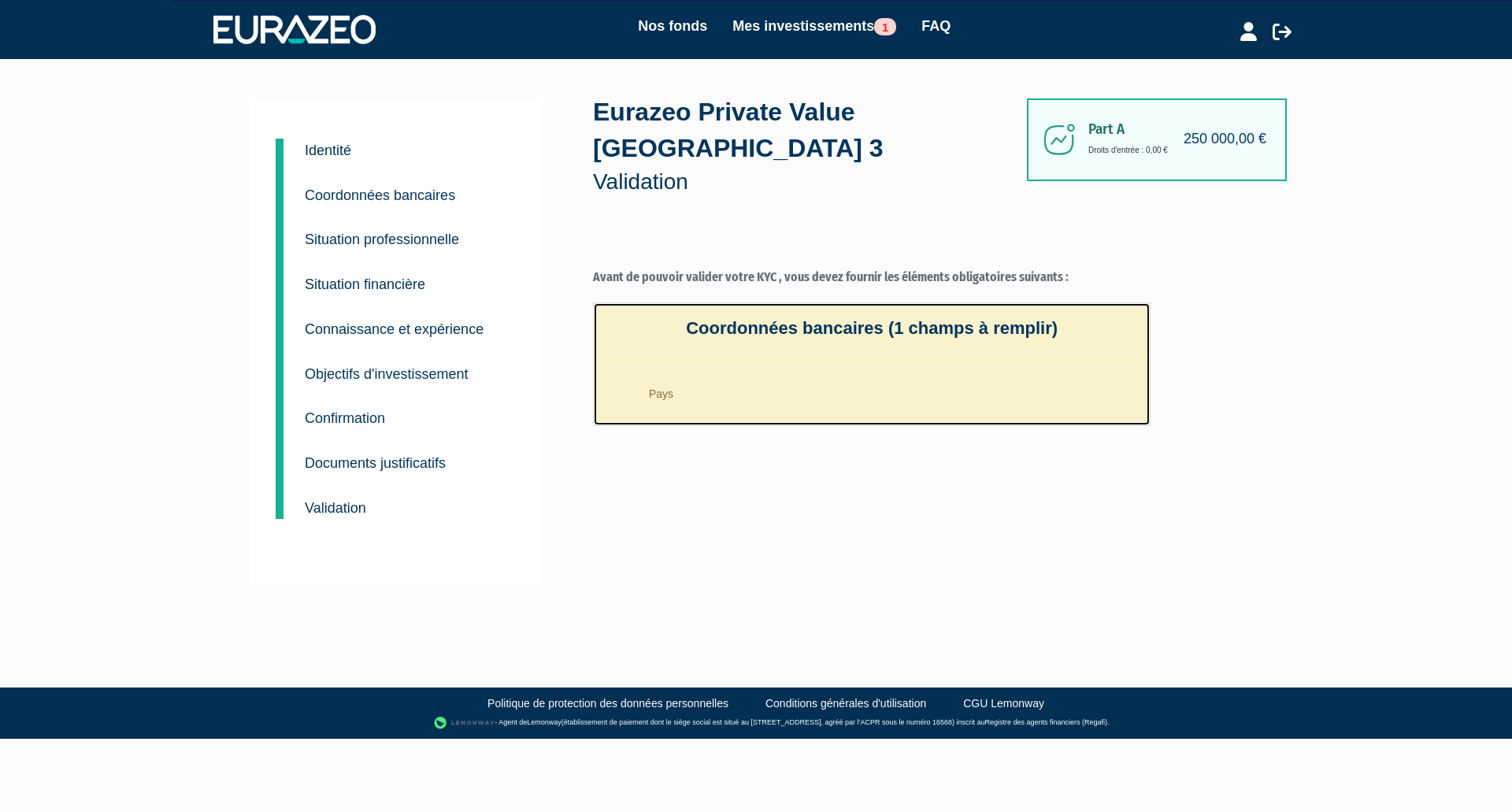
click at [755, 370] on li "Pays" at bounding box center [888, 389] width 501 height 39
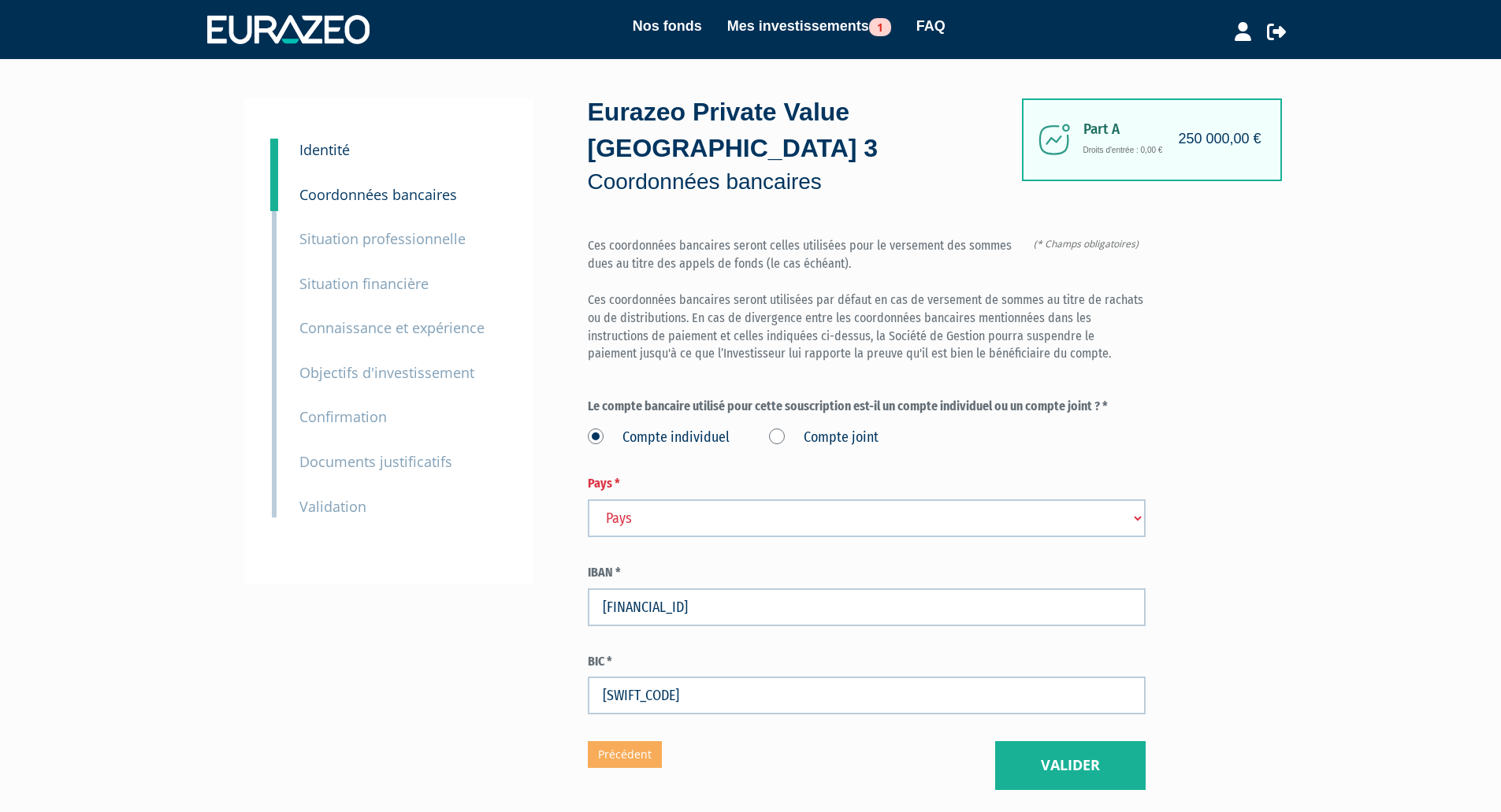
click at [625, 500] on select "Pays [GEOGRAPHIC_DATA] [GEOGRAPHIC_DATA] [GEOGRAPHIC_DATA] [GEOGRAPHIC_DATA] [G…" at bounding box center [866, 519] width 558 height 38
select select "75"
click at [588, 500] on select "Pays [GEOGRAPHIC_DATA] [GEOGRAPHIC_DATA] [GEOGRAPHIC_DATA] [GEOGRAPHIC_DATA] [G…" at bounding box center [866, 519] width 558 height 38
click at [1071, 741] on button "Valider" at bounding box center [1070, 765] width 151 height 49
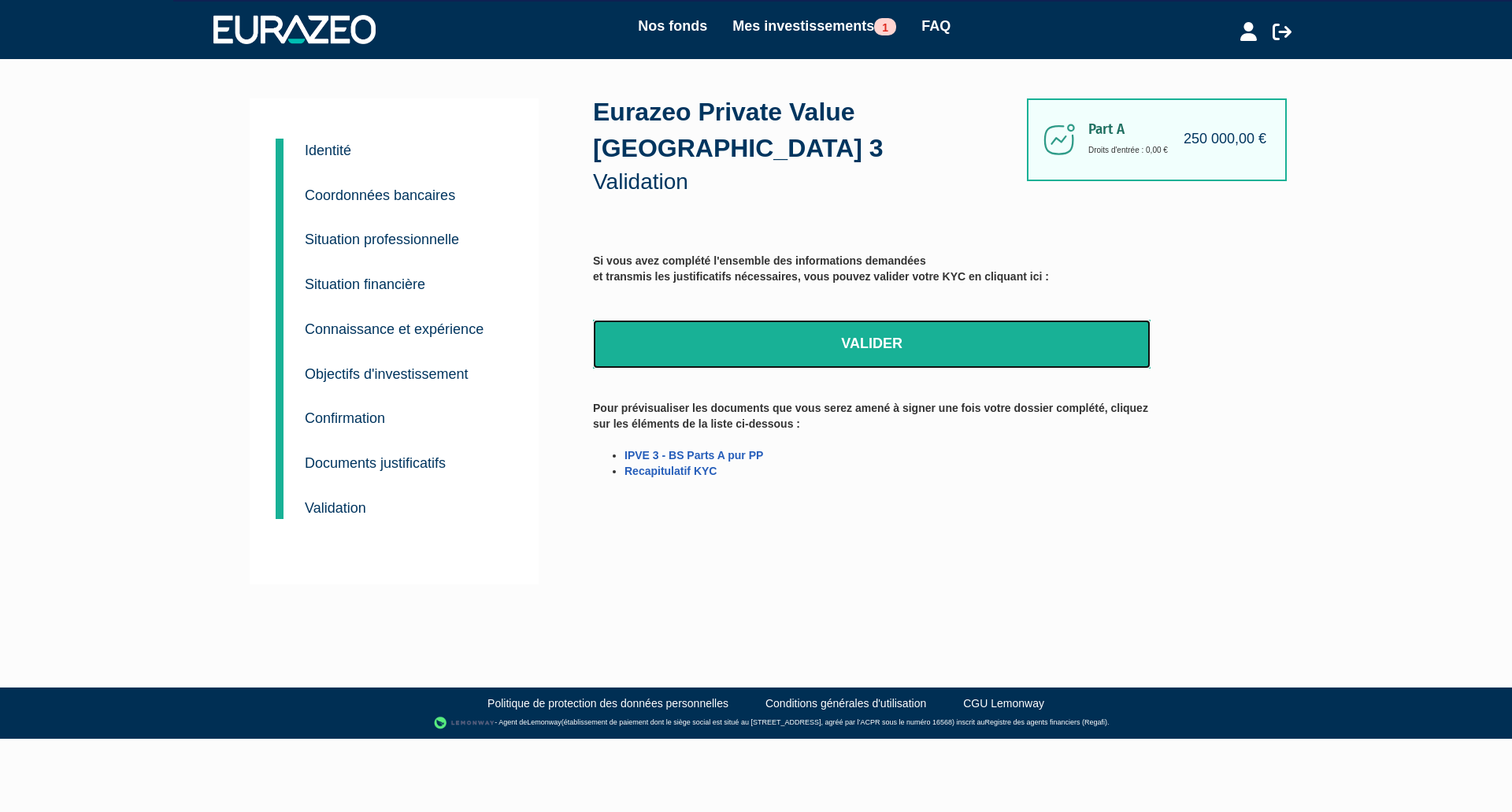
click at [895, 320] on link "Valider" at bounding box center [872, 344] width 558 height 49
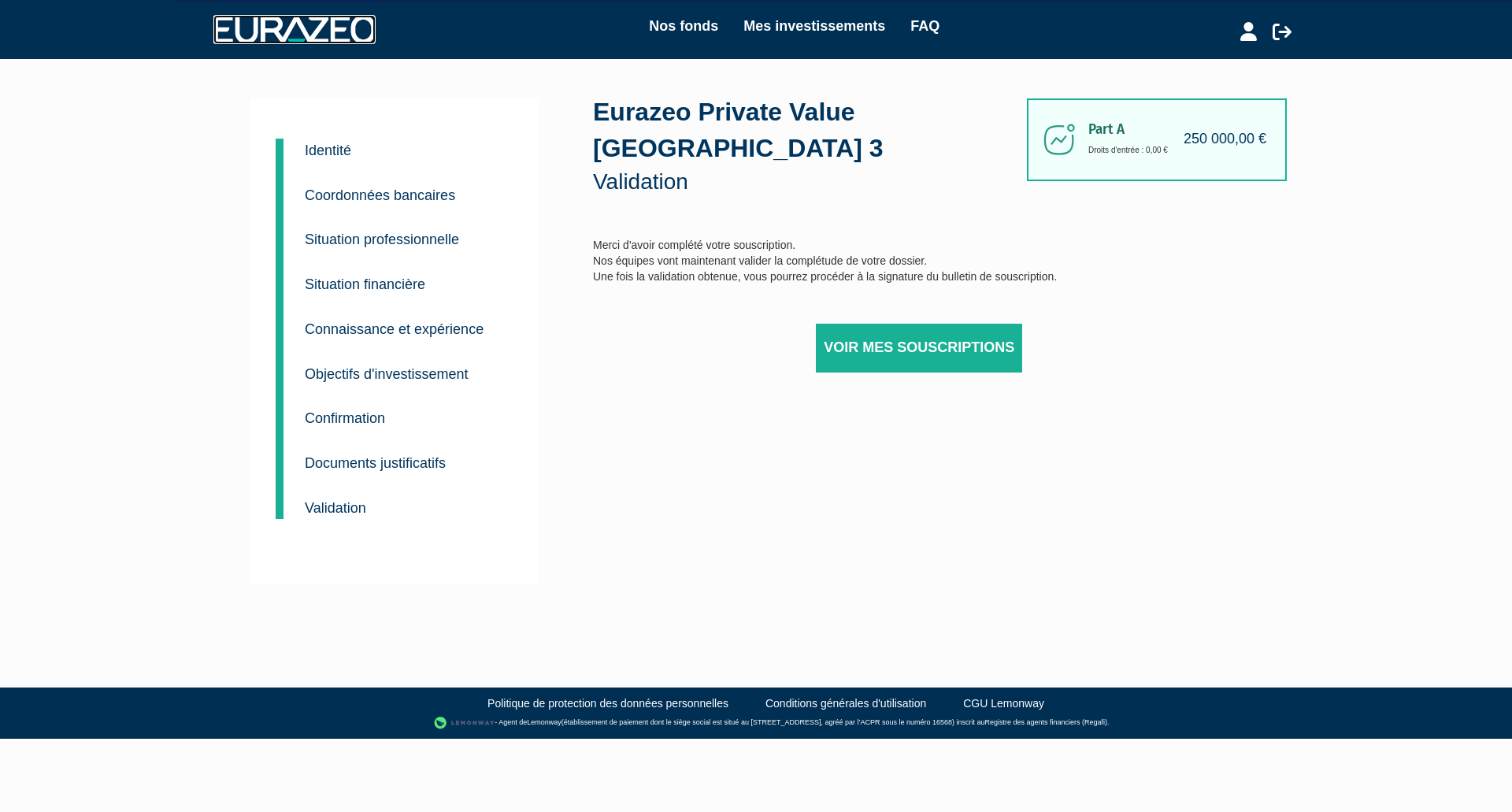
click at [349, 29] on img at bounding box center [294, 29] width 163 height 28
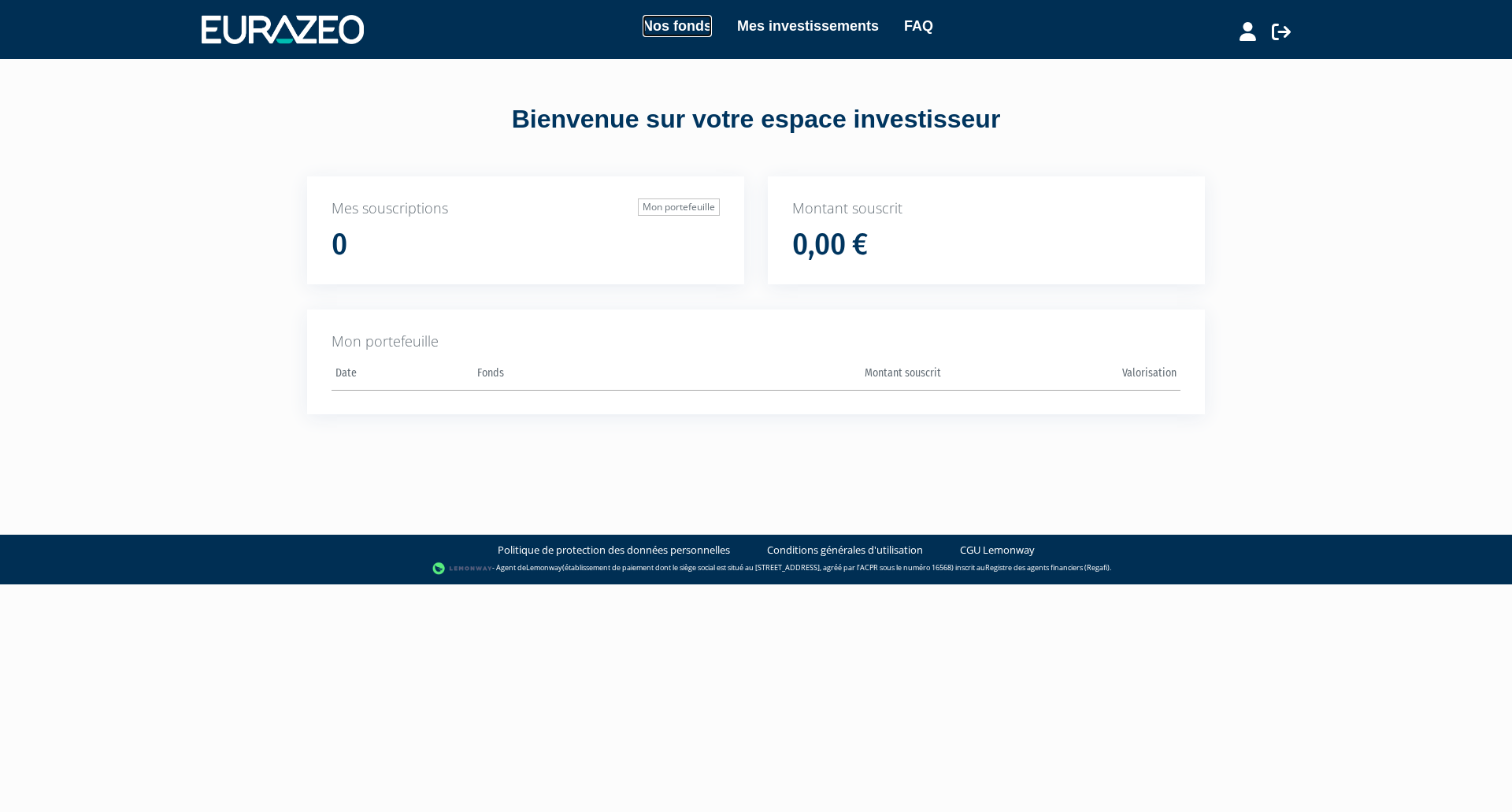
click at [671, 23] on link "Nos fonds" at bounding box center [676, 26] width 69 height 22
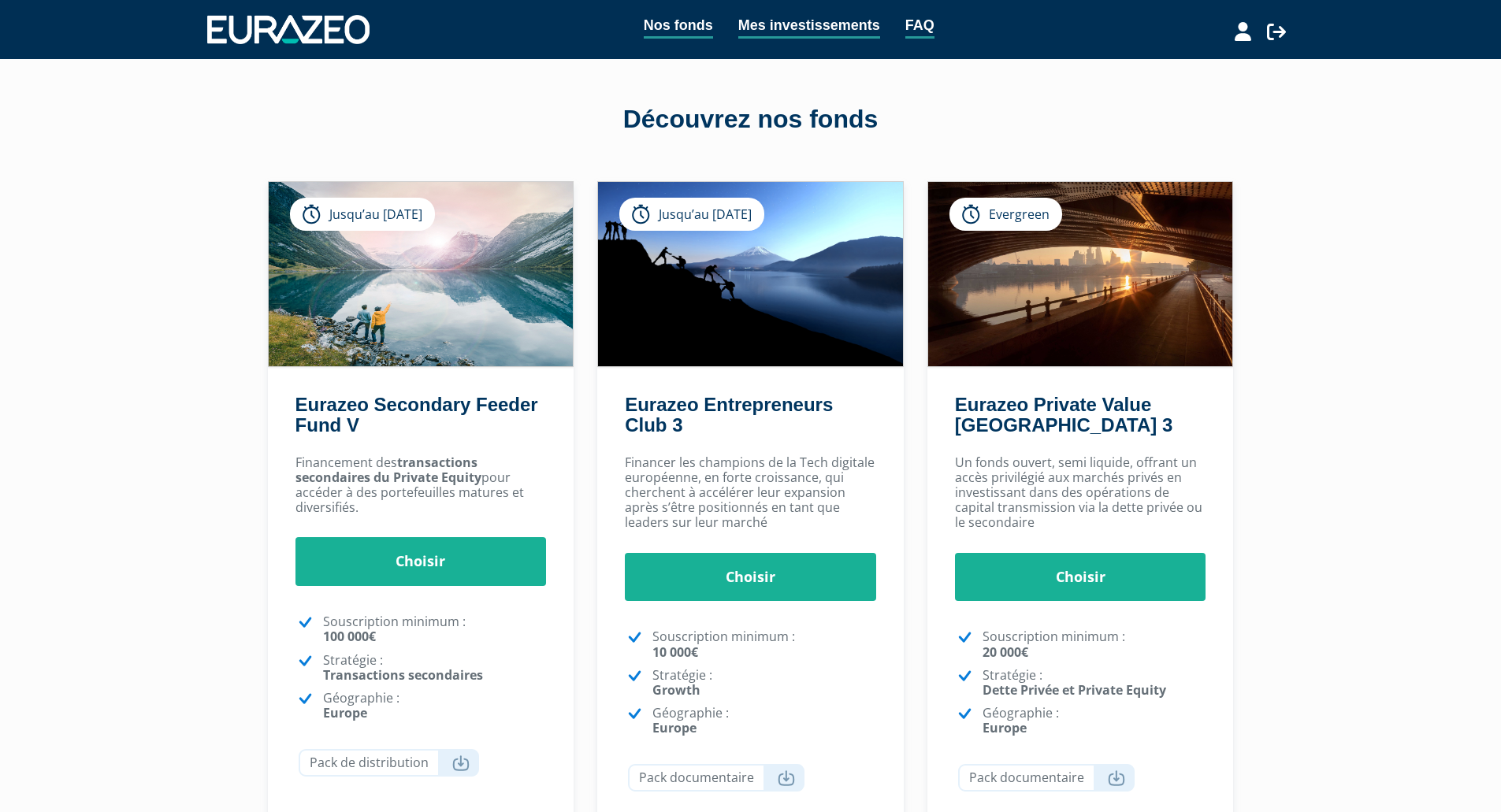
click at [1252, 31] on div "Mon profil Mes structures" at bounding box center [1236, 29] width 118 height 31
click at [1242, 34] on icon at bounding box center [1243, 31] width 17 height 19
click at [1170, 66] on link "Mon profil" at bounding box center [1215, 65] width 126 height 22
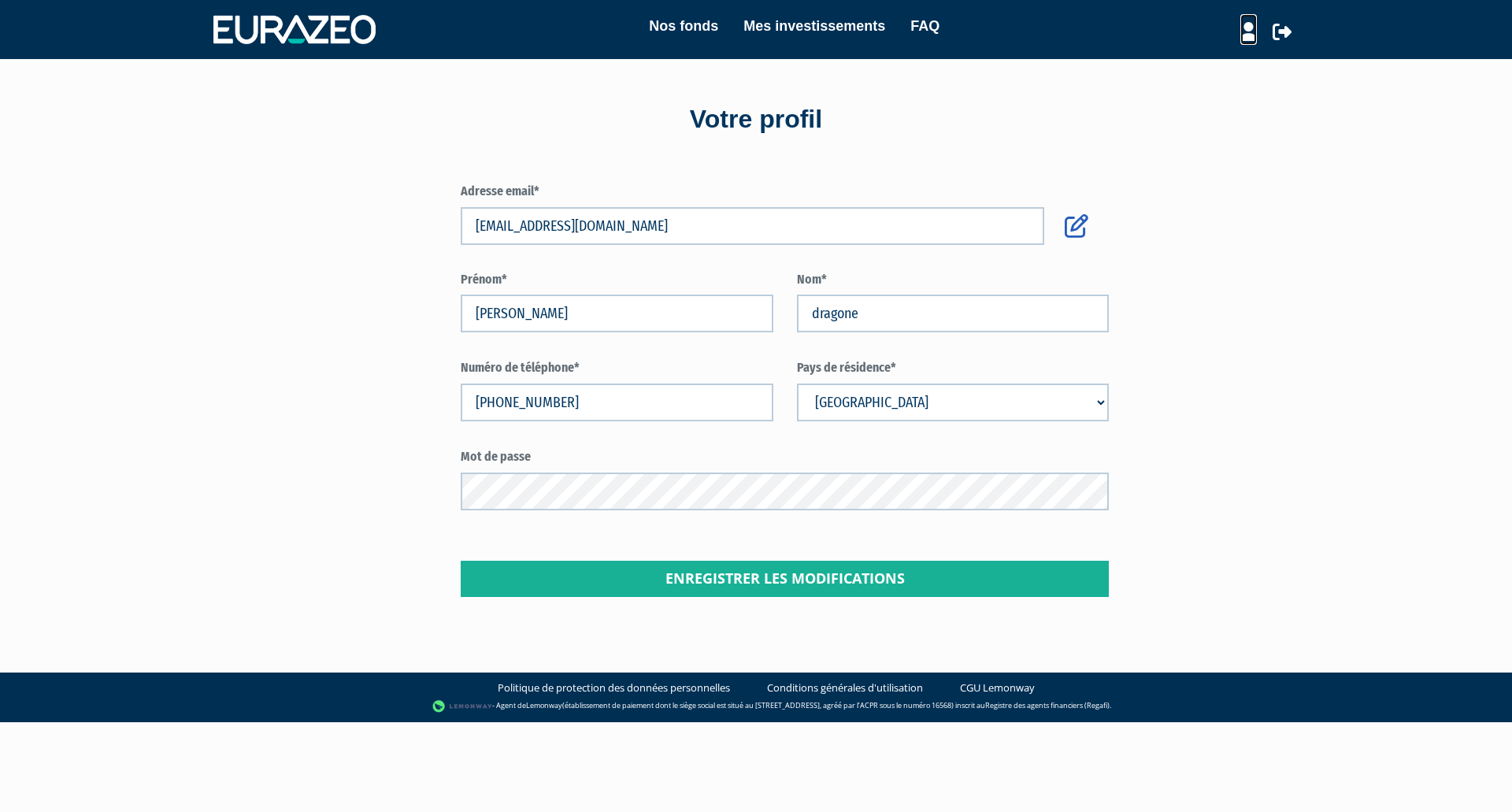
click at [1243, 31] on icon at bounding box center [1249, 31] width 17 height 19
click at [1208, 88] on link "Mes structures" at bounding box center [1221, 87] width 126 height 22
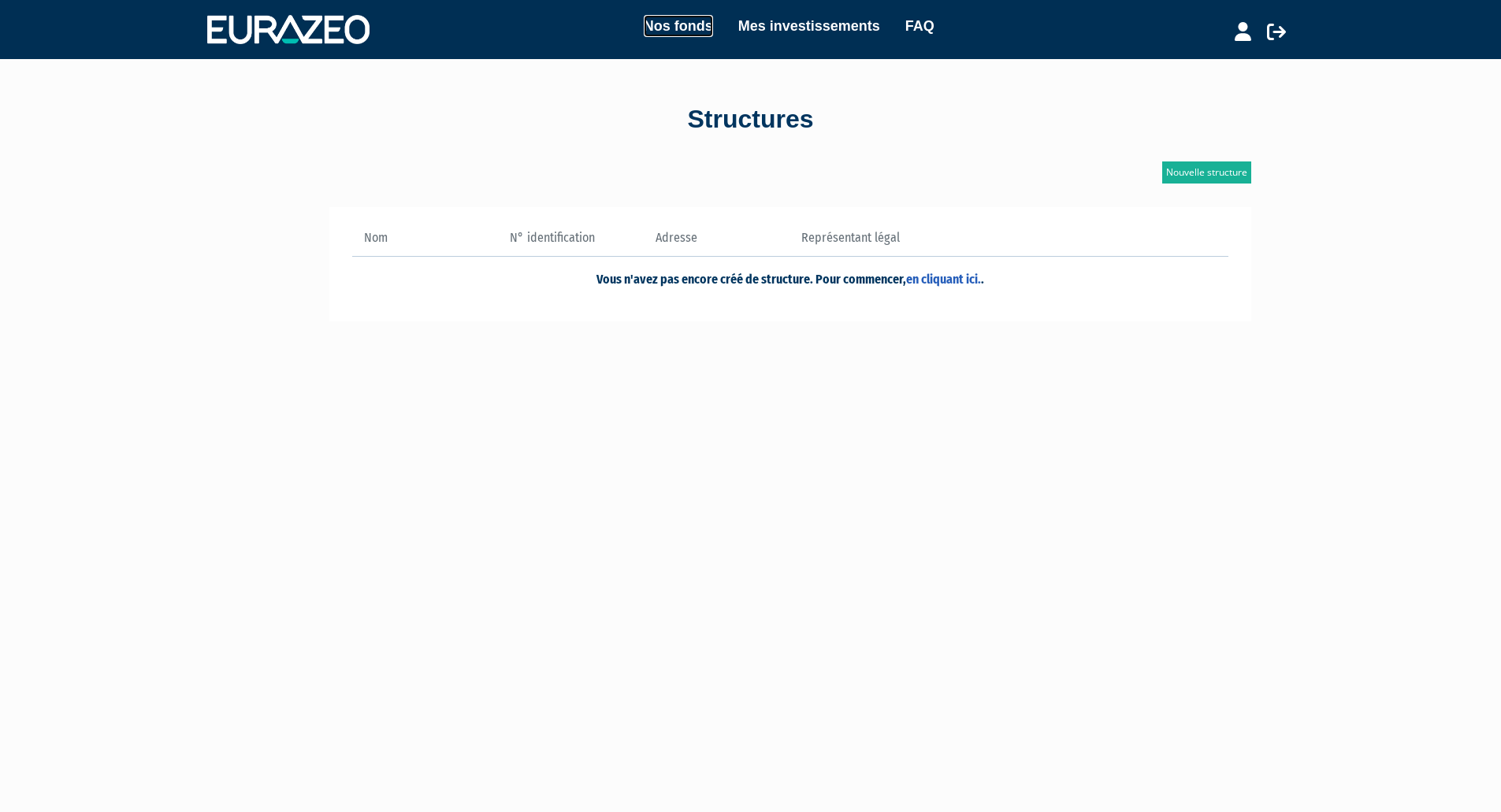
click at [680, 27] on link "Nos fonds" at bounding box center [678, 26] width 69 height 22
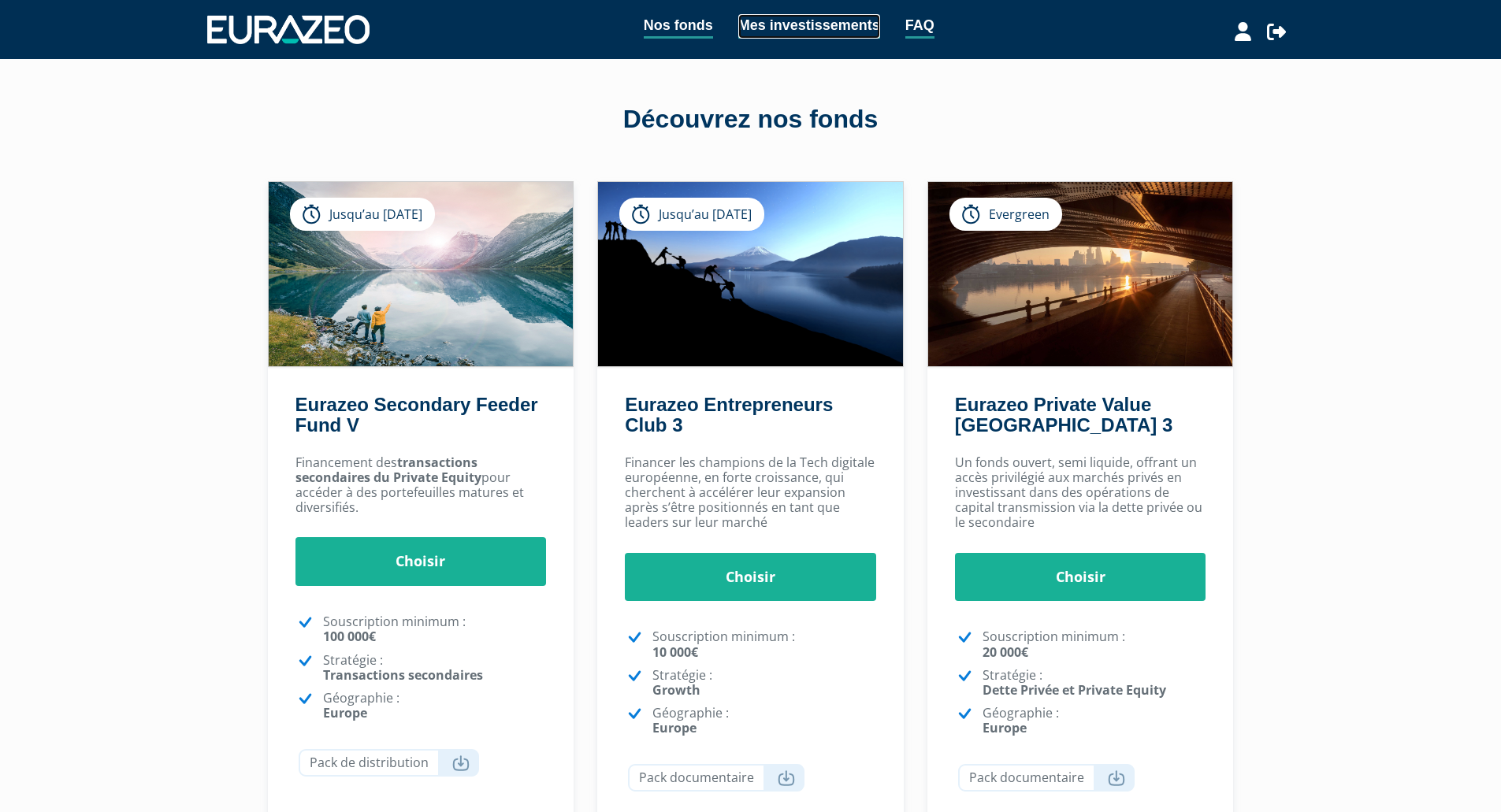
click at [790, 21] on link "Mes investissements" at bounding box center [809, 26] width 142 height 24
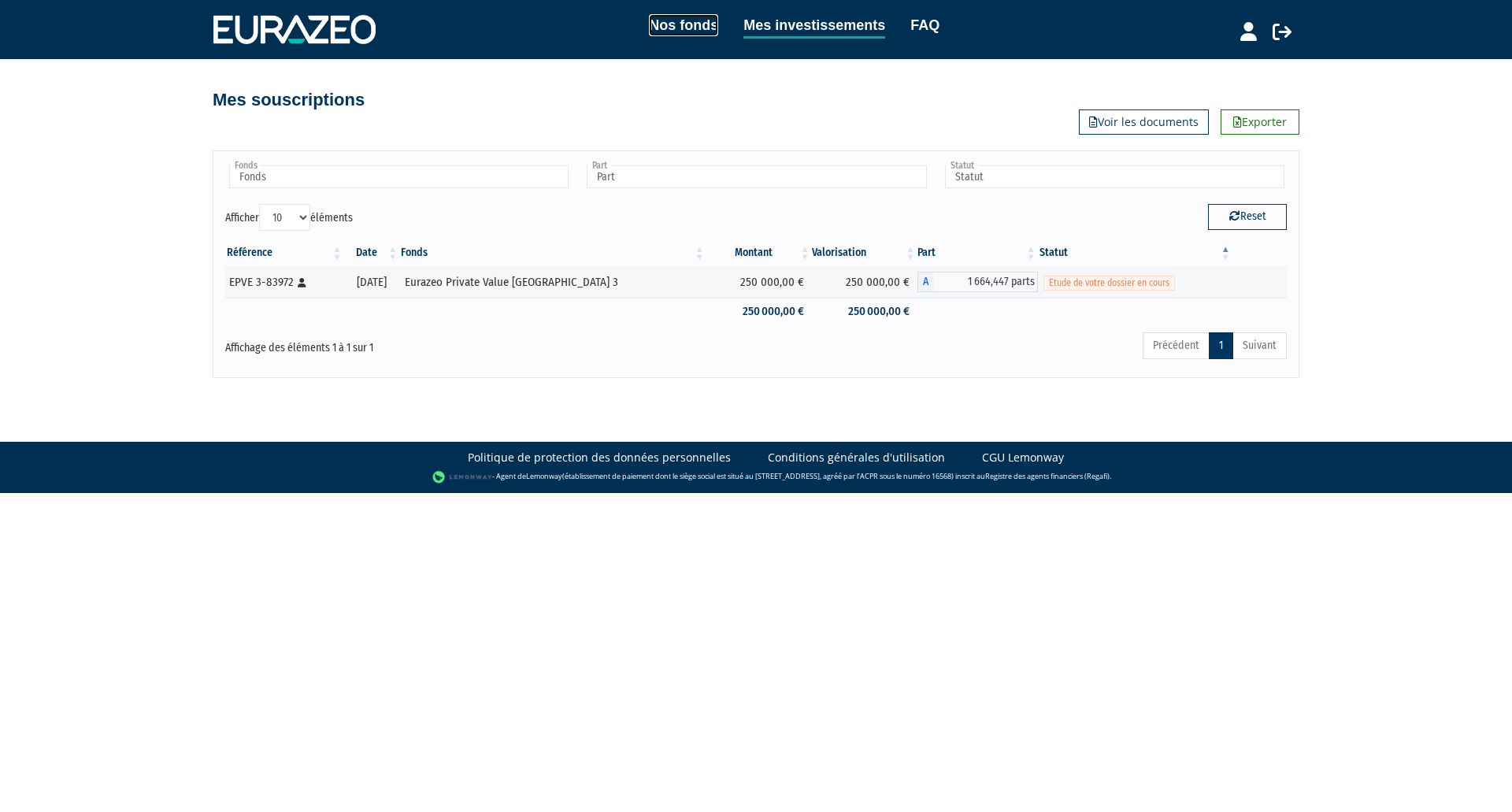
click at [655, 24] on link "Nos fonds" at bounding box center [683, 25] width 69 height 22
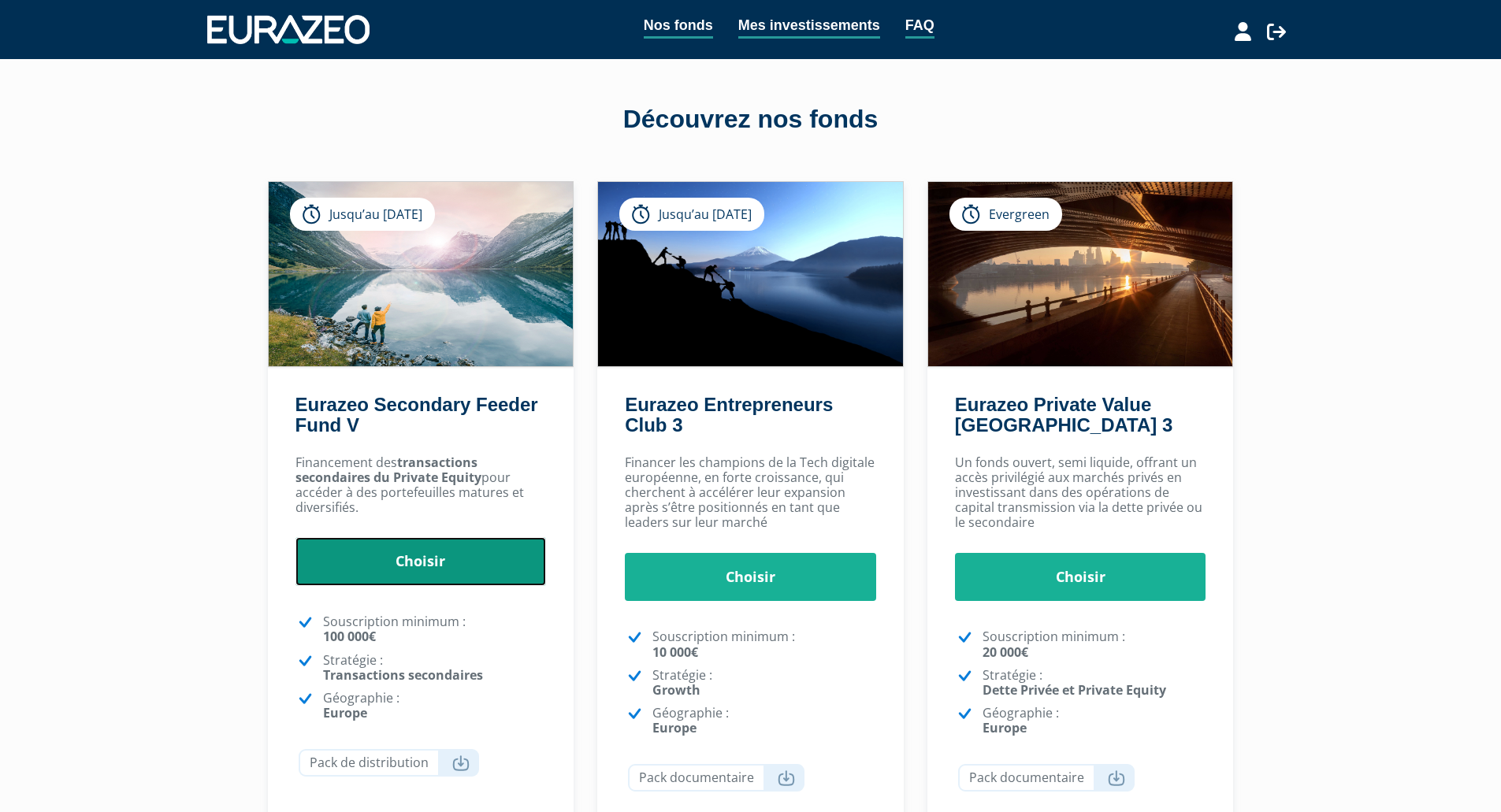
click at [430, 560] on link "Choisir" at bounding box center [421, 561] width 251 height 49
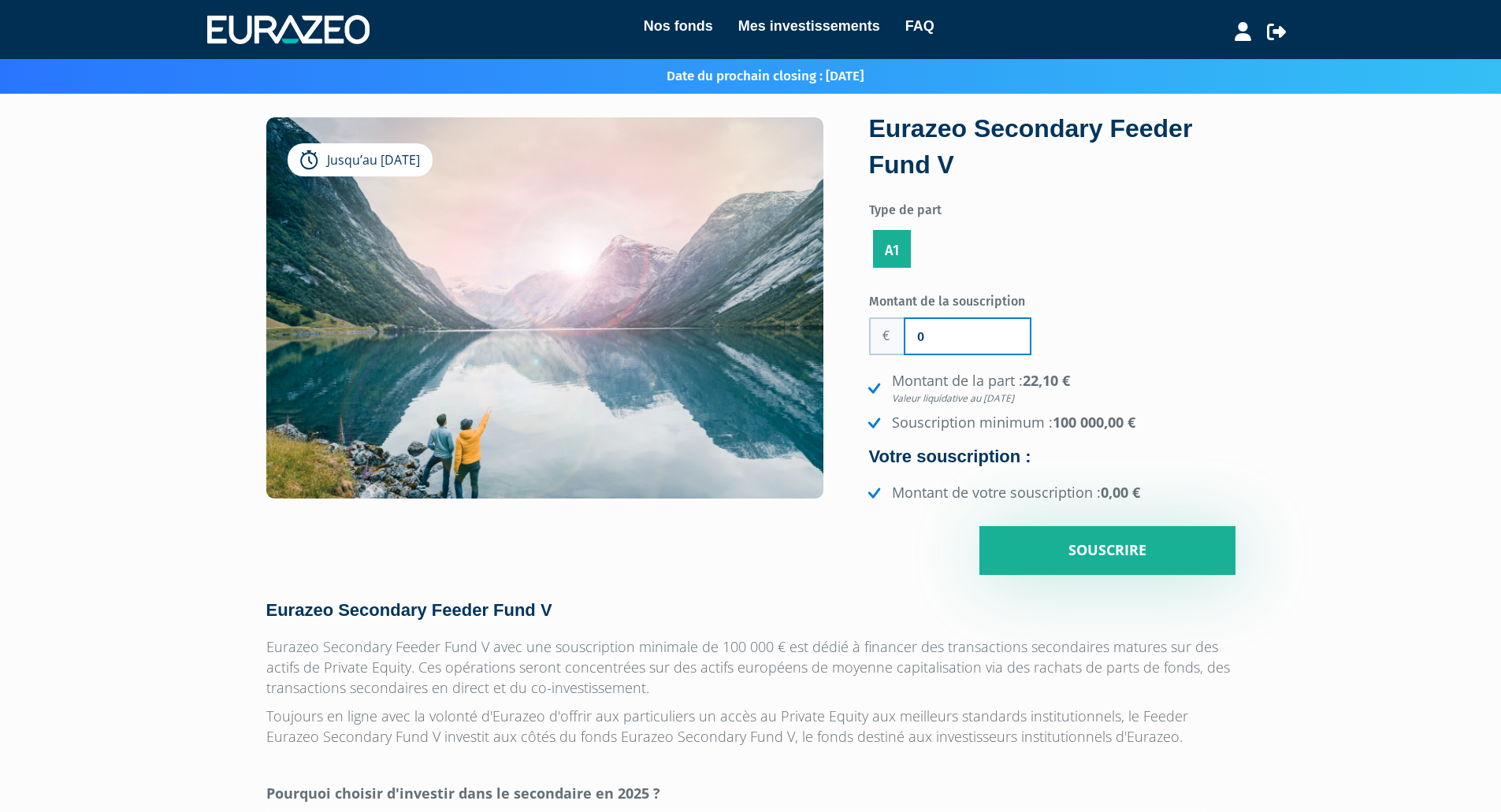
click at [938, 327] on input "0" at bounding box center [967, 336] width 125 height 35
type input "100 000"
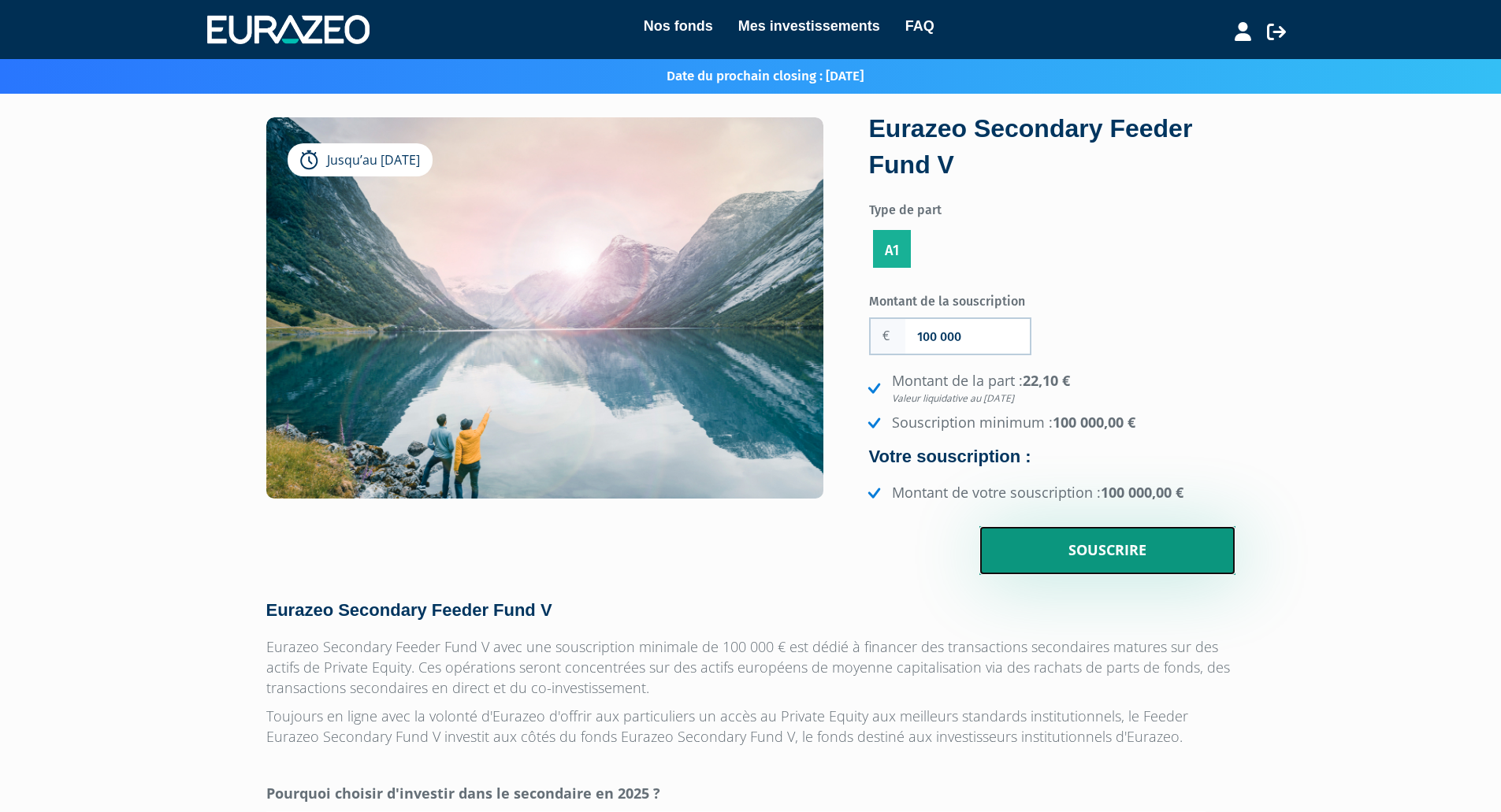
click at [1122, 550] on input "Souscrire" at bounding box center [1107, 550] width 256 height 49
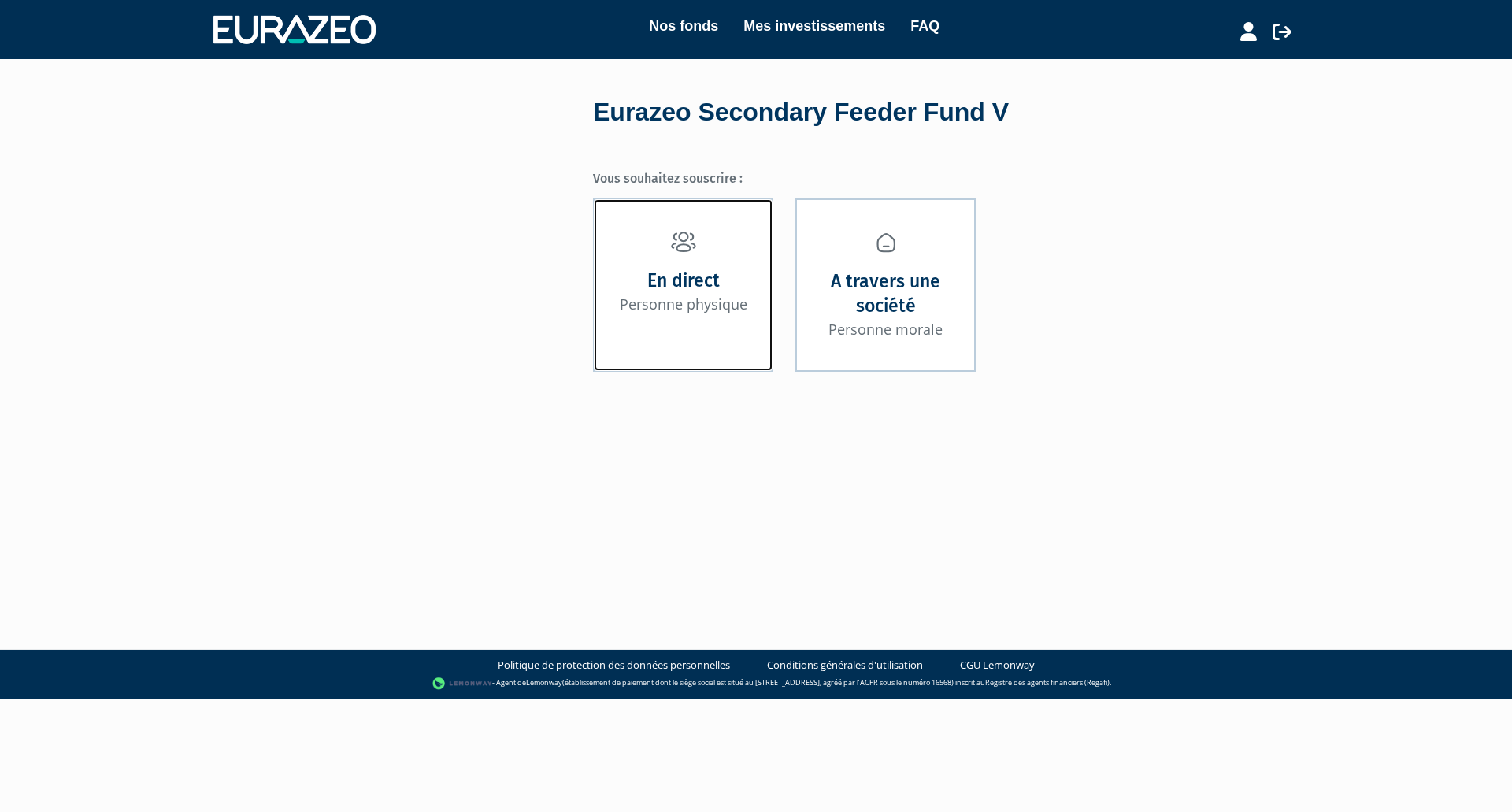
click at [677, 318] on link "En direct Personne physique" at bounding box center [683, 284] width 181 height 173
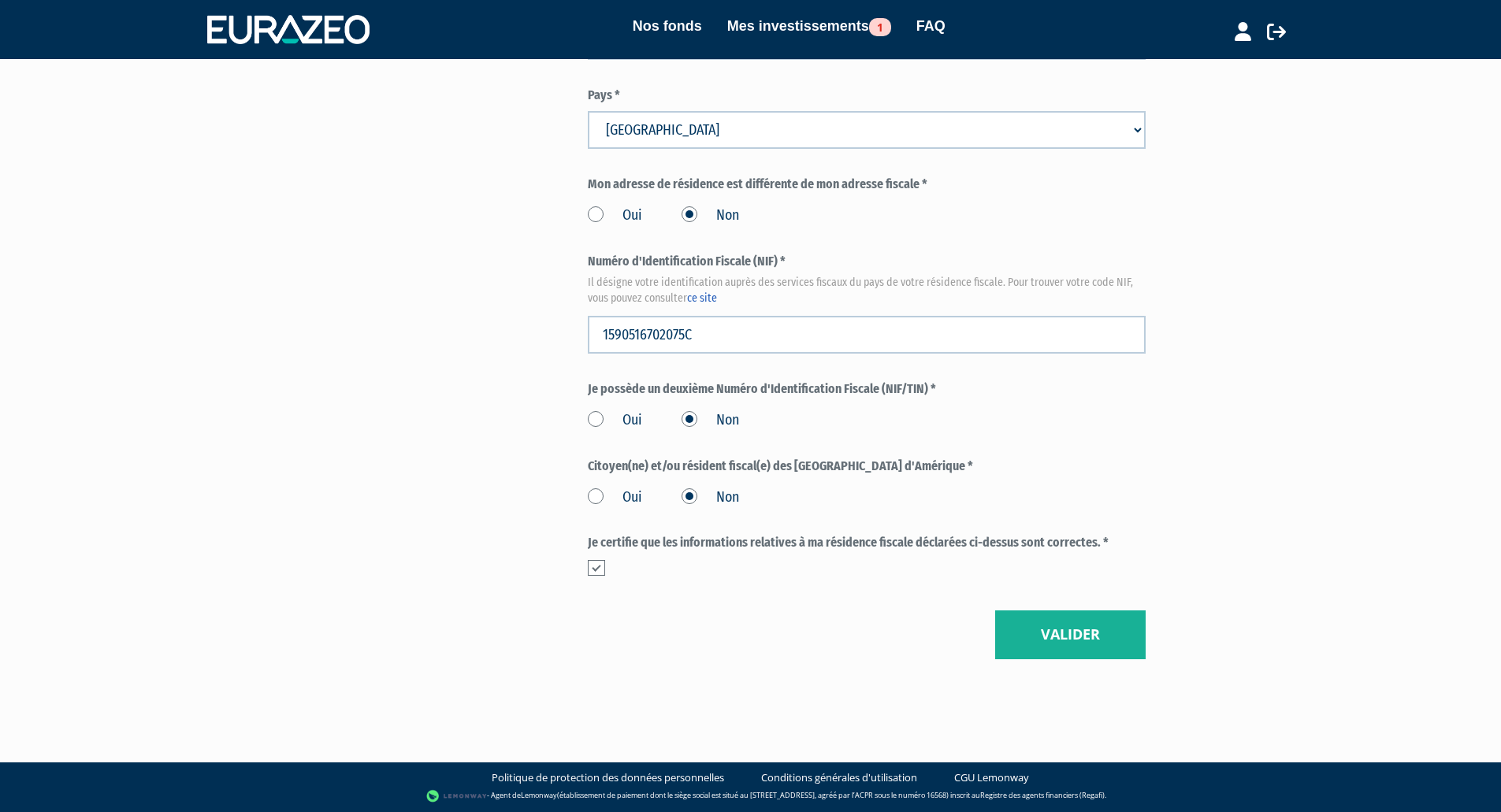
scroll to position [1692, 0]
click at [1042, 628] on button "Valider" at bounding box center [1070, 634] width 151 height 49
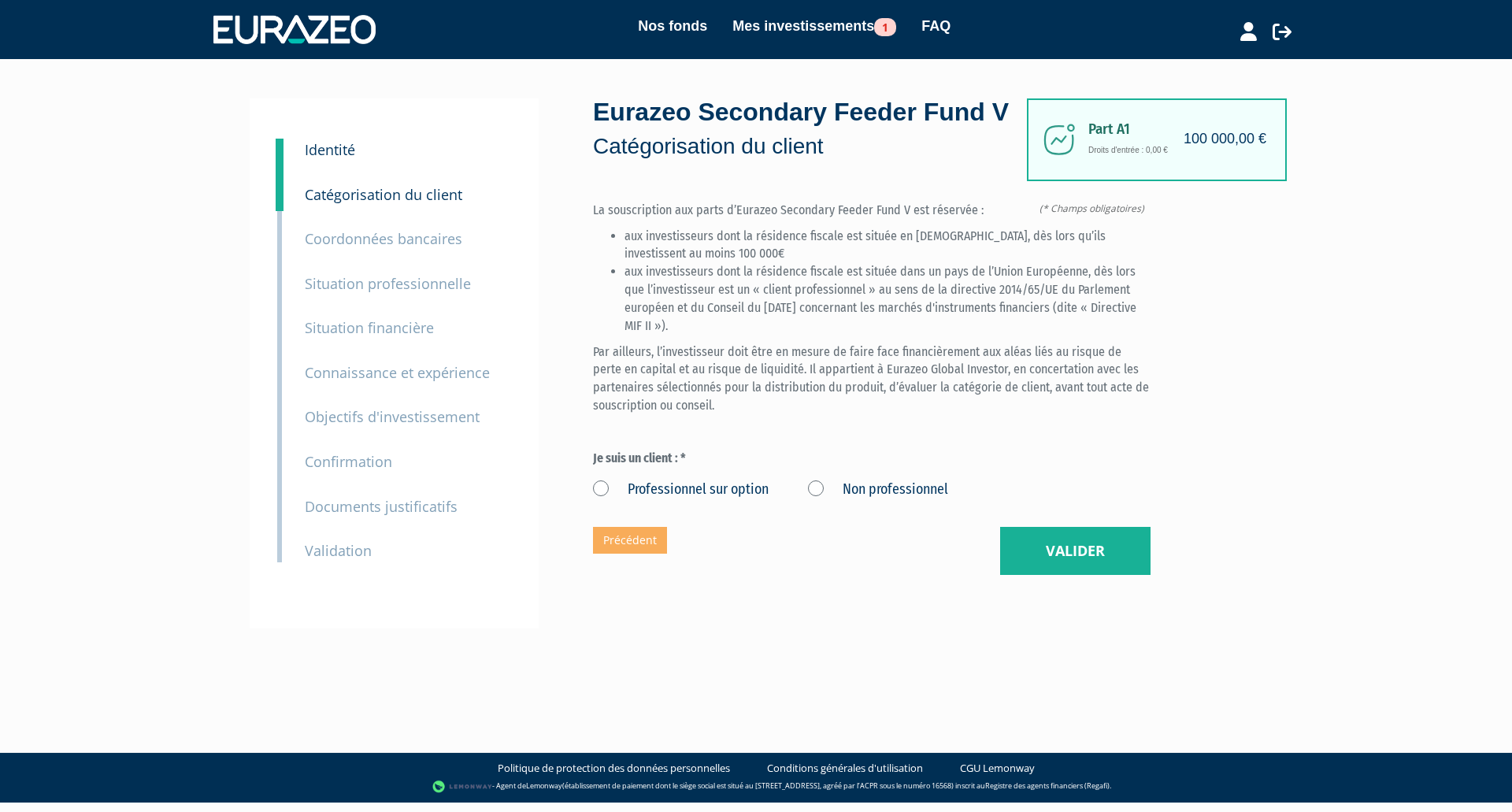
click at [814, 500] on label "Non professionnel" at bounding box center [878, 490] width 141 height 21
click at [0, 0] on professionnel "Non professionnel" at bounding box center [0, 0] width 0 height 0
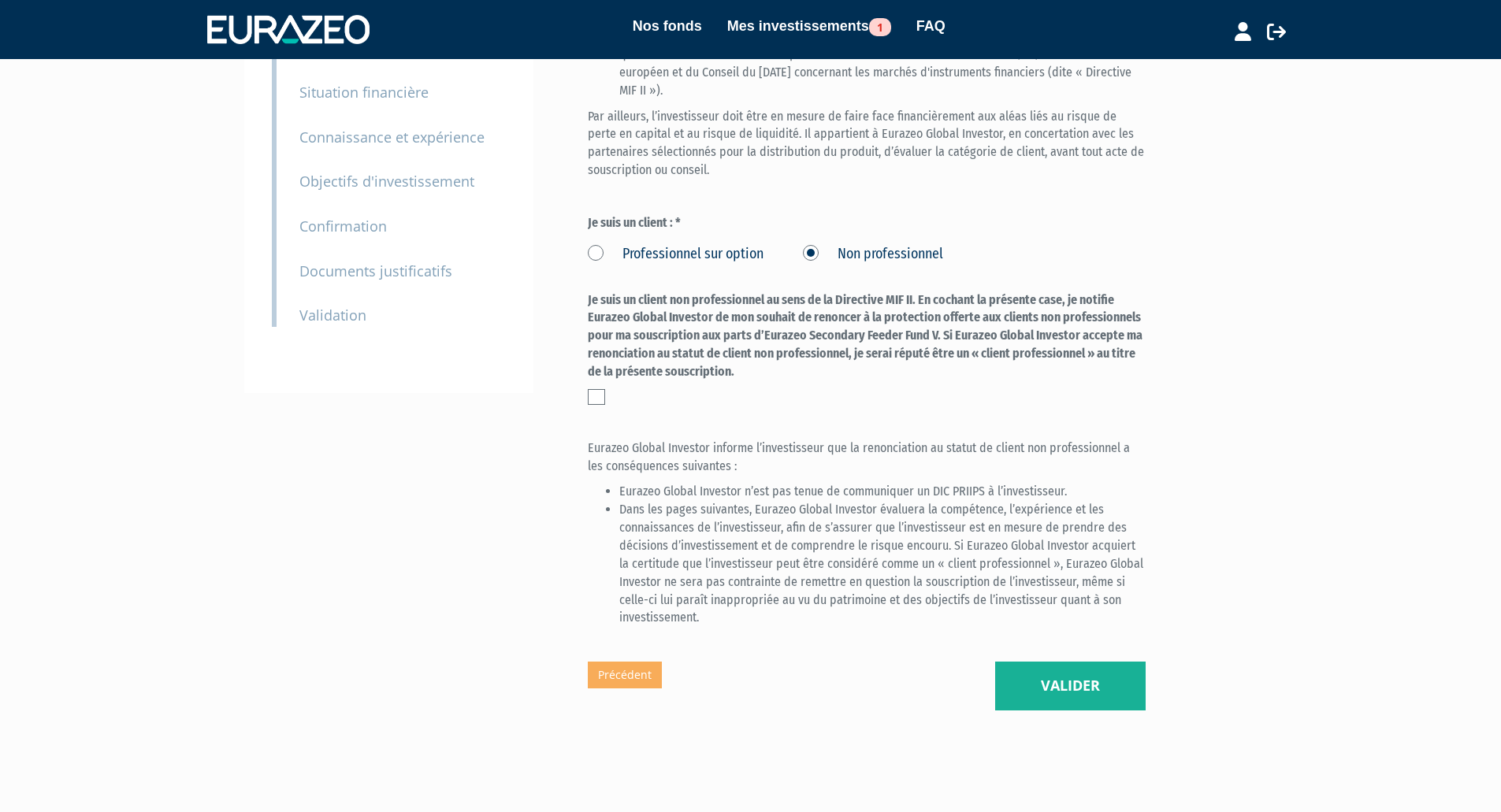
scroll to position [236, 0]
click at [601, 404] on label at bounding box center [596, 396] width 17 height 16
click at [0, 0] on input "checkbox" at bounding box center [0, 0] width 0 height 0
click at [1068, 703] on button "Valider" at bounding box center [1070, 684] width 151 height 49
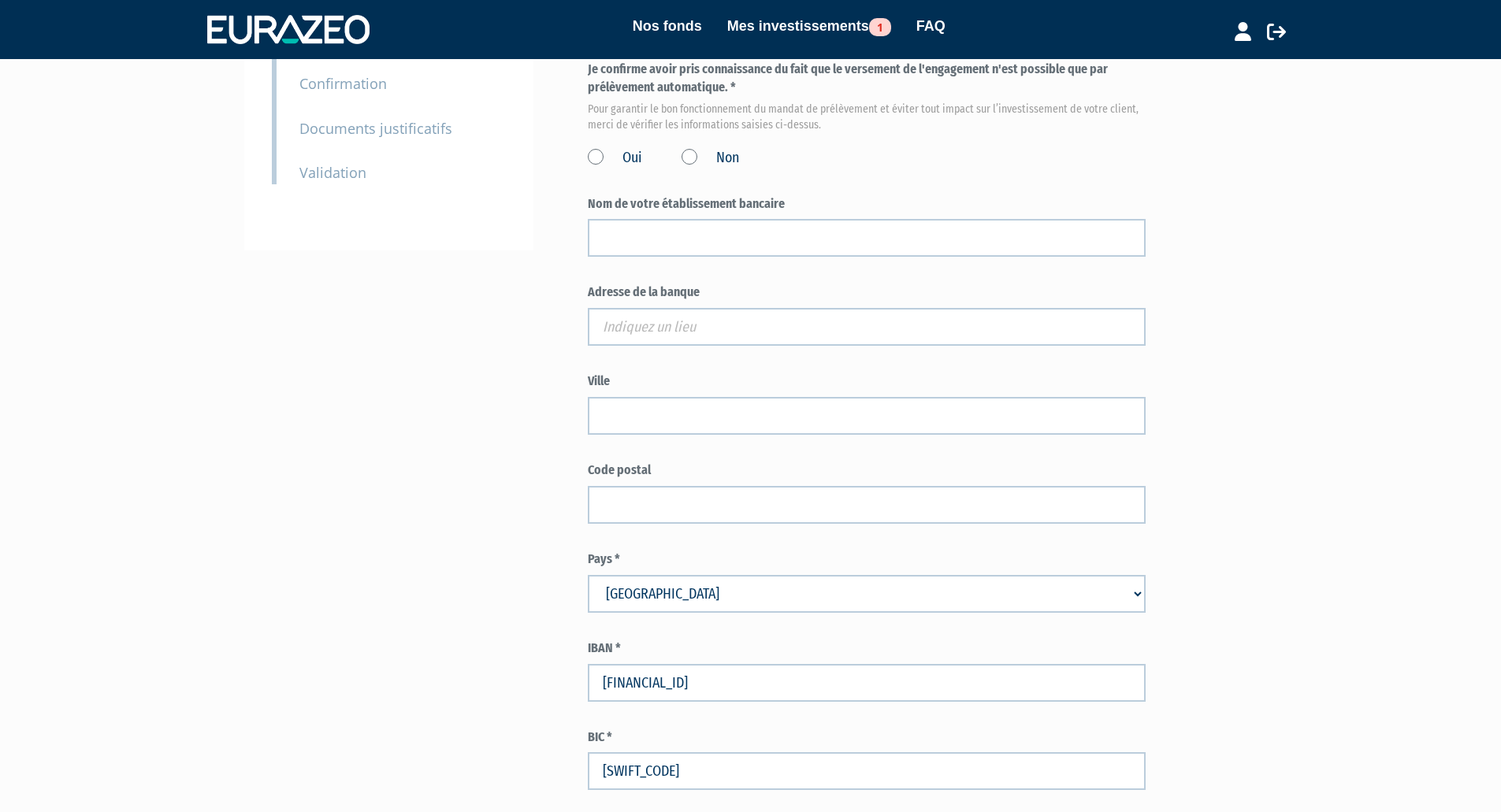
scroll to position [394, 0]
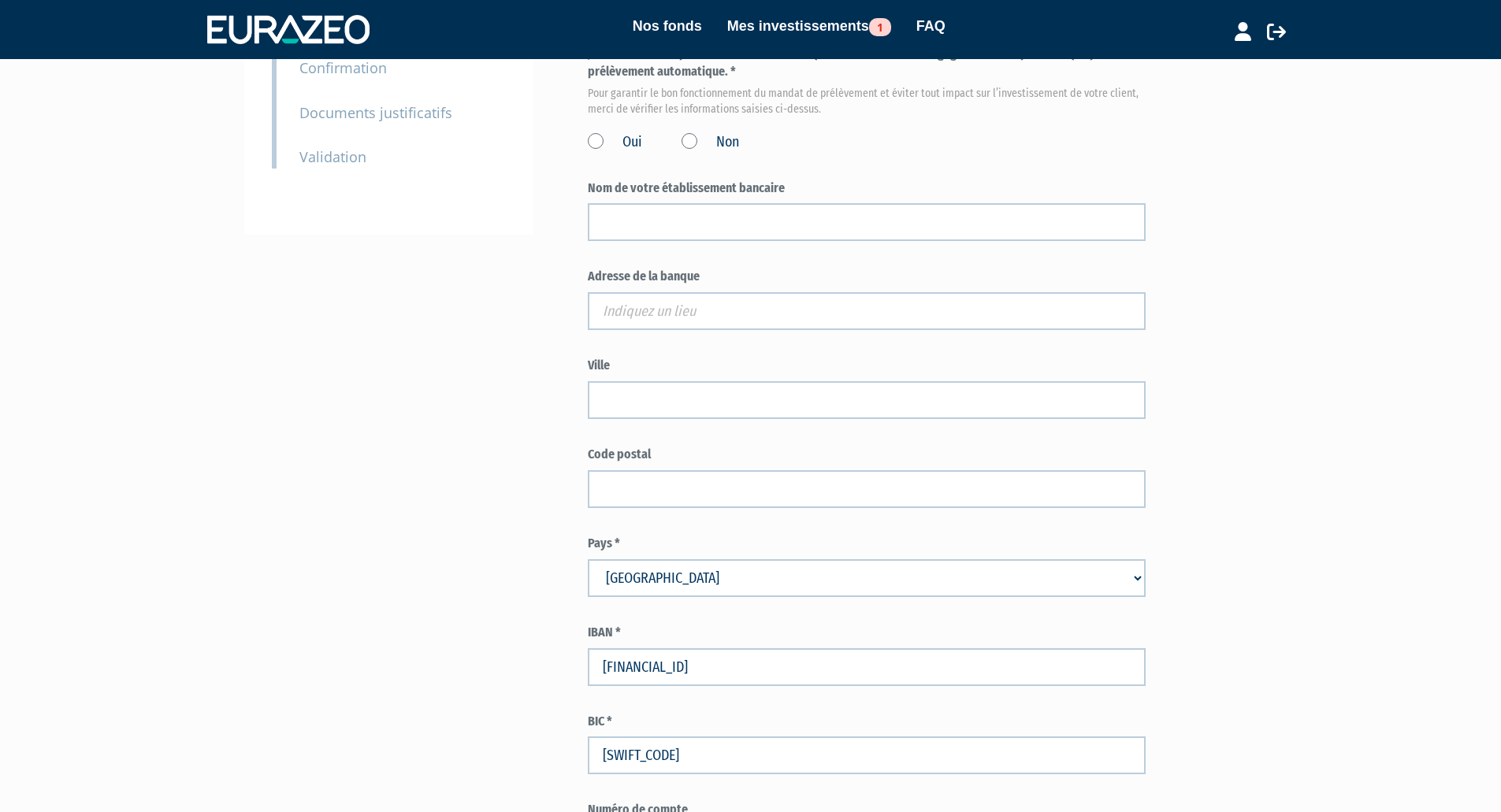
click at [596, 153] on label "Oui" at bounding box center [615, 143] width 54 height 21
click at [0, 0] on input "Oui" at bounding box center [0, 0] width 0 height 0
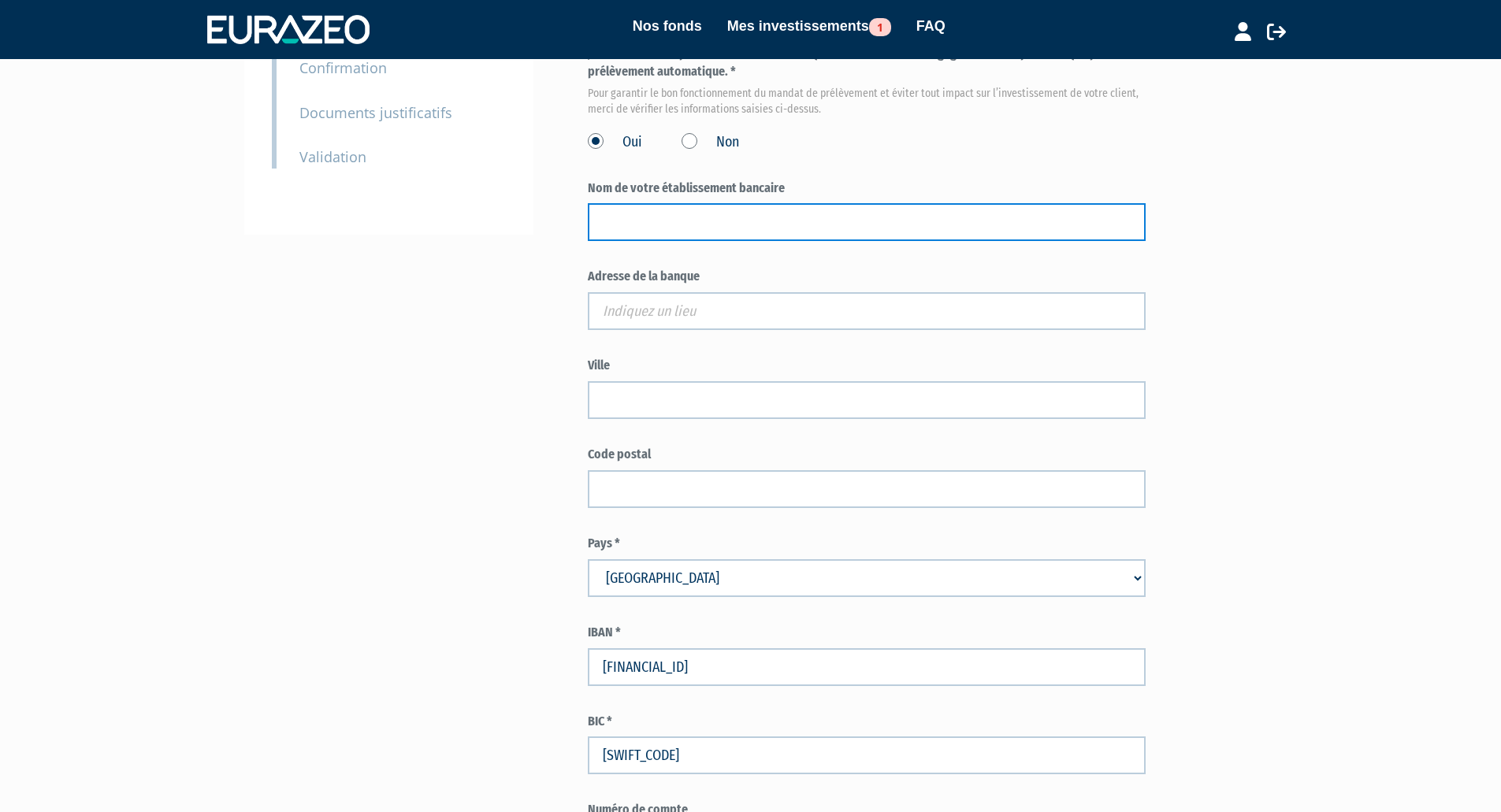
click at [634, 241] on input "text" at bounding box center [866, 222] width 558 height 38
click at [635, 241] on input "text" at bounding box center [866, 222] width 558 height 38
type input "societe general private banking"
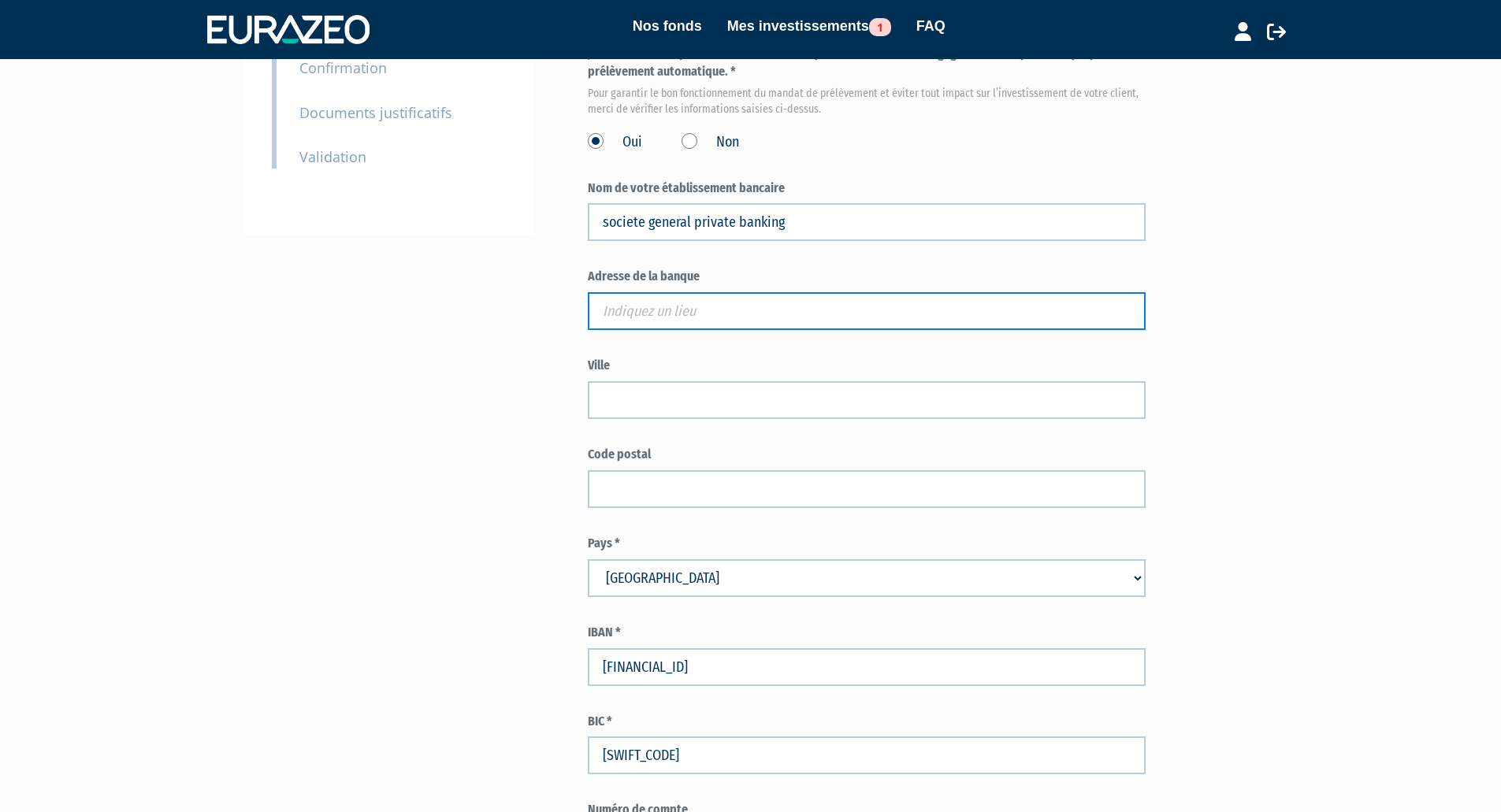
click at [649, 330] on input "text" at bounding box center [866, 311] width 558 height 38
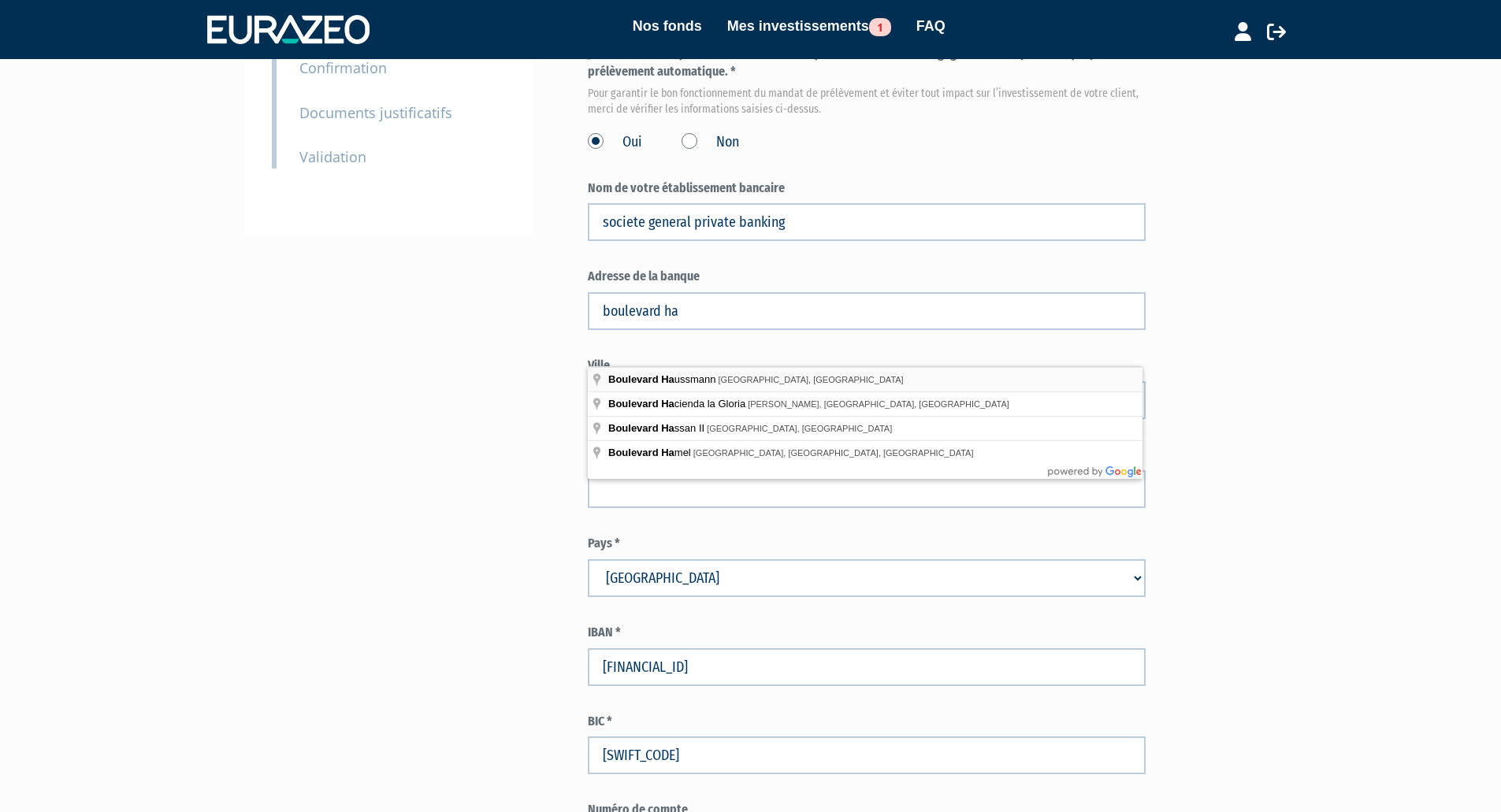
type input "Boulevard Haussmann, Paris, France"
type input "Paris"
type input "Boulevard Haussmann"
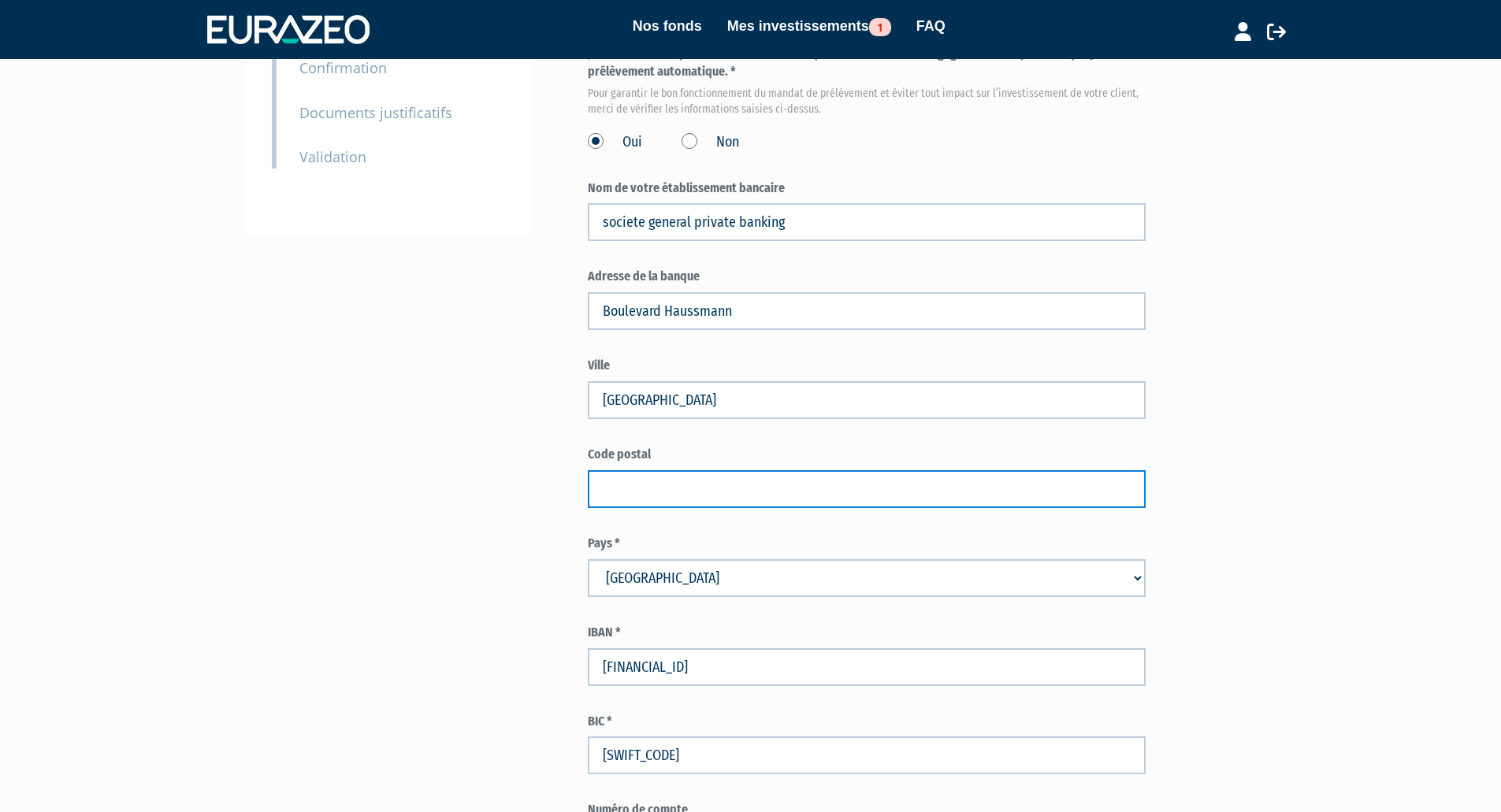
click at [690, 508] on input "text" at bounding box center [866, 489] width 558 height 38
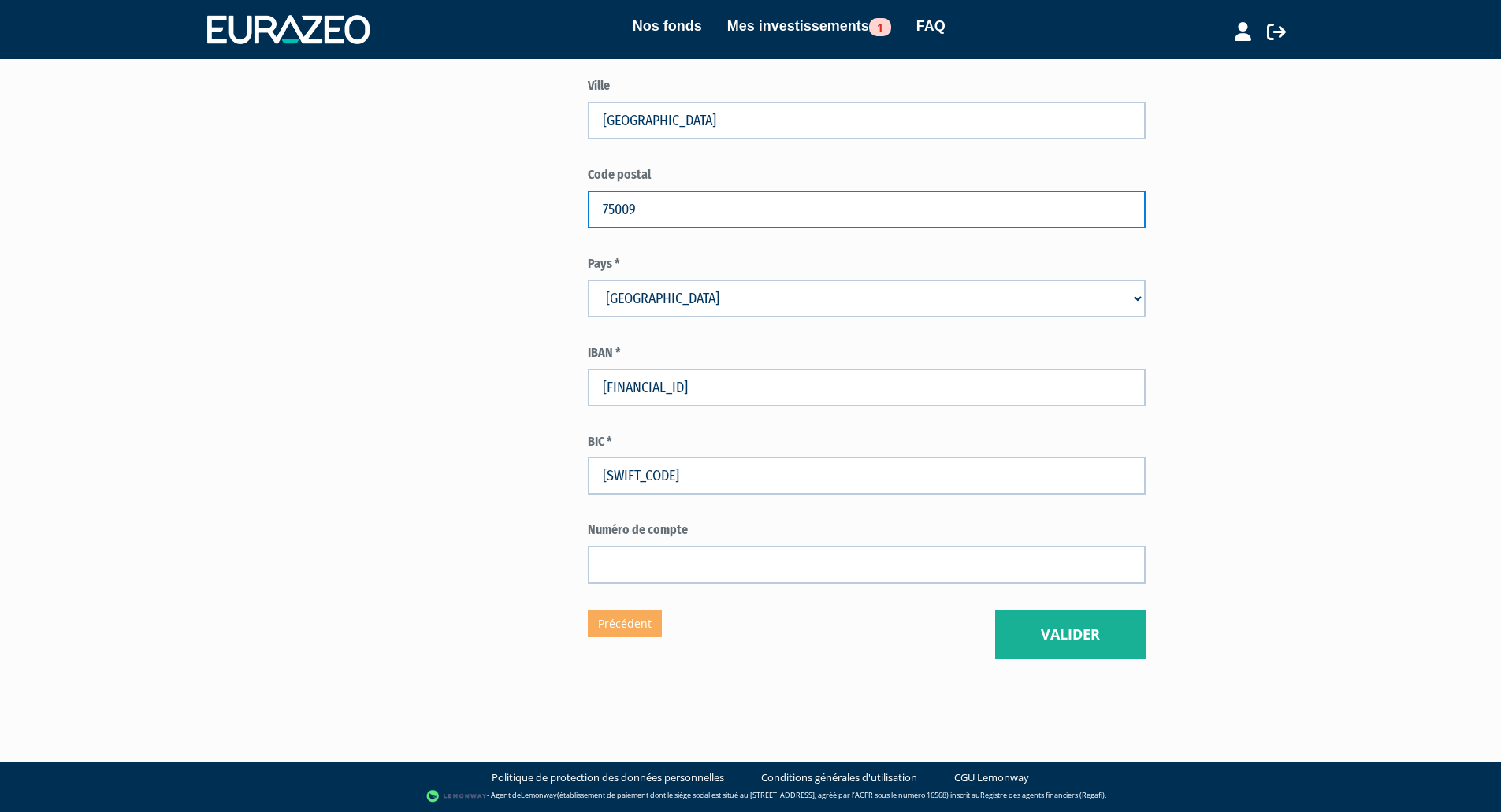
scroll to position [709, 0]
type input "75009"
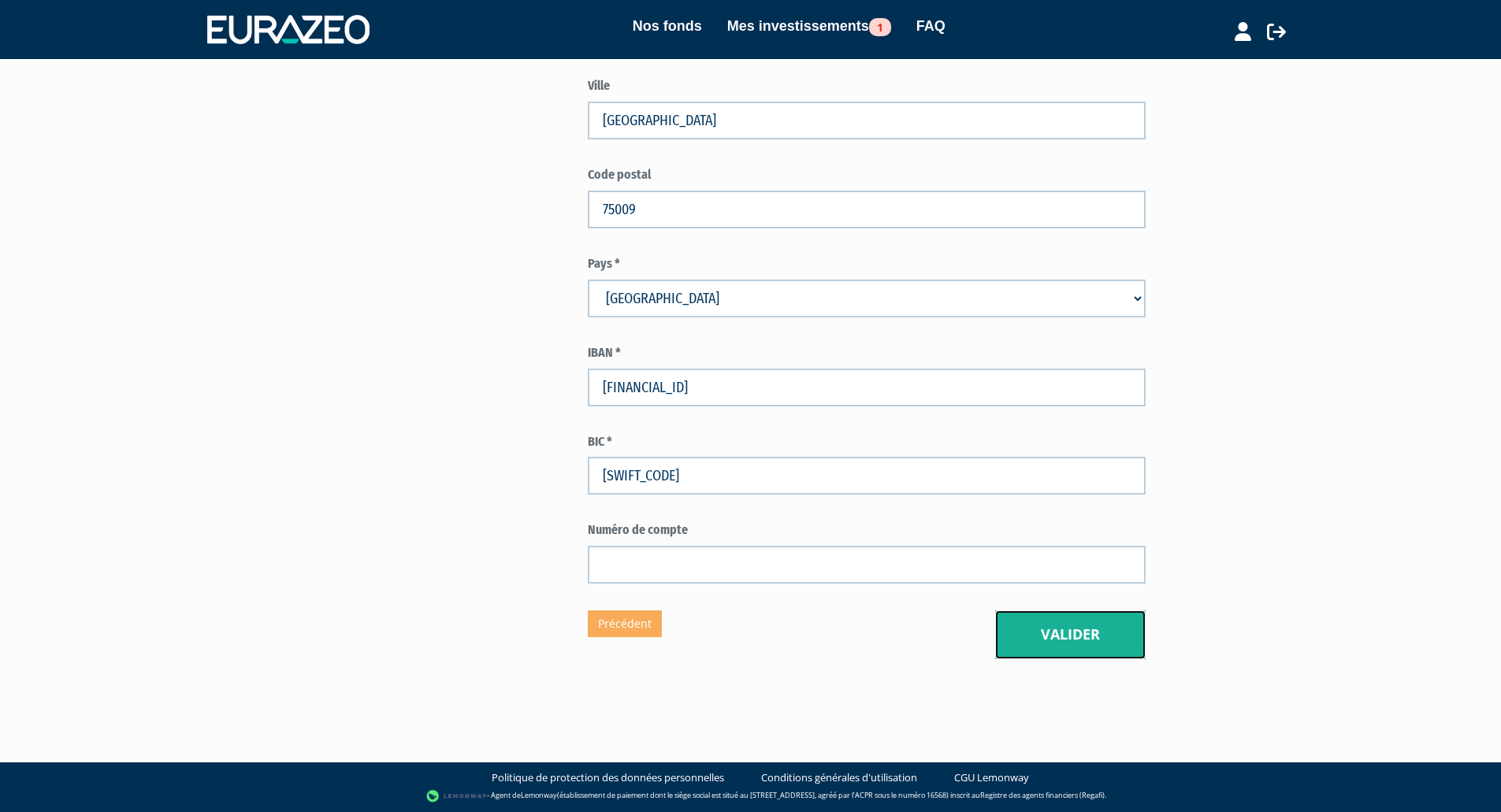
click at [1039, 615] on button "Valider" at bounding box center [1070, 634] width 151 height 49
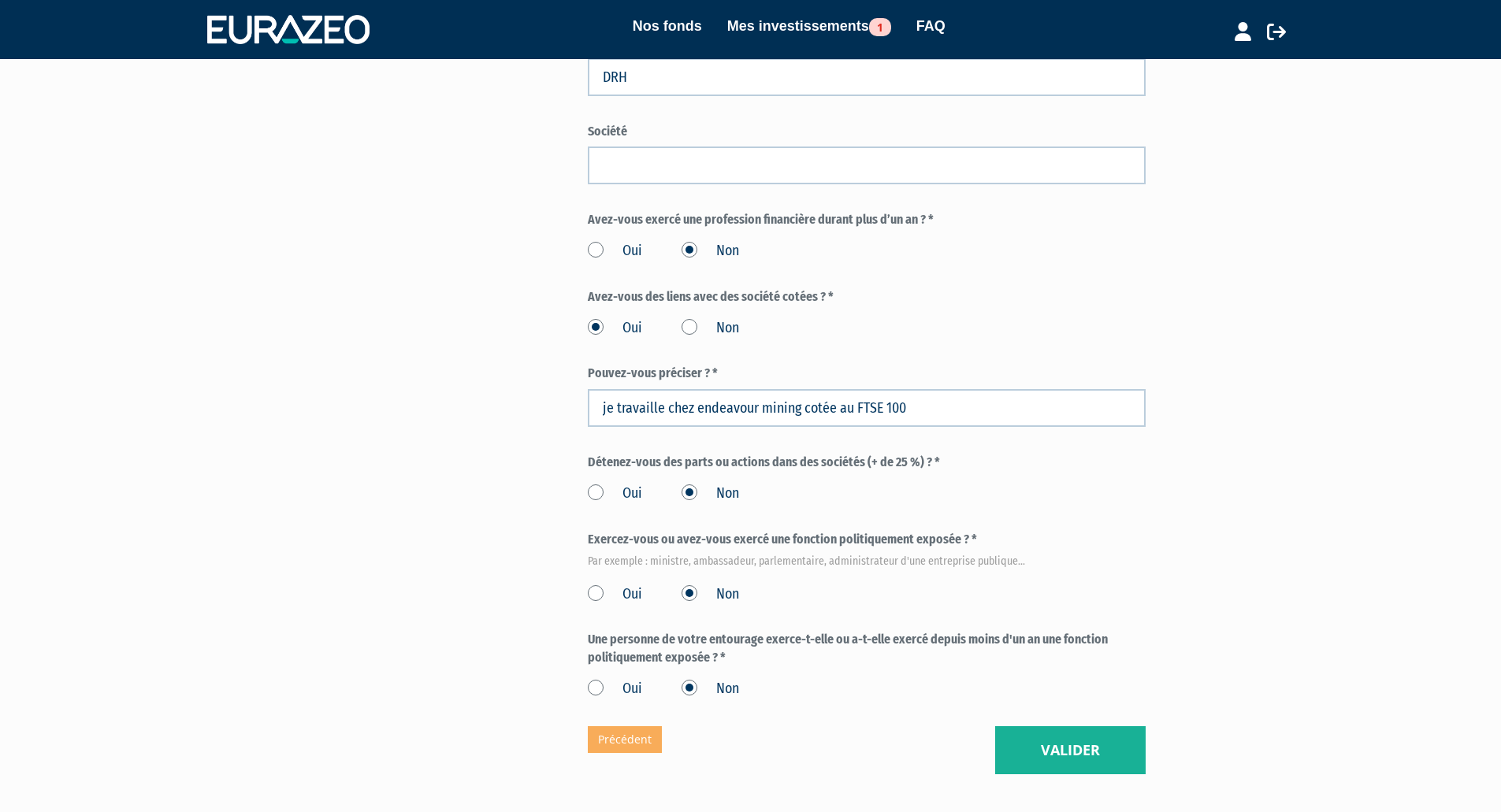
scroll to position [709, 0]
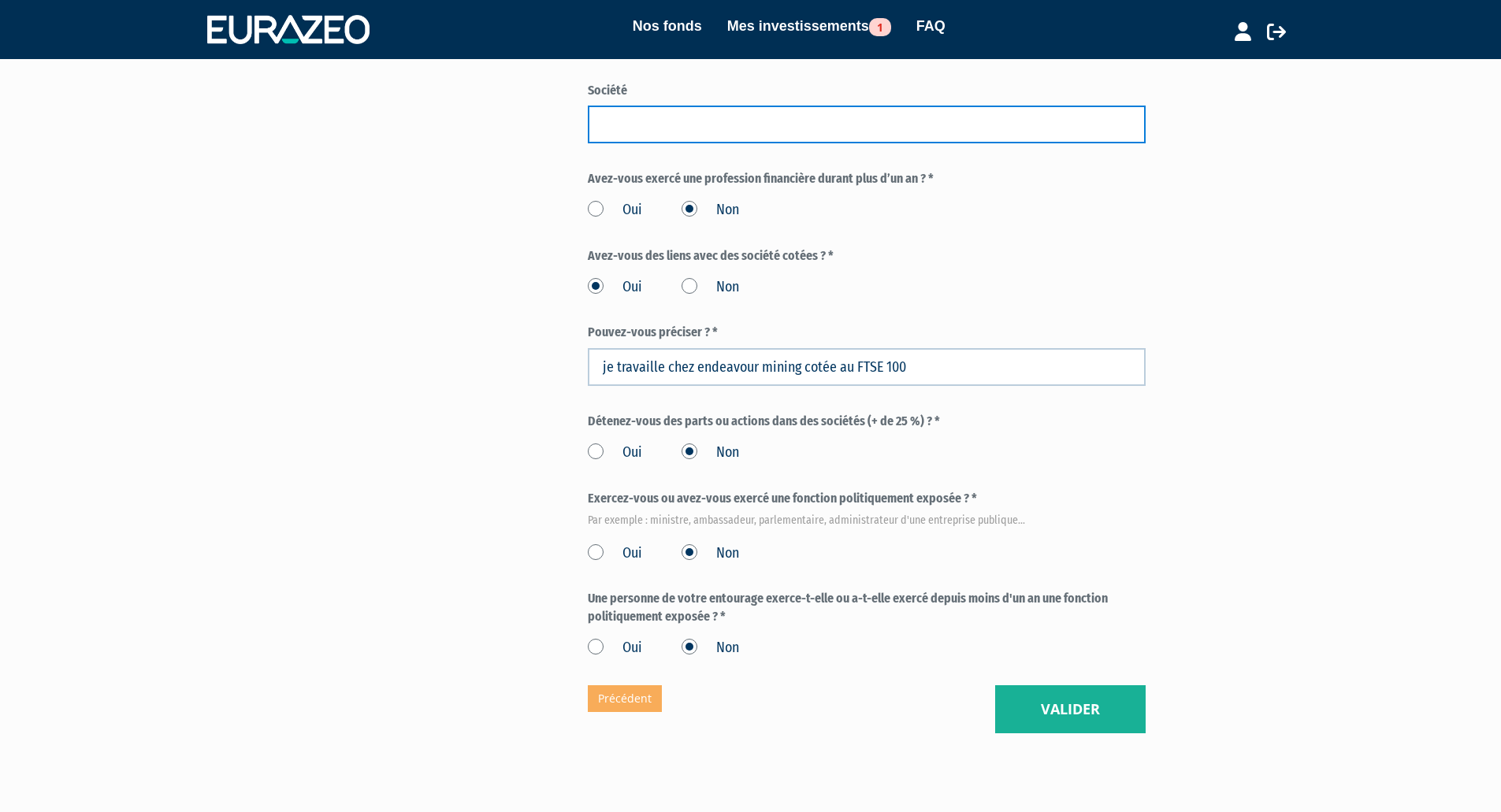
click at [694, 144] on input "text" at bounding box center [866, 125] width 558 height 38
type input "endeavour mining"
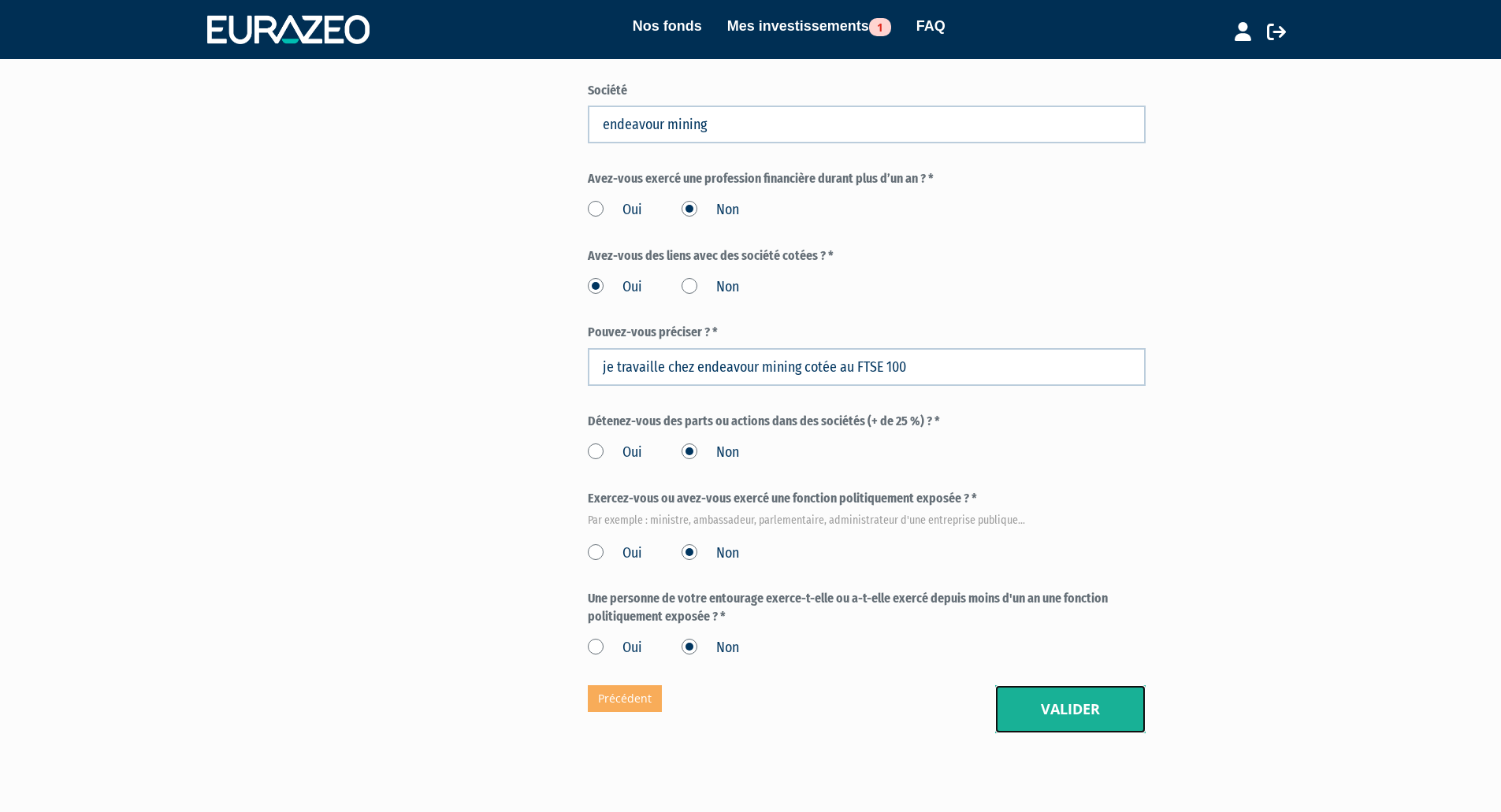
click at [1058, 734] on button "Valider" at bounding box center [1070, 709] width 151 height 49
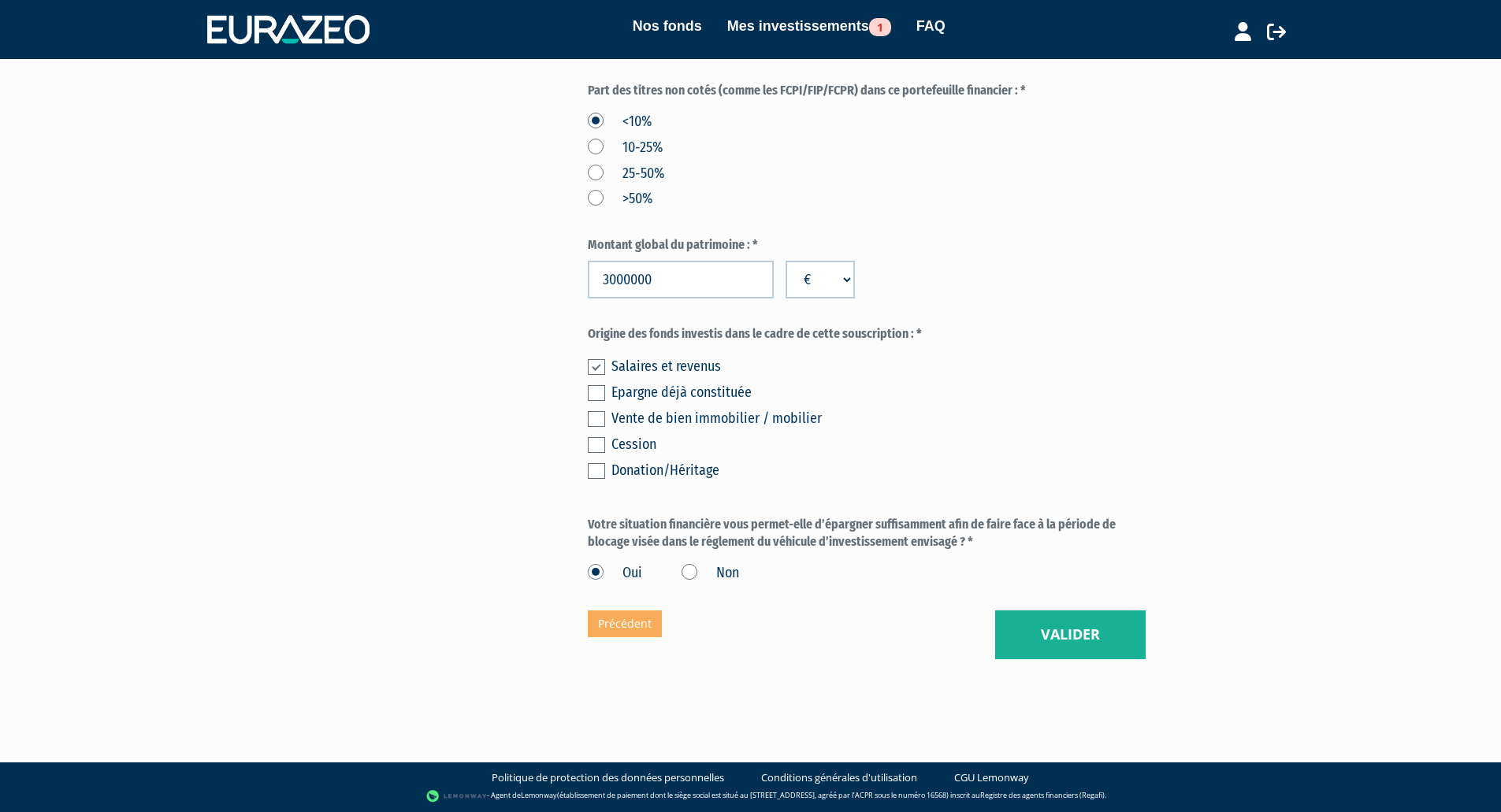
scroll to position [781, 0]
click at [1100, 629] on button "Valider" at bounding box center [1070, 634] width 151 height 49
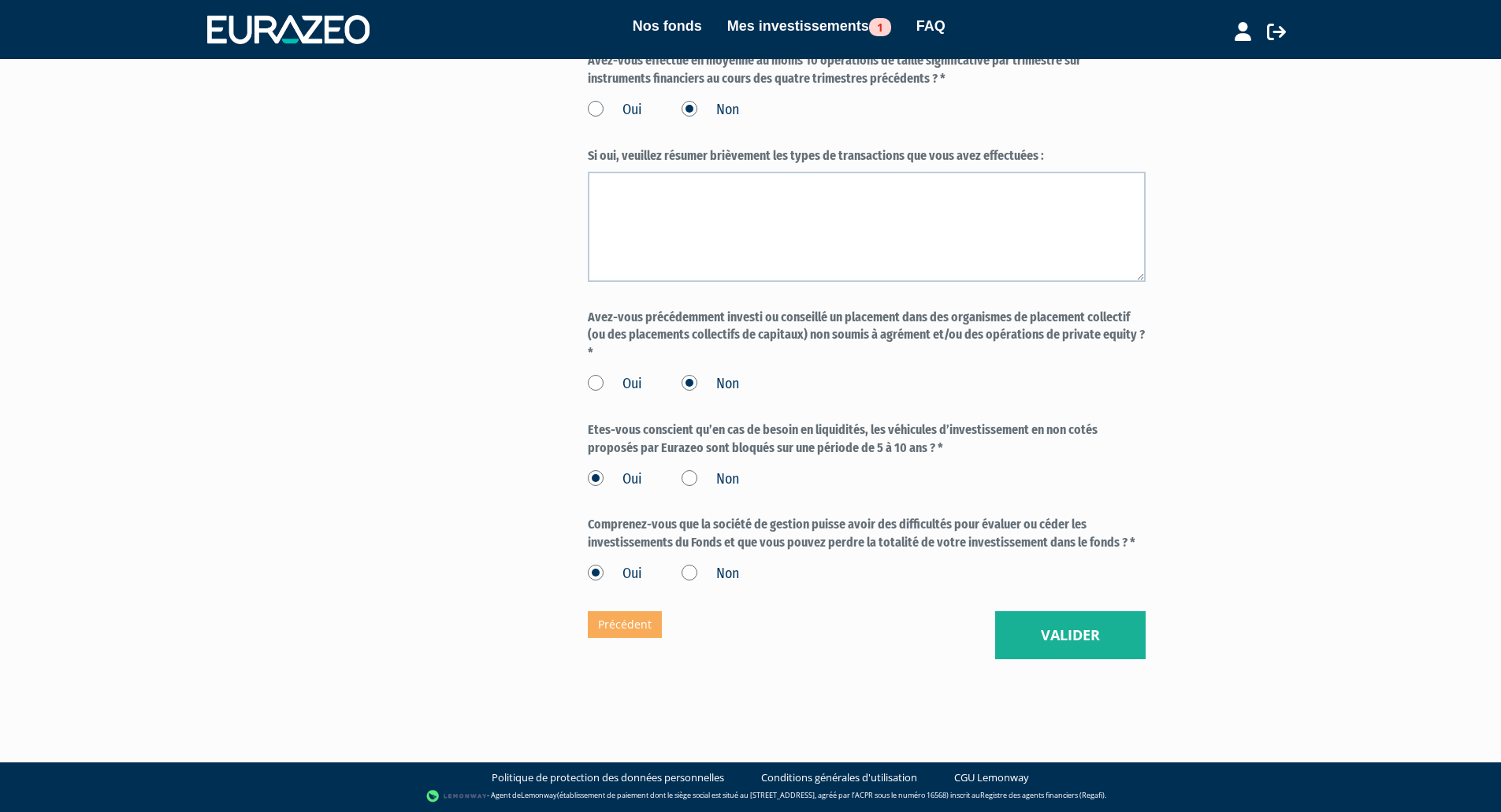
scroll to position [1208, 0]
click at [1092, 639] on button "Valider" at bounding box center [1070, 635] width 151 height 49
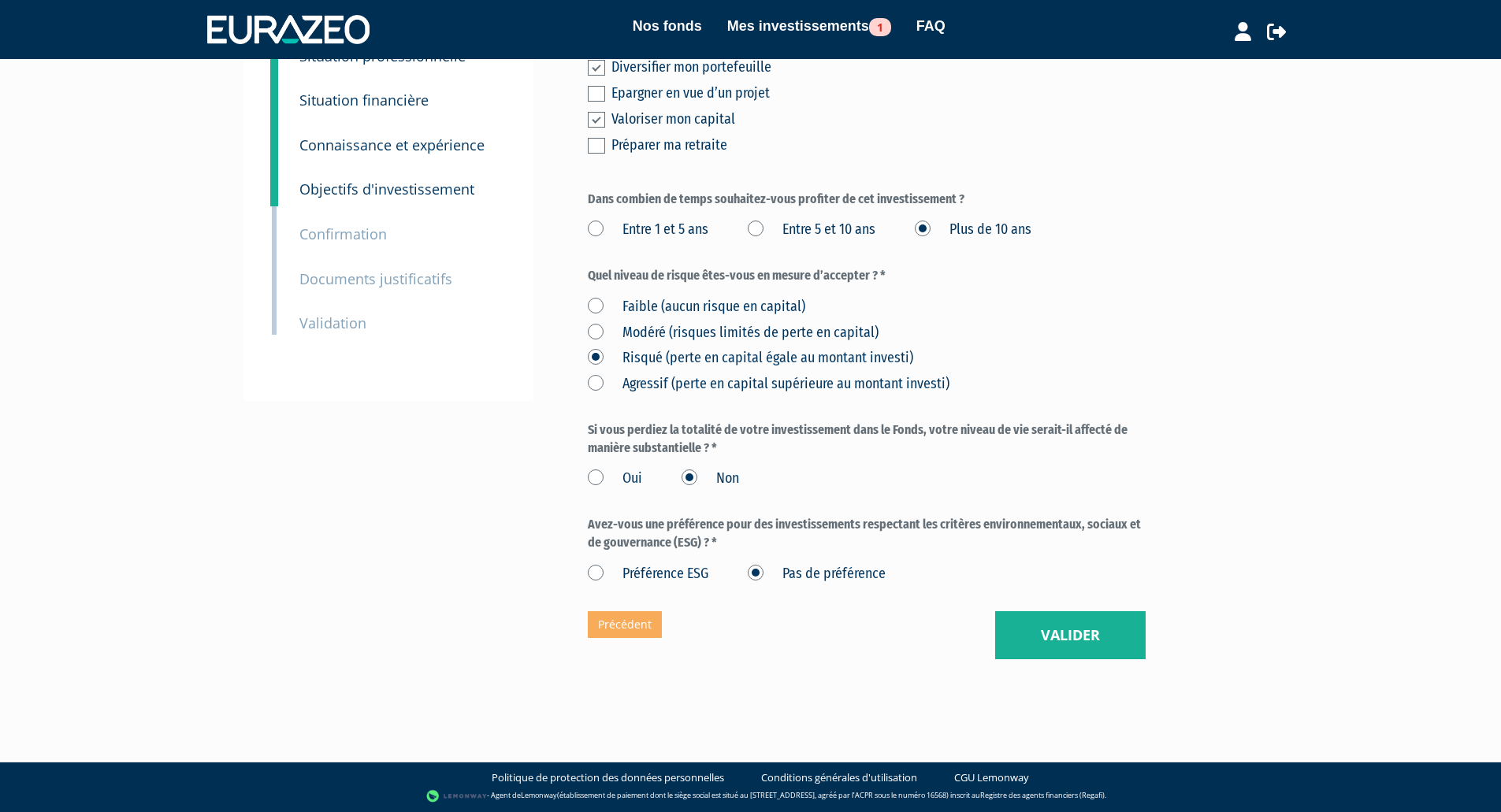
scroll to position [263, 0]
click at [1088, 634] on button "Valider" at bounding box center [1070, 635] width 151 height 49
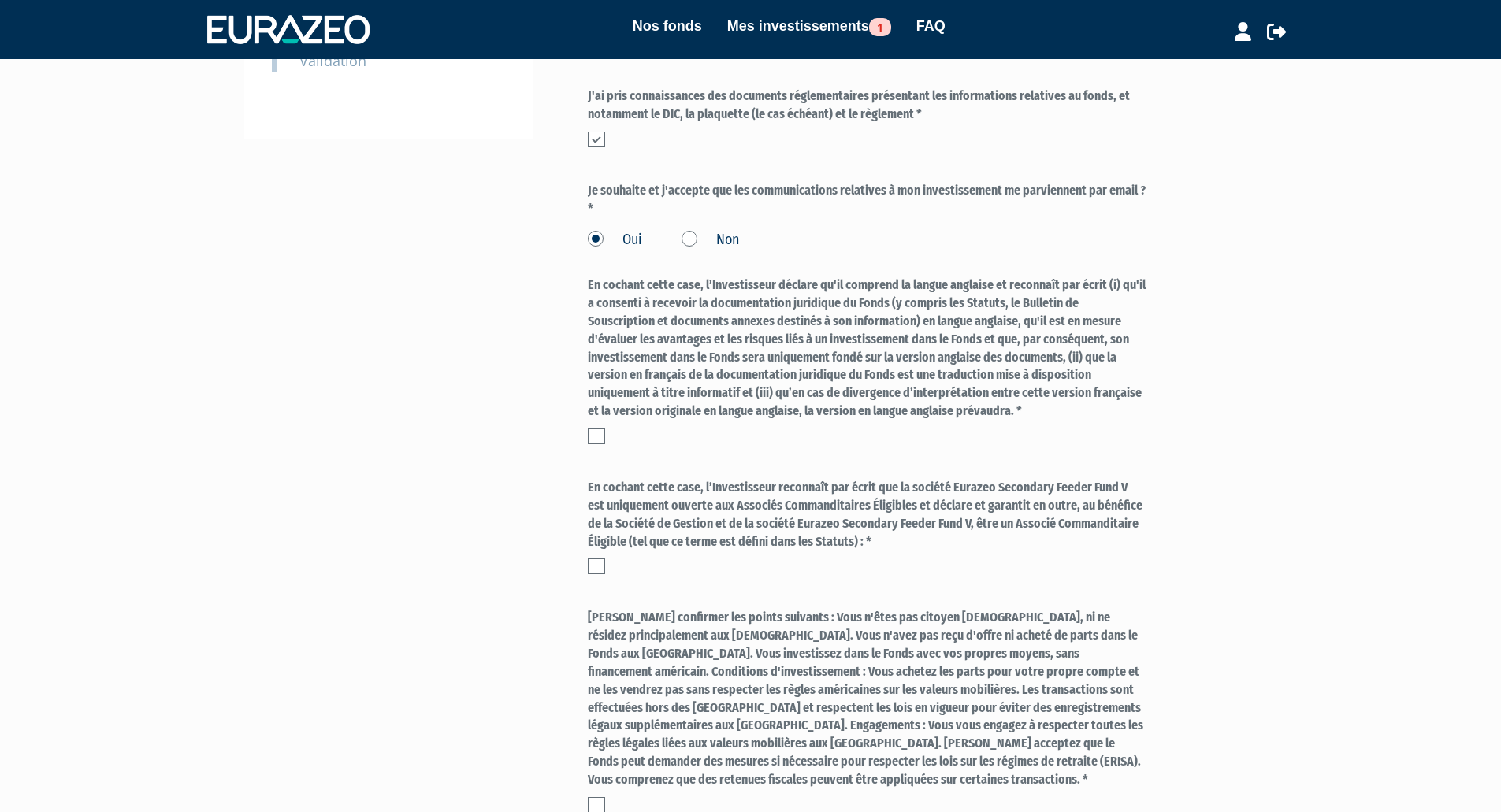
scroll to position [630, 0]
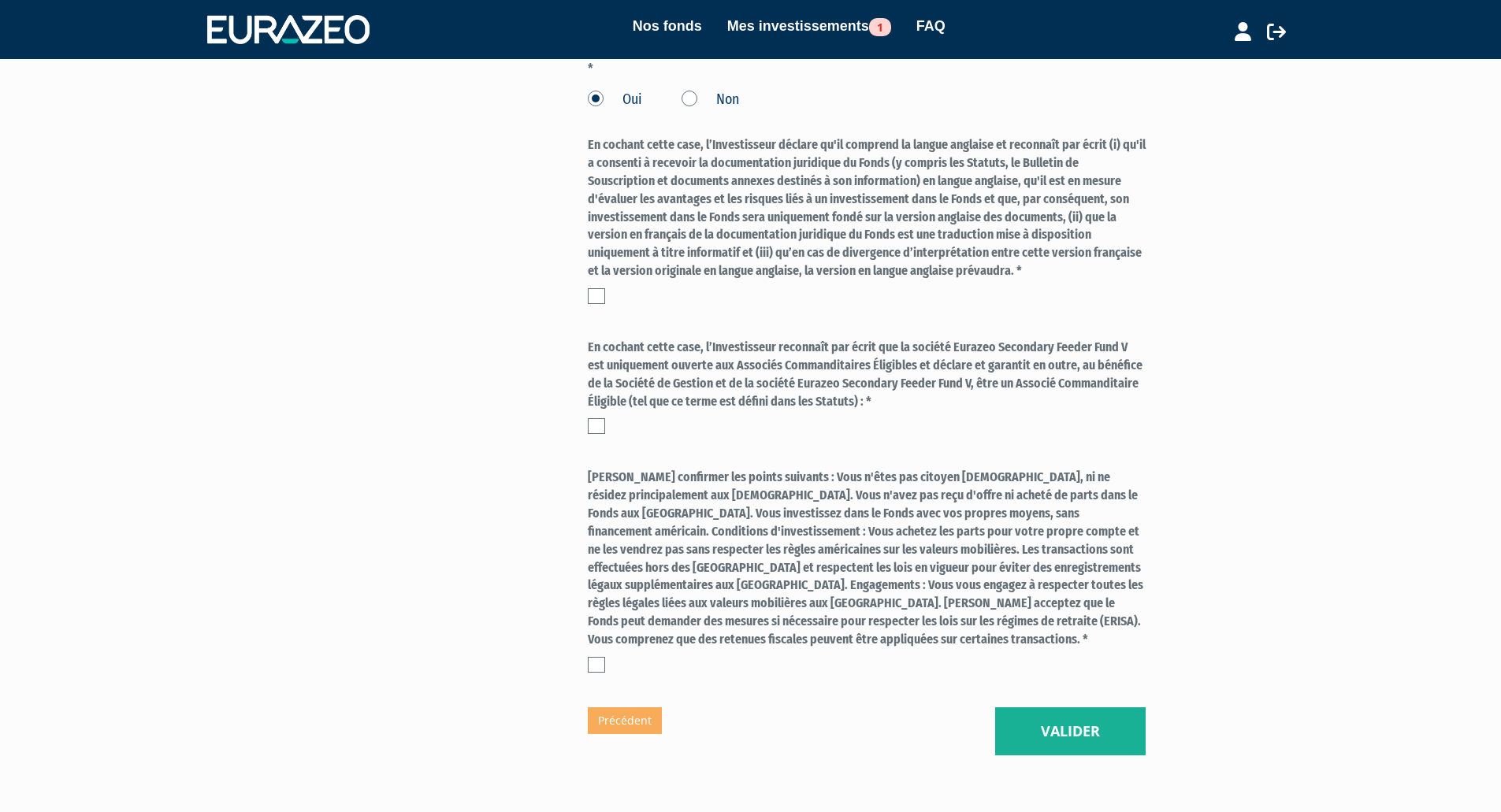
click at [600, 304] on label at bounding box center [596, 296] width 17 height 16
click at [0, 0] on input "checkbox" at bounding box center [0, 0] width 0 height 0
click at [595, 434] on label at bounding box center [596, 426] width 17 height 16
click at [0, 0] on input "checkbox" at bounding box center [0, 0] width 0 height 0
click at [594, 672] on label at bounding box center [596, 664] width 17 height 16
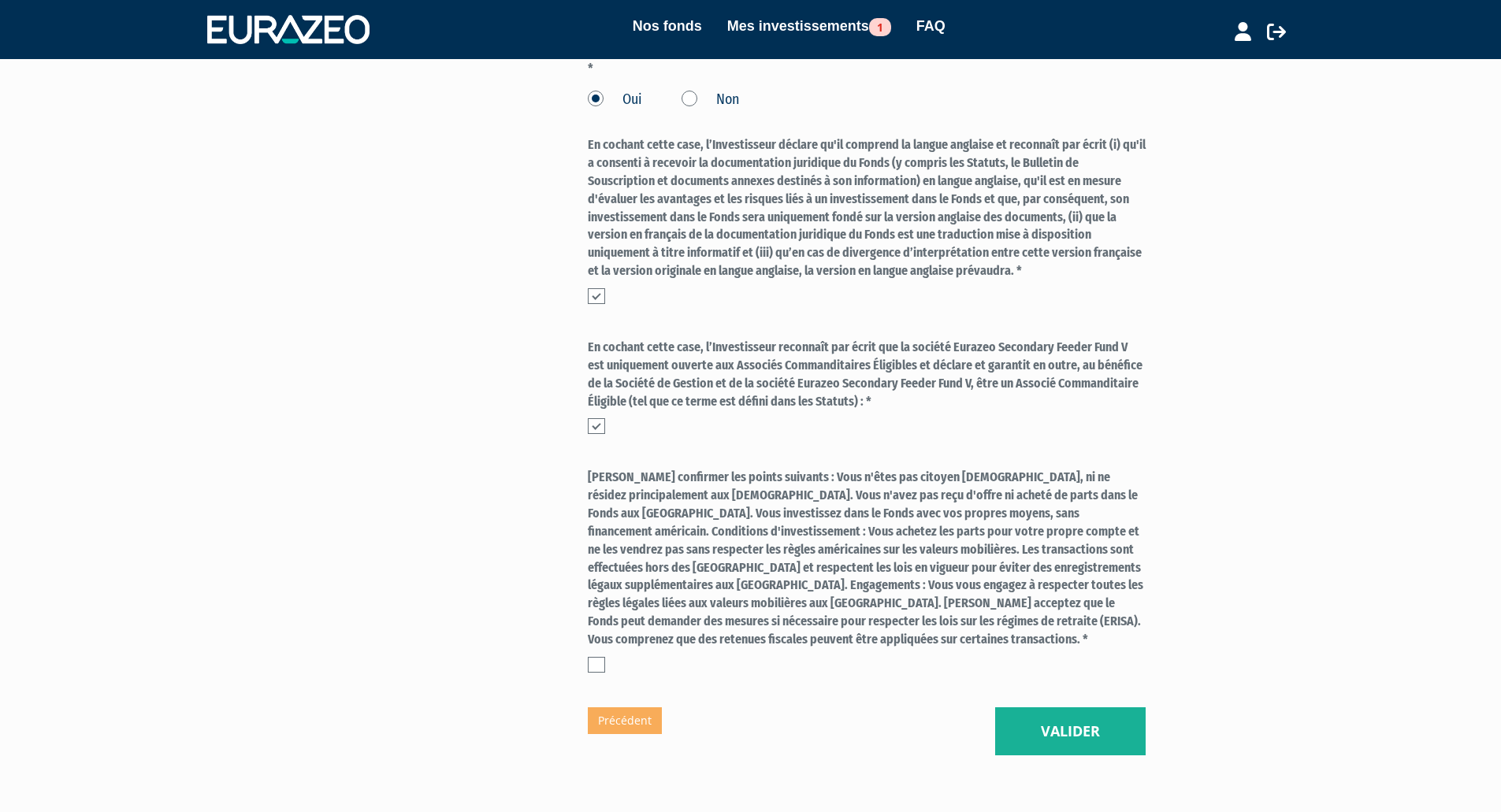
click at [0, 0] on input "checkbox" at bounding box center [0, 0] width 0 height 0
click at [1054, 756] on button "Valider" at bounding box center [1070, 731] width 151 height 49
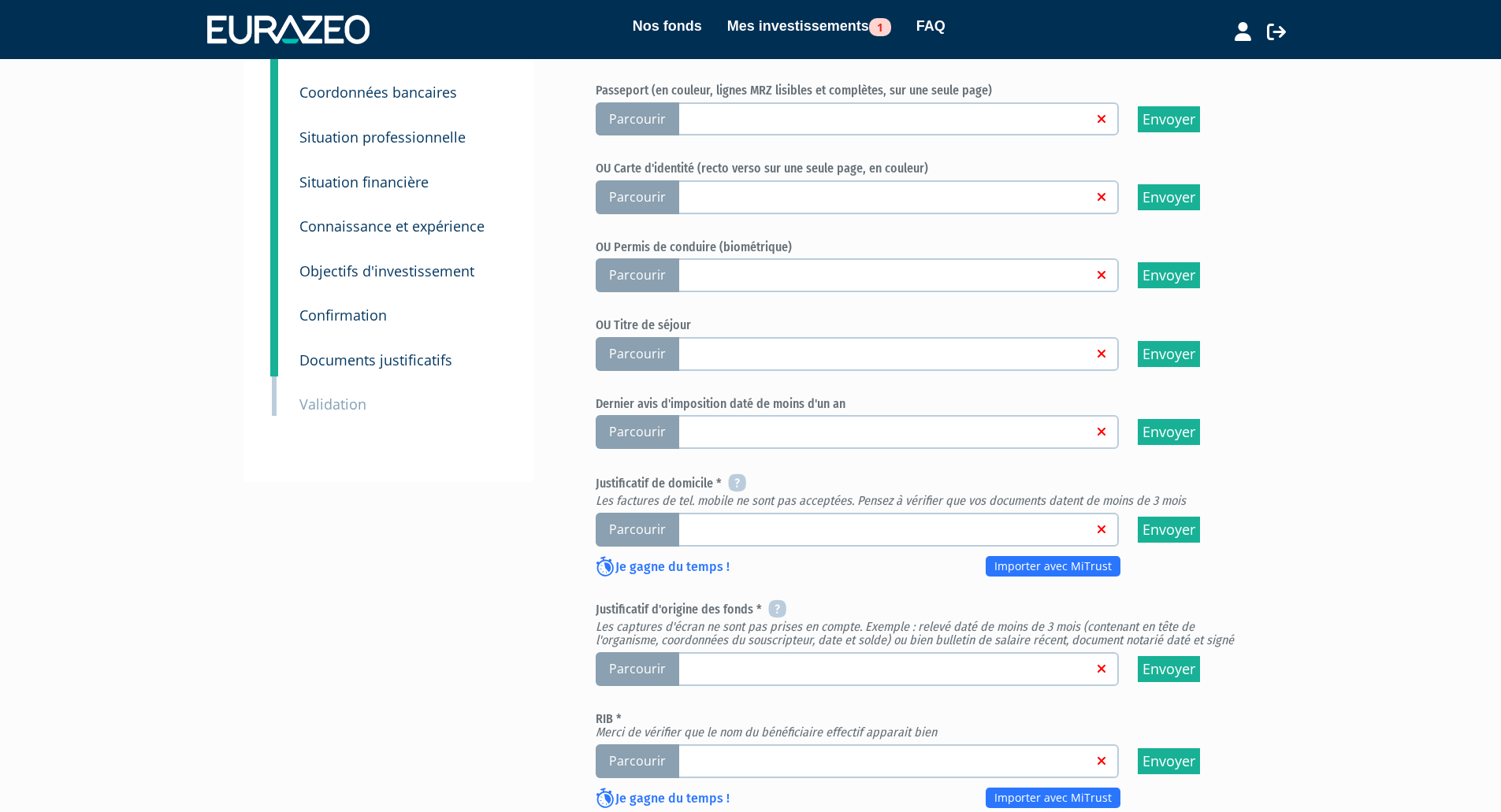
scroll to position [158, 0]
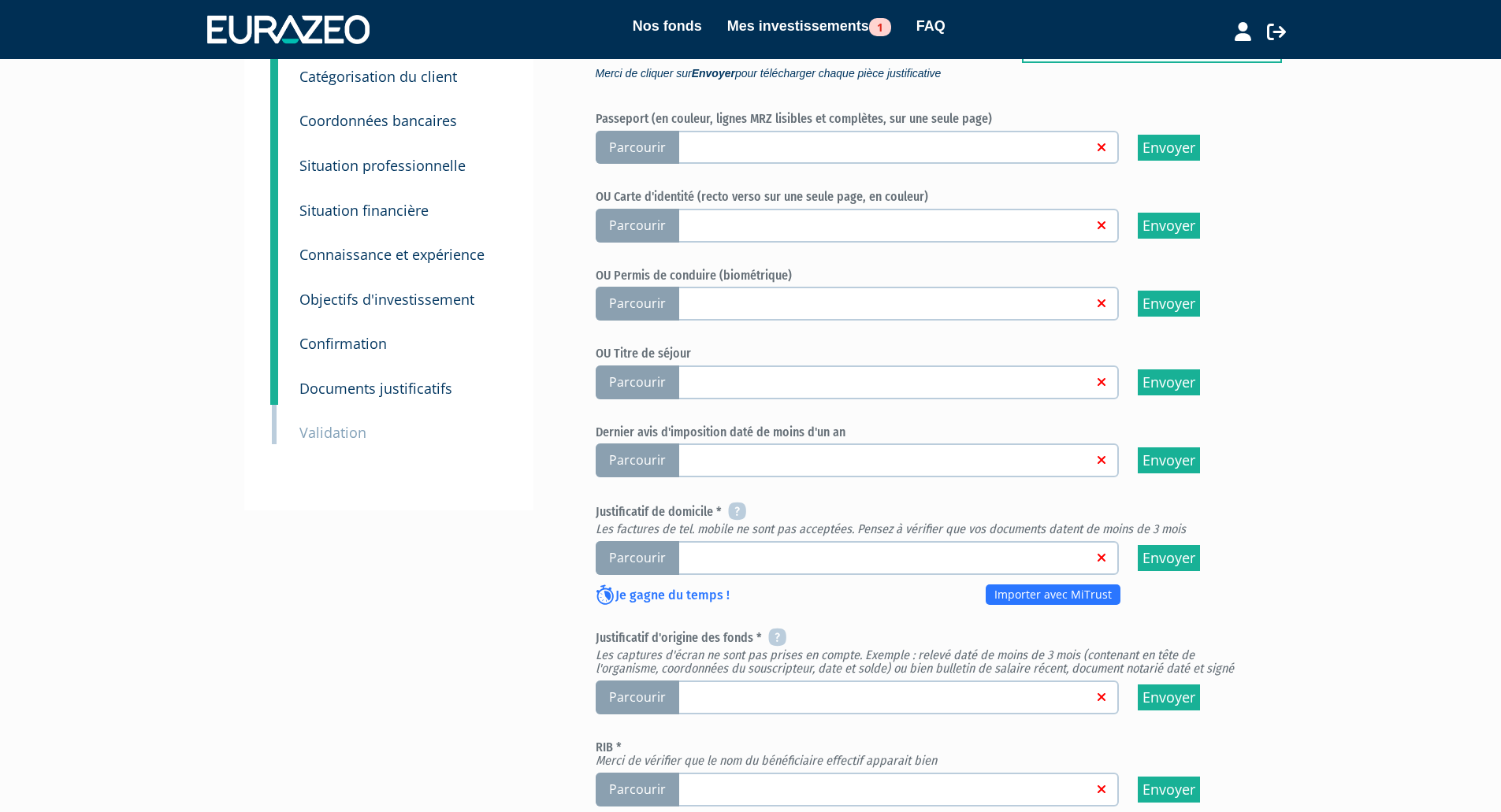
click at [919, 155] on link at bounding box center [883, 147] width 418 height 16
click at [0, 0] on input "Parcourir" at bounding box center [0, 0] width 0 height 0
click at [646, 477] on span "Parcourir" at bounding box center [638, 461] width 84 height 34
click at [0, 0] on input "Parcourir" at bounding box center [0, 0] width 0 height 0
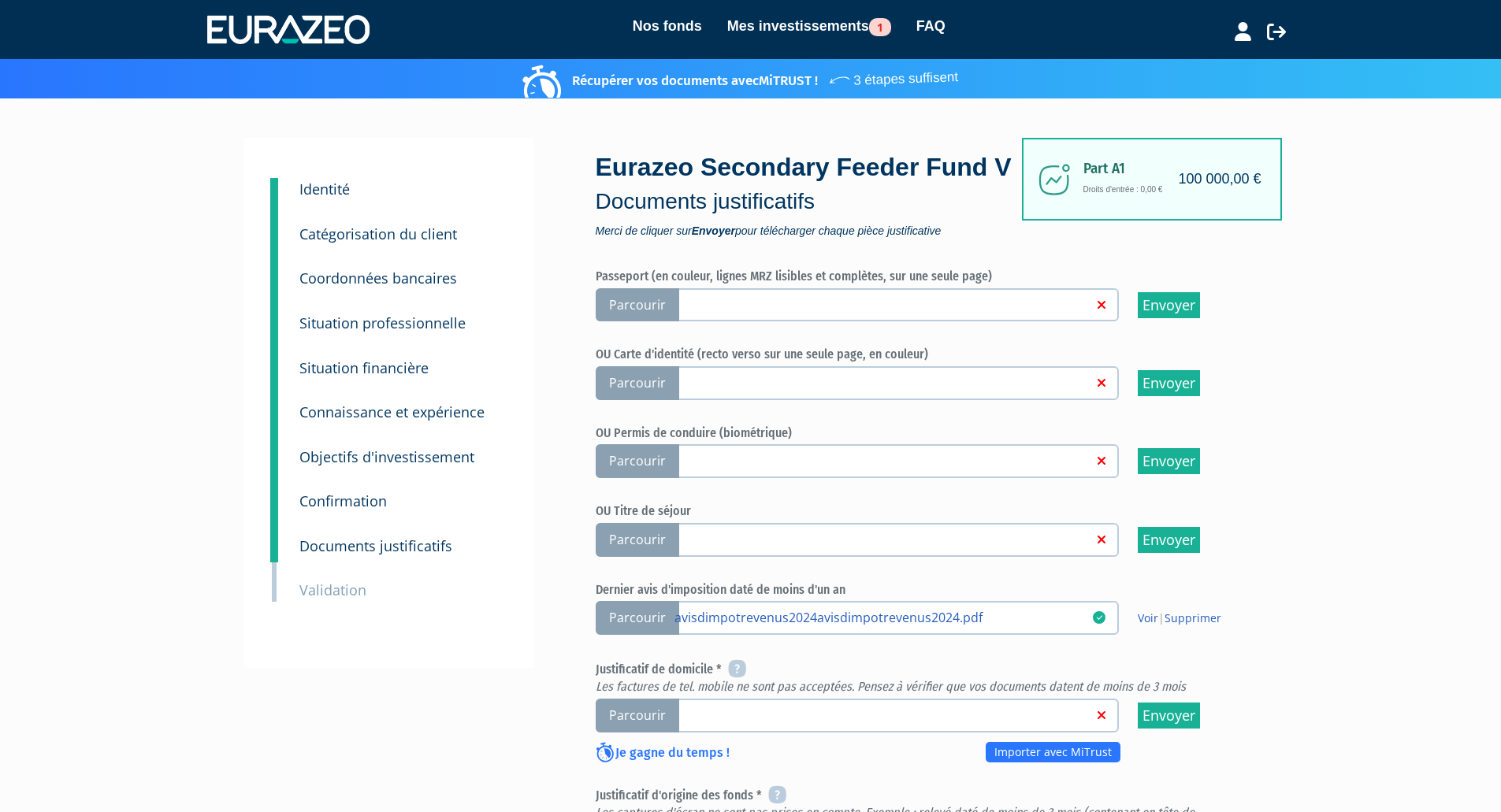
click at [634, 732] on span "Parcourir" at bounding box center [638, 715] width 84 height 34
click at [0, 0] on input "Parcourir" at bounding box center [0, 0] width 0 height 0
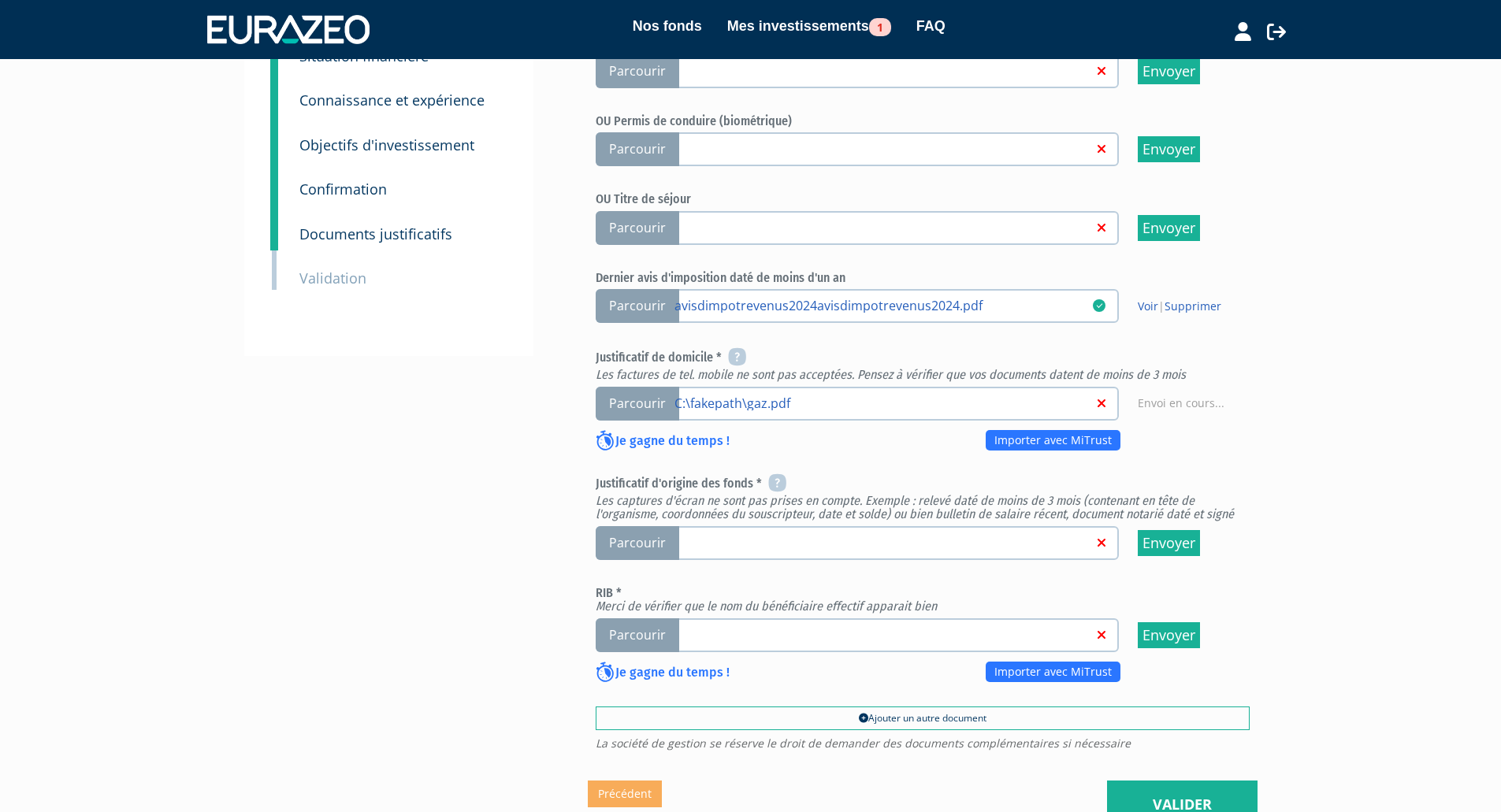
scroll to position [315, 0]
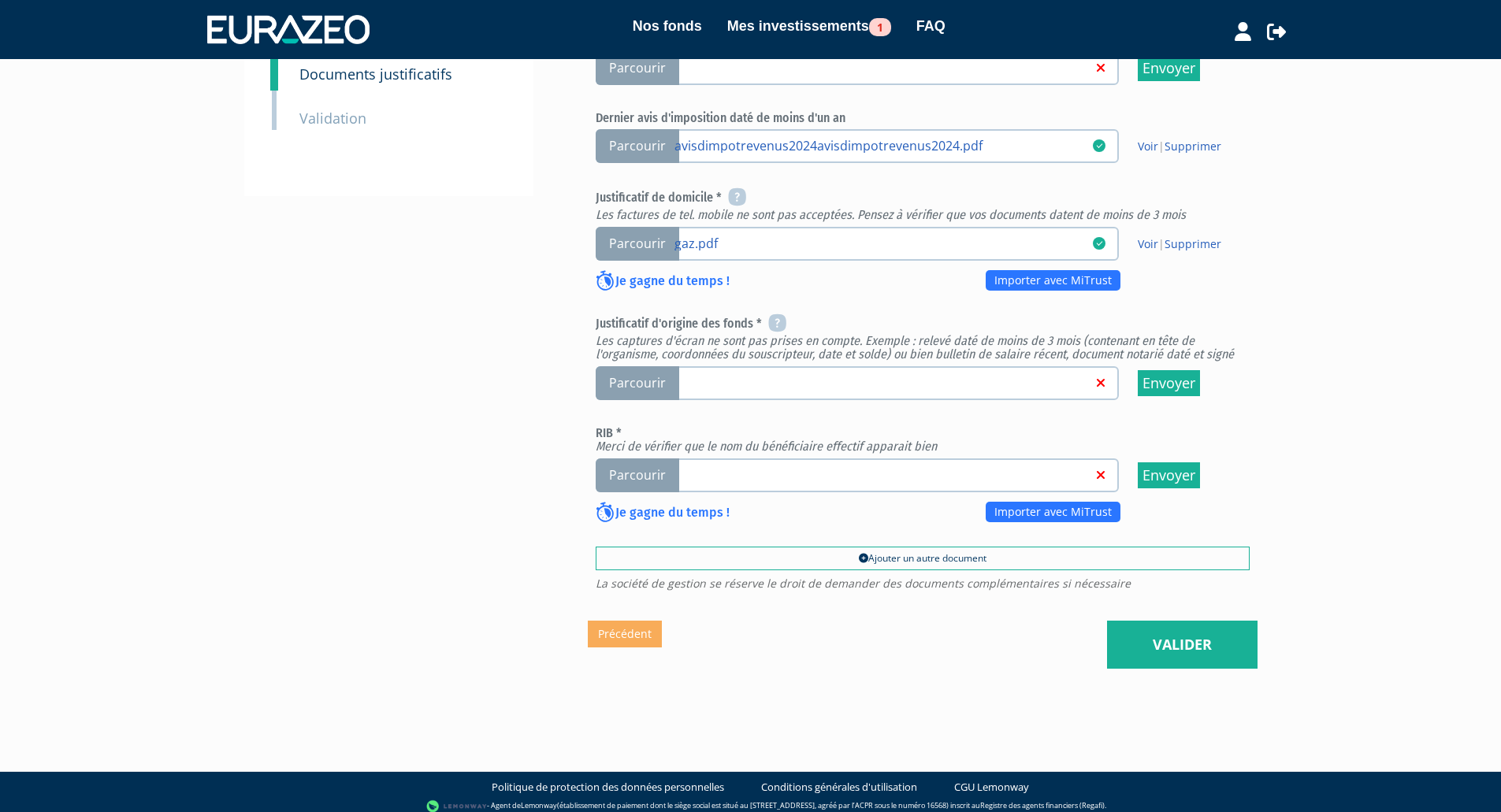
scroll to position [473, 0]
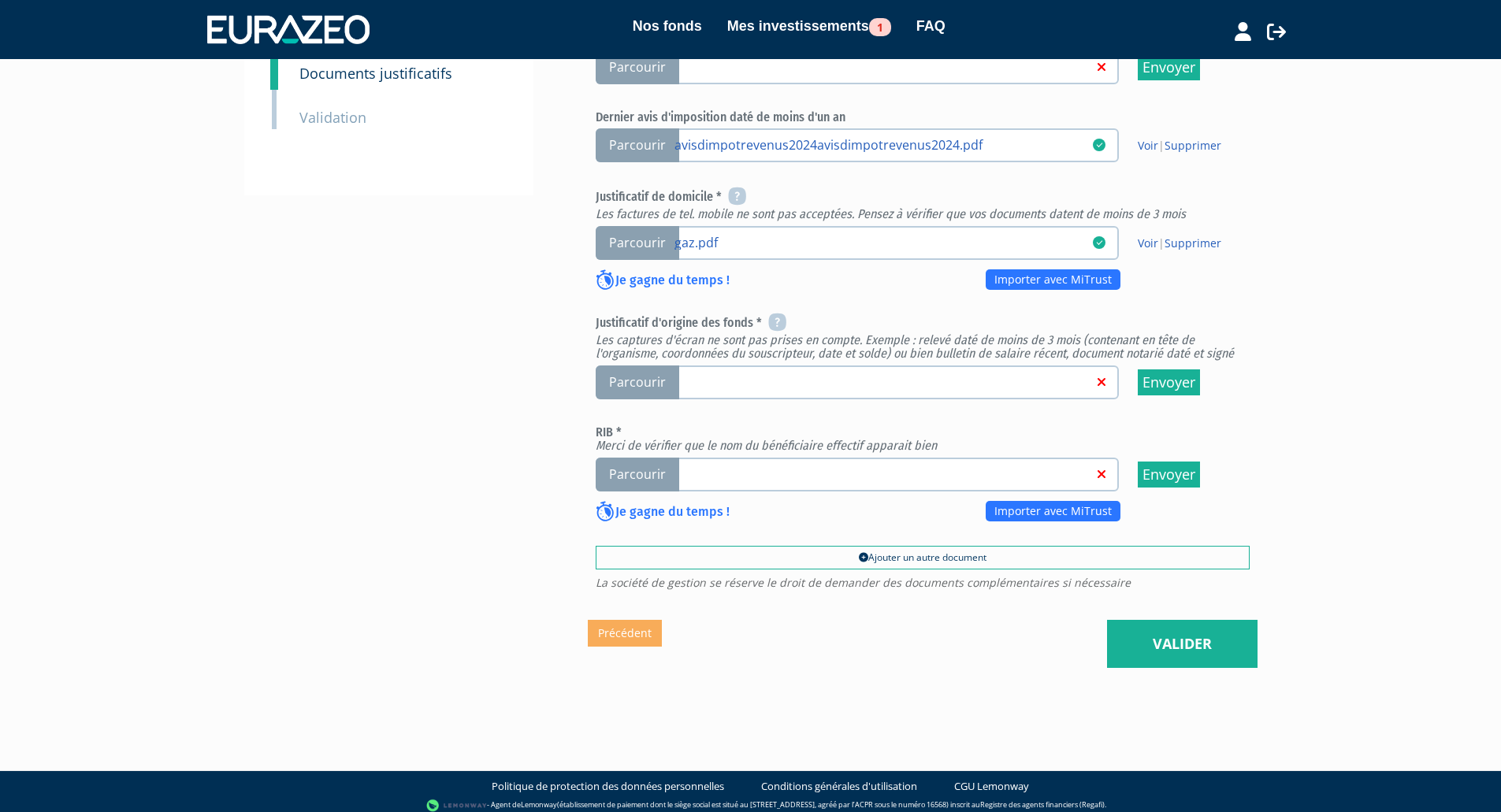
click at [627, 399] on span "Parcourir" at bounding box center [638, 382] width 84 height 34
click at [0, 0] on input "Parcourir" at bounding box center [0, 0] width 0 height 0
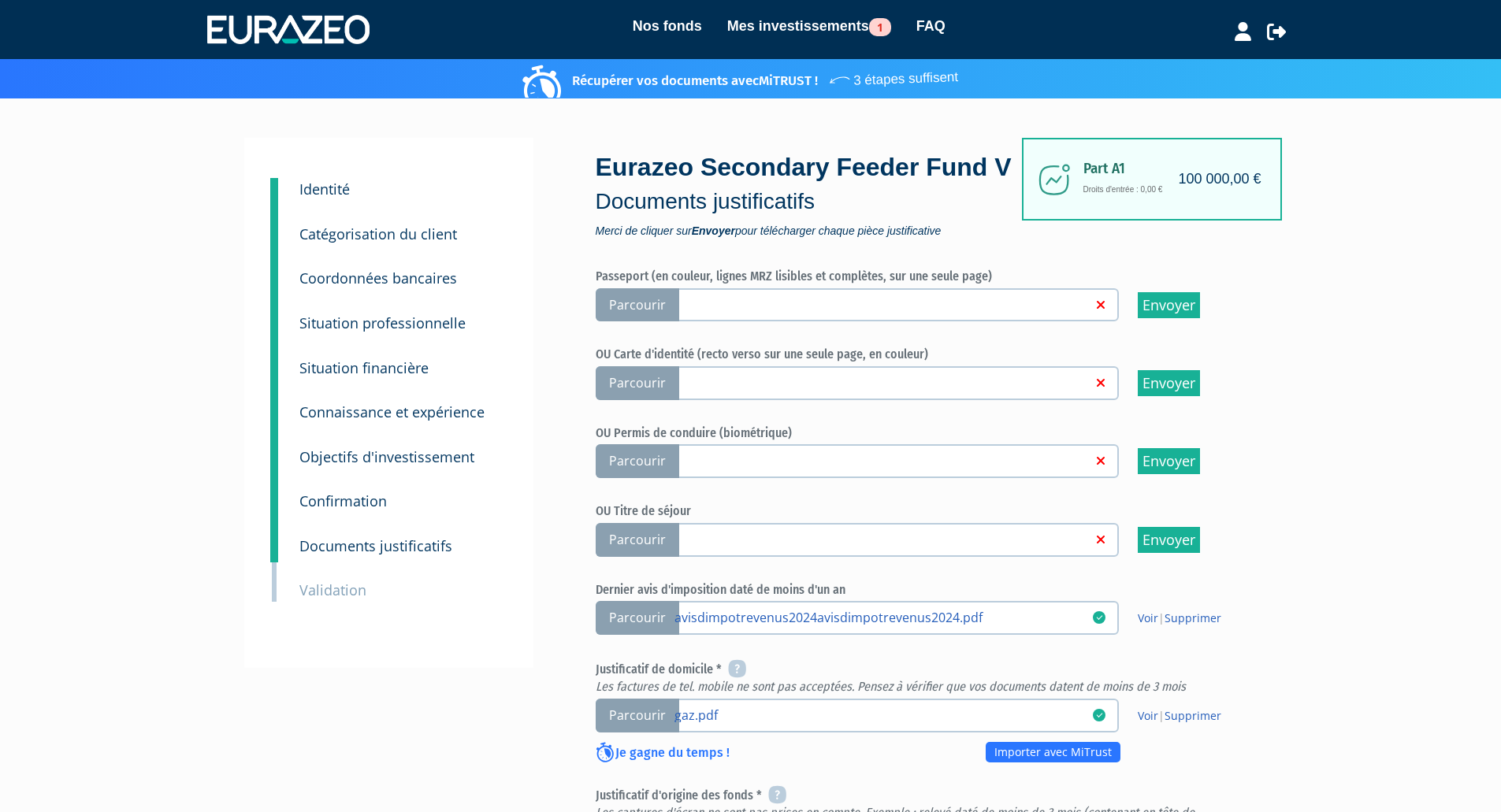
scroll to position [473, 0]
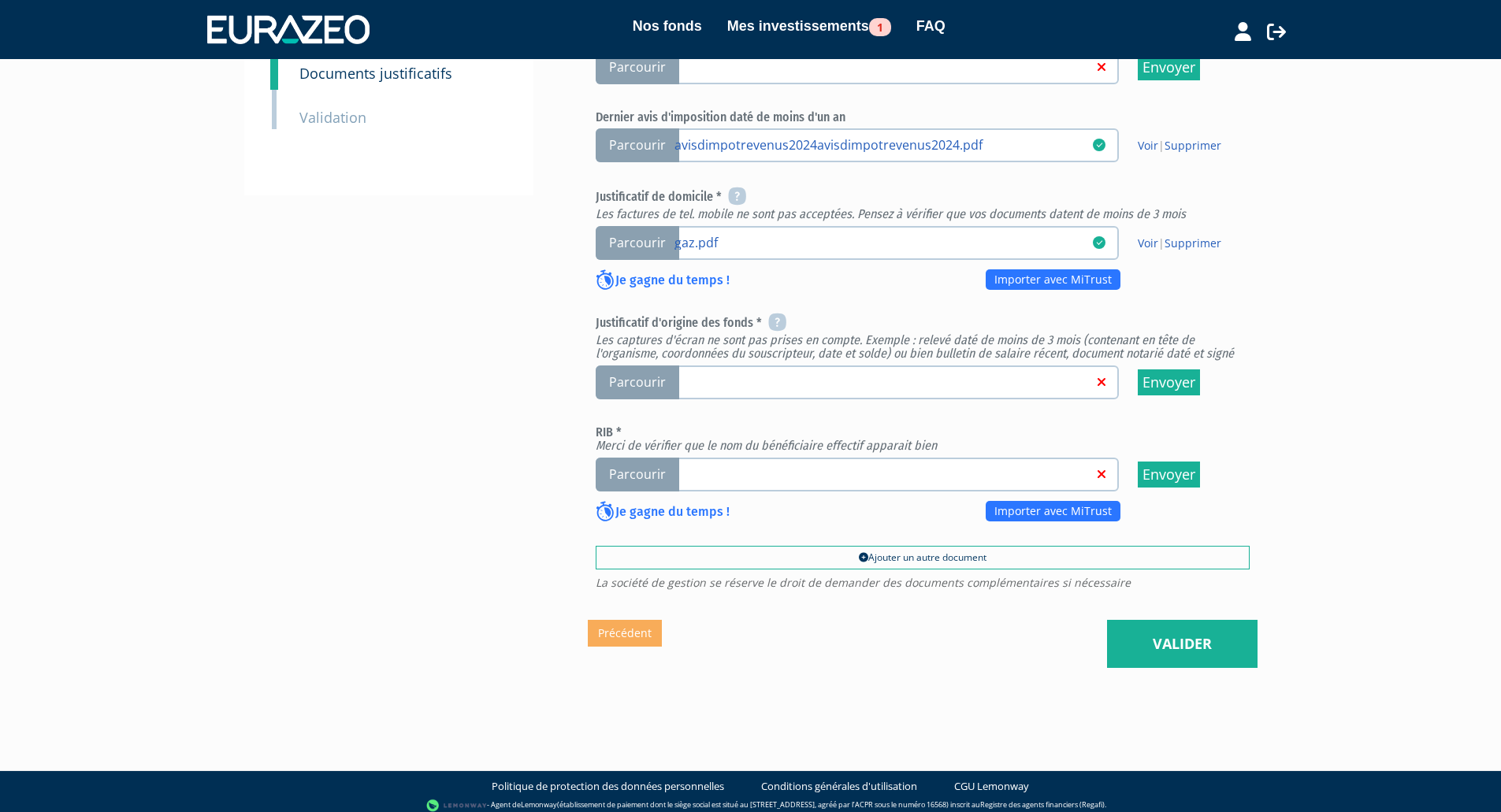
click at [623, 399] on span "Parcourir" at bounding box center [638, 382] width 84 height 34
click at [0, 0] on input "Parcourir" at bounding box center [0, 0] width 0 height 0
click at [634, 492] on span "Parcourir" at bounding box center [638, 475] width 84 height 34
click at [0, 0] on input "Parcourir" at bounding box center [0, 0] width 0 height 0
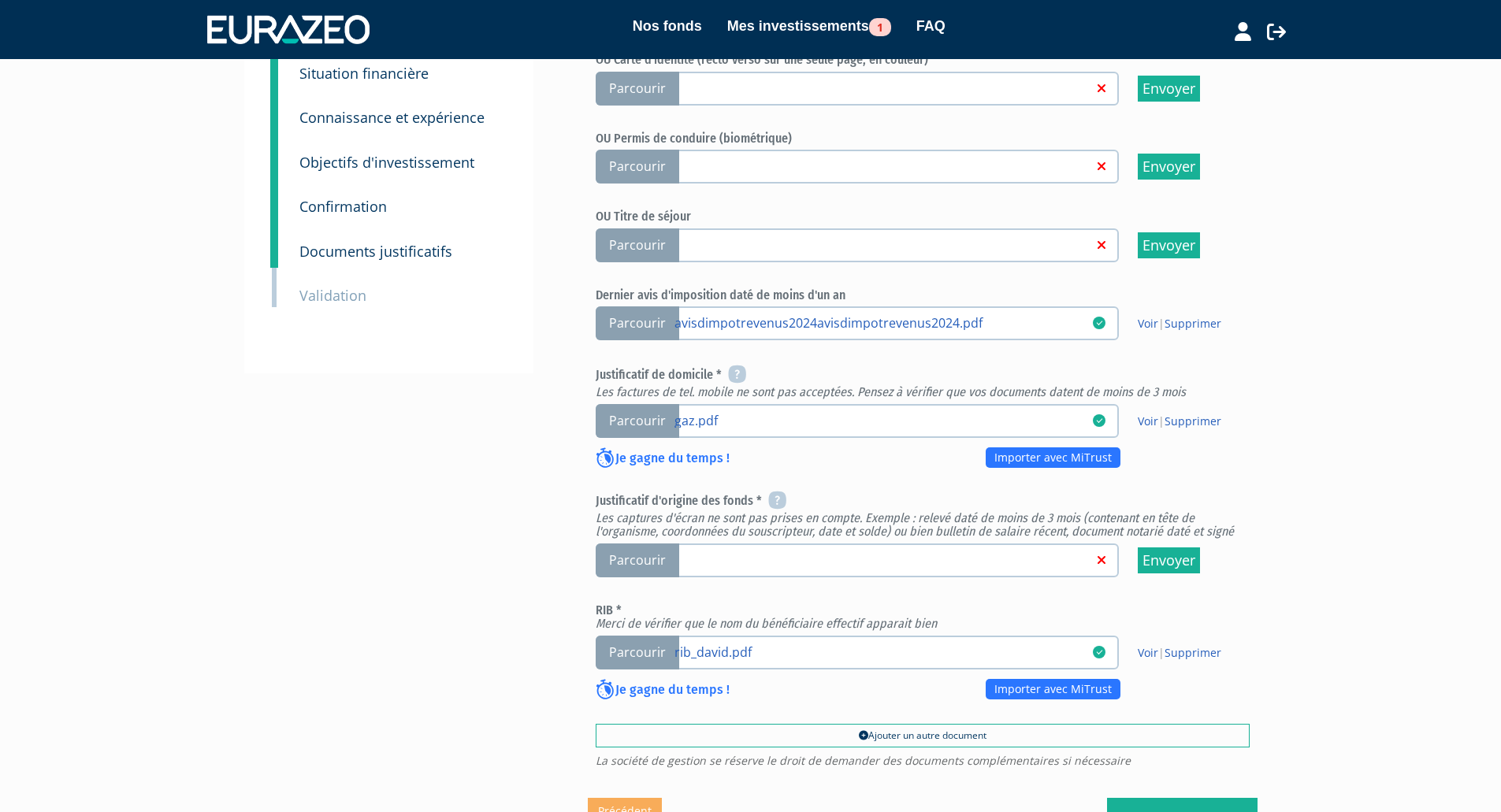
scroll to position [394, 0]
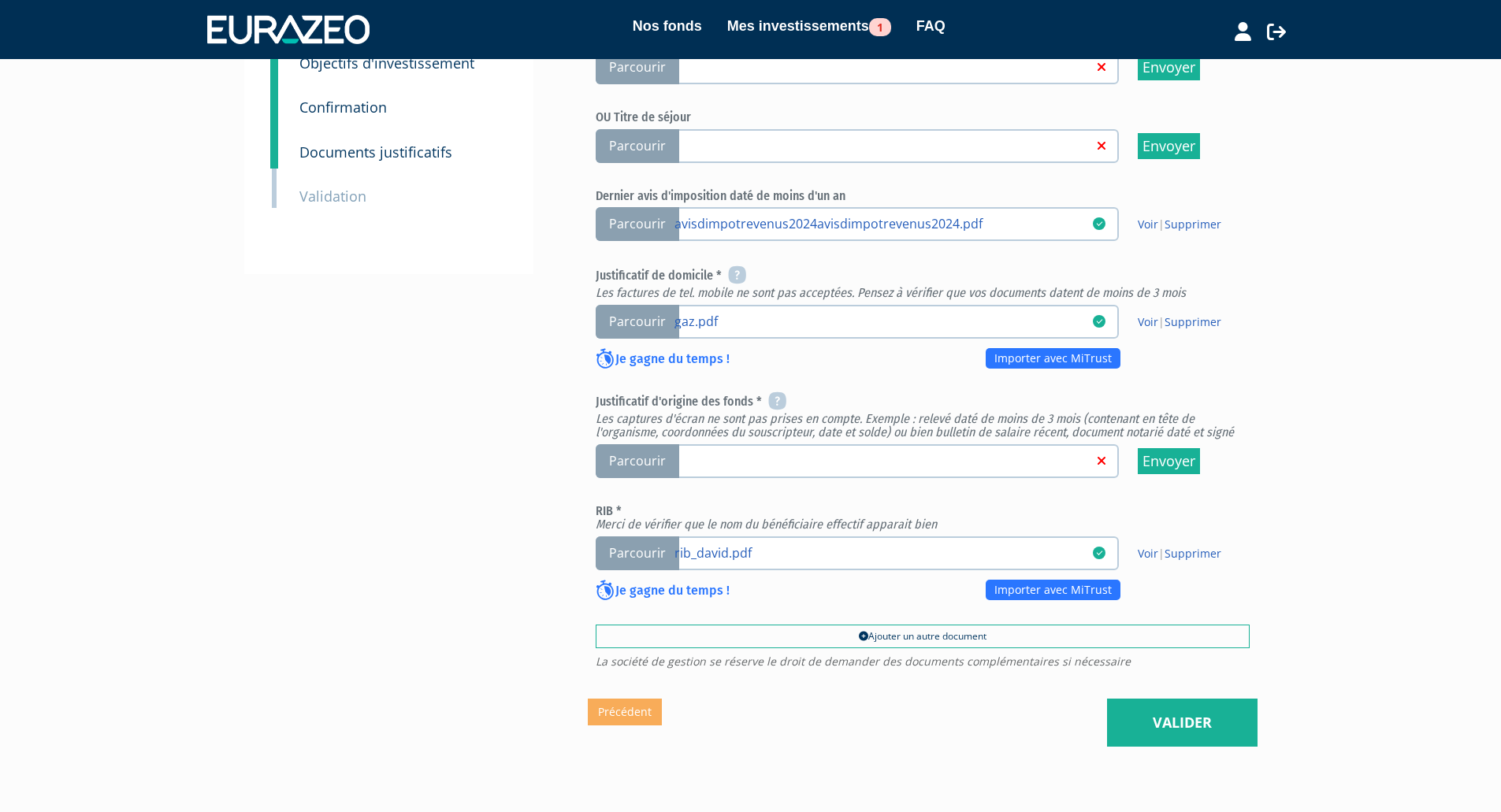
click at [637, 478] on span "Parcourir" at bounding box center [638, 461] width 84 height 34
click at [0, 0] on input "Parcourir" at bounding box center [0, 0] width 0 height 0
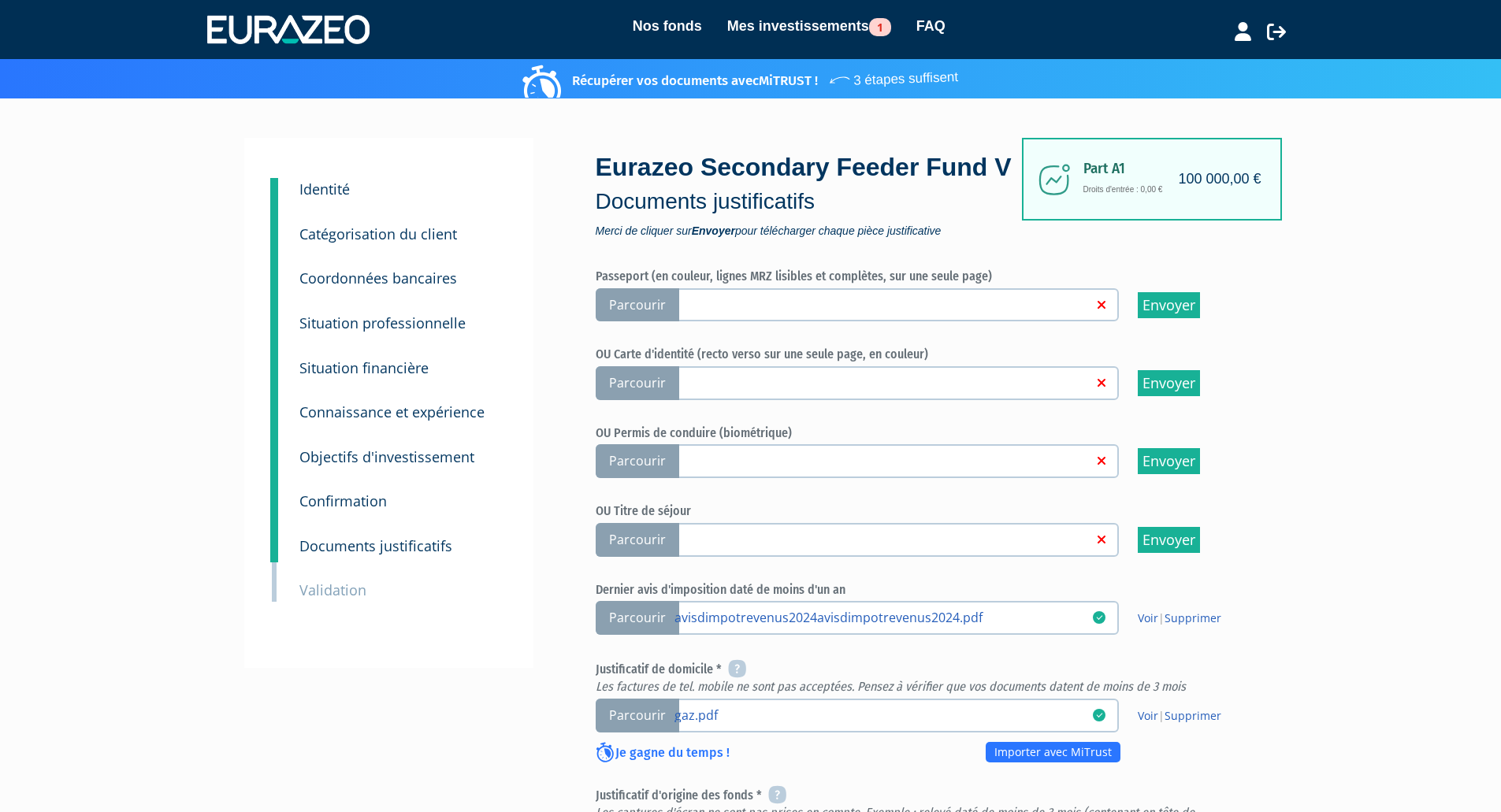
click at [635, 322] on span "Parcourir" at bounding box center [638, 305] width 84 height 34
click at [0, 0] on input "Parcourir" at bounding box center [0, 0] width 0 height 0
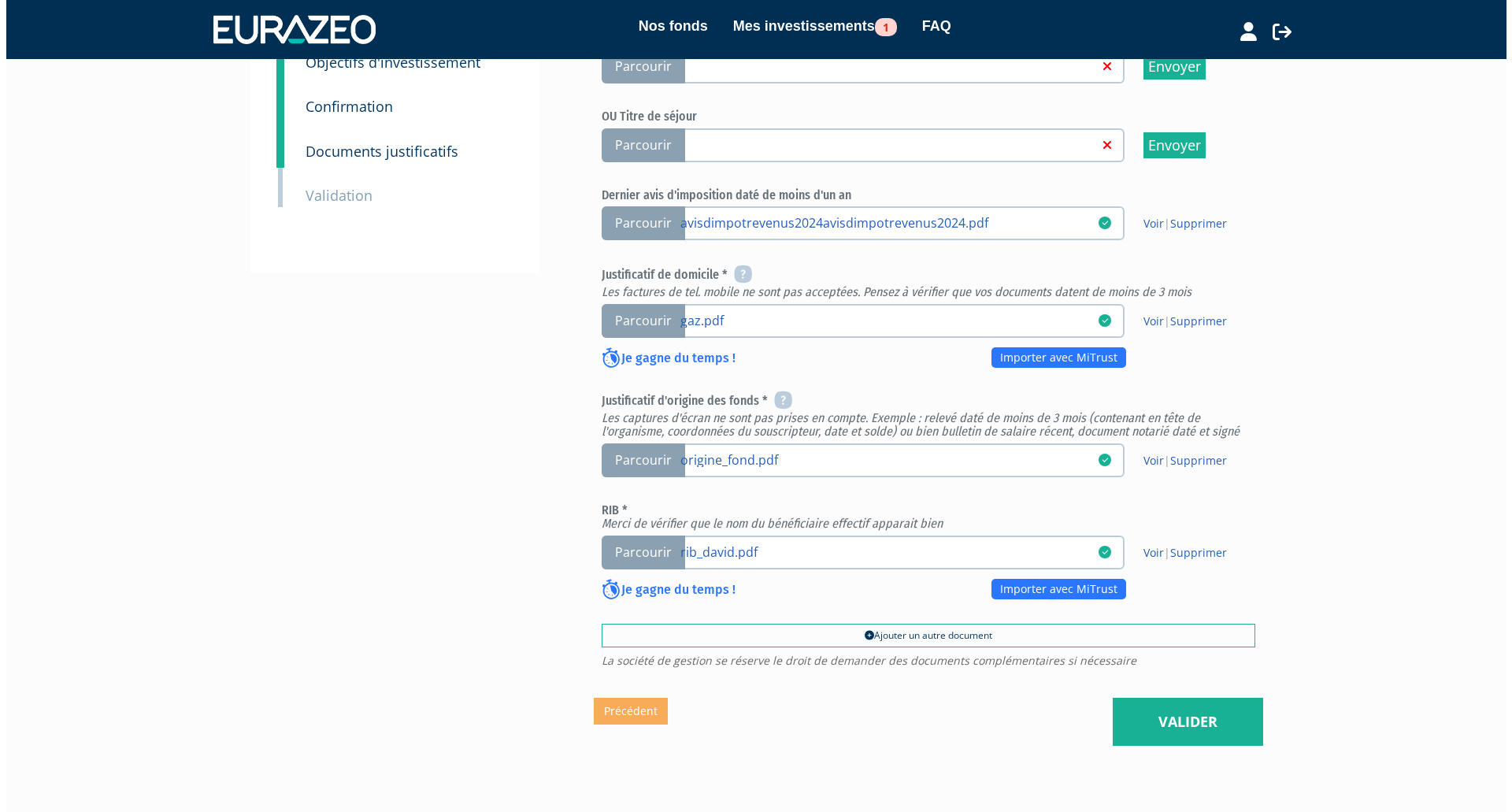
scroll to position [518, 0]
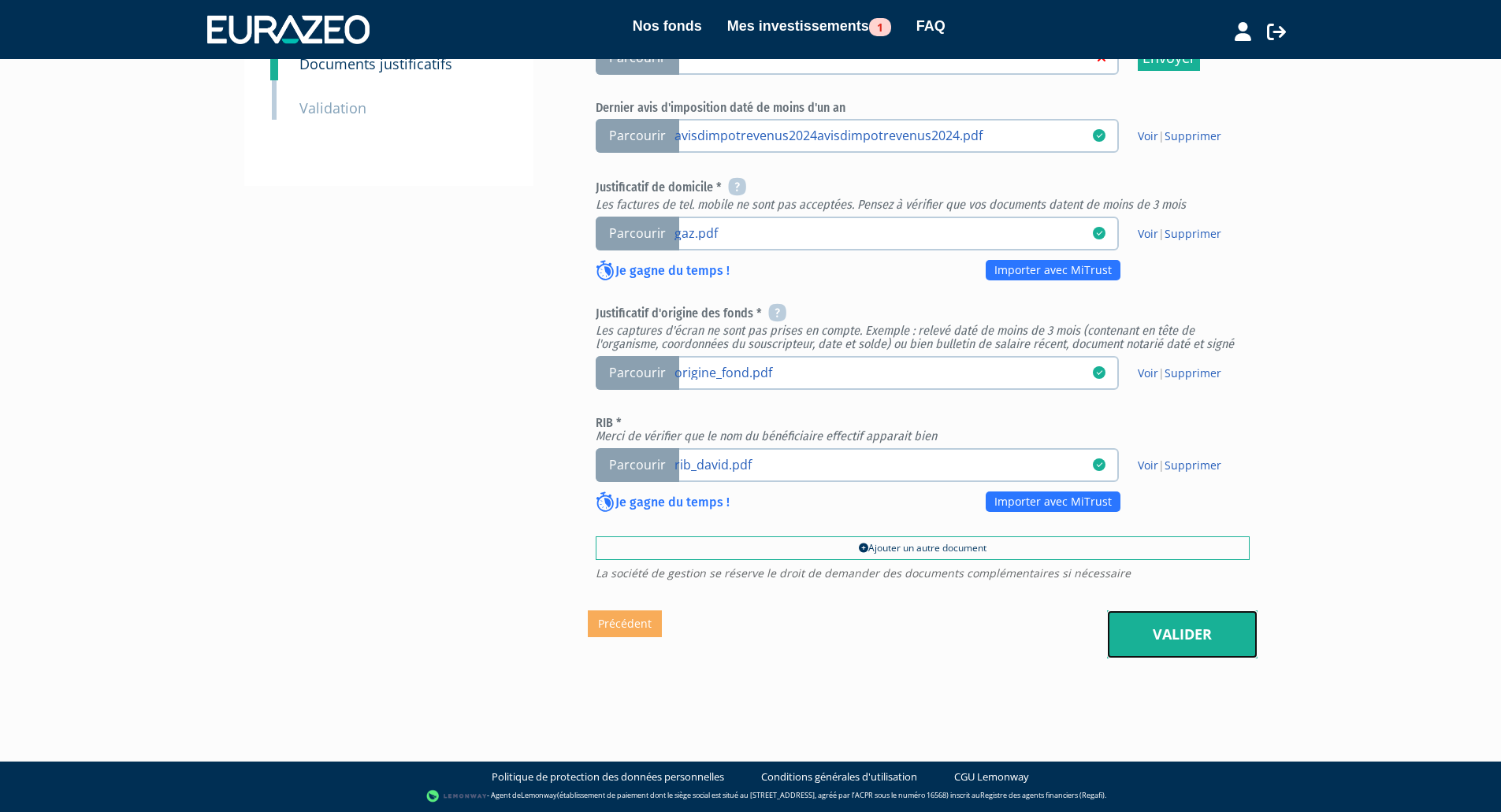
click at [1202, 638] on link "Valider" at bounding box center [1182, 634] width 151 height 49
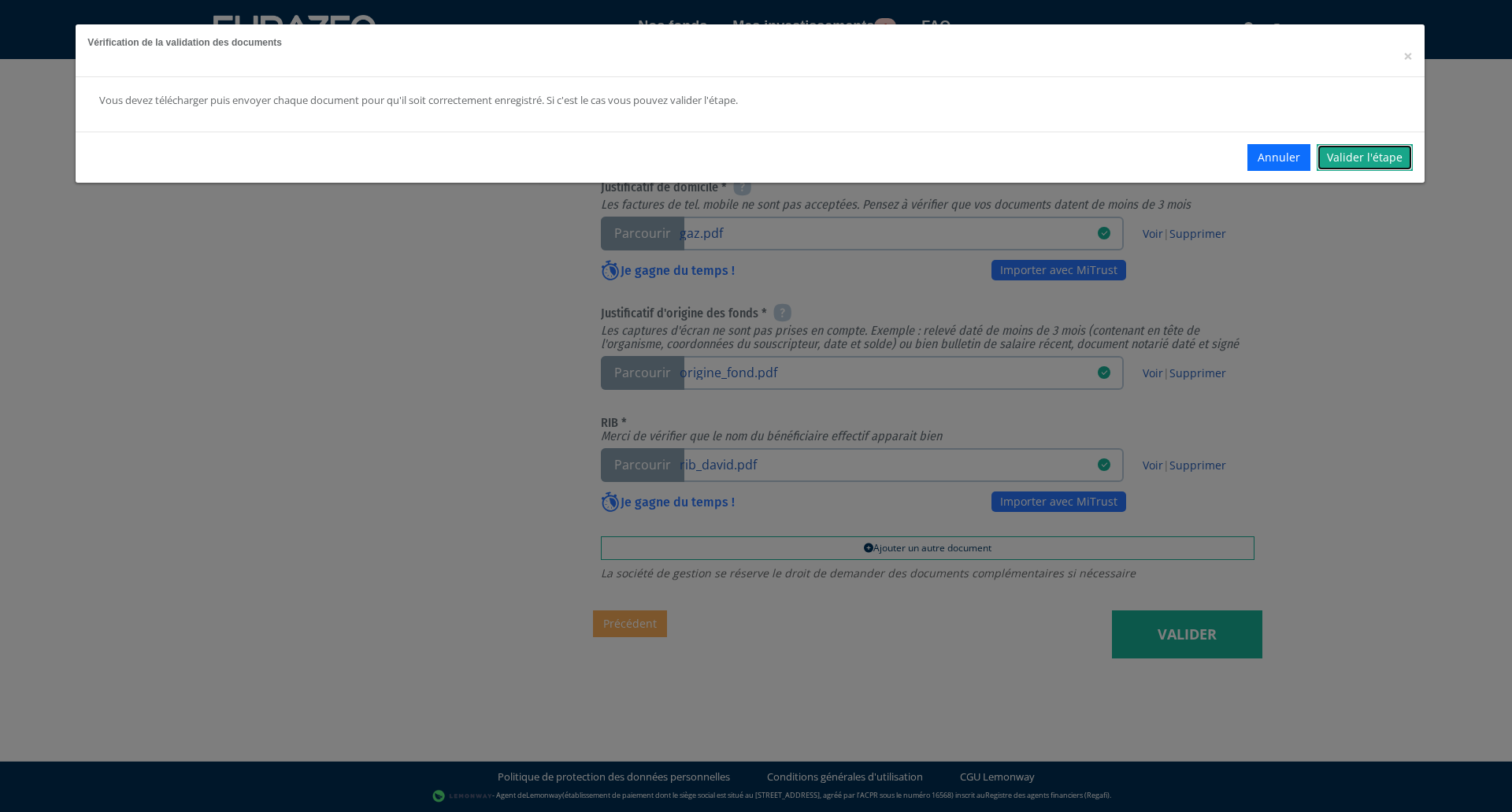
click at [1363, 152] on link "Valider l'étape" at bounding box center [1364, 157] width 96 height 27
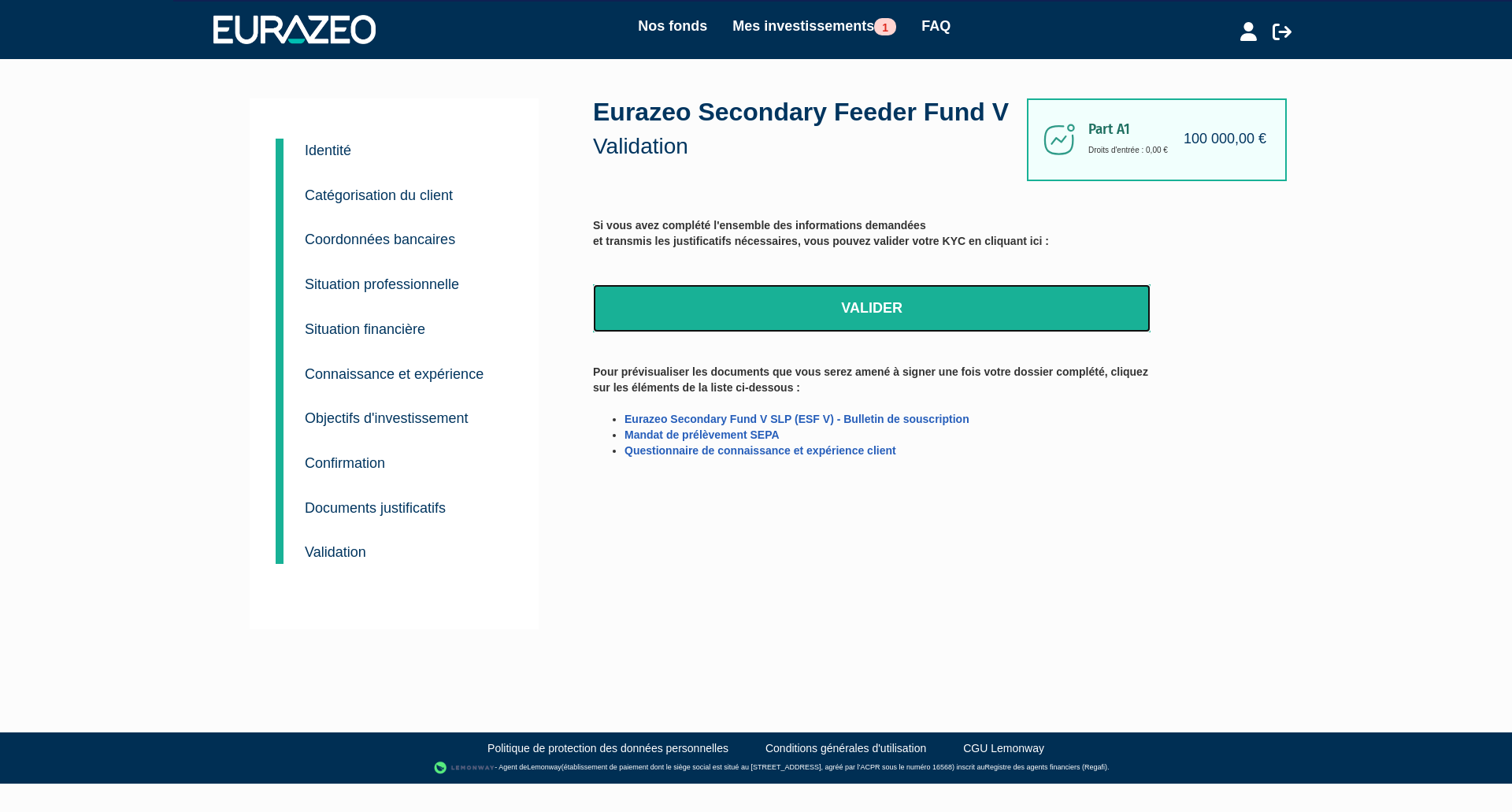
click at [869, 333] on link "Valider" at bounding box center [872, 308] width 558 height 49
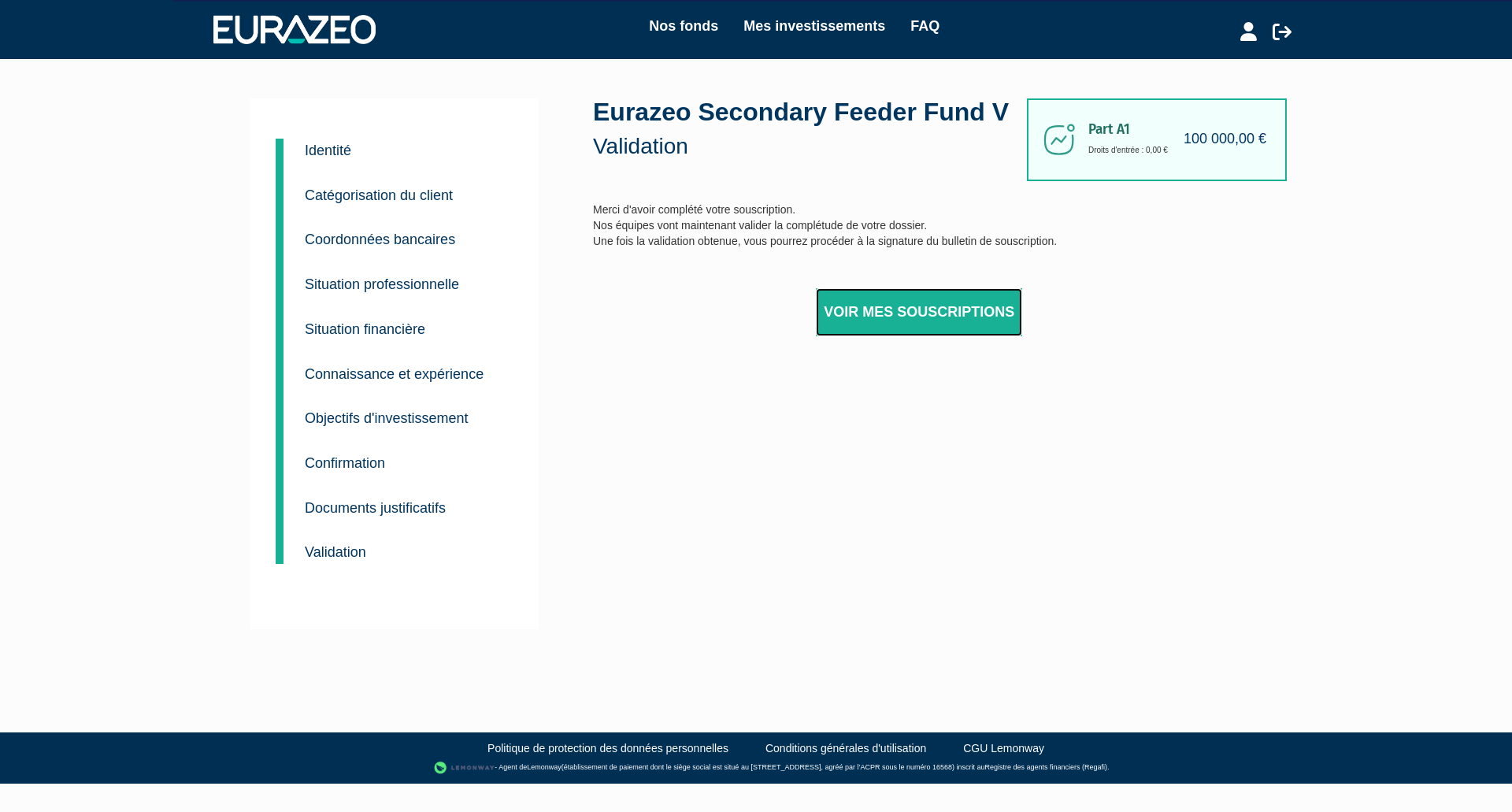
click at [893, 337] on link "Voir mes souscriptions" at bounding box center [919, 312] width 206 height 49
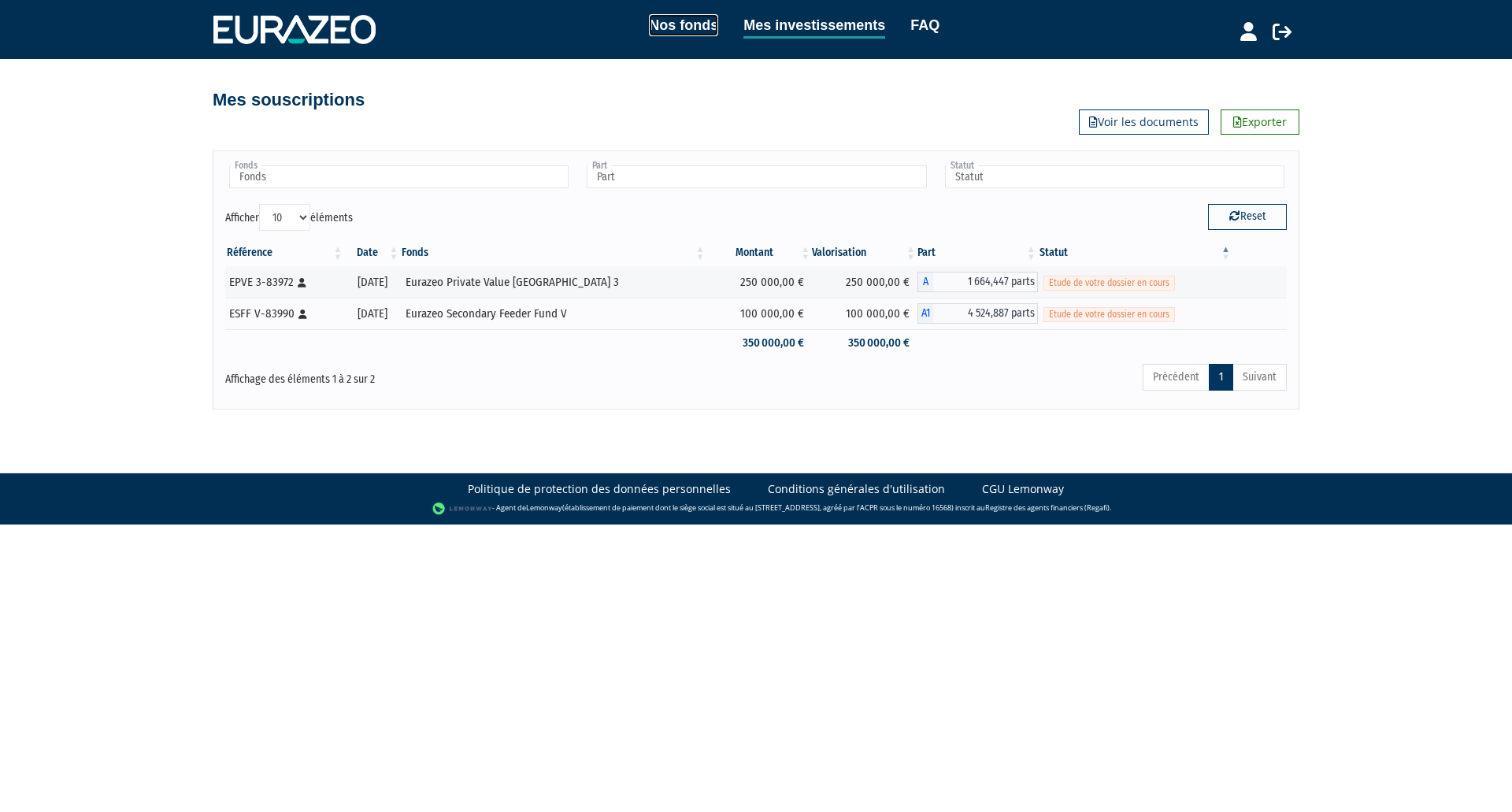
click at [697, 32] on link "Nos fonds" at bounding box center [683, 25] width 69 height 22
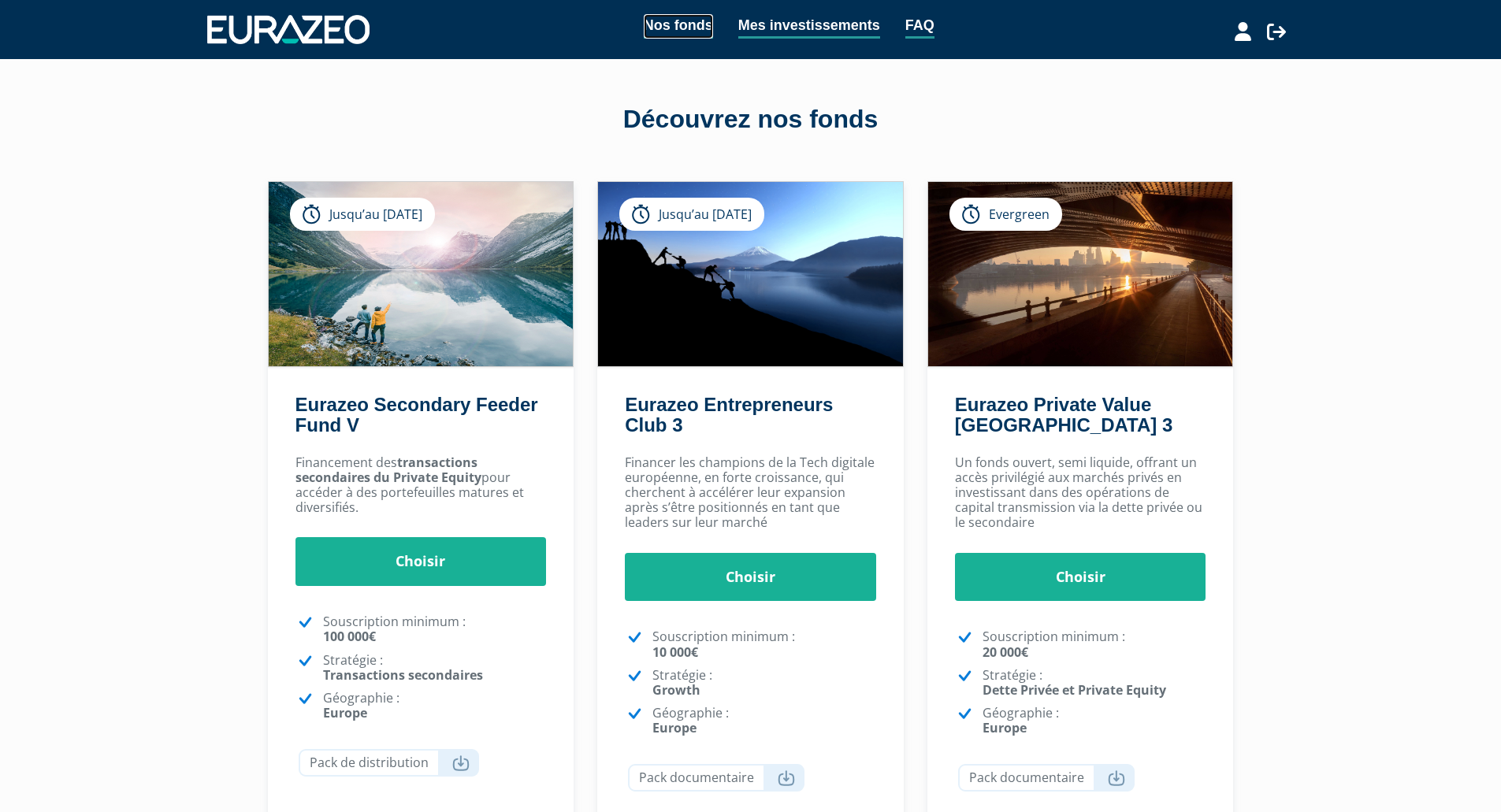
click at [691, 25] on link "Nos fonds" at bounding box center [678, 26] width 69 height 24
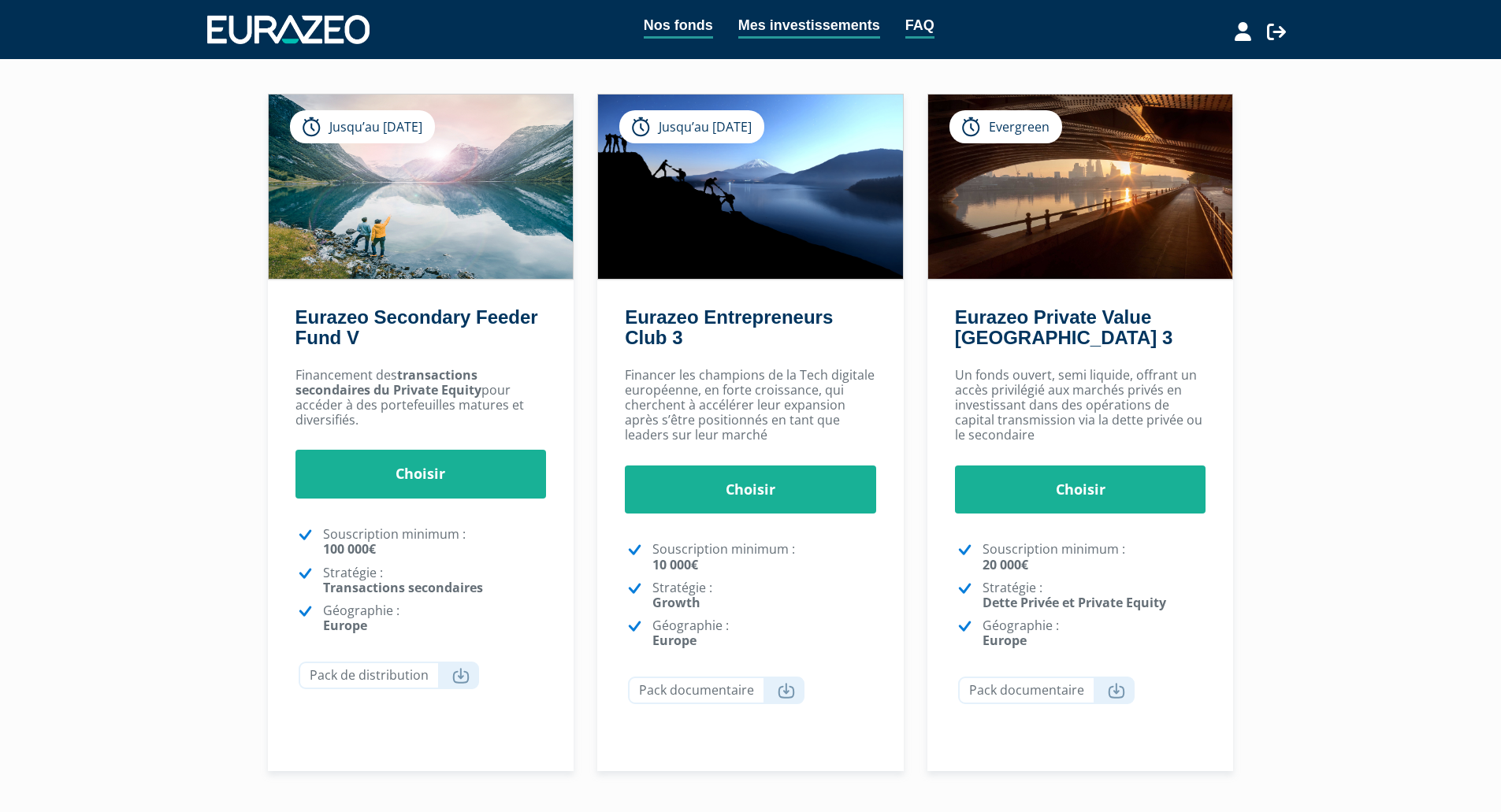
scroll to position [81, 0]
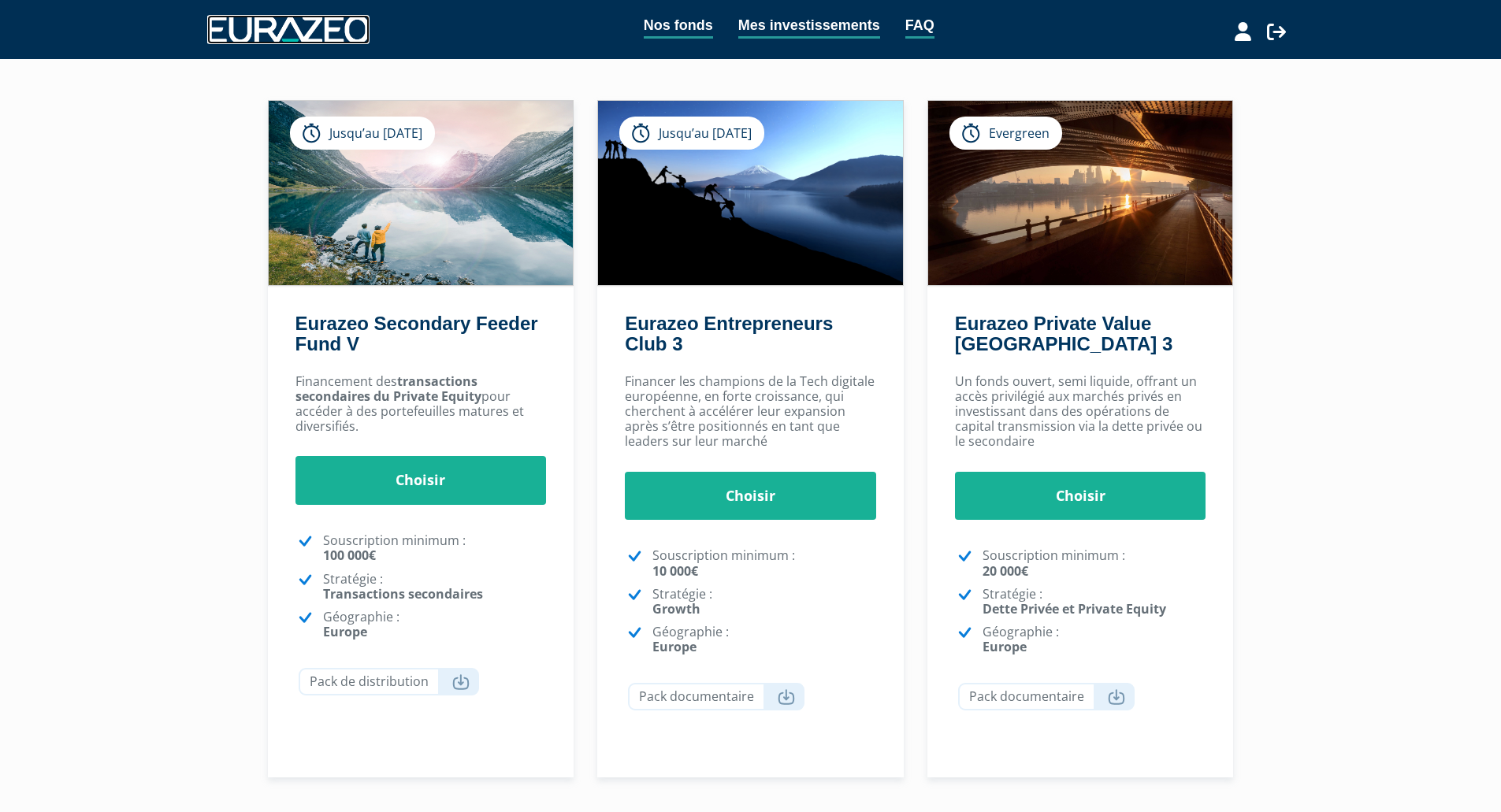
click at [349, 15] on img at bounding box center [288, 29] width 163 height 28
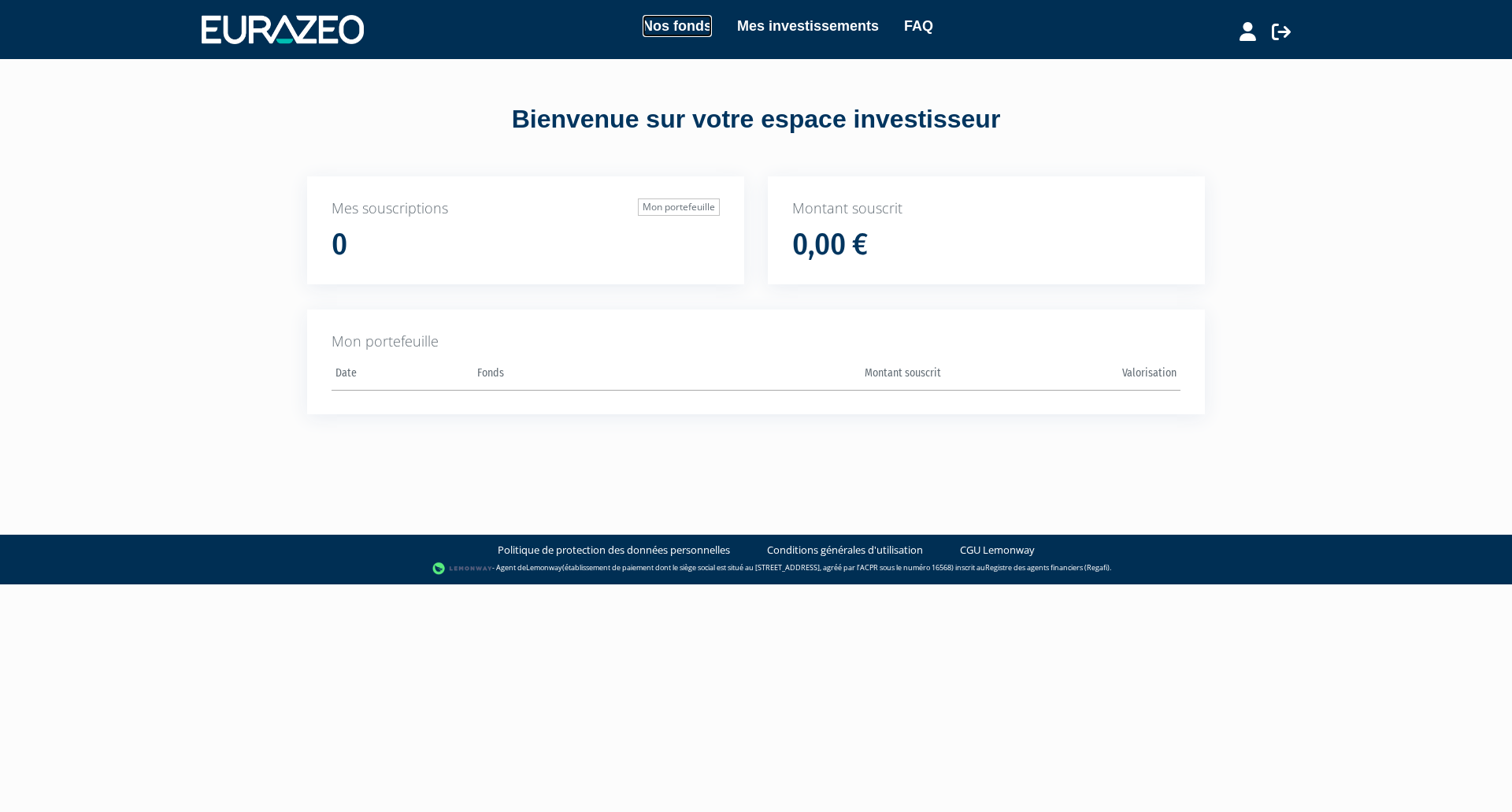
click at [671, 20] on link "Nos fonds" at bounding box center [676, 26] width 69 height 22
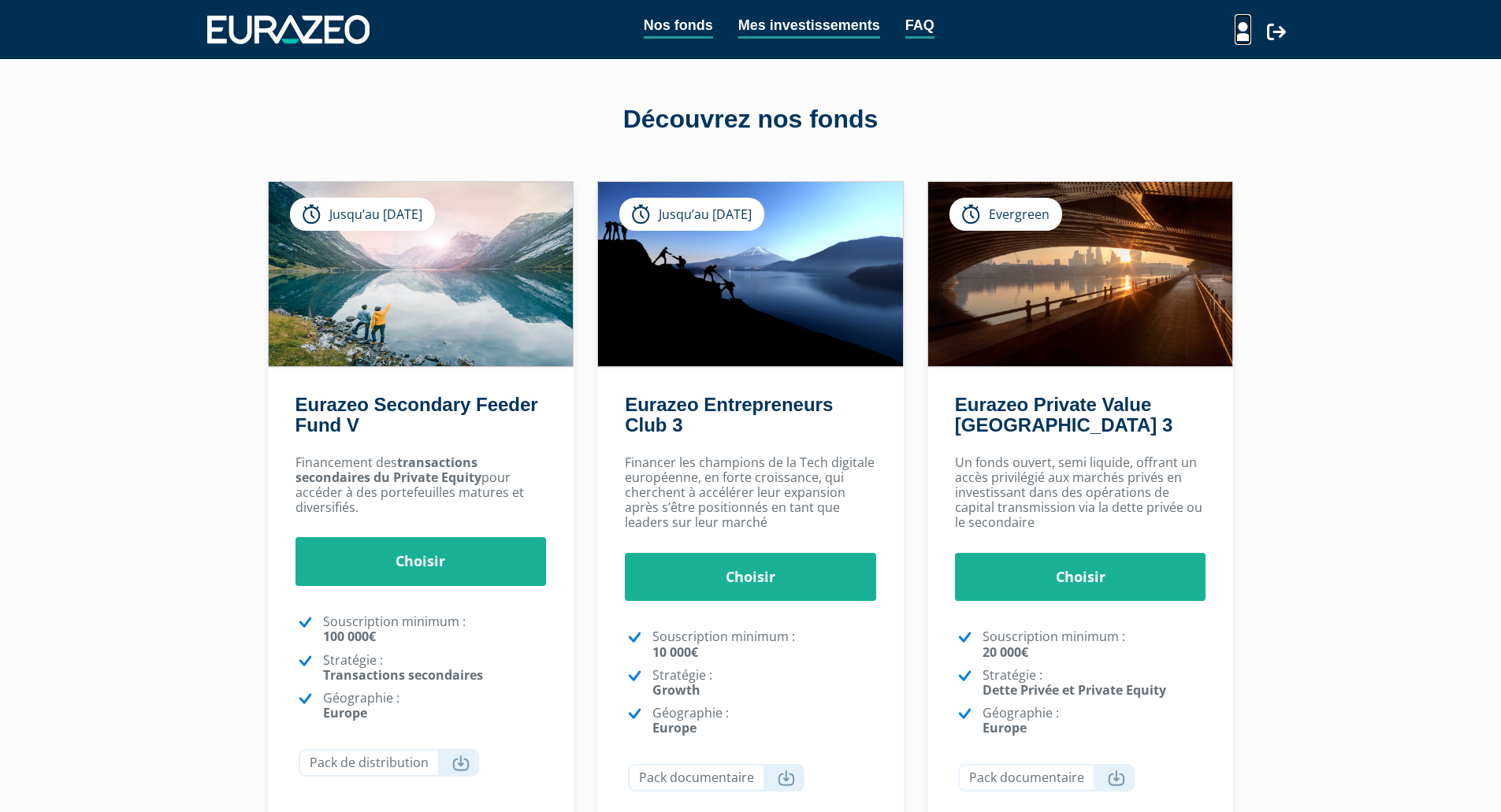
click at [1247, 29] on icon at bounding box center [1243, 31] width 17 height 19
click at [1199, 61] on link "Mon profil" at bounding box center [1215, 65] width 126 height 22
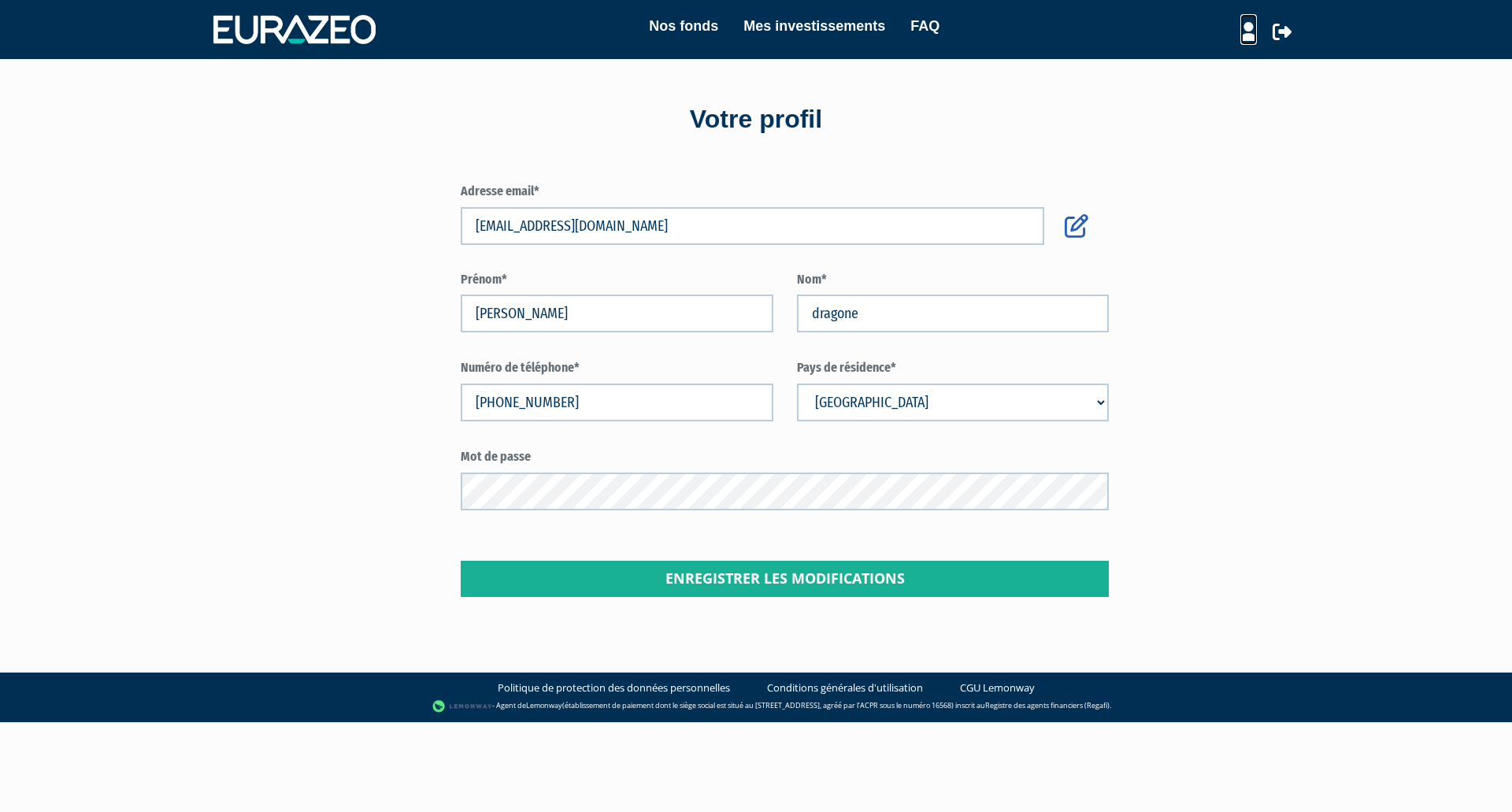
click at [1244, 41] on icon at bounding box center [1249, 31] width 17 height 19
click at [1228, 93] on link "Mes structures" at bounding box center [1221, 87] width 126 height 22
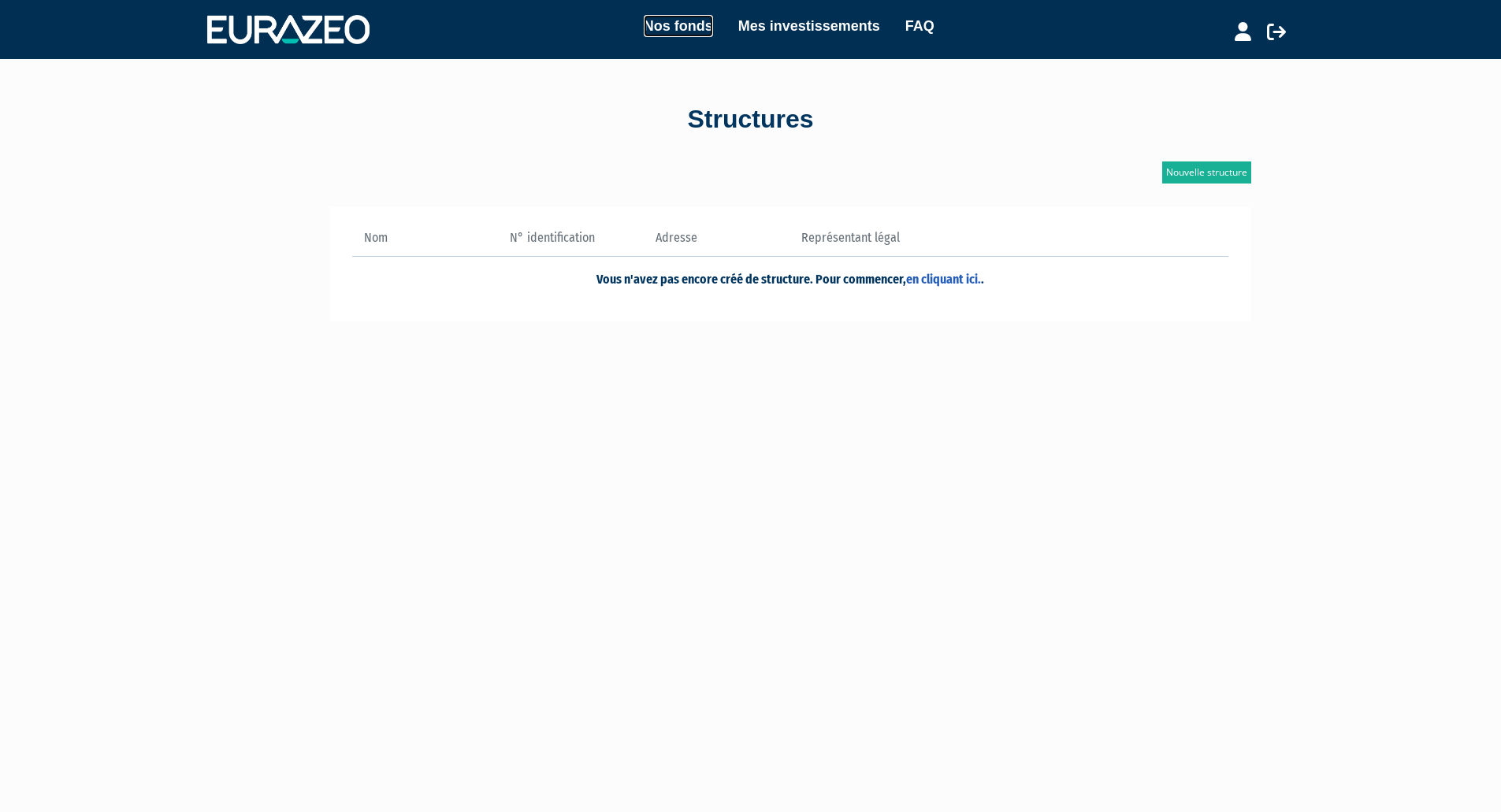
click at [678, 17] on link "Nos fonds" at bounding box center [678, 26] width 69 height 22
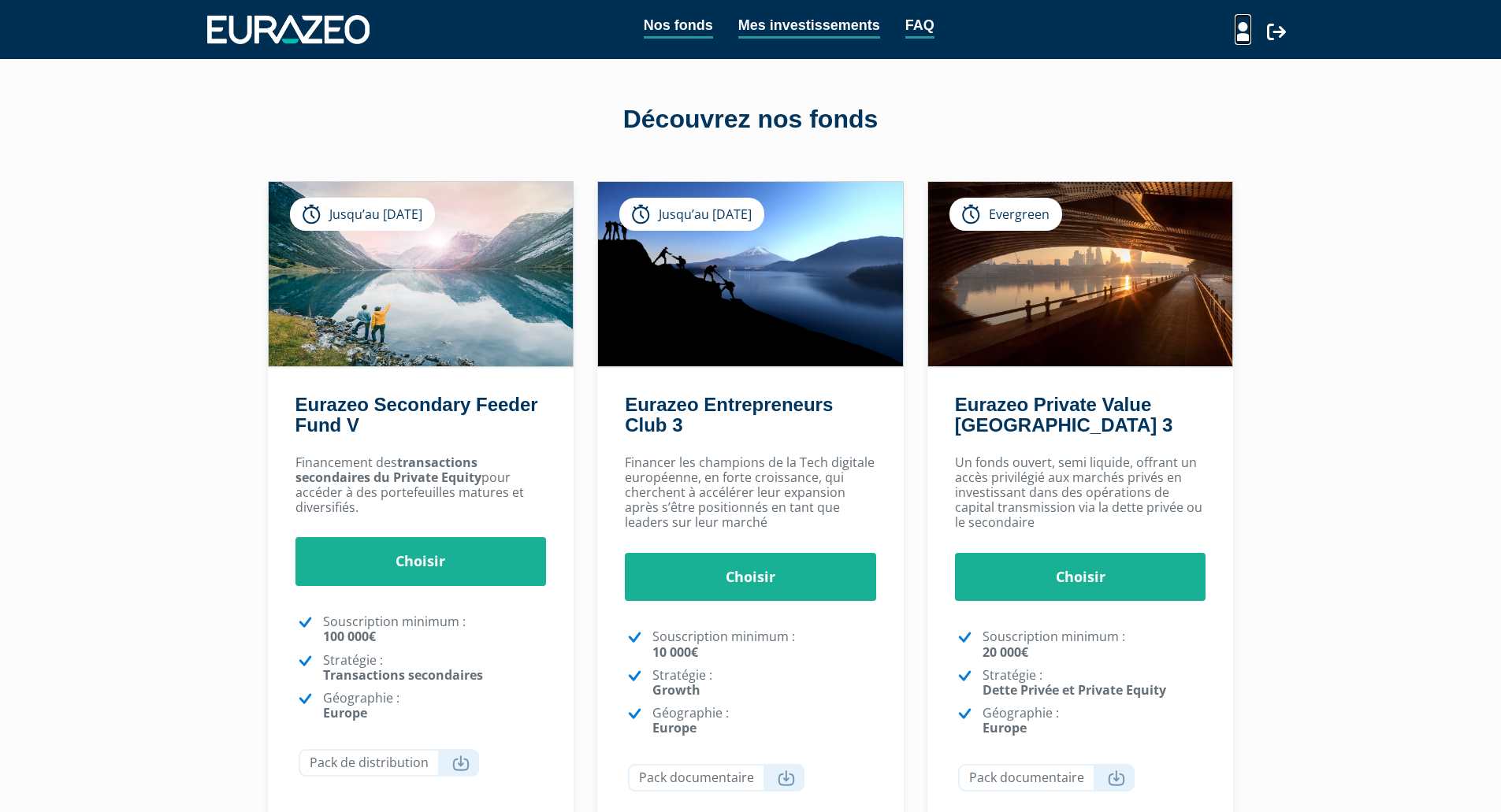
click at [1246, 36] on icon at bounding box center [1243, 31] width 17 height 19
click at [1289, 32] on div "Mon profil Mes structures" at bounding box center [1236, 29] width 118 height 31
click at [1277, 32] on icon at bounding box center [1276, 31] width 19 height 19
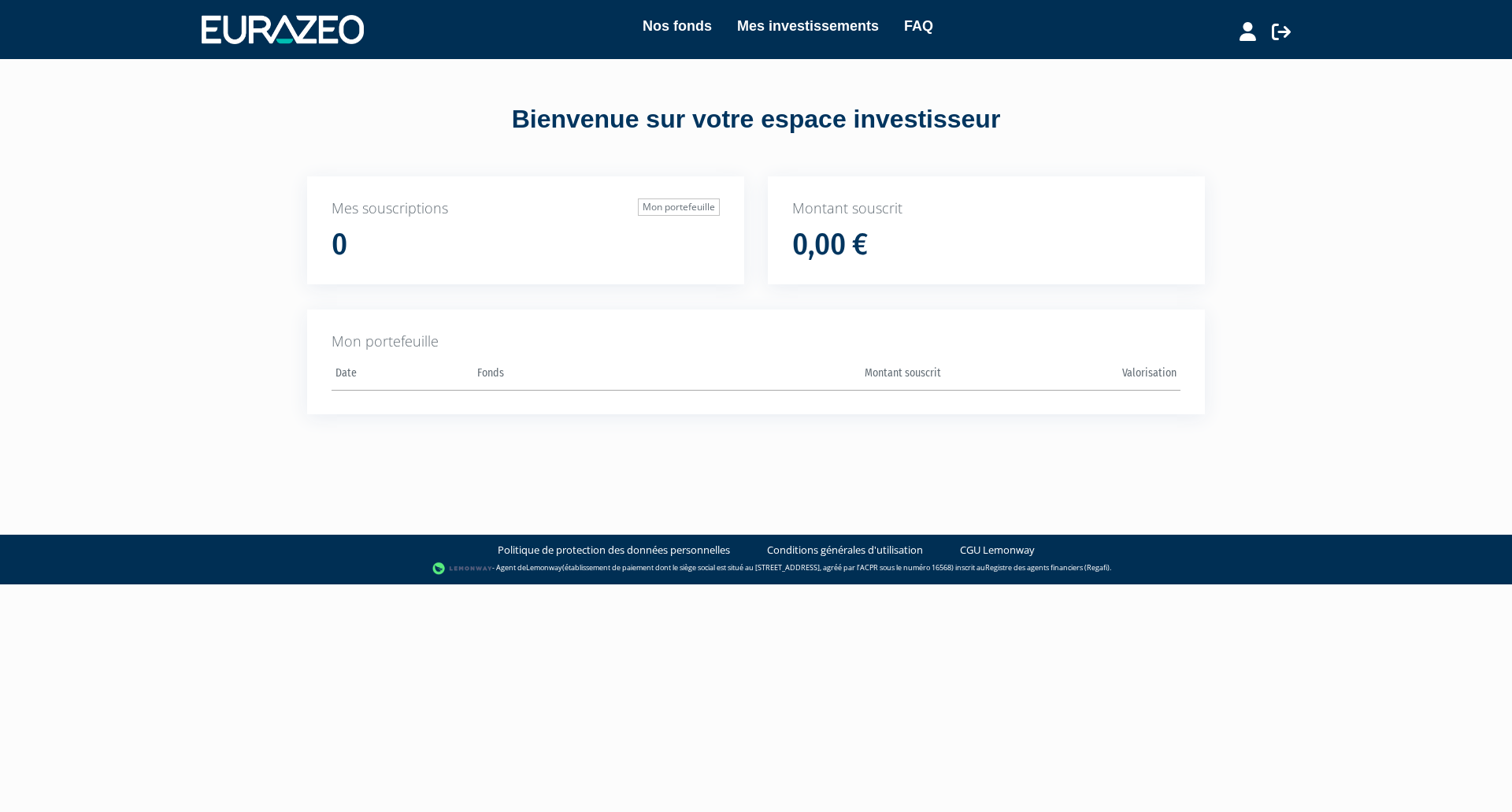
click at [713, 36] on li "Mes investissements" at bounding box center [795, 26] width 167 height 23
click at [777, 20] on link "Mes investissements" at bounding box center [808, 26] width 142 height 22
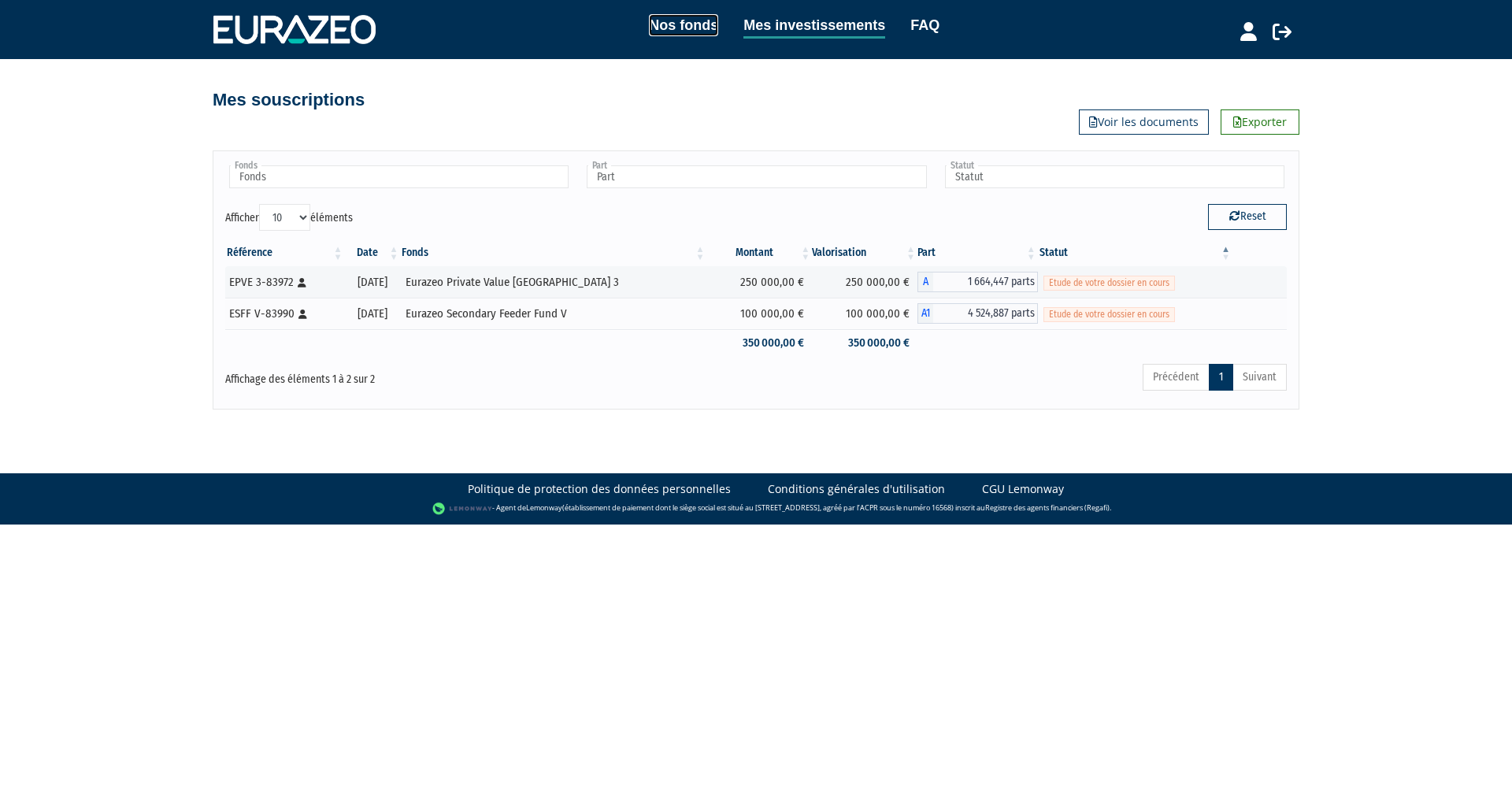
click at [677, 28] on link "Nos fonds" at bounding box center [683, 25] width 69 height 22
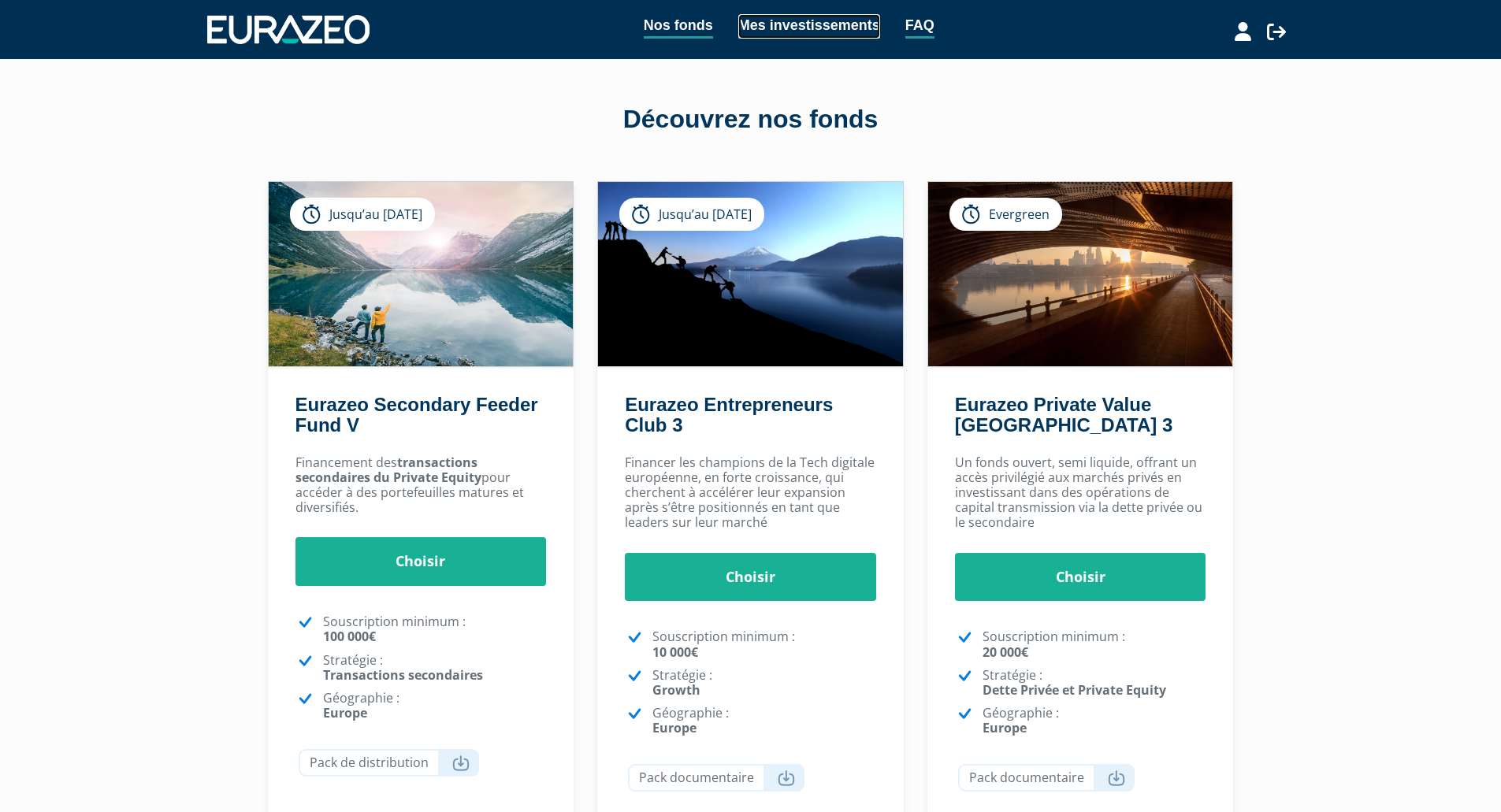
click at [829, 23] on link "Mes investissements" at bounding box center [809, 26] width 142 height 24
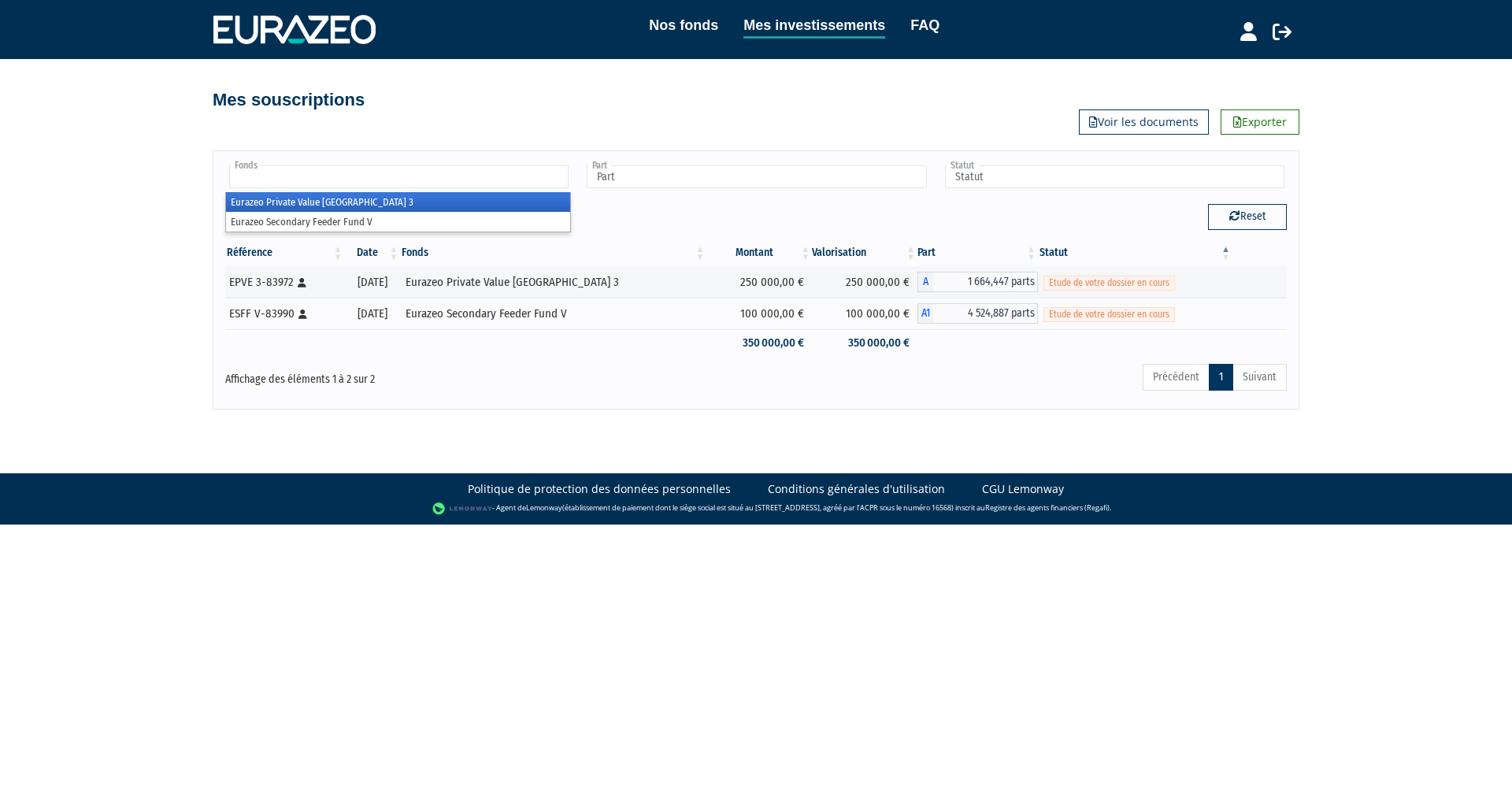
click at [331, 182] on input "text" at bounding box center [399, 177] width 339 height 23
type input "Fonds"
click at [286, 24] on img at bounding box center [294, 29] width 163 height 28
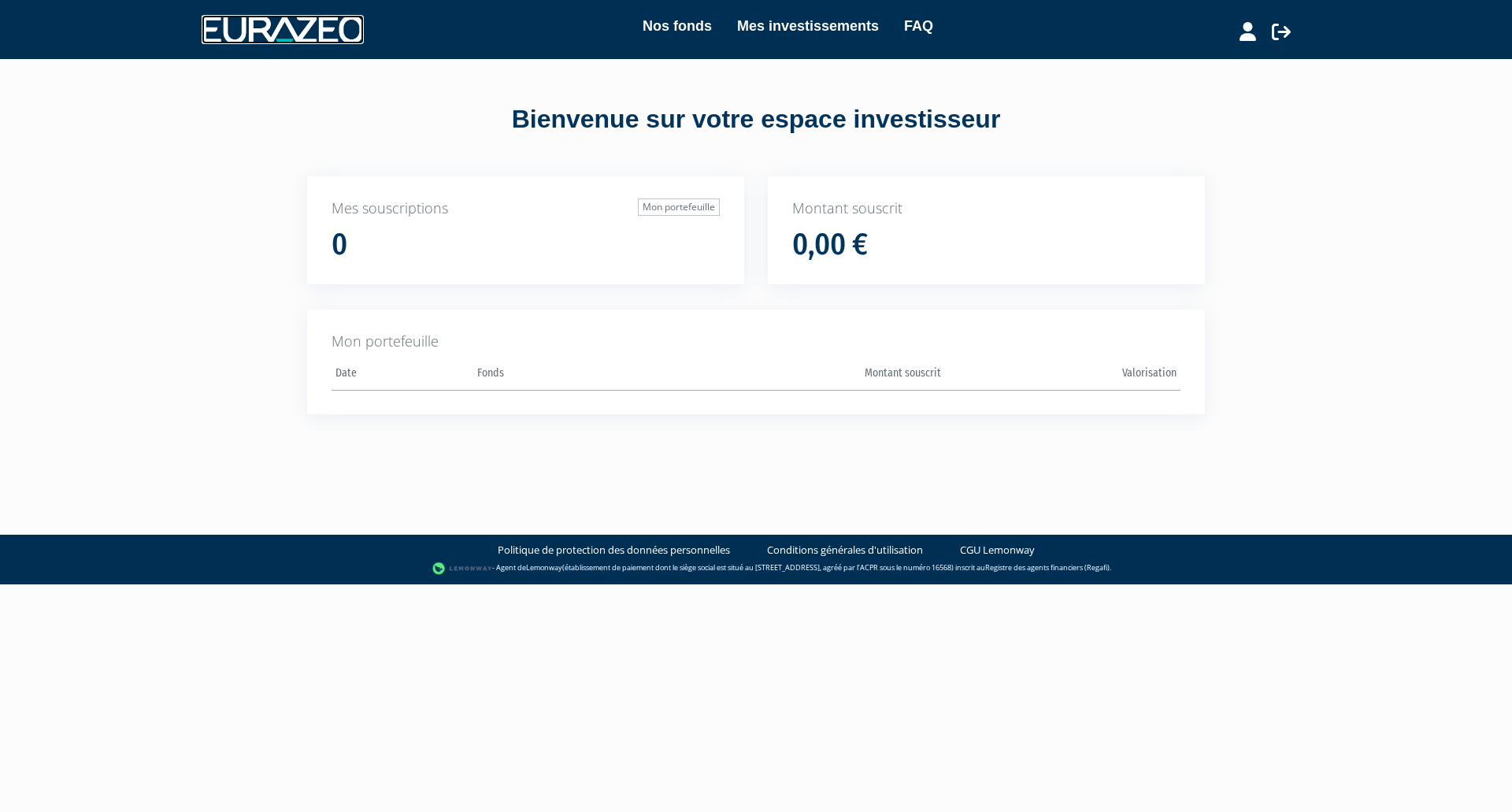
click at [280, 18] on img at bounding box center [282, 29] width 163 height 28
click at [278, 33] on img at bounding box center [282, 29] width 163 height 28
click at [252, 24] on img at bounding box center [282, 29] width 163 height 28
click at [686, 22] on link "Nos fonds" at bounding box center [676, 26] width 69 height 22
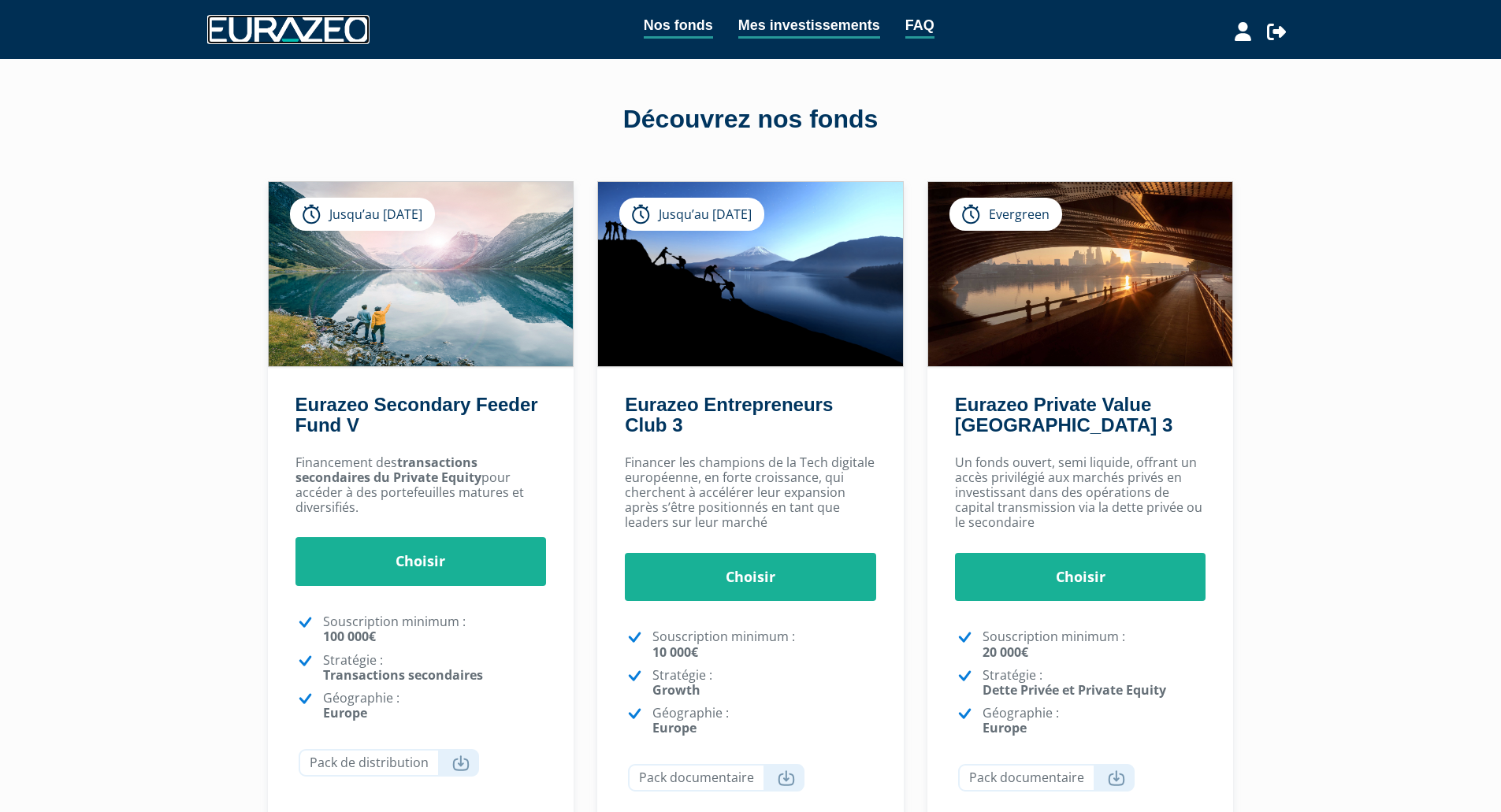
click at [351, 35] on img at bounding box center [288, 29] width 163 height 28
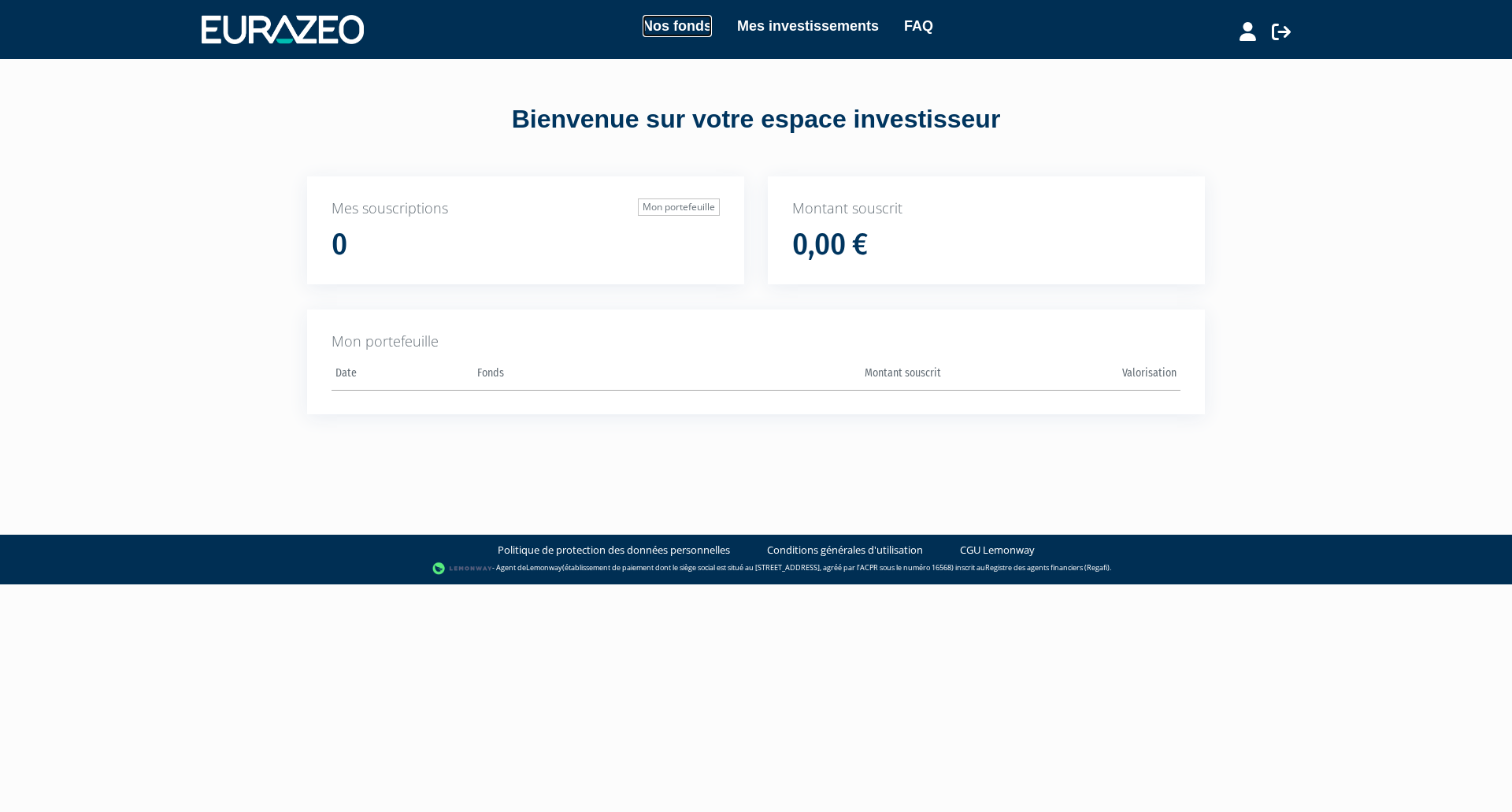
click at [669, 22] on link "Nos fonds" at bounding box center [676, 26] width 69 height 22
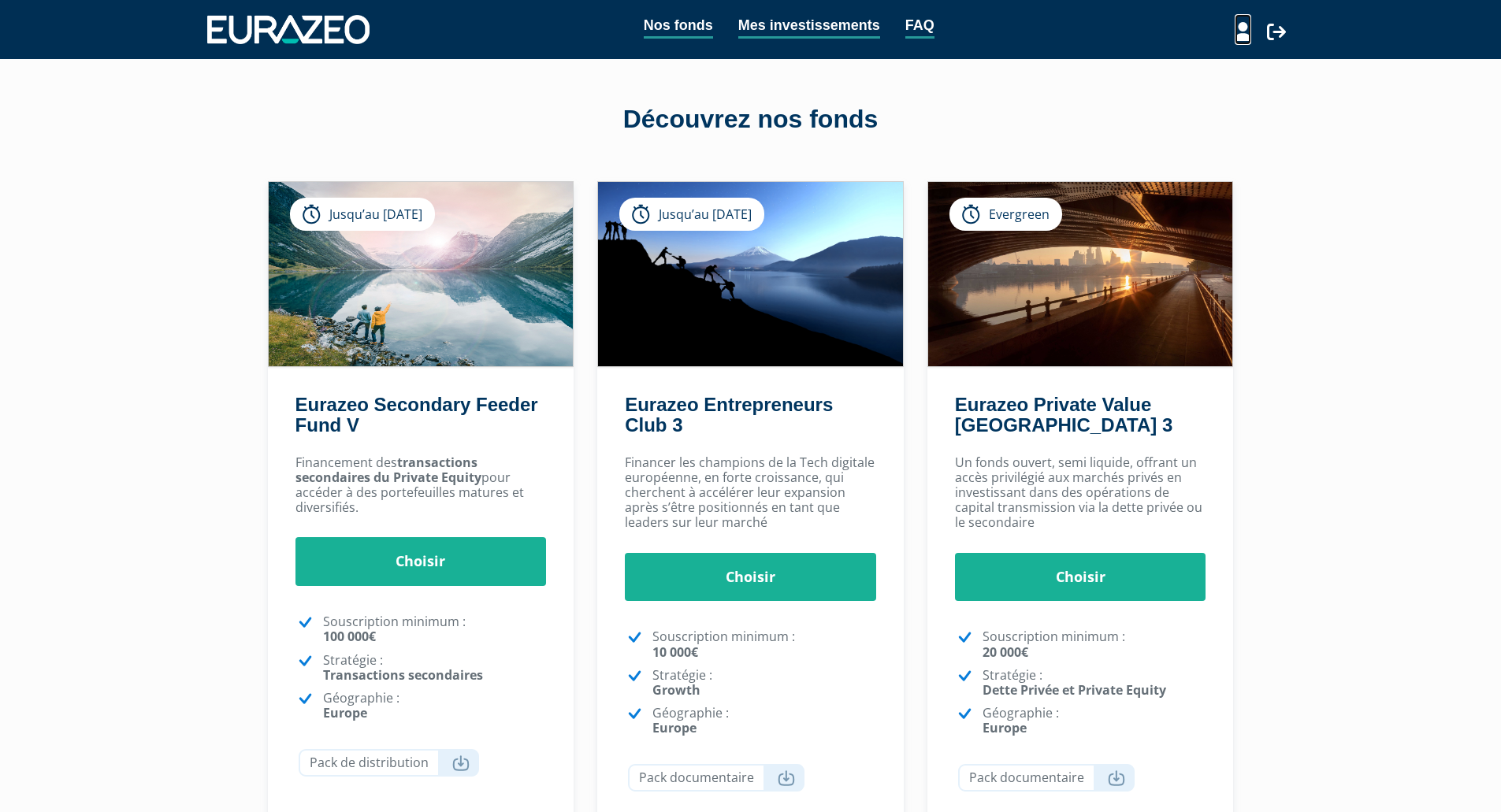
click at [1242, 34] on icon at bounding box center [1243, 31] width 17 height 19
click at [925, 28] on link "FAQ" at bounding box center [919, 26] width 29 height 24
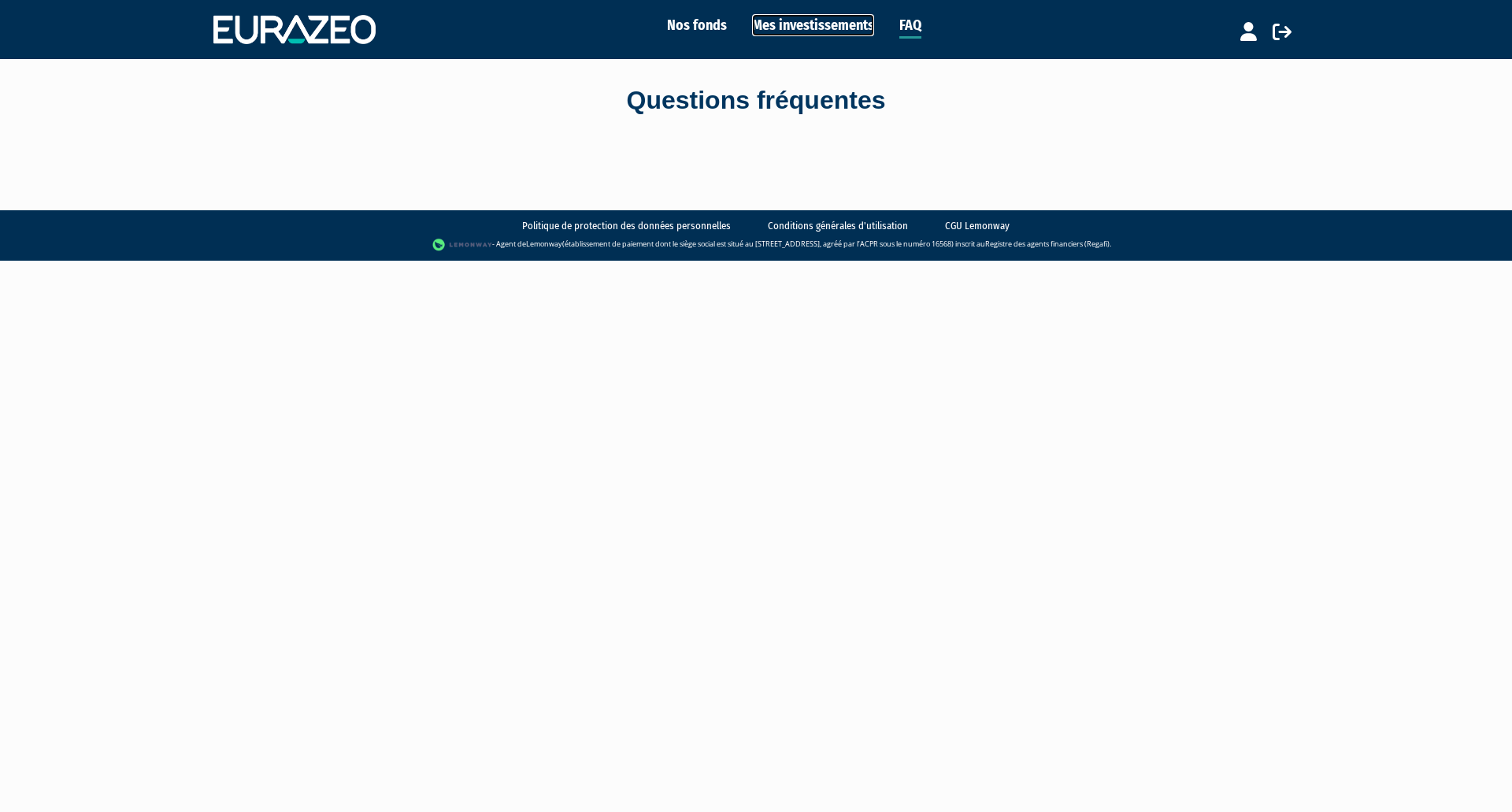
click at [834, 27] on link "Mes investissements" at bounding box center [813, 25] width 122 height 22
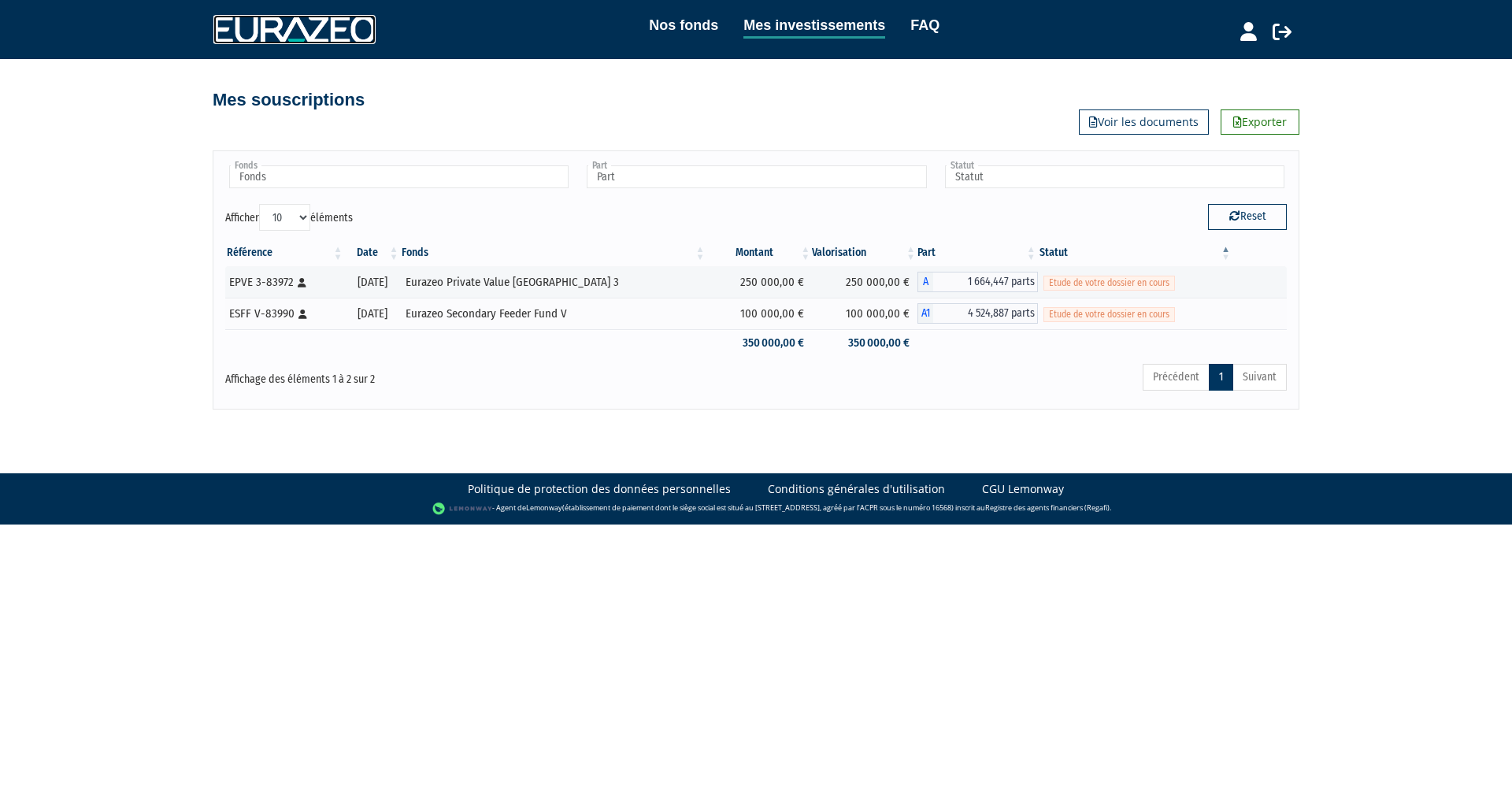
click at [267, 24] on img at bounding box center [294, 29] width 163 height 28
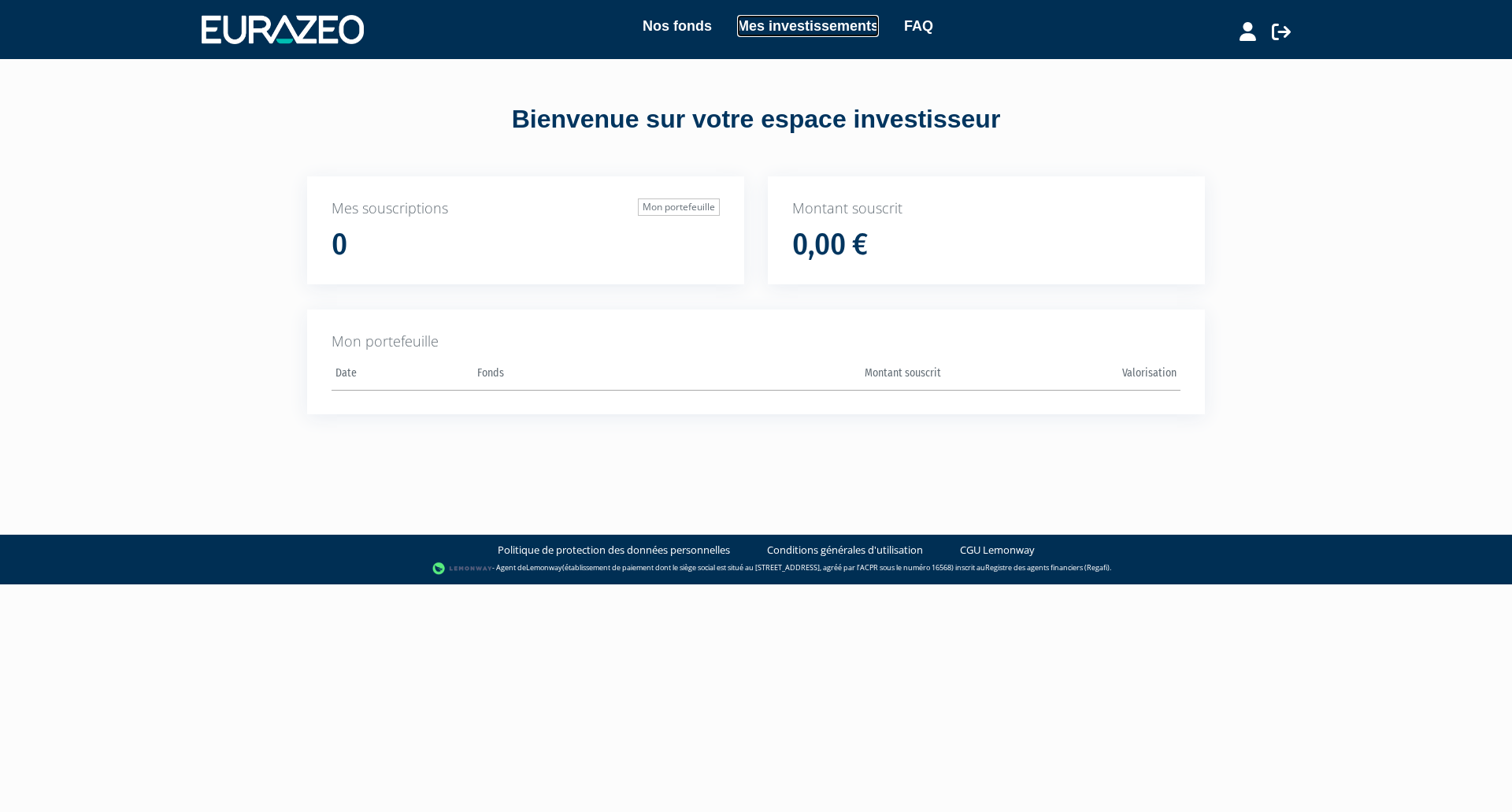
click at [770, 28] on link "Mes investissements" at bounding box center [808, 26] width 142 height 22
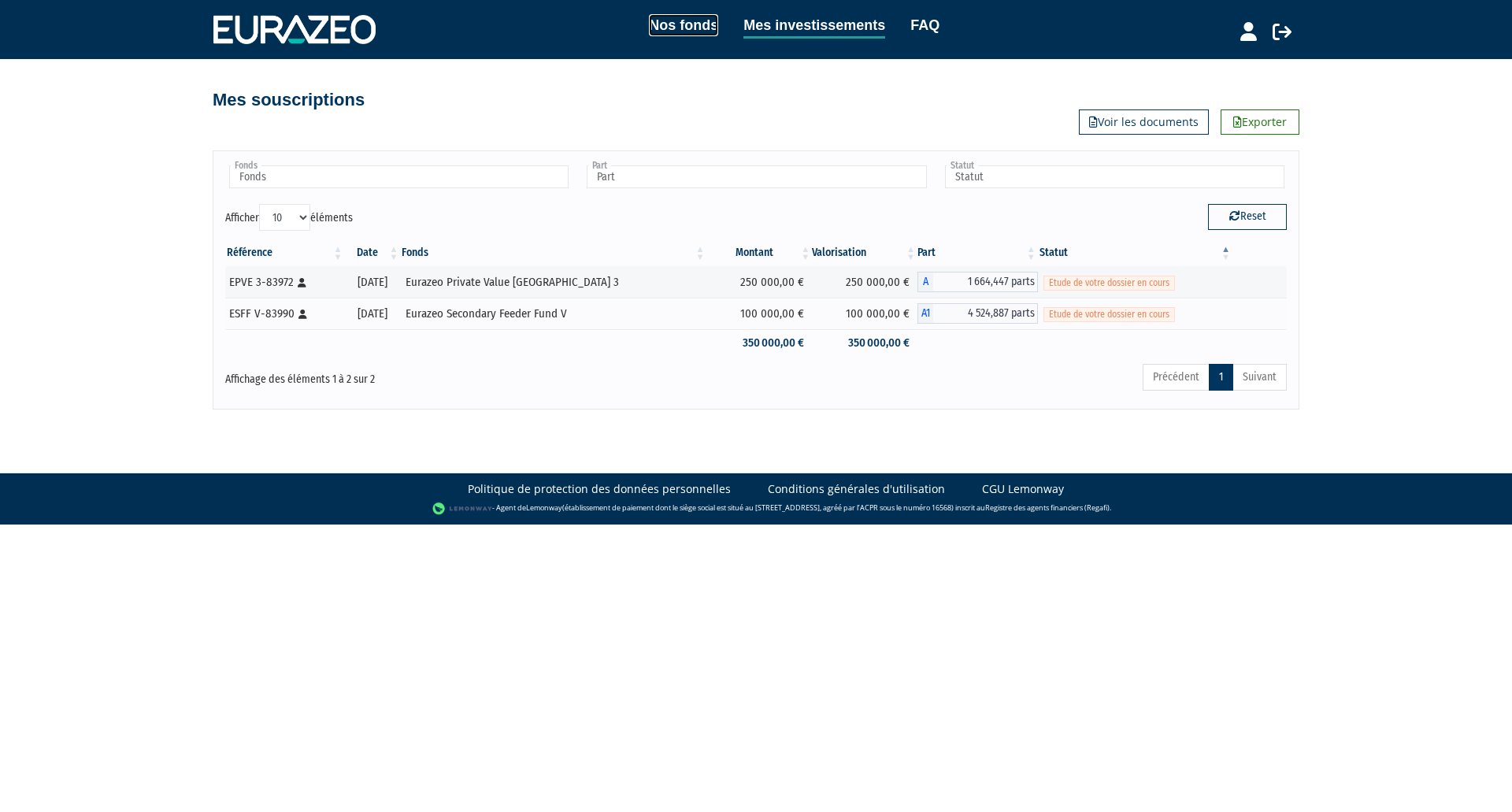
click at [692, 29] on link "Nos fonds" at bounding box center [683, 25] width 69 height 22
